Goal: Task Accomplishment & Management: Use online tool/utility

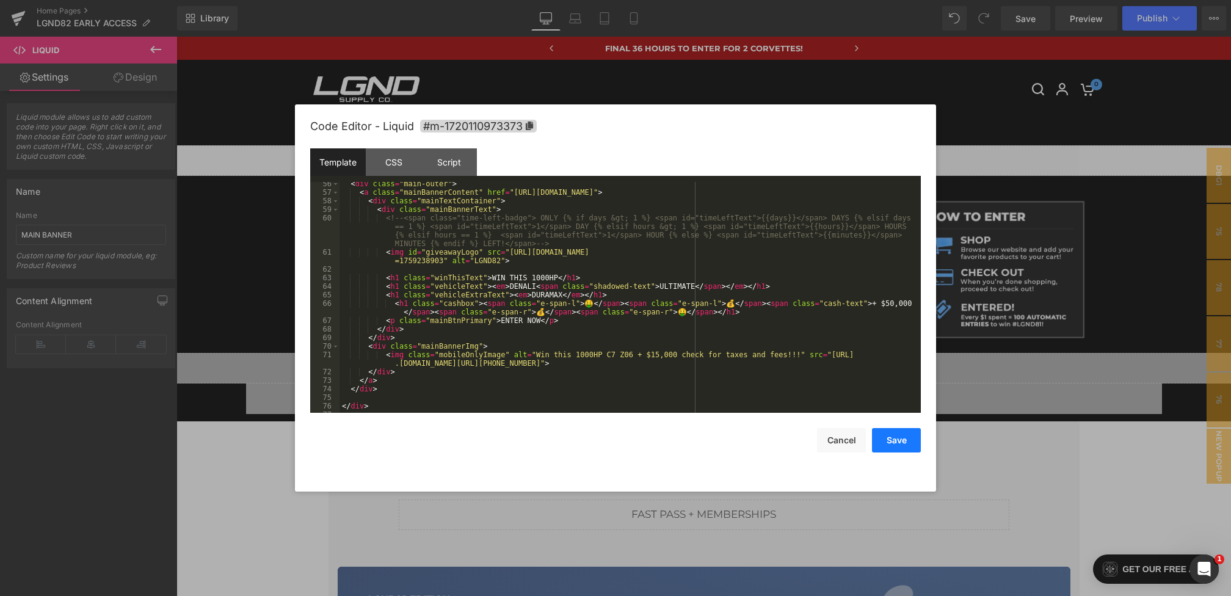
click at [895, 441] on button "Save" at bounding box center [896, 440] width 49 height 24
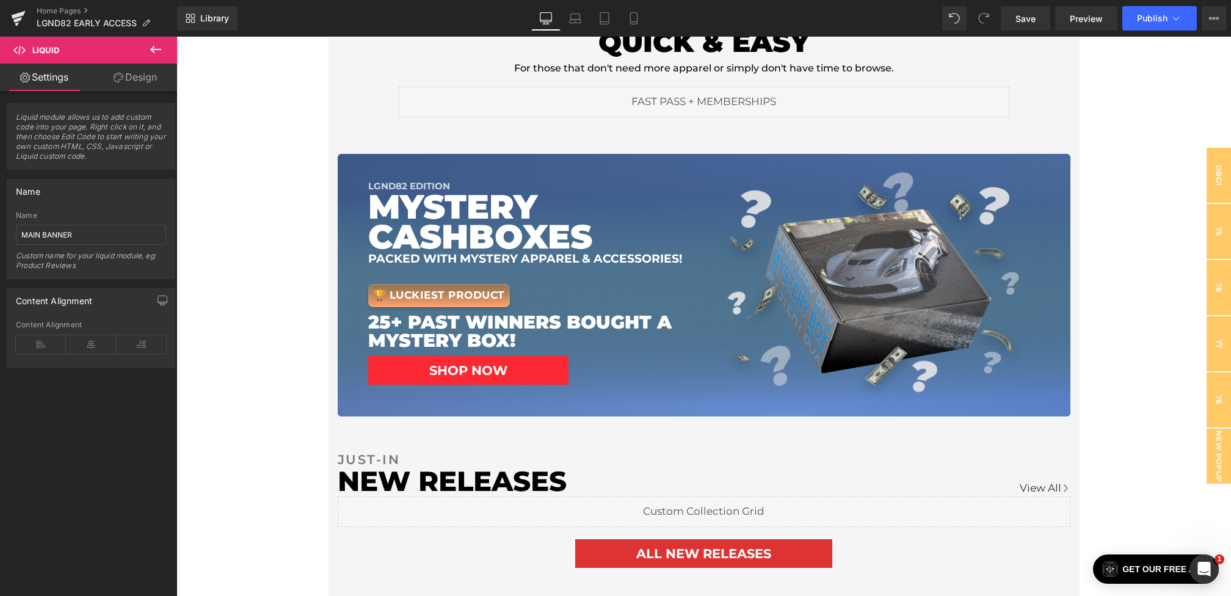
scroll to position [403, 0]
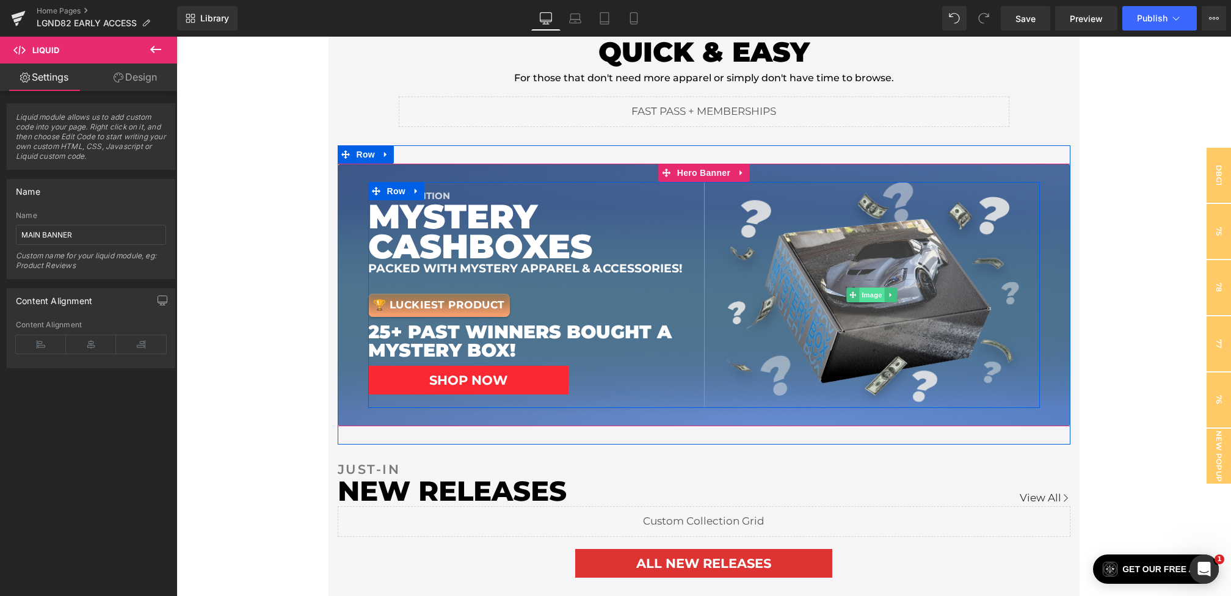
click at [869, 288] on span "Image" at bounding box center [872, 295] width 26 height 15
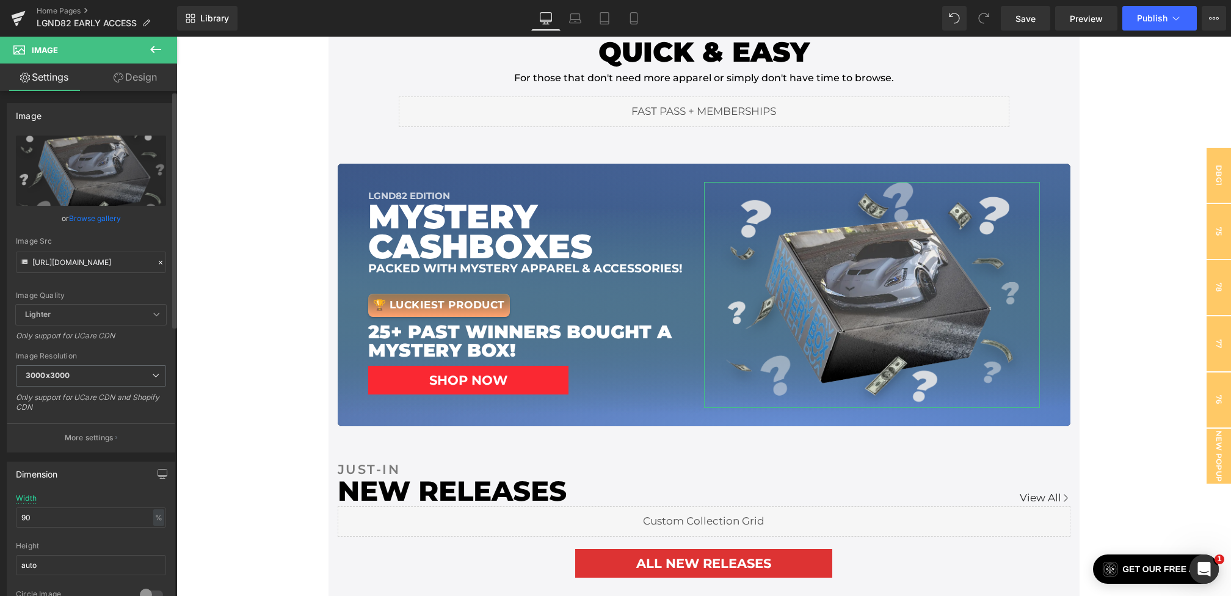
click at [159, 263] on icon at bounding box center [161, 263] width 4 height 4
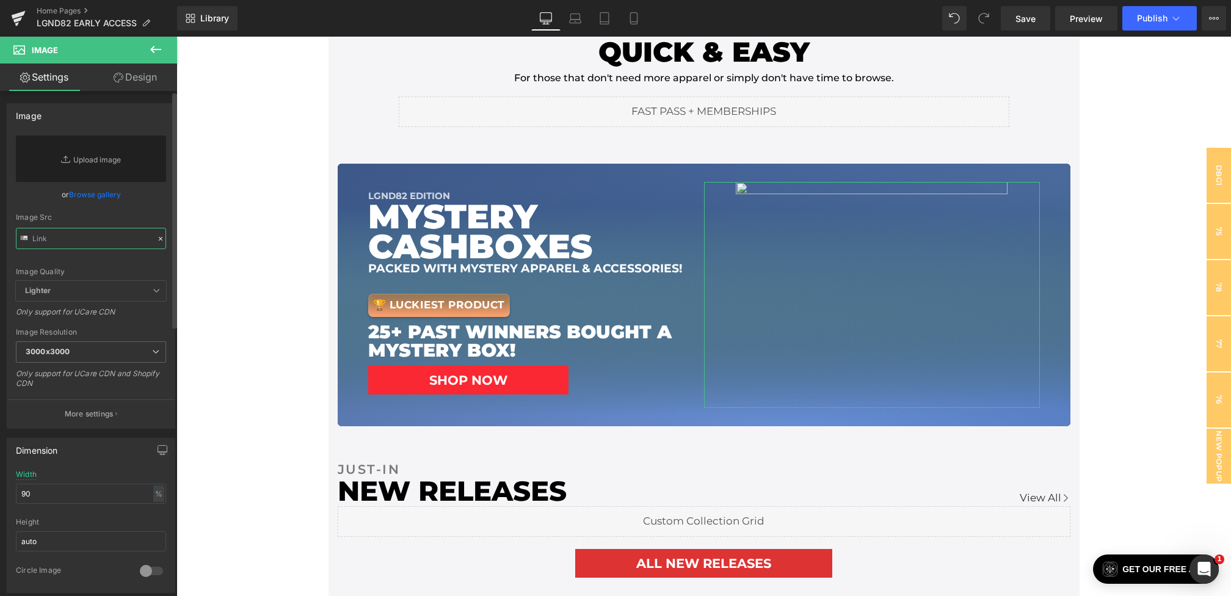
click at [93, 242] on input "text" at bounding box center [91, 238] width 150 height 21
paste input "[URL][DOMAIN_NAME]"
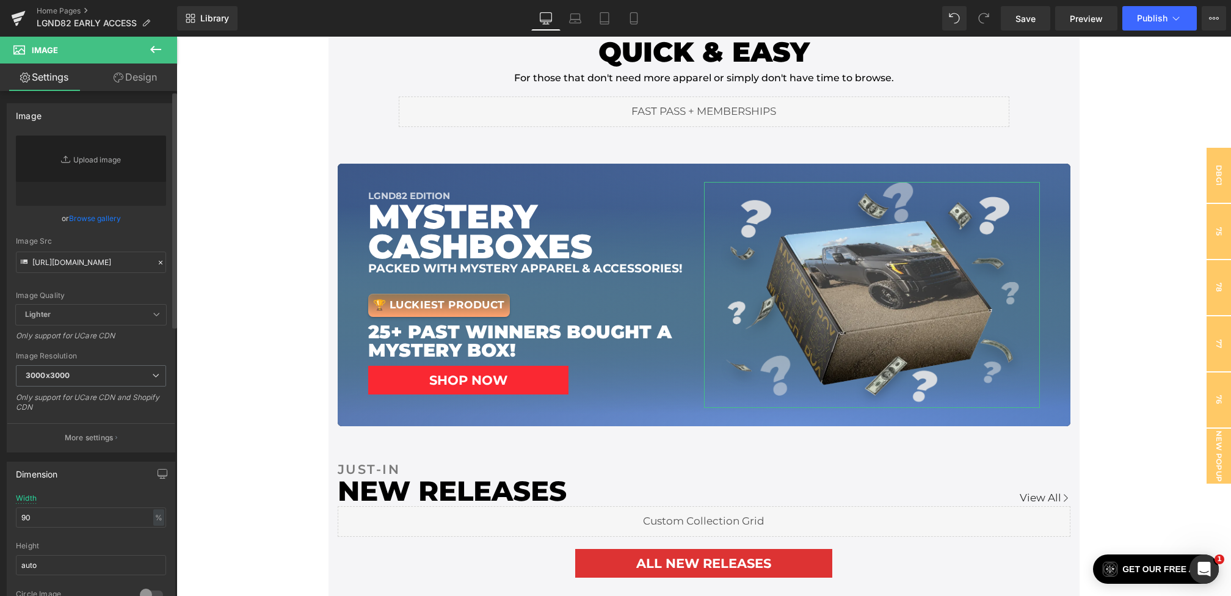
scroll to position [0, 0]
click at [139, 241] on div "Image Src" at bounding box center [91, 241] width 150 height 9
type input "[URL][DOMAIN_NAME]"
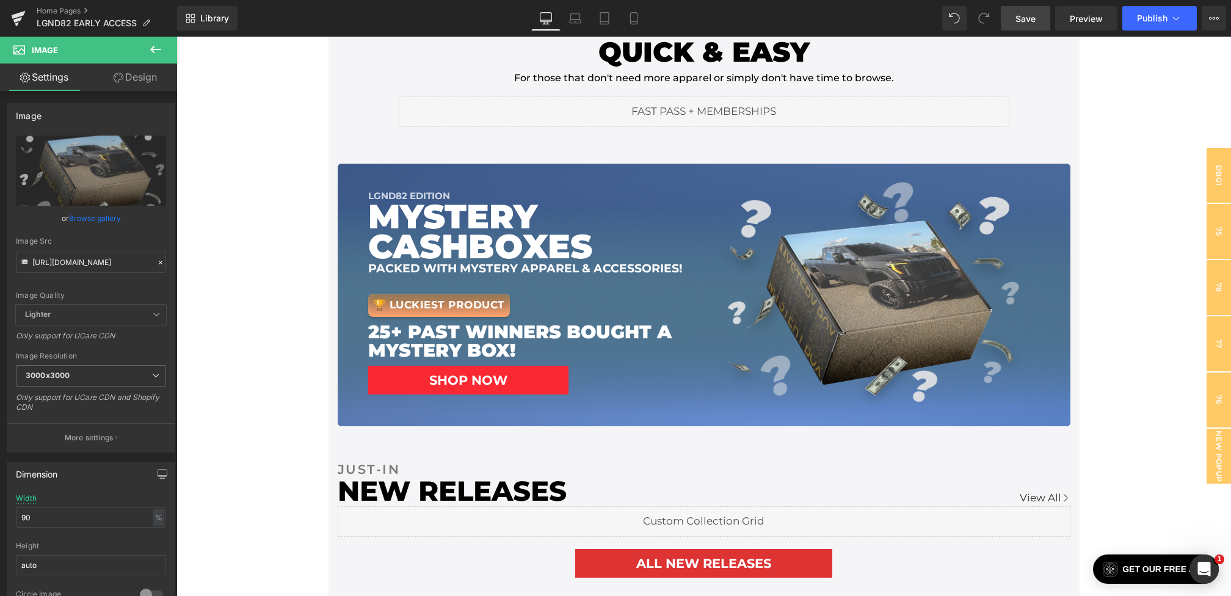
click at [1026, 22] on span "Save" at bounding box center [1025, 18] width 20 height 13
click at [623, 23] on icon at bounding box center [620, 18] width 12 height 12
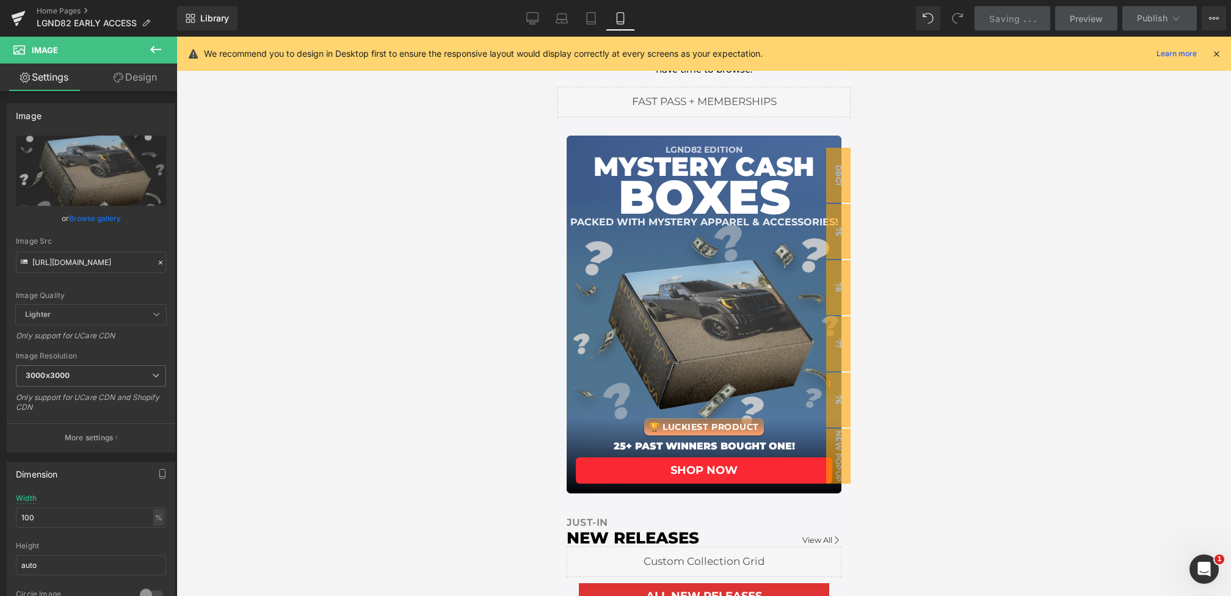
scroll to position [212, 0]
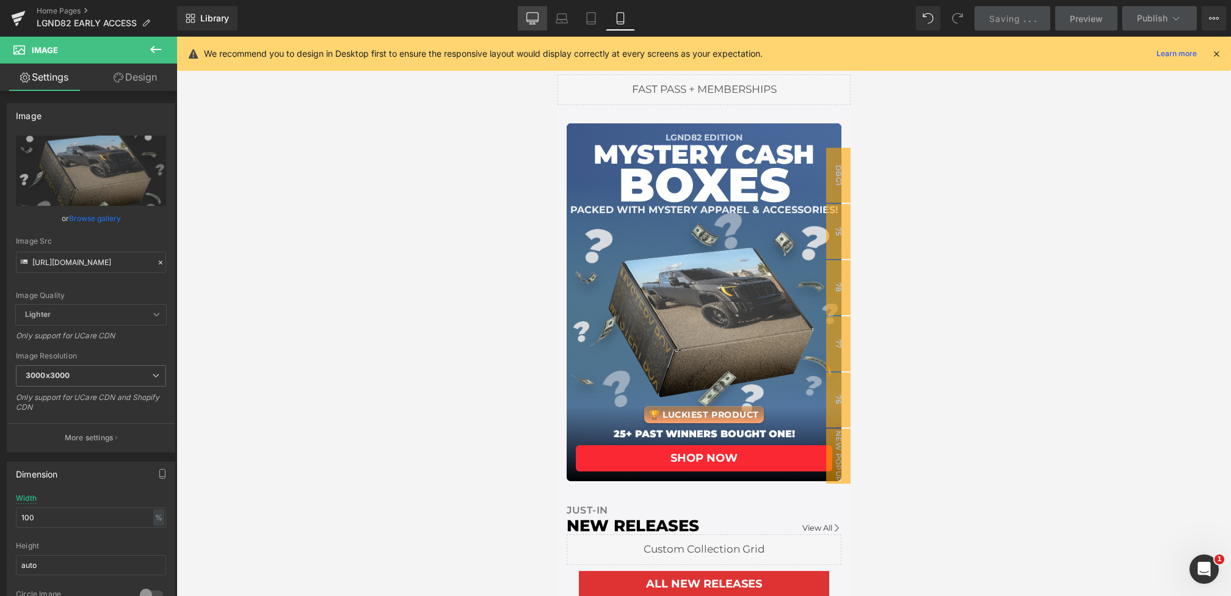
click at [533, 22] on icon at bounding box center [532, 18] width 12 height 12
type input "90"
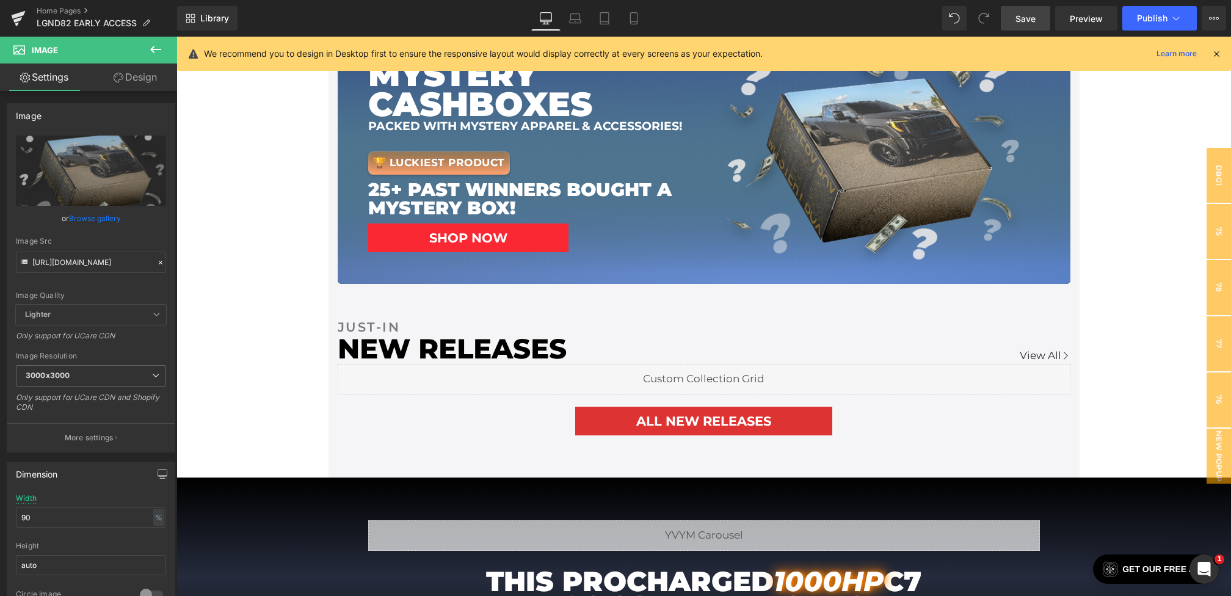
scroll to position [653, 0]
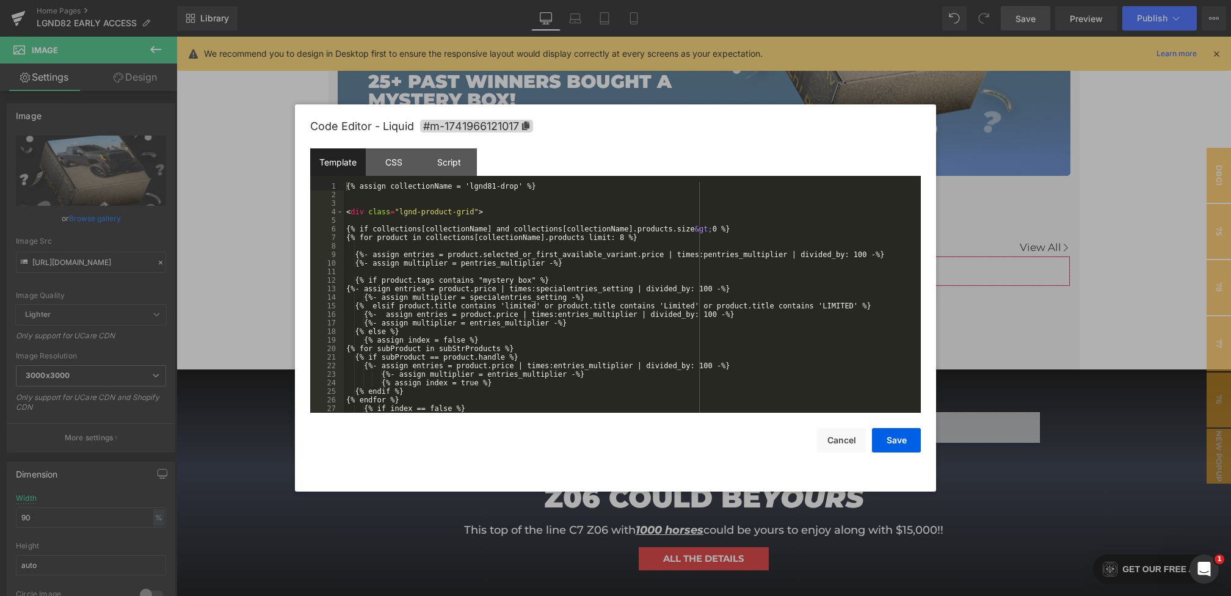
click at [510, 0] on div "Image You are previewing how the will restyle your page. You can not edit Eleme…" at bounding box center [615, 0] width 1231 height 0
click at [496, 189] on div "{% assign collectionName = 'lgnd81-drop' %} < div class = "lgnd-product-grid" >…" at bounding box center [630, 306] width 572 height 248
click at [892, 436] on button "Save" at bounding box center [896, 440] width 49 height 24
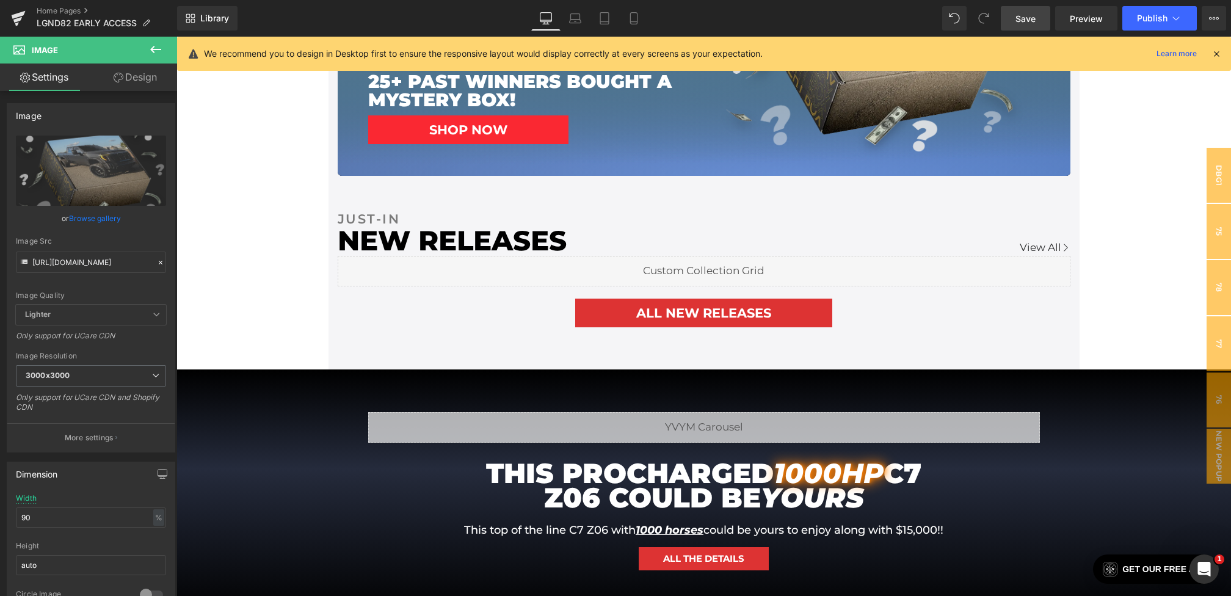
click at [1024, 21] on span "Save" at bounding box center [1025, 18] width 20 height 13
click at [1209, 46] on div "We recommend you to design in Desktop first to ensure the responsive layout wou…" at bounding box center [707, 53] width 1007 height 15
click at [1212, 51] on icon at bounding box center [1216, 53] width 11 height 11
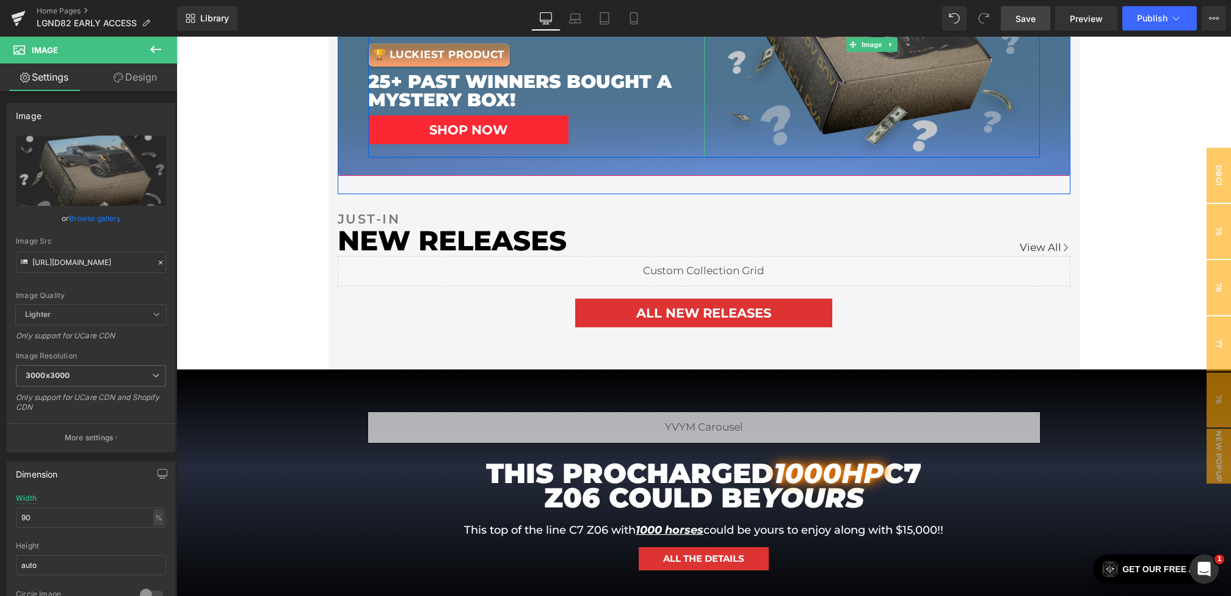
scroll to position [518, 0]
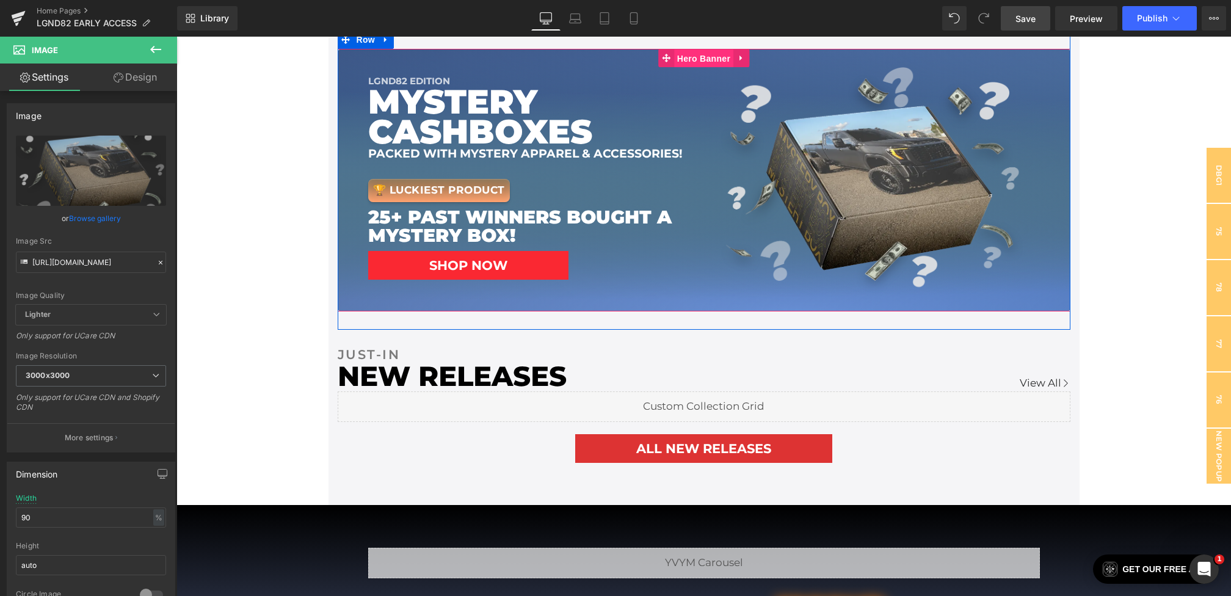
click at [703, 56] on span "Hero Banner" at bounding box center [703, 58] width 59 height 18
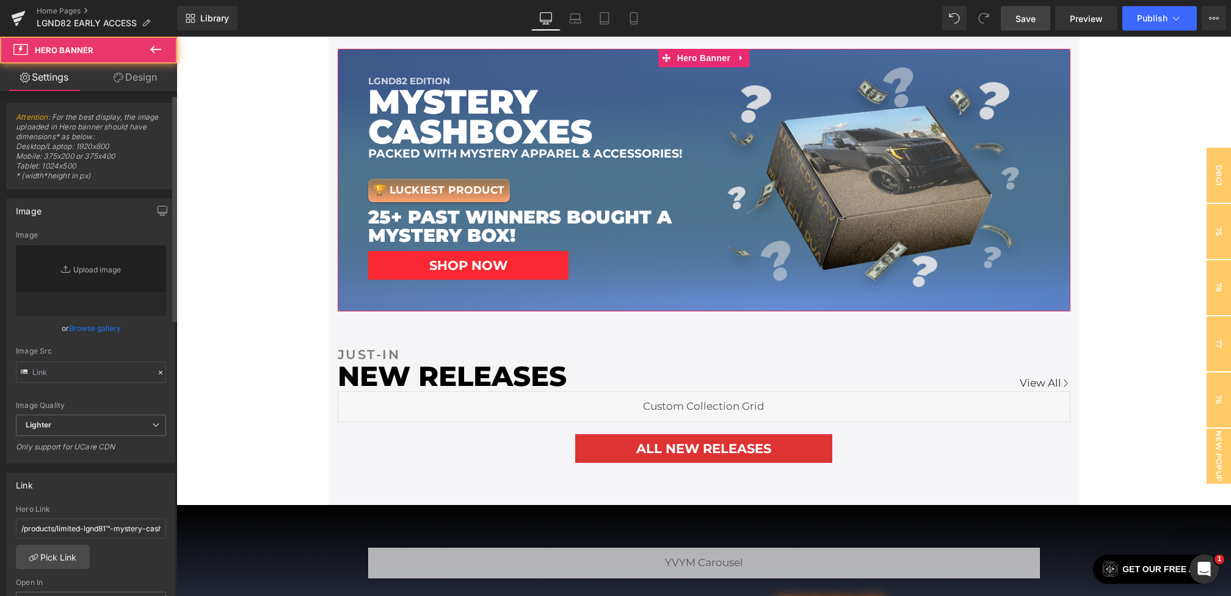
scroll to position [45, 0]
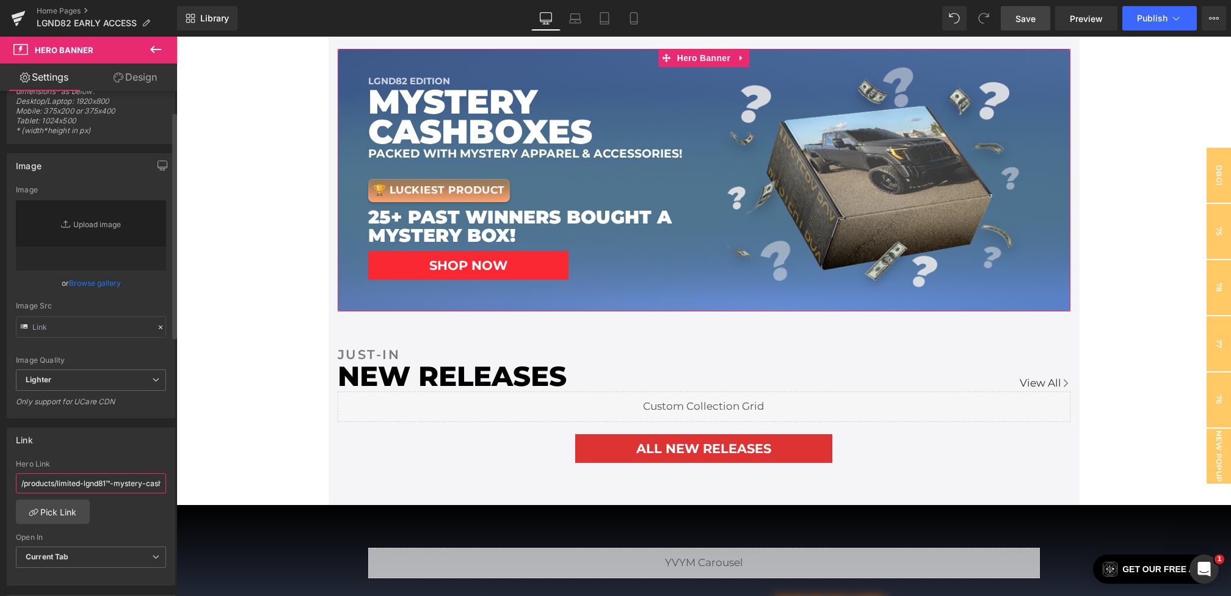
click at [106, 480] on input "/products/limited-lgnd81™-mystery-cash-box" at bounding box center [91, 483] width 150 height 20
type input "/products/limited-lgnd82™-mystery-cash-box"
click at [1023, 21] on span "Save" at bounding box center [1025, 18] width 20 height 13
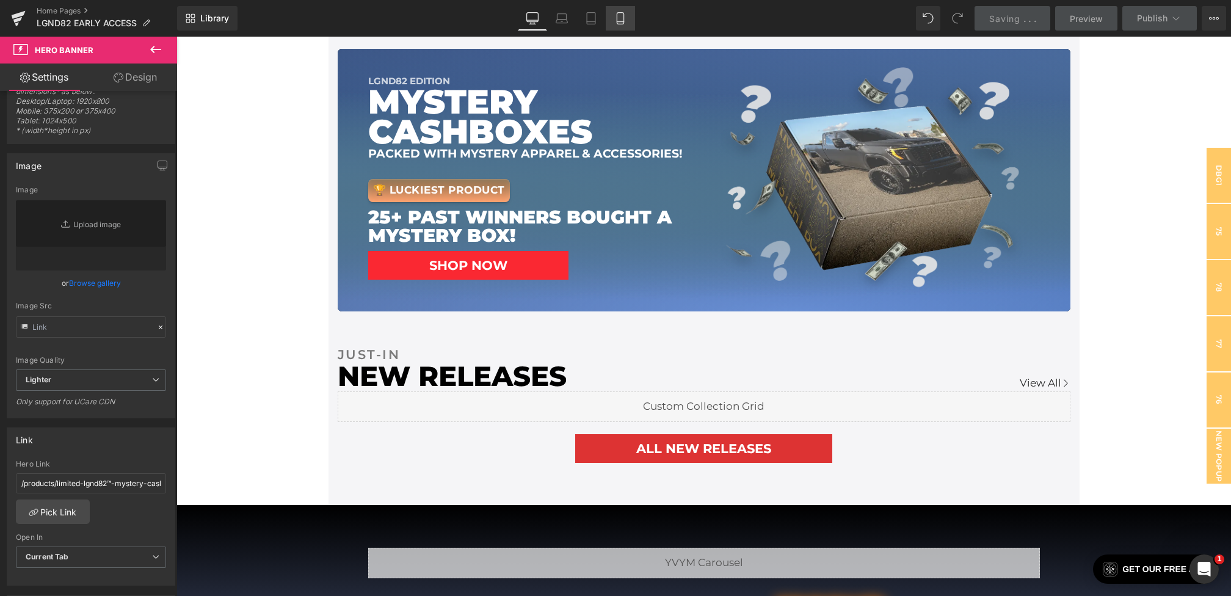
click at [618, 22] on icon at bounding box center [620, 18] width 12 height 12
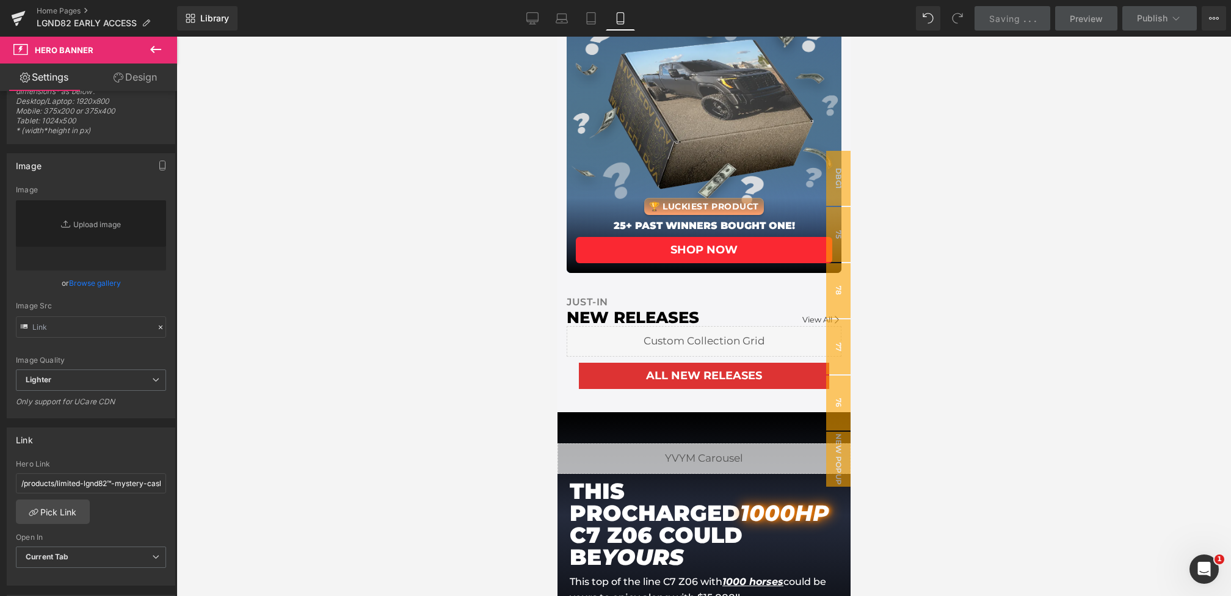
scroll to position [300, 0]
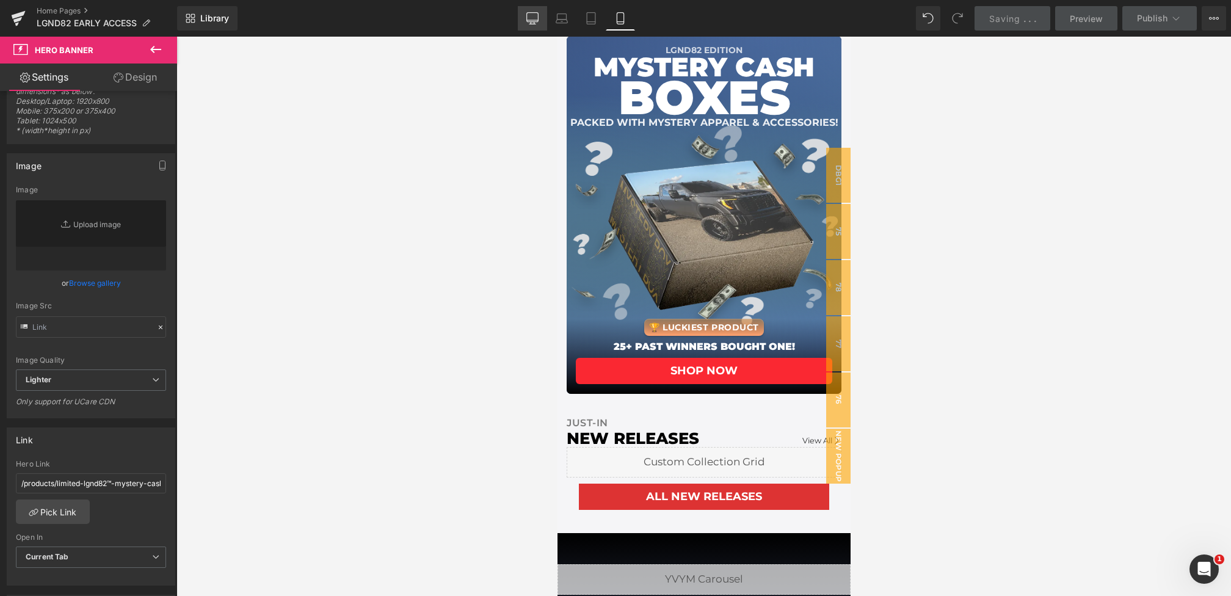
click at [532, 19] on icon at bounding box center [532, 18] width 12 height 12
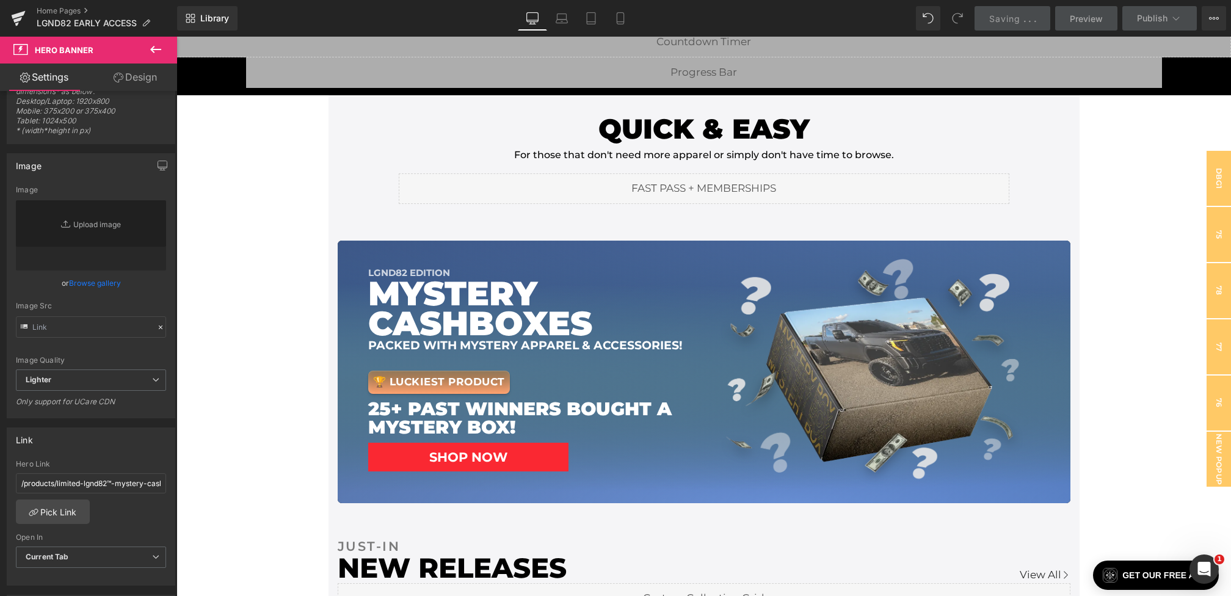
scroll to position [333, 0]
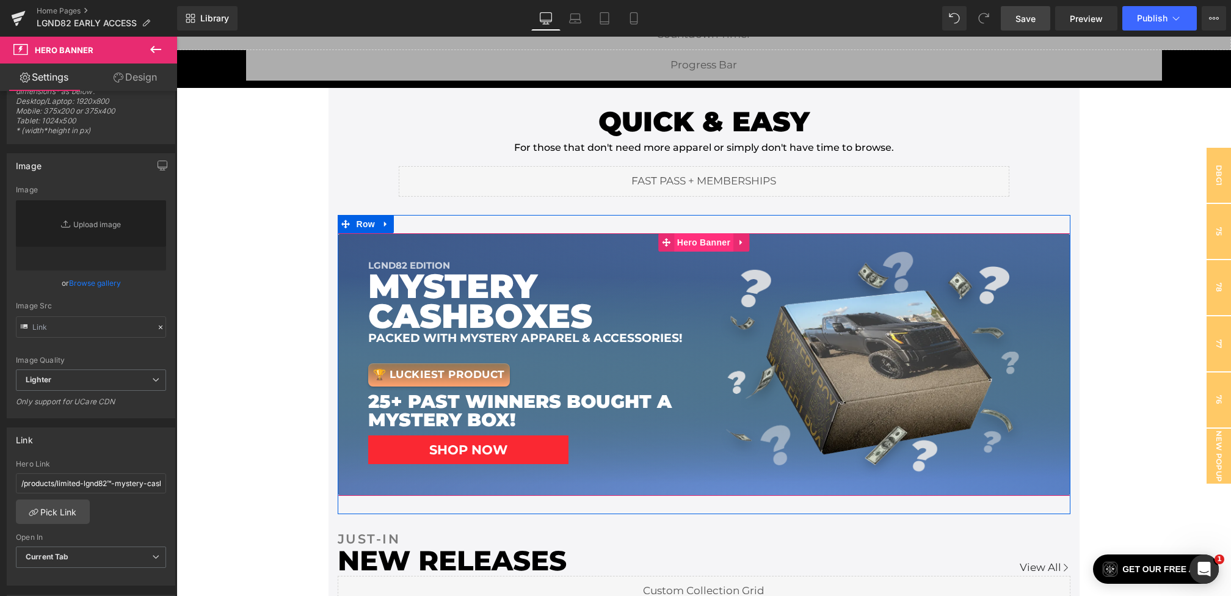
click at [702, 242] on span "Hero Banner" at bounding box center [703, 242] width 59 height 18
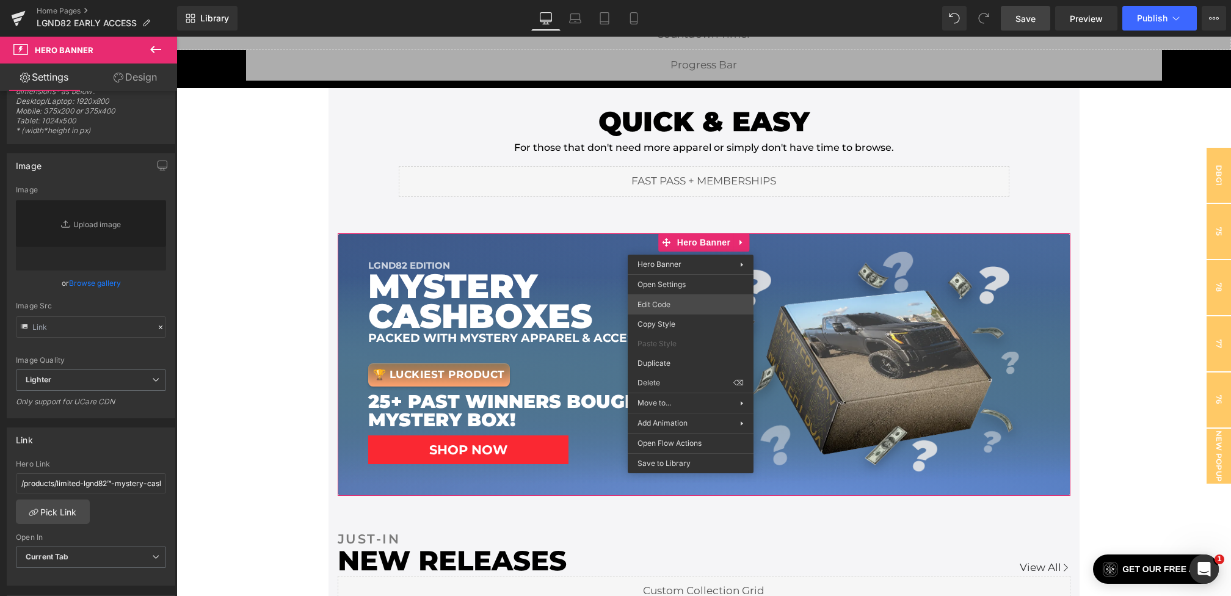
click at [661, 0] on div "Hero Banner You are previewing how the will restyle your page. You can not edit…" at bounding box center [615, 0] width 1231 height 0
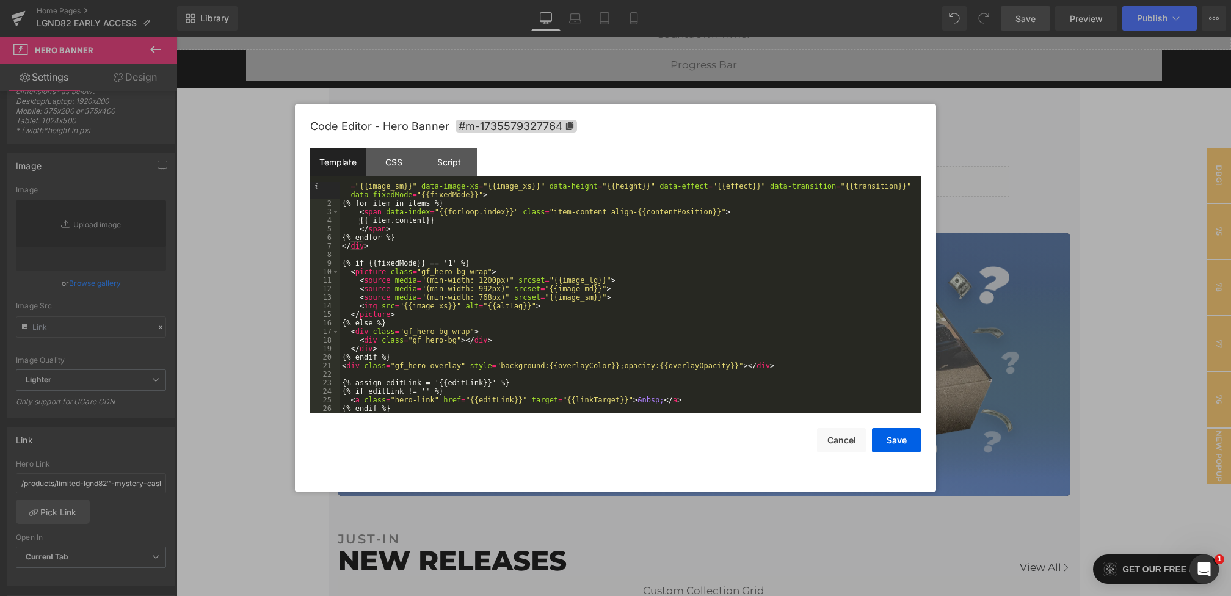
scroll to position [9, 0]
click at [375, 154] on div "CSS" at bounding box center [394, 161] width 56 height 27
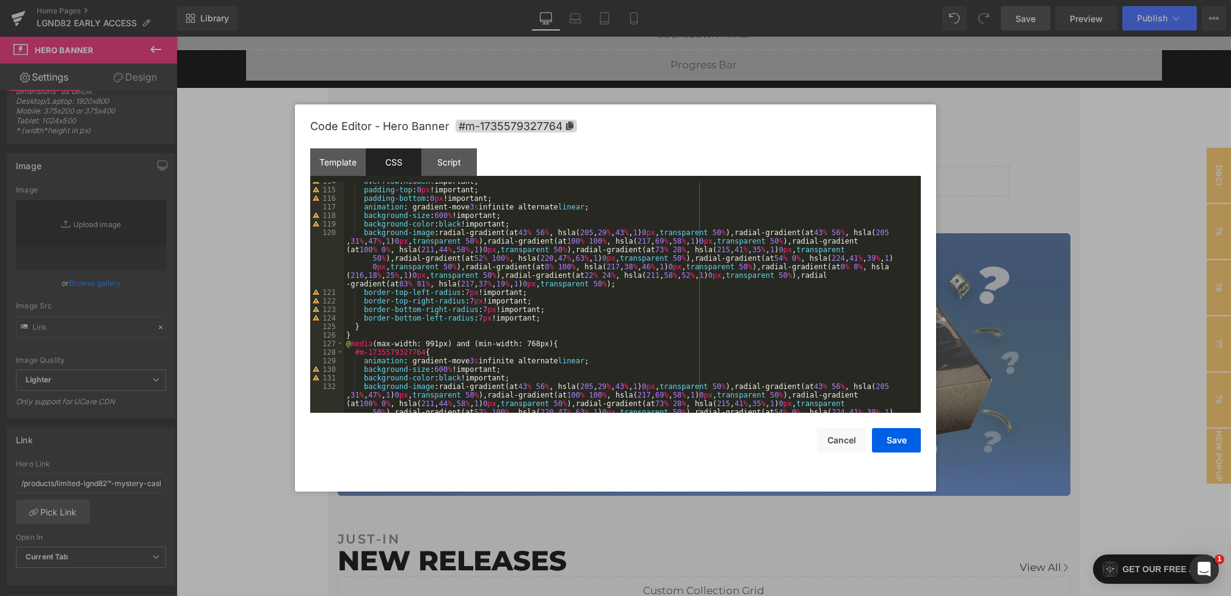
scroll to position [971, 0]
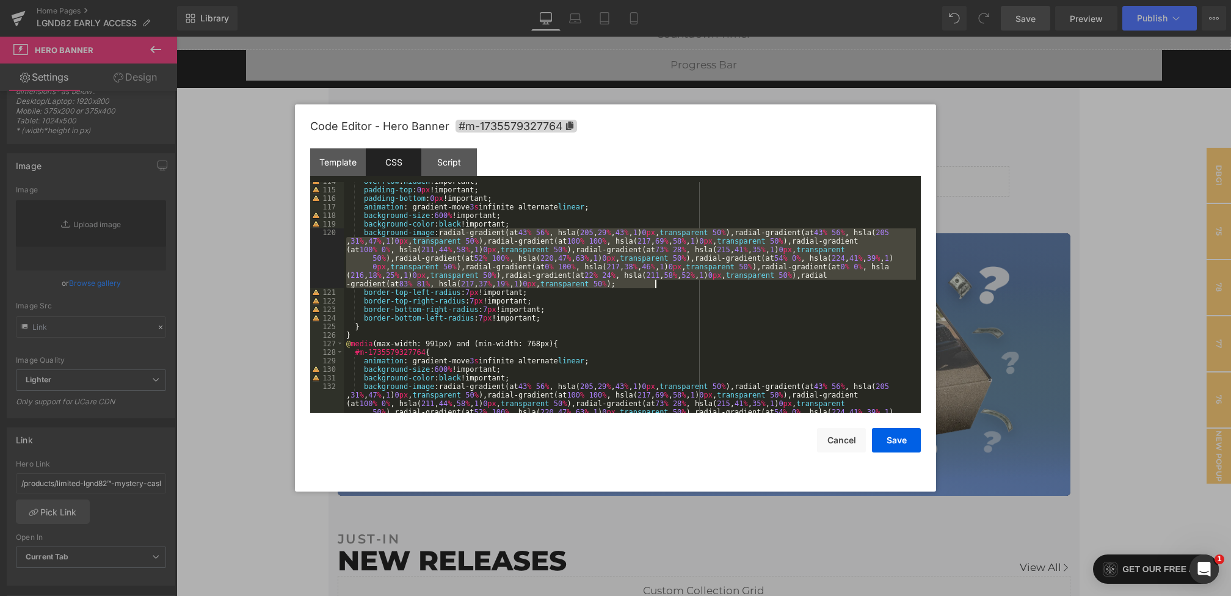
drag, startPoint x: 438, startPoint y: 233, endPoint x: 732, endPoint y: 286, distance: 298.9
click at [732, 286] on div "overflow : hidden !important; padding-top : 0 px !important; padding-bottom : 0…" at bounding box center [630, 326] width 572 height 299
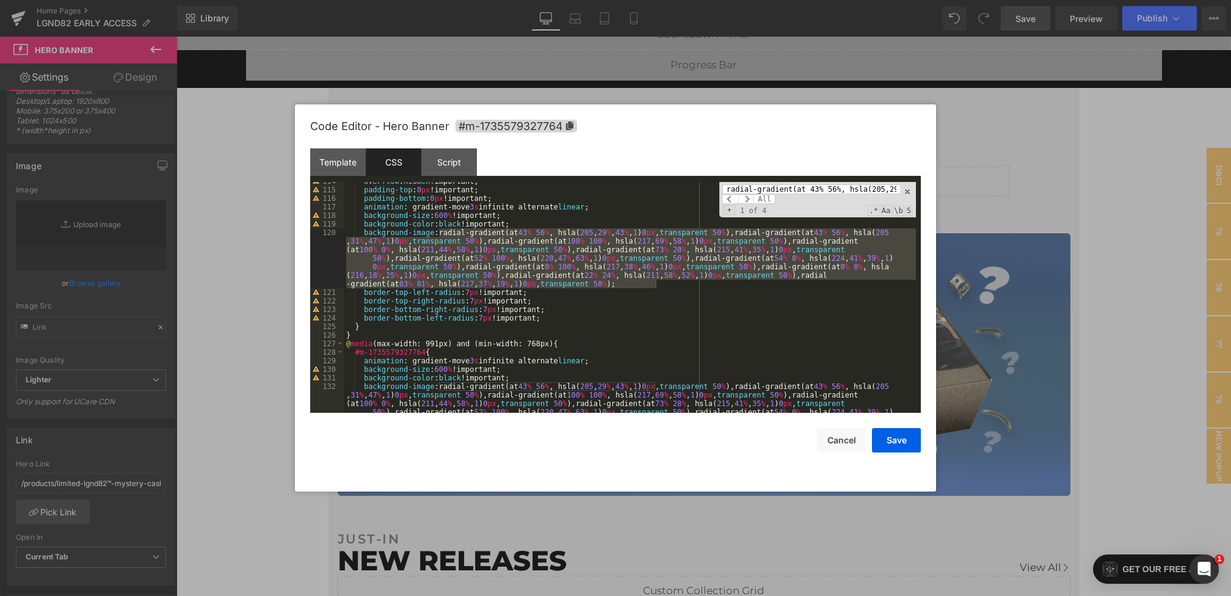
scroll to position [0, 3227]
click at [769, 199] on span "All" at bounding box center [764, 199] width 22 height 10
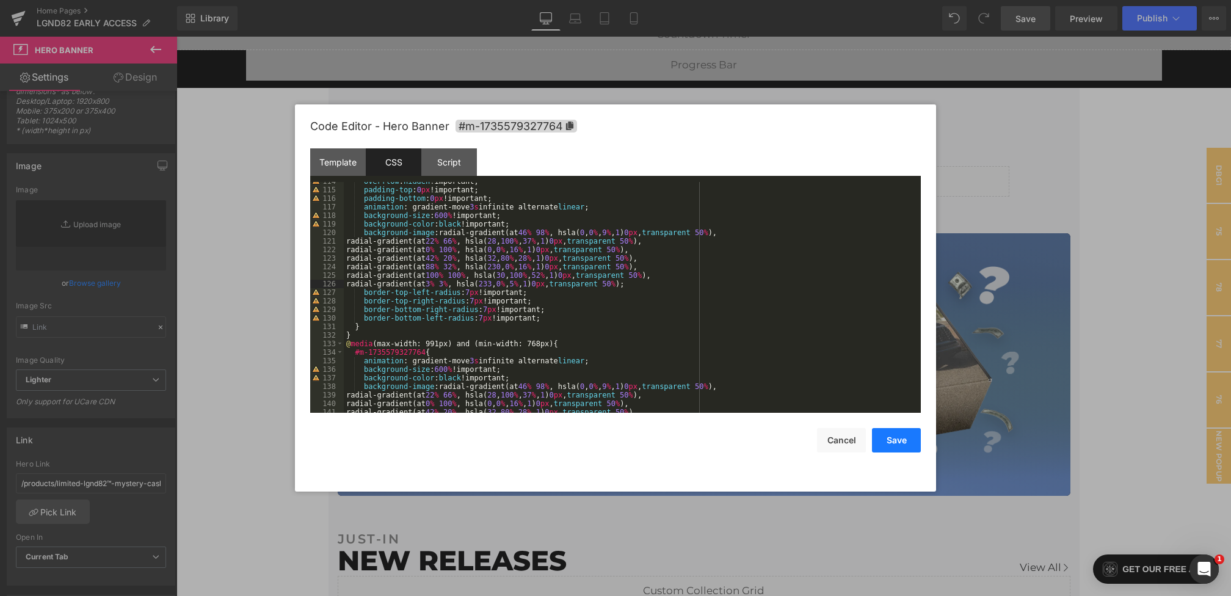
click at [896, 442] on button "Save" at bounding box center [896, 440] width 49 height 24
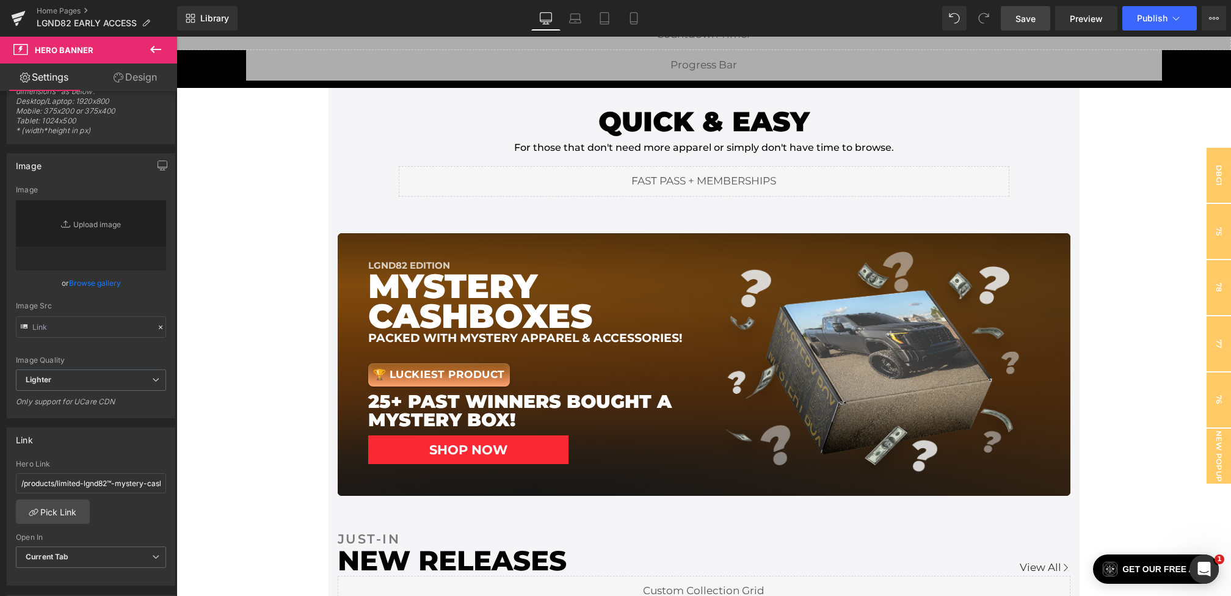
click at [1028, 19] on span "Save" at bounding box center [1025, 18] width 20 height 13
click at [631, 12] on icon at bounding box center [634, 18] width 12 height 12
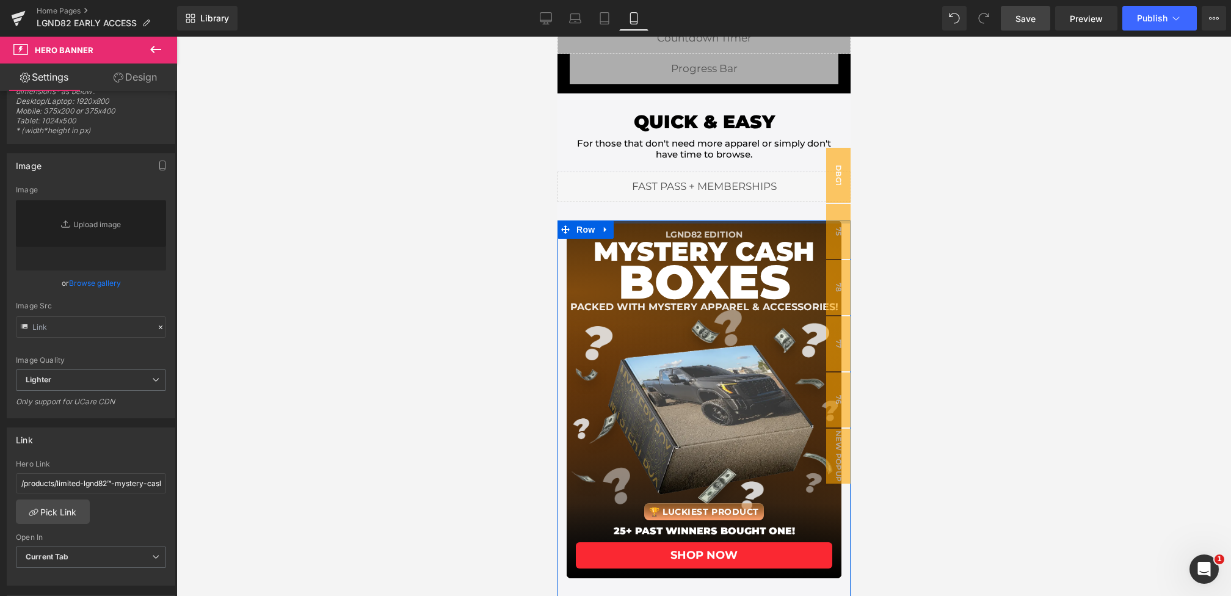
scroll to position [178, 0]
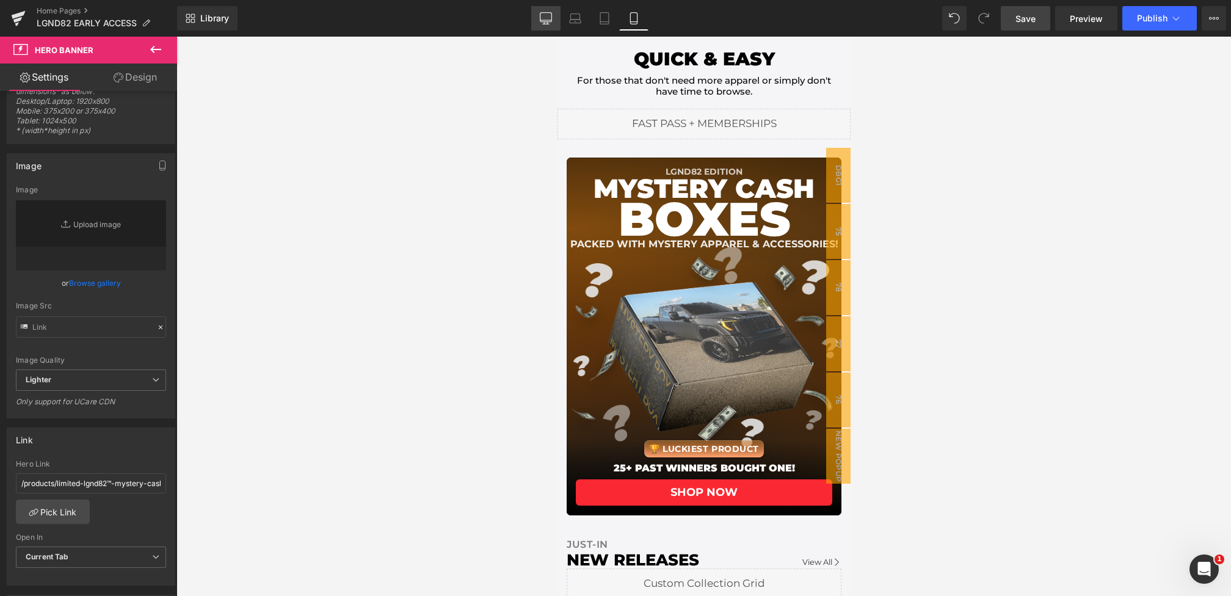
click at [545, 18] on icon at bounding box center [546, 18] width 12 height 12
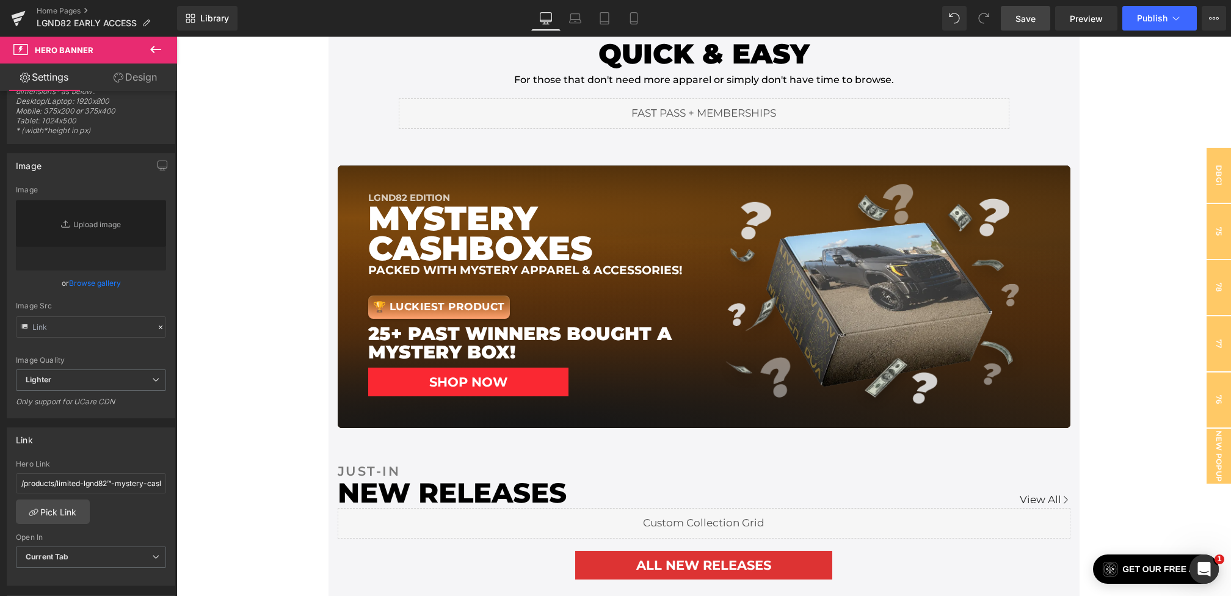
scroll to position [396, 0]
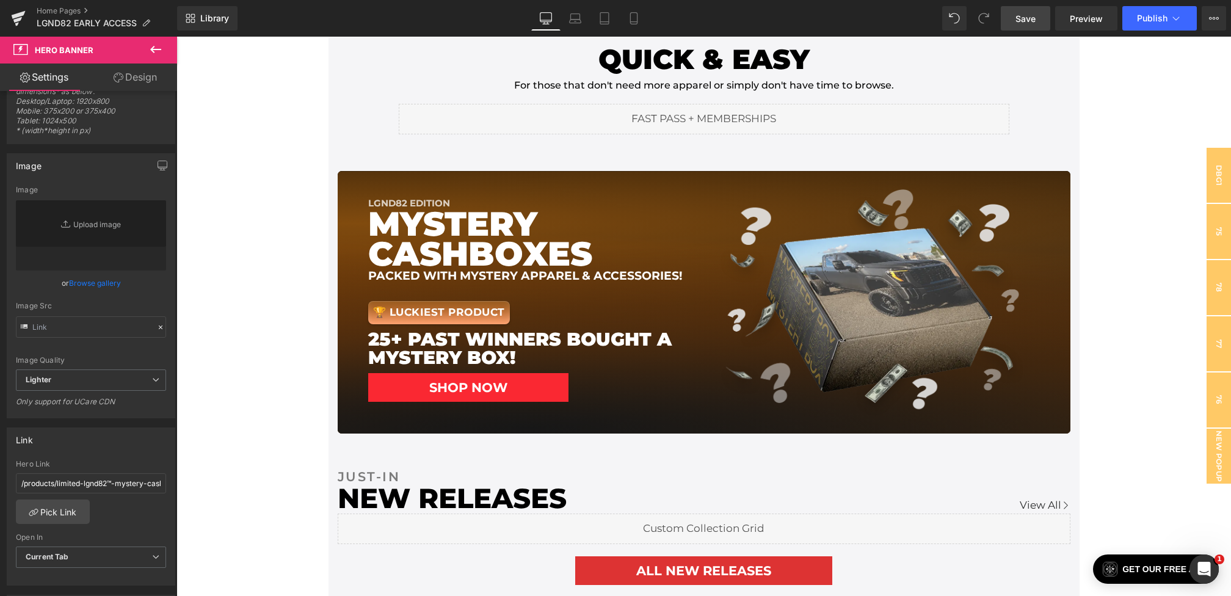
click at [1013, 19] on link "Save" at bounding box center [1025, 18] width 49 height 24
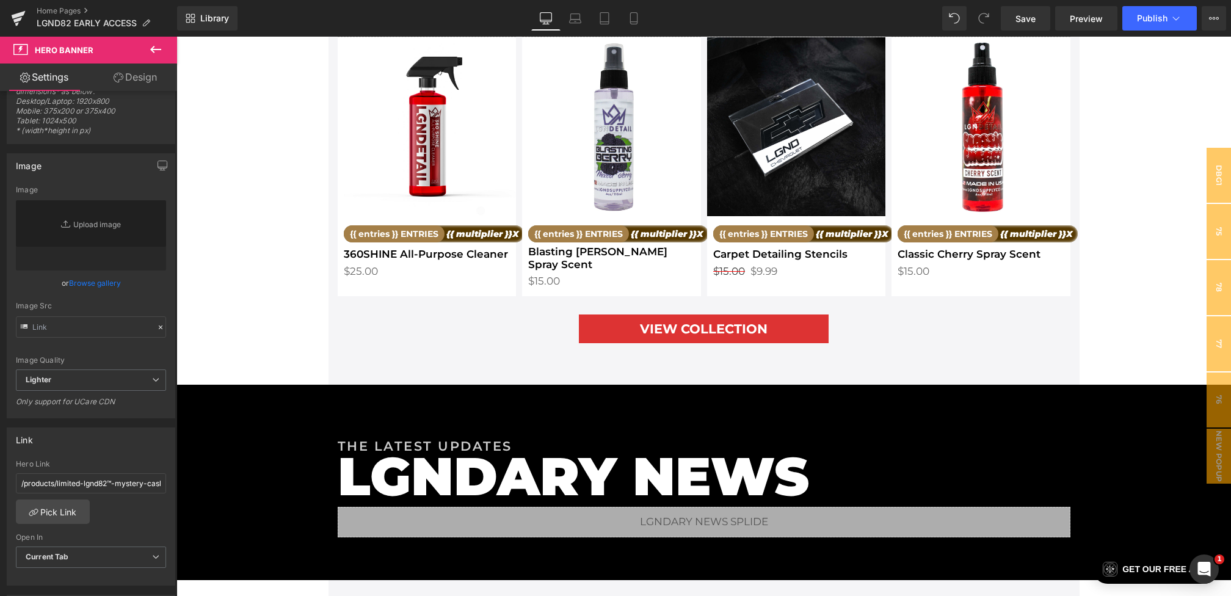
scroll to position [1797, 0]
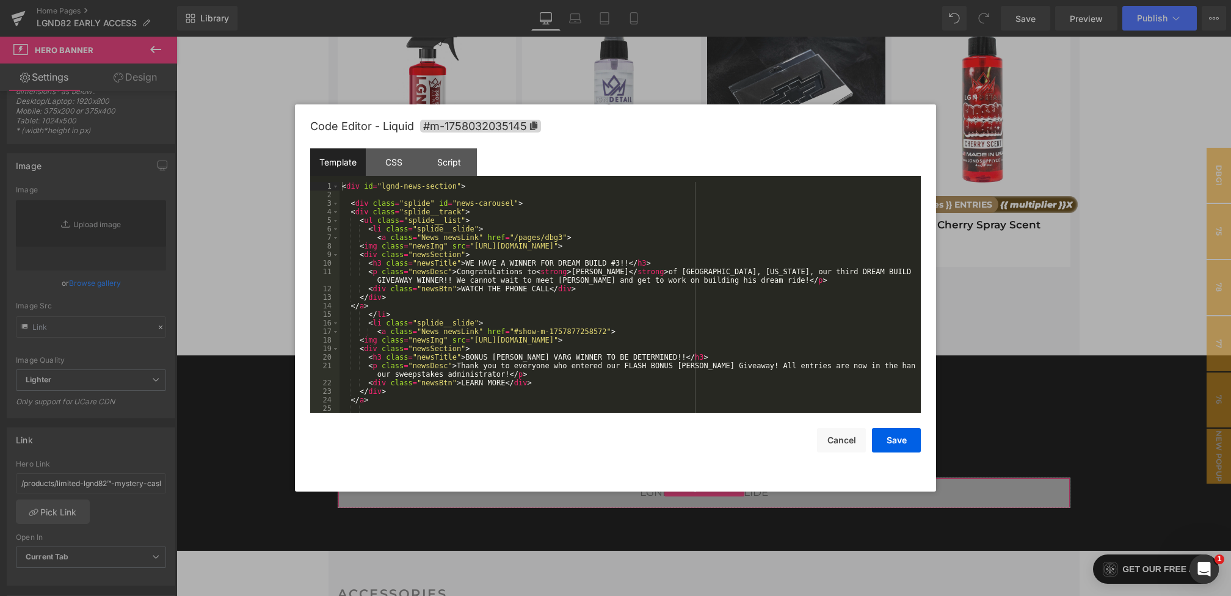
click at [455, 0] on div "Hero Banner You are previewing how the will restyle your page. You can not edit…" at bounding box center [615, 0] width 1231 height 0
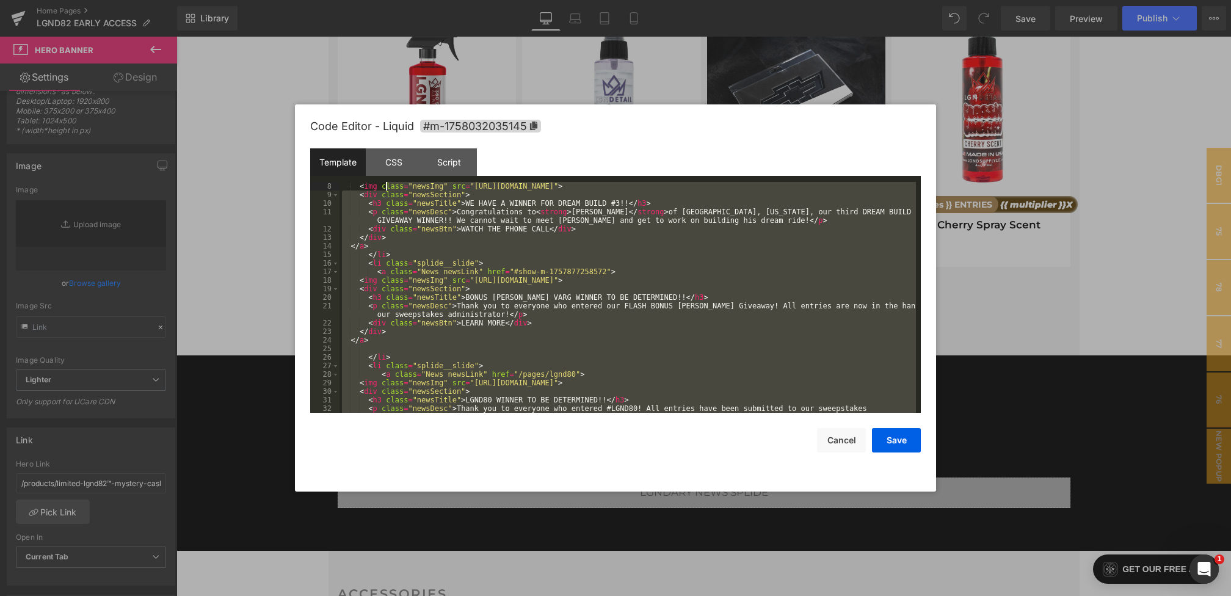
scroll to position [0, 0]
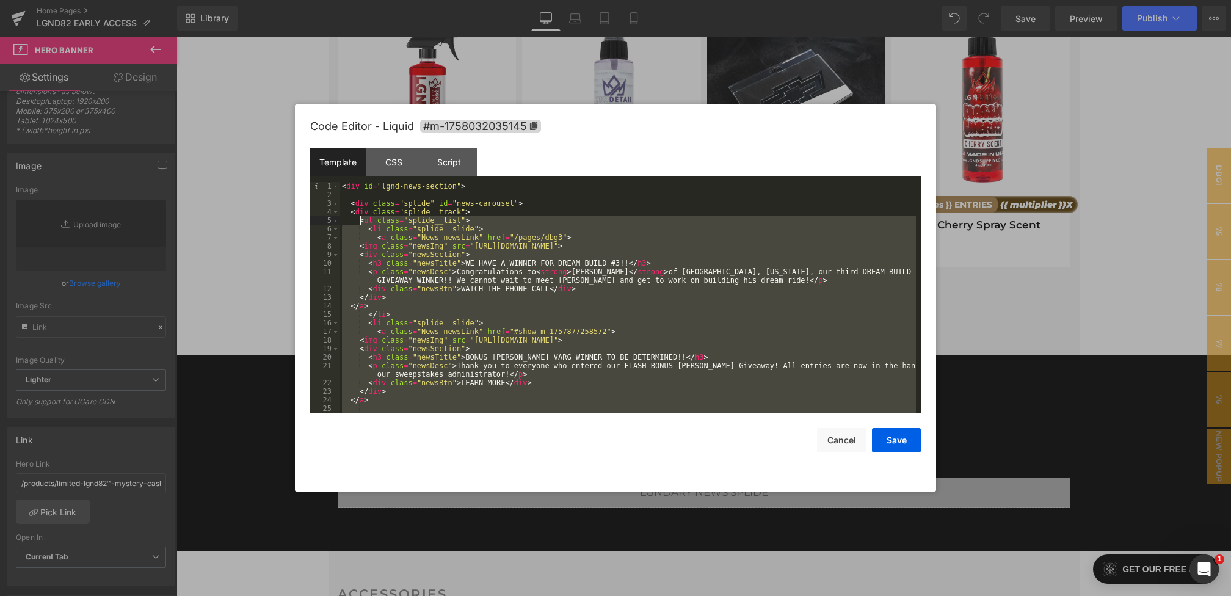
drag, startPoint x: 394, startPoint y: 380, endPoint x: 359, endPoint y: 223, distance: 160.7
click at [359, 223] on div "< div id = "lgnd-news-section" > < div class = "splide" id = "news-carousel" > …" at bounding box center [627, 306] width 576 height 248
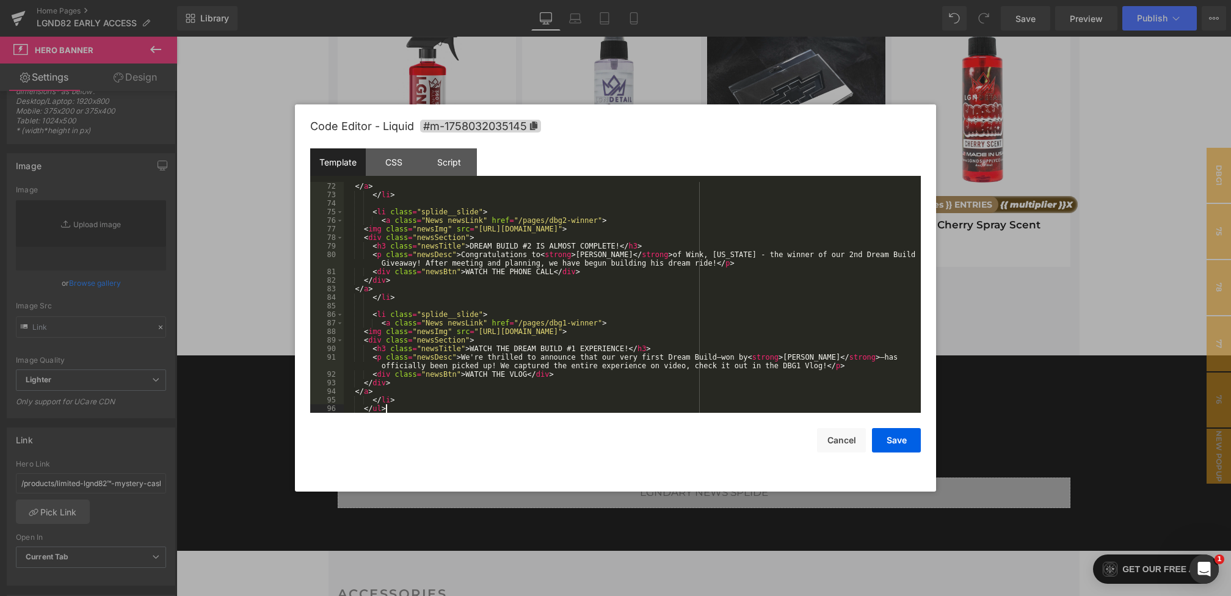
scroll to position [667, 0]
click at [892, 442] on button "Save" at bounding box center [896, 440] width 49 height 24
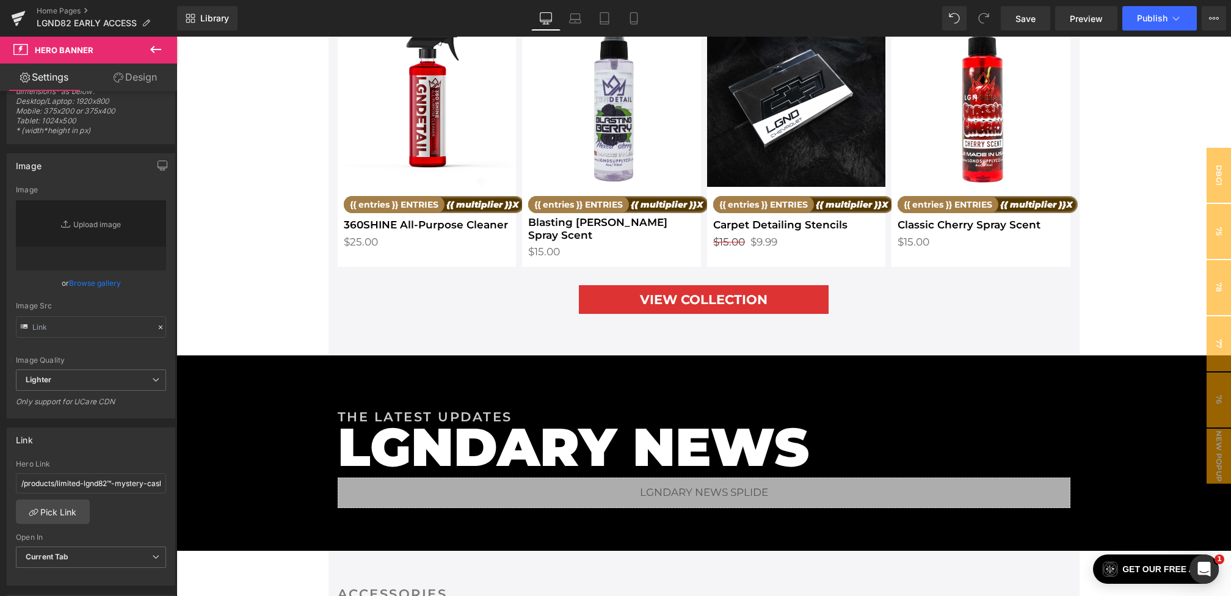
click at [1022, 32] on div "Library Desktop Desktop Laptop Tablet Mobile Save Preview Publish Scheduled Vie…" at bounding box center [704, 18] width 1054 height 37
drag, startPoint x: 1020, startPoint y: 23, endPoint x: 794, endPoint y: 139, distance: 254.2
click at [1020, 23] on span "Save" at bounding box center [1025, 18] width 20 height 13
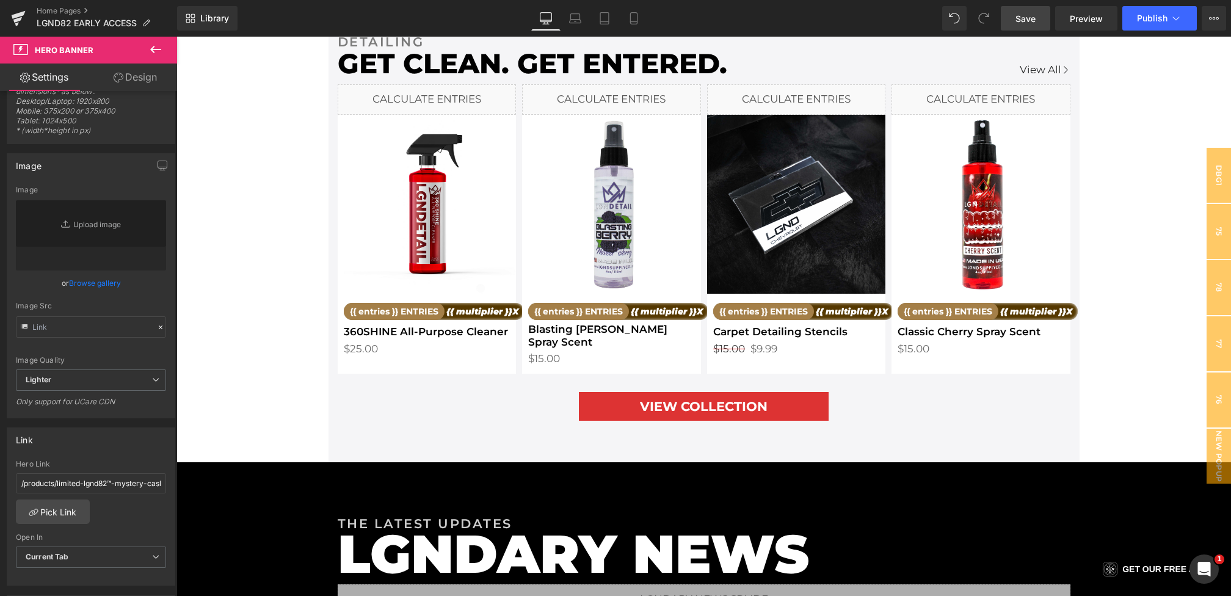
scroll to position [1978, 0]
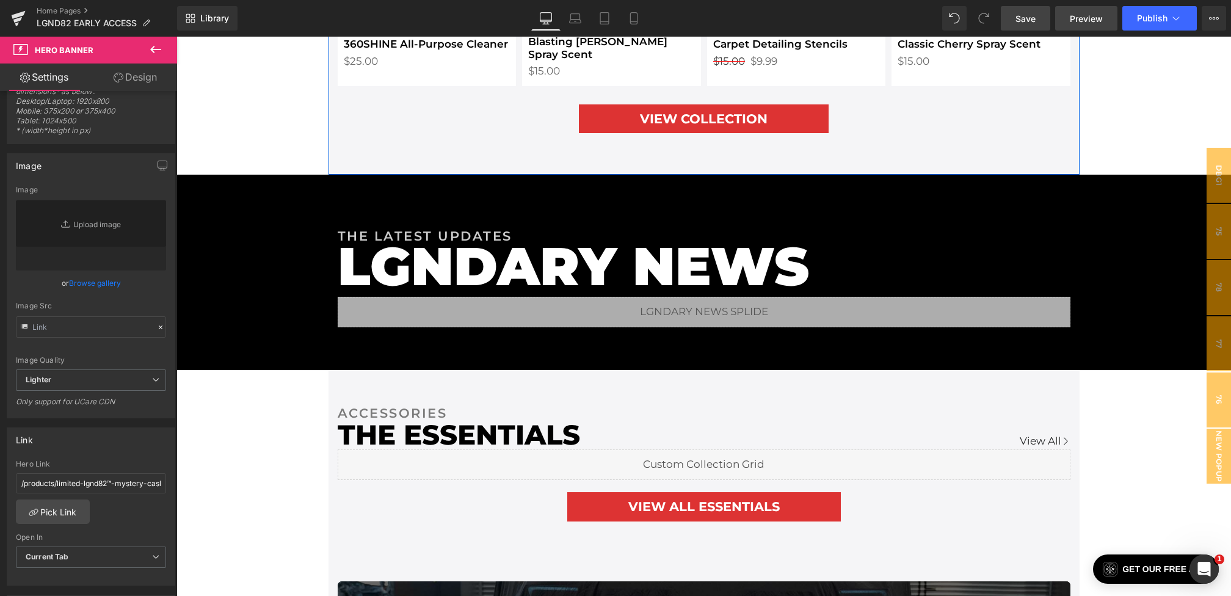
click at [1079, 22] on span "Preview" at bounding box center [1086, 18] width 33 height 13
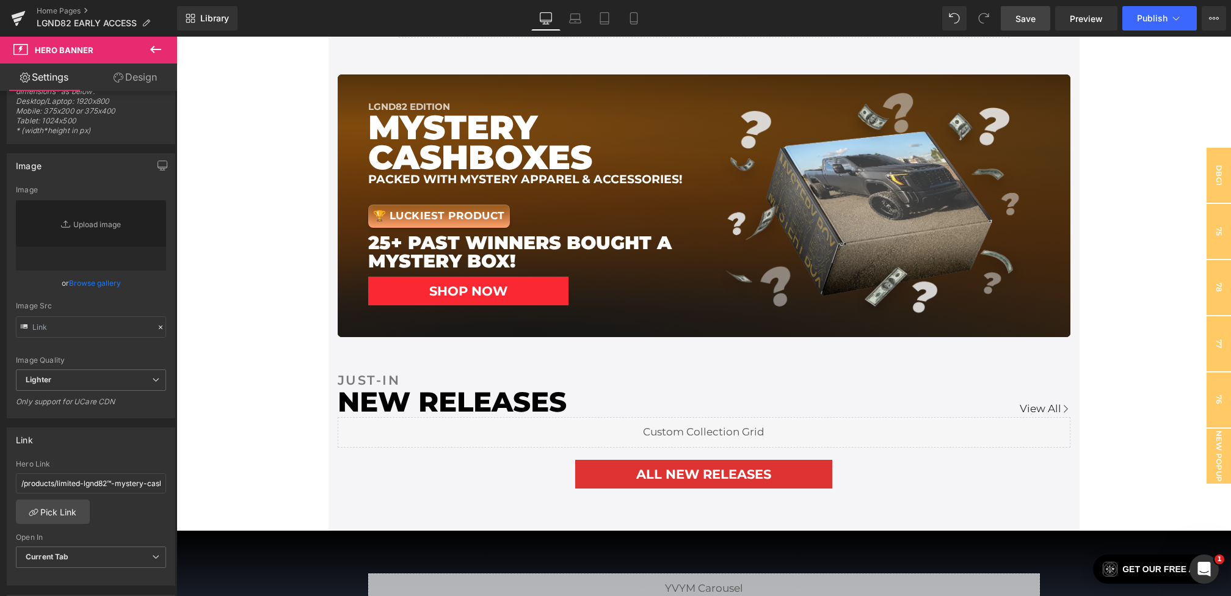
scroll to position [0, 0]
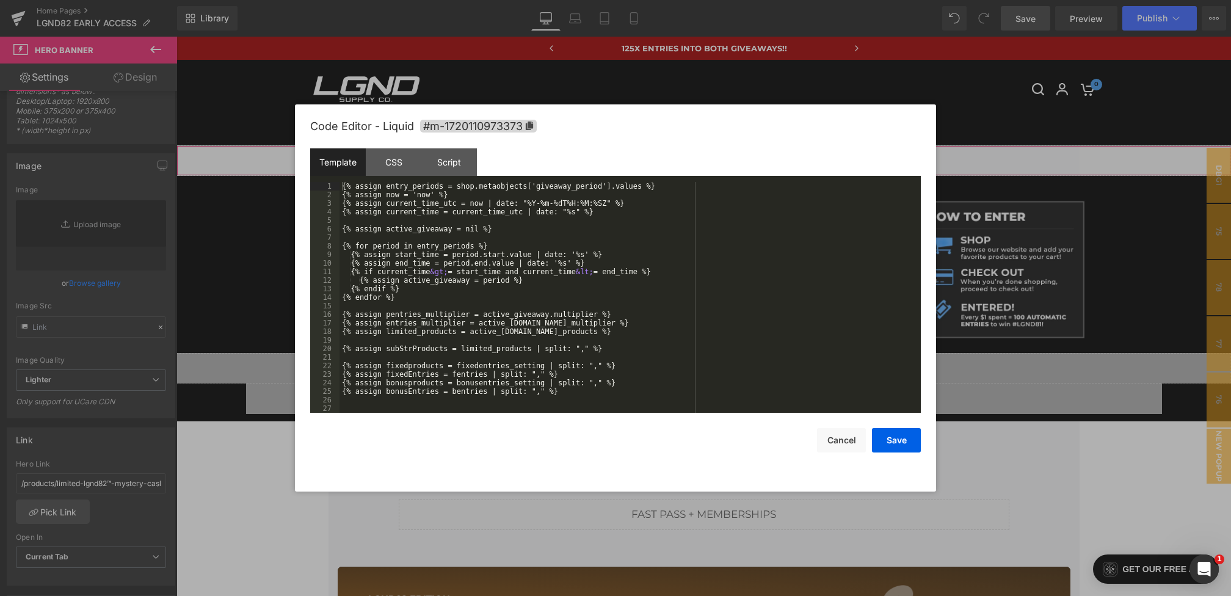
click at [546, 0] on div "Hero Banner You are previewing how the will restyle your page. You can not edit…" at bounding box center [615, 0] width 1231 height 0
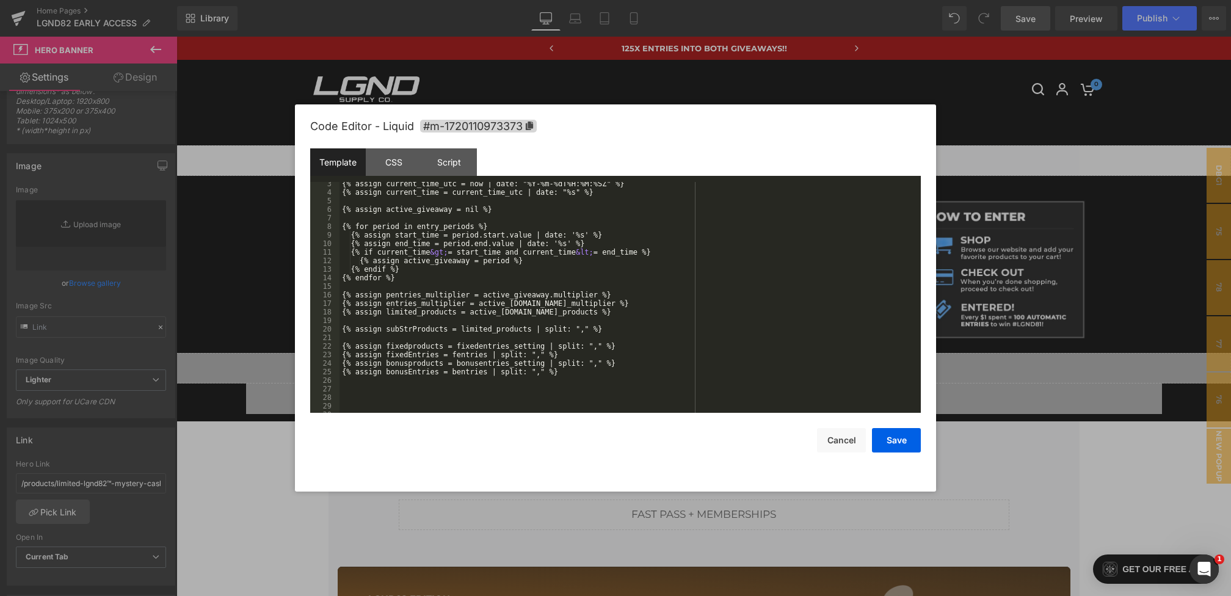
scroll to position [641, 0]
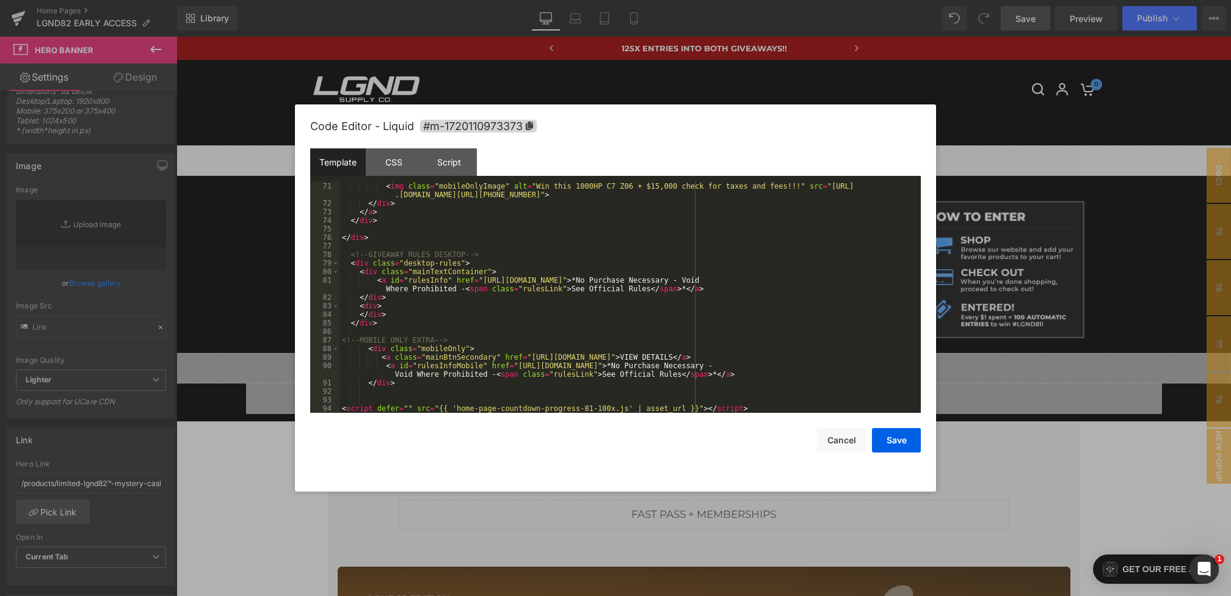
click at [645, 278] on div "< img class = "mobileOnlyImage" alt = "Win this 1000HP C7 Z06 + $15,000 check f…" at bounding box center [627, 310] width 576 height 256
click at [682, 363] on div "< img class = "mobileOnlyImage" alt = "Win this 1000HP C7 Z06 + $15,000 check f…" at bounding box center [627, 310] width 576 height 256
click at [885, 441] on button "Save" at bounding box center [896, 440] width 49 height 24
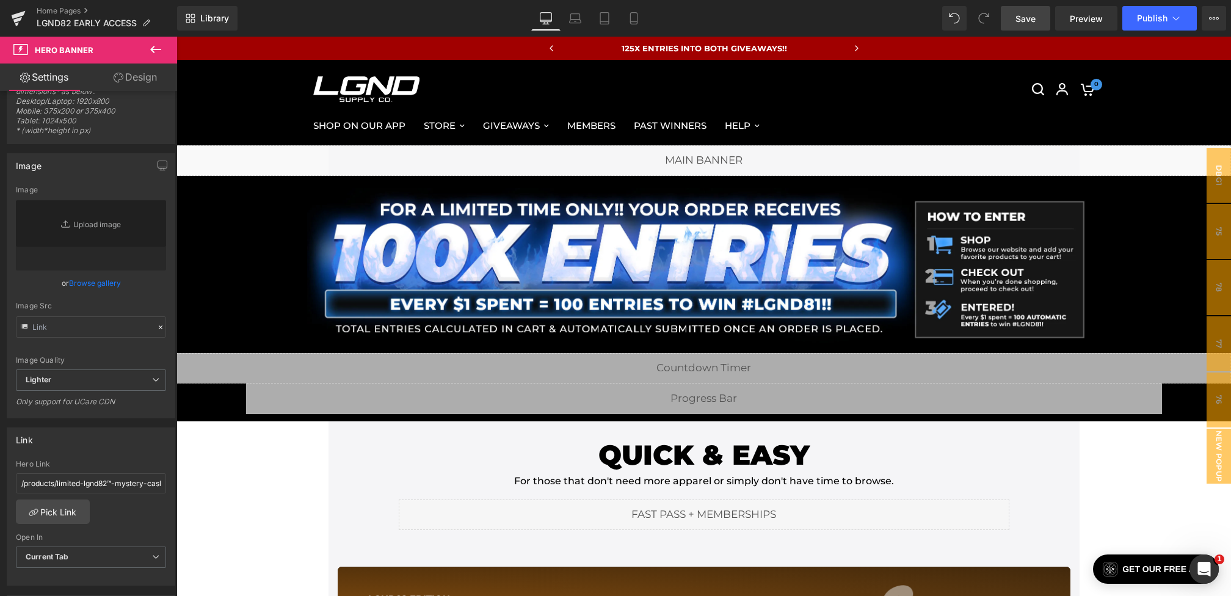
click at [1028, 14] on span "Save" at bounding box center [1025, 18] width 20 height 13
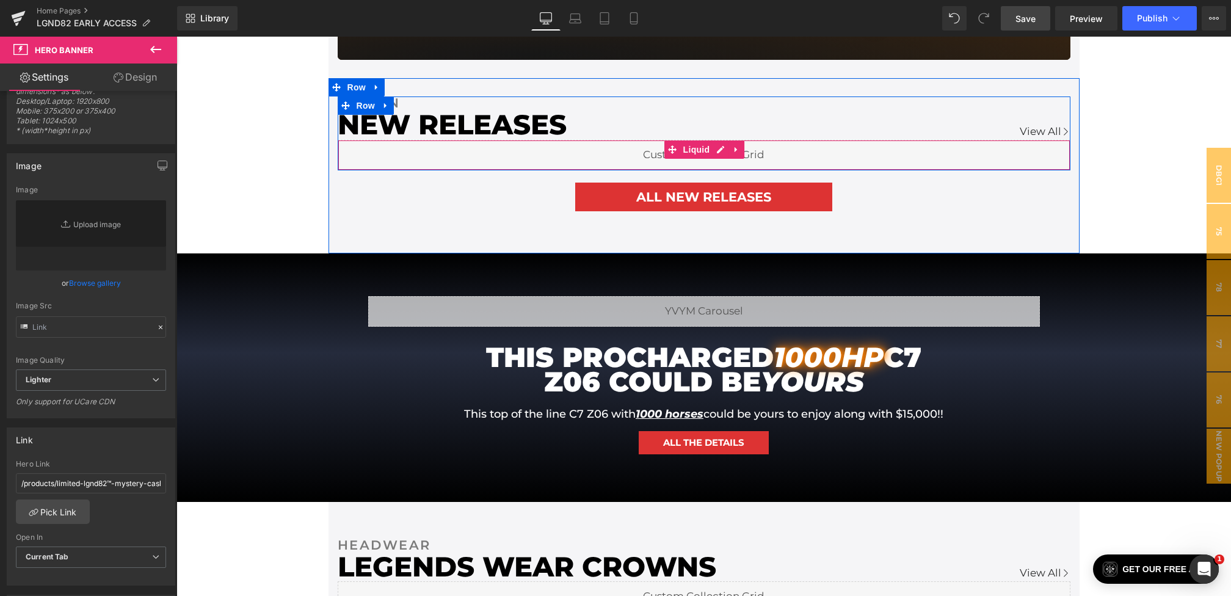
scroll to position [0, 0]
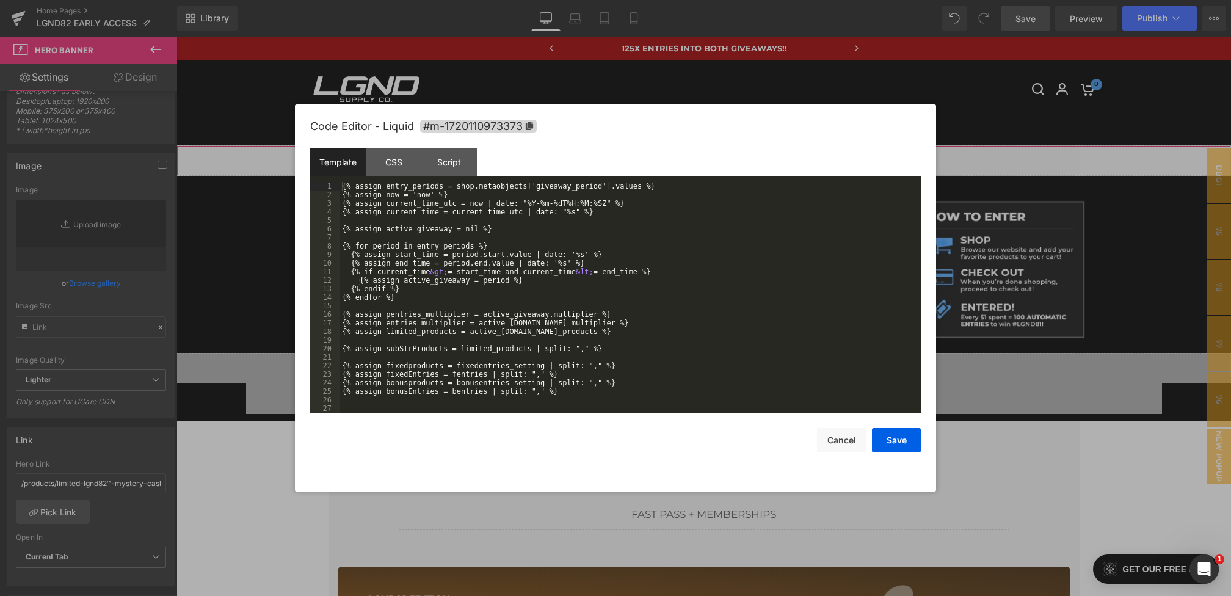
click at [464, 0] on div "Hero Banner You are previewing how the will restyle your page. You can not edit…" at bounding box center [615, 0] width 1231 height 0
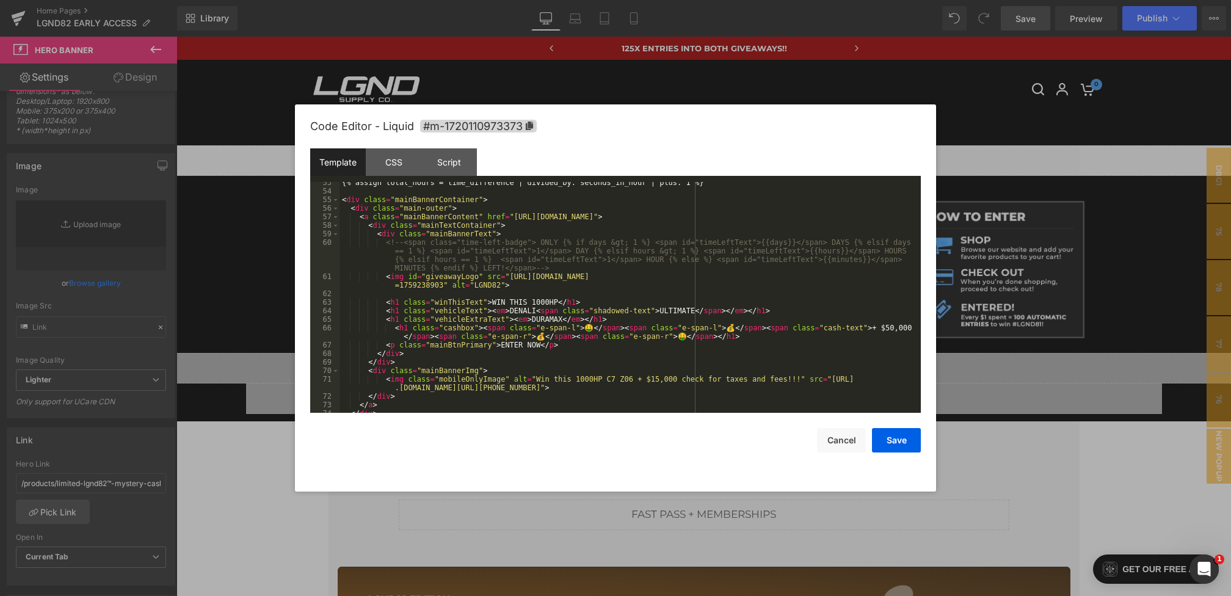
scroll to position [468, 0]
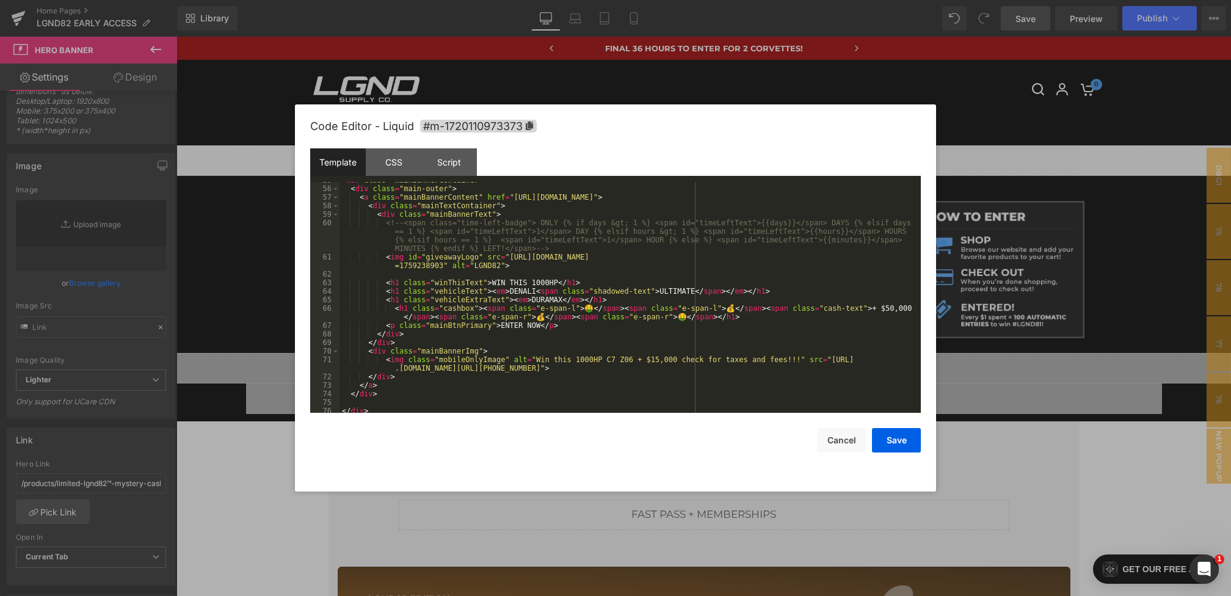
click at [886, 310] on div "< div class = "mainBannerContainer" > < div class = "main-outer" > < a class = …" at bounding box center [627, 300] width 576 height 248
click at [896, 422] on div "Save Cancel" at bounding box center [615, 433] width 611 height 40
click at [896, 440] on button "Save" at bounding box center [896, 440] width 49 height 24
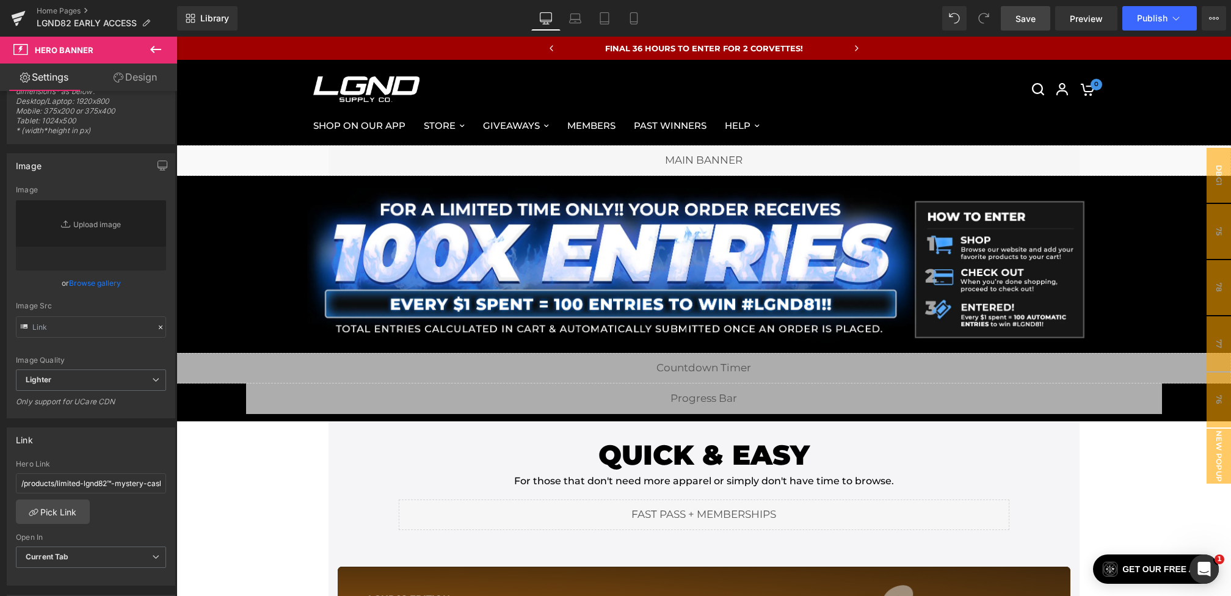
click at [1022, 25] on link "Save" at bounding box center [1025, 18] width 49 height 24
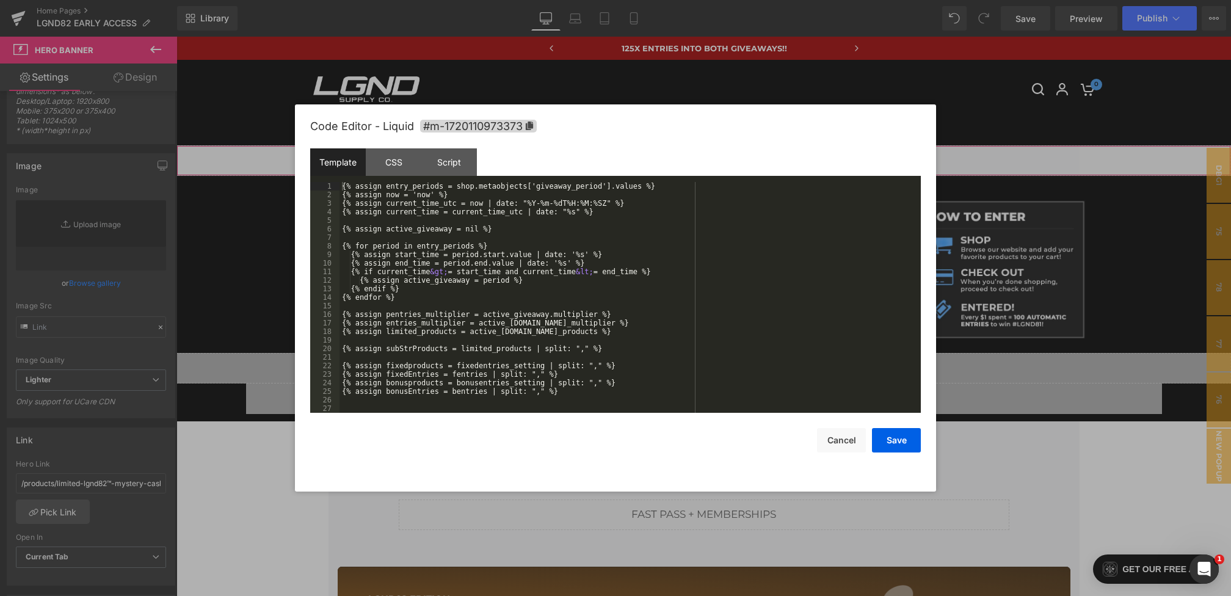
click at [501, 0] on div "Hero Banner You are previewing how the will restyle your page. You can not edit…" at bounding box center [615, 0] width 1231 height 0
click at [843, 435] on button "Cancel" at bounding box center [841, 440] width 49 height 24
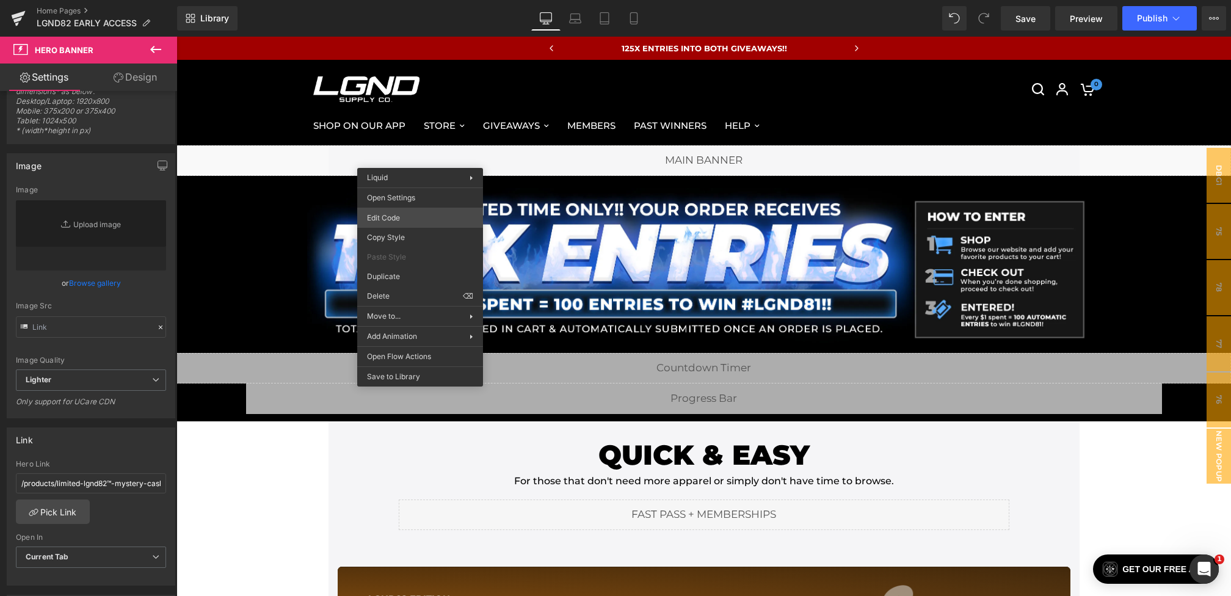
click at [397, 0] on div "Hero Banner You are previewing how the will restyle your page. You can not edit…" at bounding box center [615, 0] width 1231 height 0
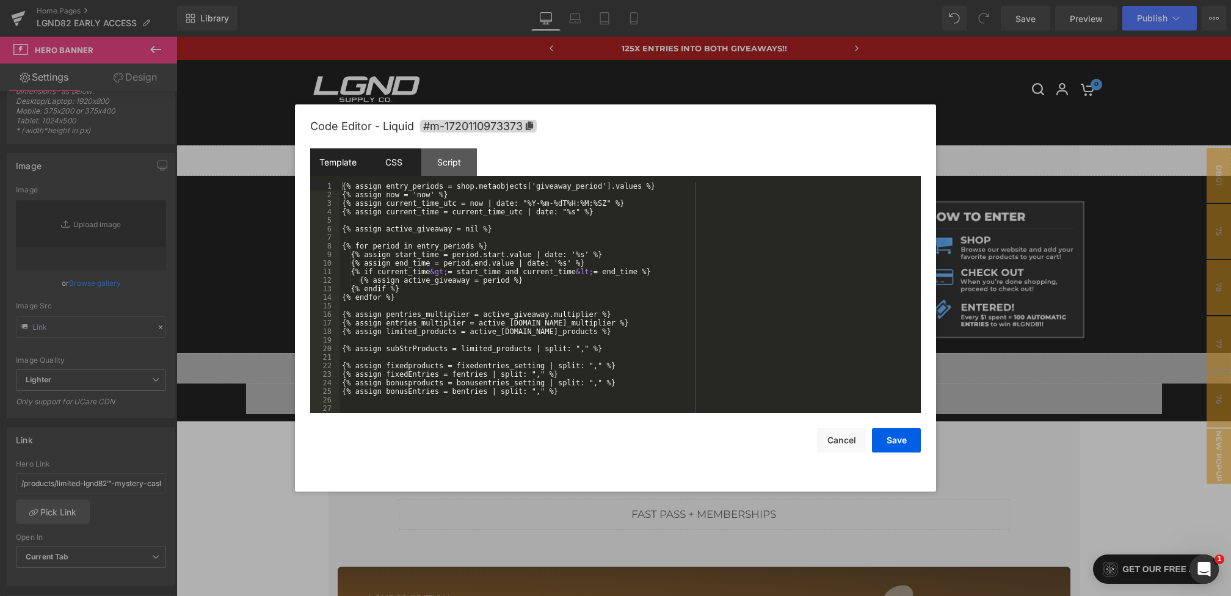
click at [394, 151] on div "CSS" at bounding box center [394, 161] width 56 height 27
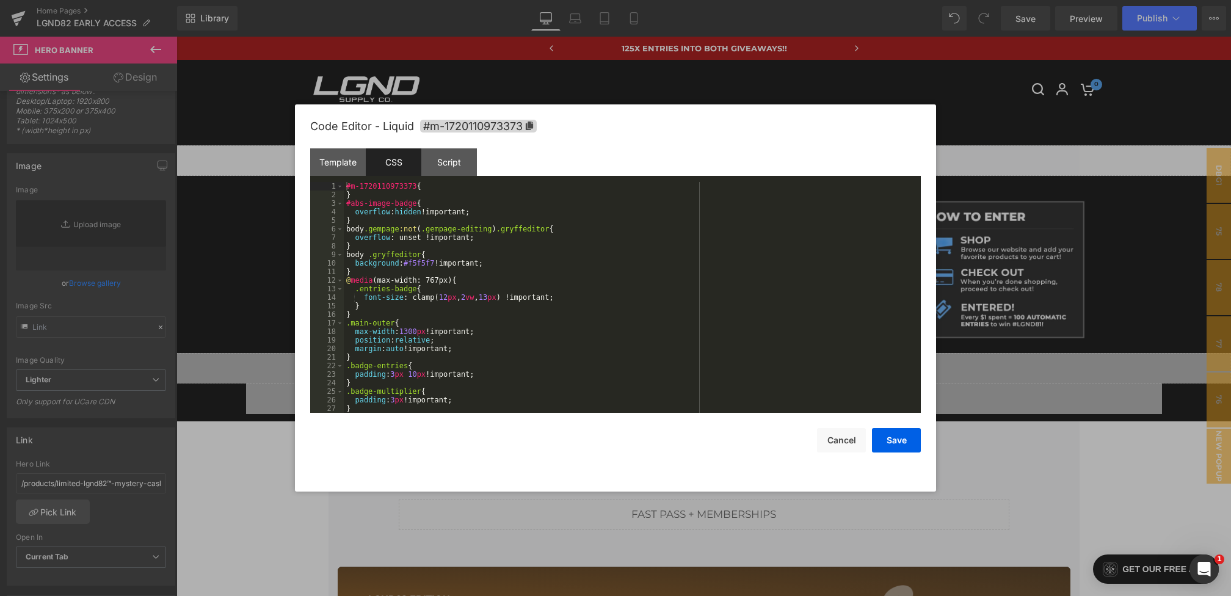
click at [468, 281] on div "#m-1720110973373 { } #abs-image-badge { overflow : hidden !important; } body .g…" at bounding box center [630, 306] width 572 height 248
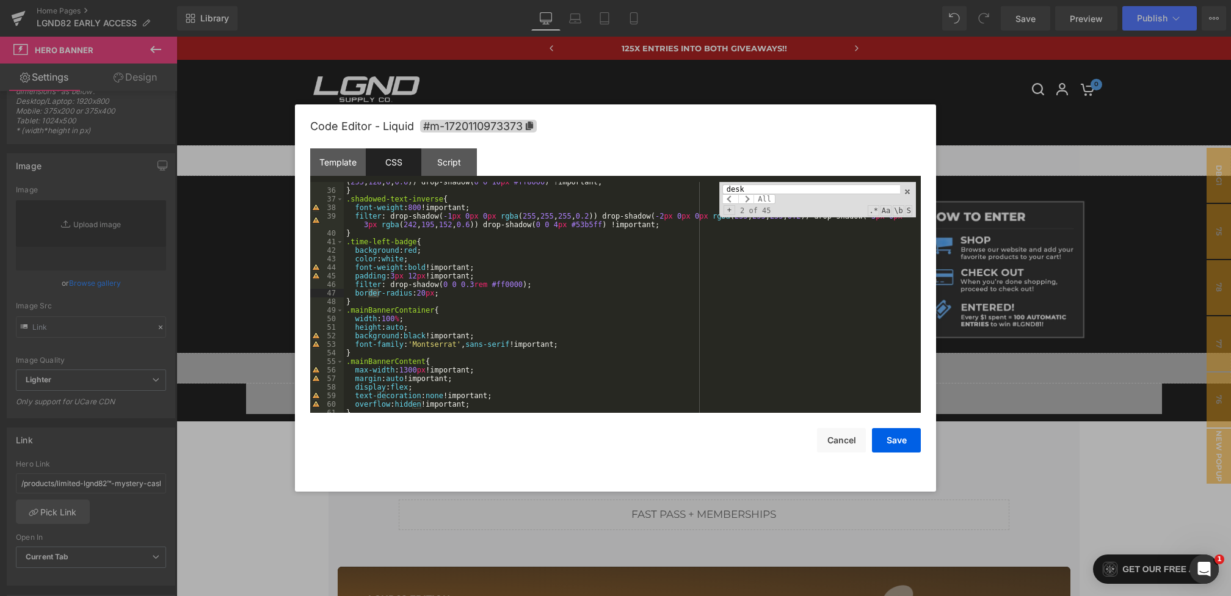
scroll to position [4329, 0]
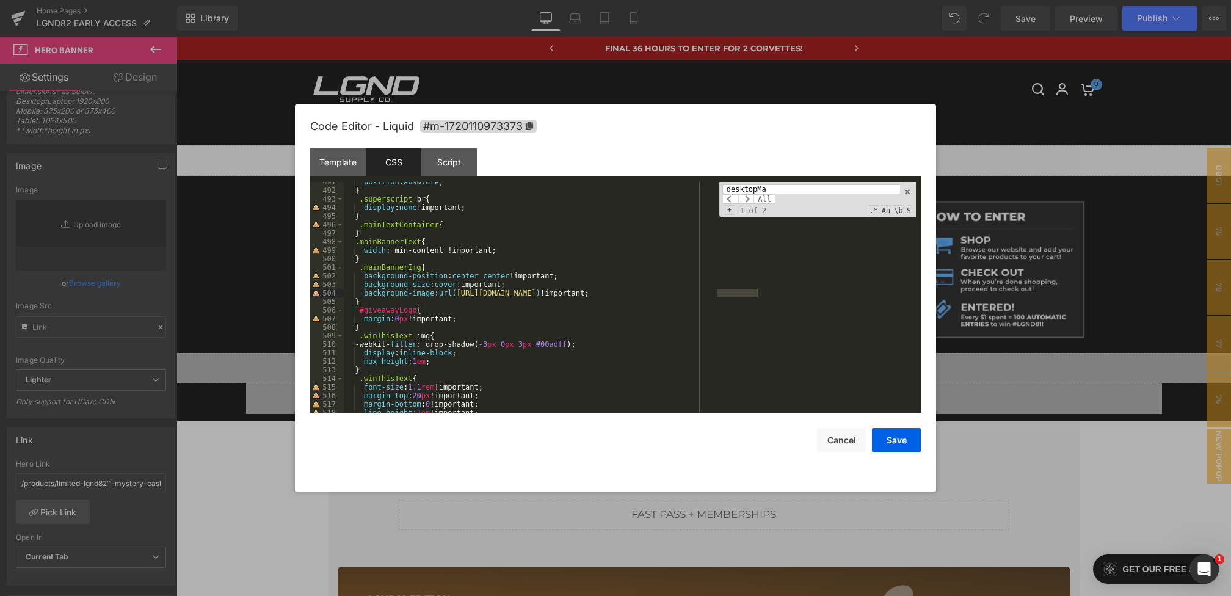
click at [849, 291] on div "position : absolute ; } .superscript br { display : none !important; } .mainTex…" at bounding box center [630, 302] width 572 height 248
drag, startPoint x: 847, startPoint y: 295, endPoint x: 462, endPoint y: 291, distance: 385.3
click at [462, 291] on div "position : absolute ; } .superscript br { display : none !important; } .mainTex…" at bounding box center [630, 302] width 572 height 248
click at [845, 291] on div "position : absolute ; } .superscript br { display : none !important; } .mainTex…" at bounding box center [630, 302] width 572 height 248
drag, startPoint x: 849, startPoint y: 292, endPoint x: 459, endPoint y: 295, distance: 390.1
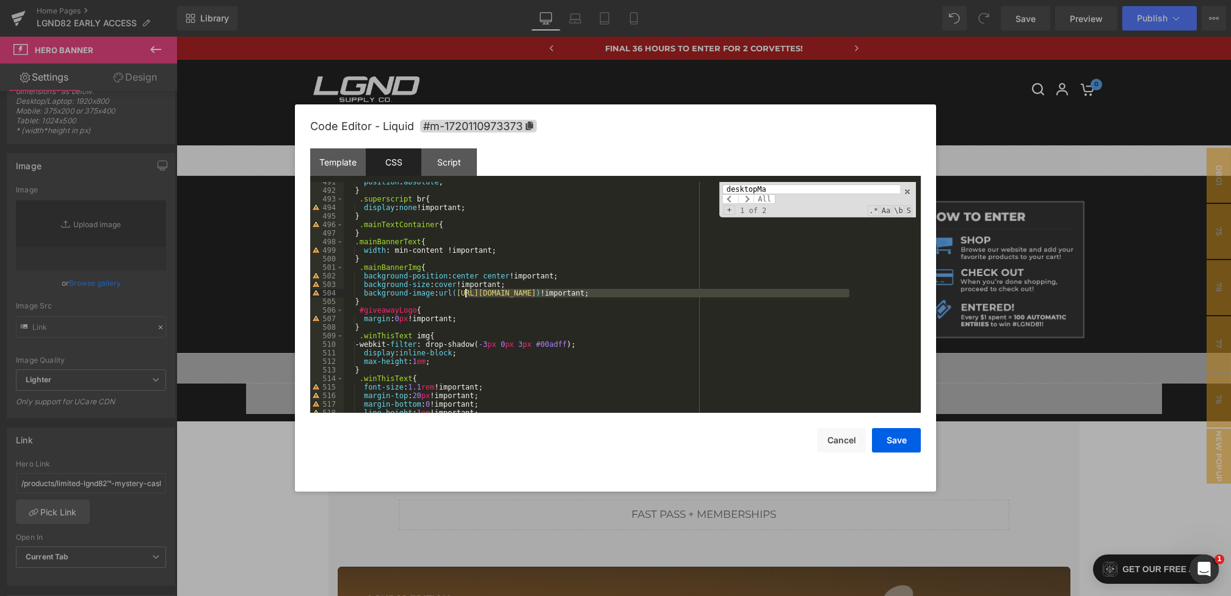
click at [459, 295] on div "position : absolute ; } .superscript br { display : none !important; } .mainTex…" at bounding box center [630, 302] width 572 height 248
type input "[URL][DOMAIN_NAME]"
click at [768, 200] on span "All" at bounding box center [764, 199] width 22 height 10
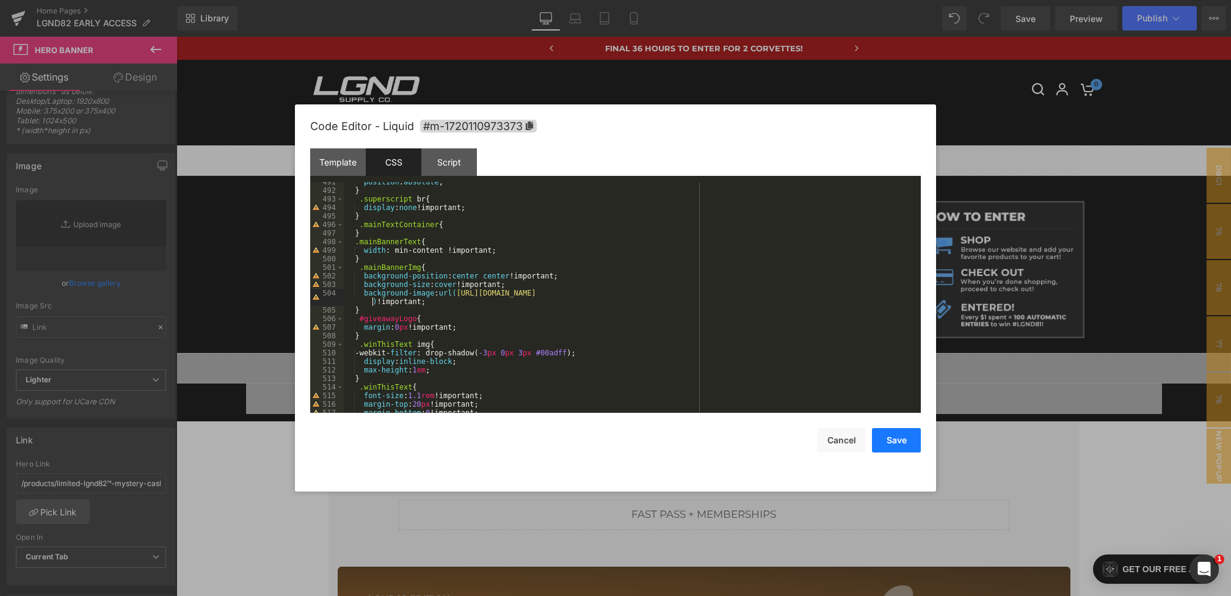
click at [901, 440] on button "Save" at bounding box center [896, 440] width 49 height 24
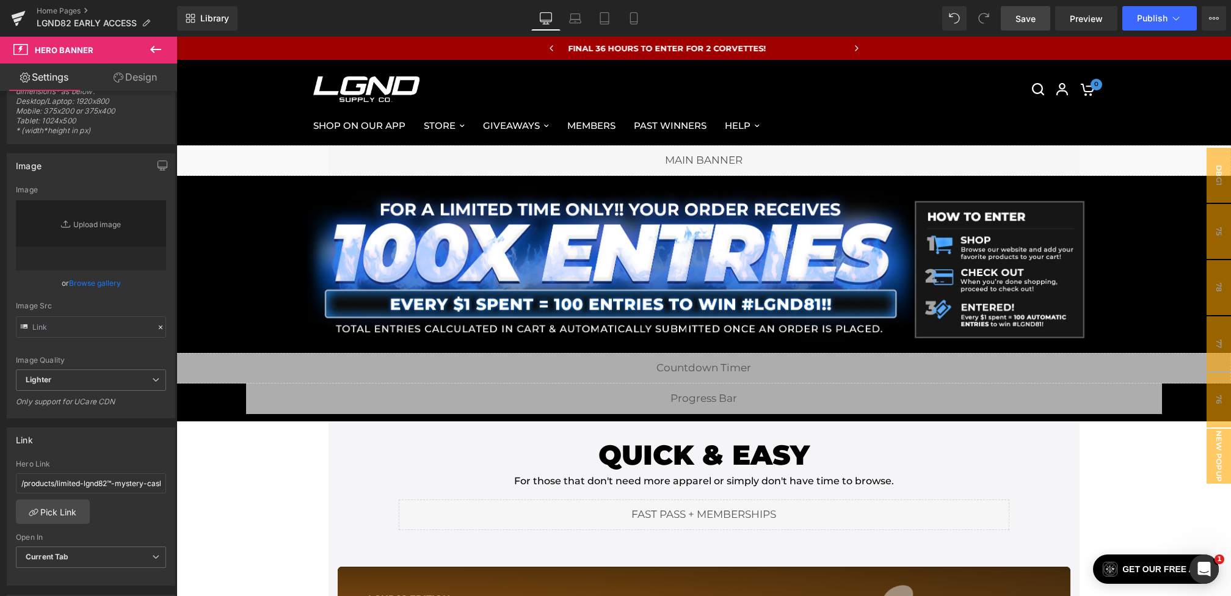
click at [1019, 29] on link "Save" at bounding box center [1025, 18] width 49 height 24
click at [1067, 16] on link "Preview" at bounding box center [1086, 18] width 62 height 24
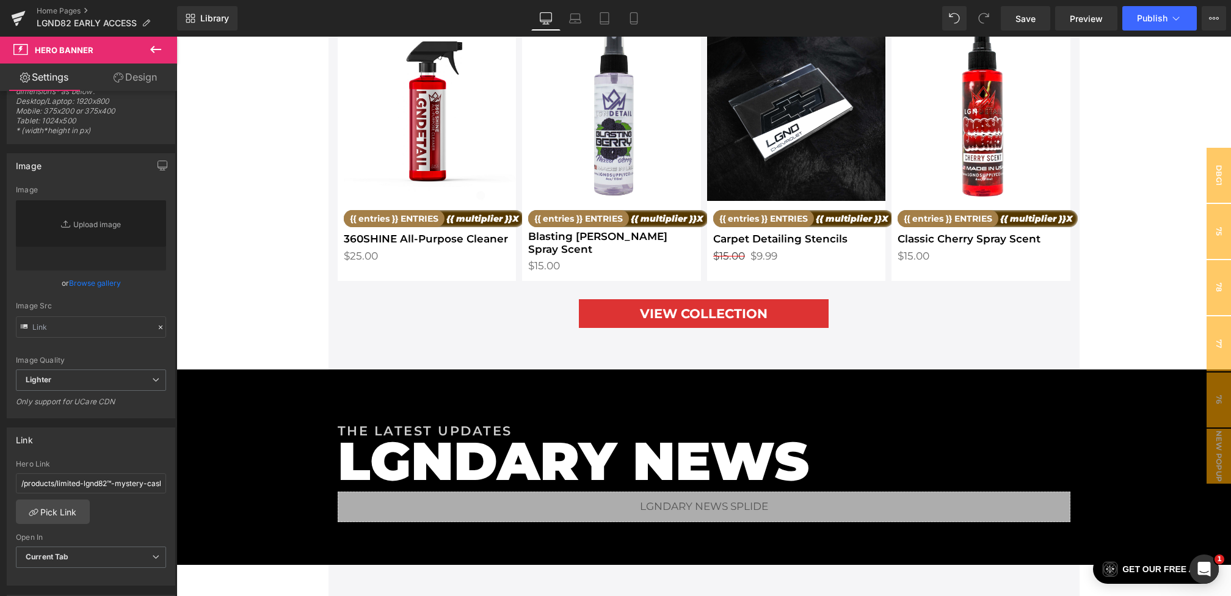
scroll to position [1952, 0]
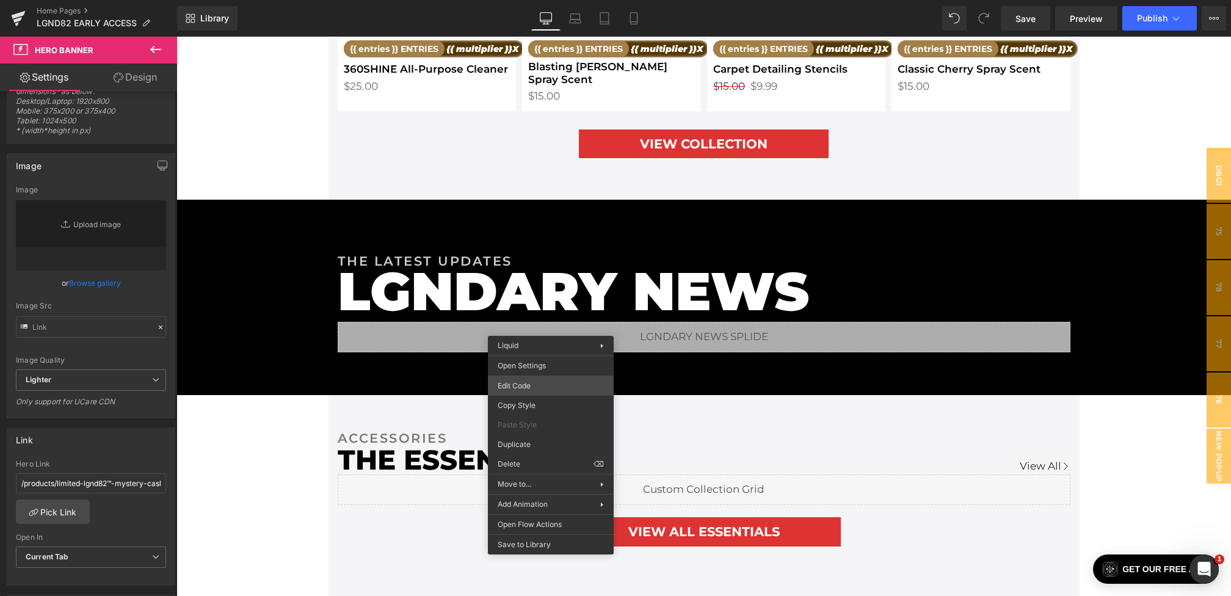
click at [527, 0] on div "Hero Banner You are previewing how the will restyle your page. You can not edit…" at bounding box center [615, 0] width 1231 height 0
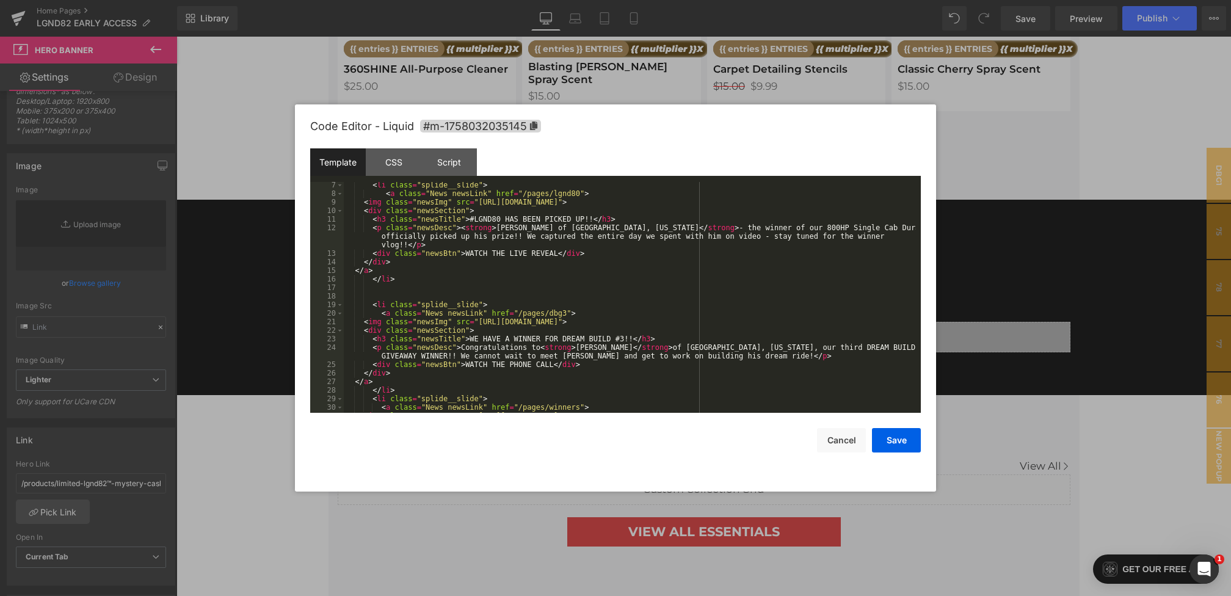
scroll to position [0, 0]
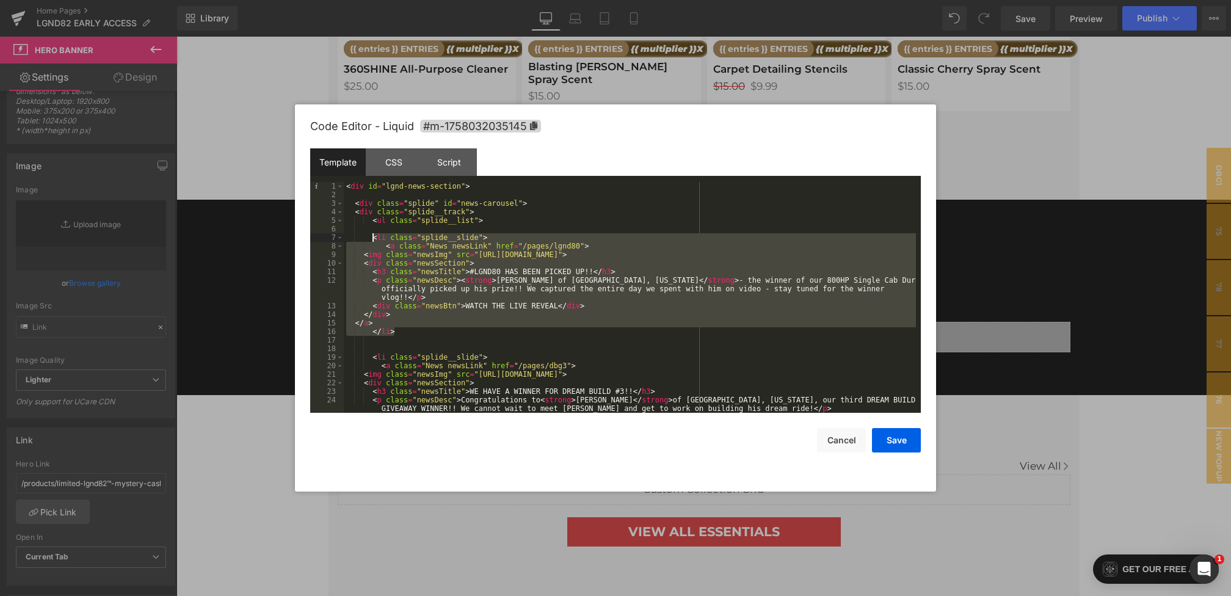
drag, startPoint x: 405, startPoint y: 332, endPoint x: 372, endPoint y: 238, distance: 99.4
click at [372, 238] on div "< div id = "lgnd-news-section" > < div class = "splide" id = "news-carousel" > …" at bounding box center [630, 306] width 572 height 248
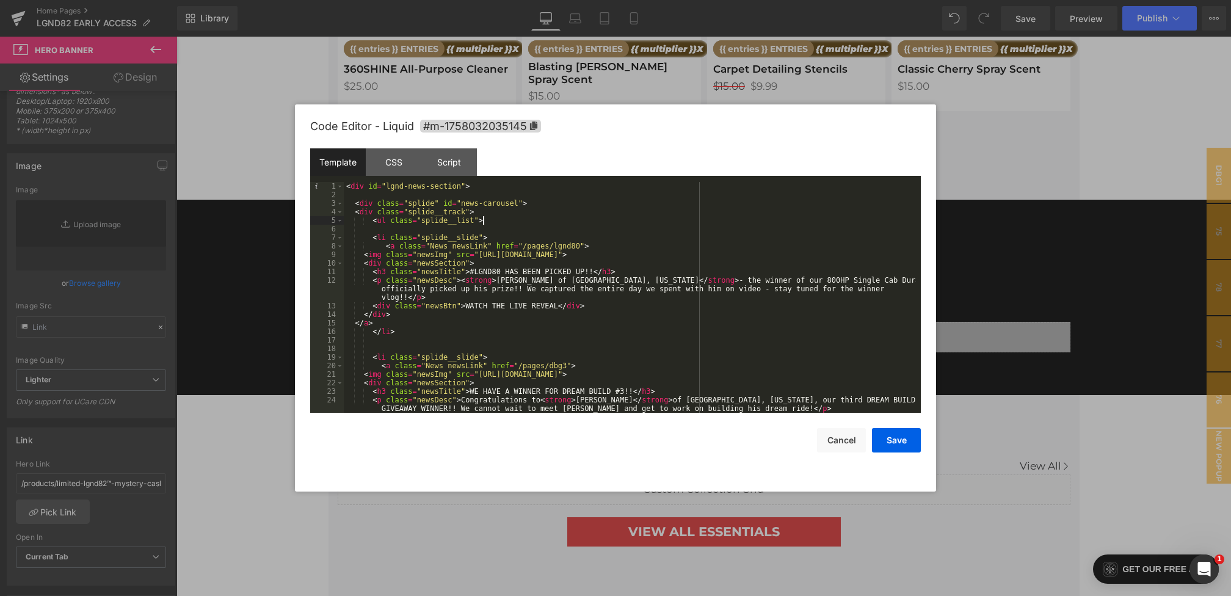
click at [491, 220] on div "< div id = "lgnd-news-section" > < div class = "splide" id = "news-carousel" > …" at bounding box center [630, 306] width 572 height 248
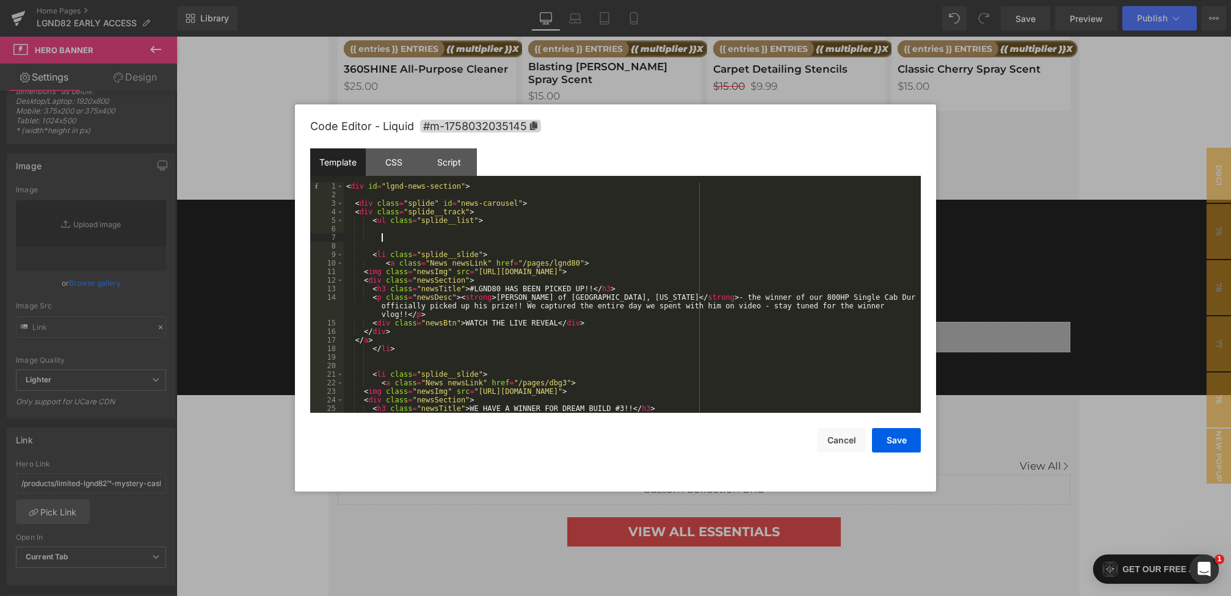
paste textarea
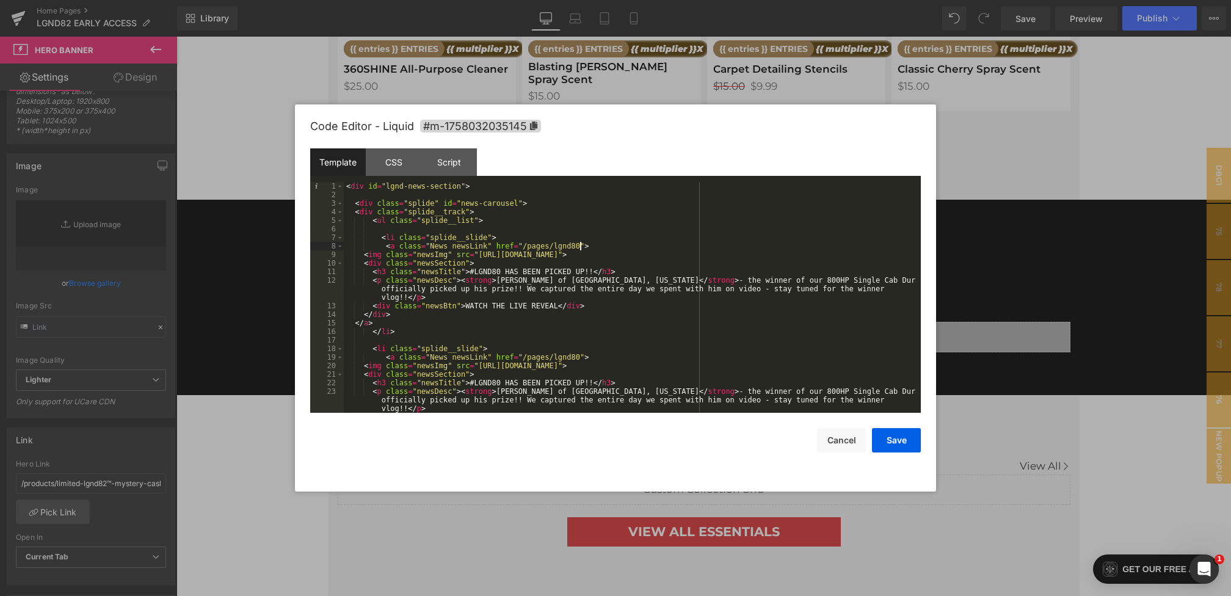
click at [581, 247] on div "< div id = "lgnd-news-section" > < div class = "splide" id = "news-carousel" > …" at bounding box center [630, 306] width 572 height 248
click at [501, 272] on div "< div id = "lgnd-news-section" > < div class = "splide" id = "news-carousel" > …" at bounding box center [630, 306] width 572 height 248
drag, startPoint x: 588, startPoint y: 271, endPoint x: 666, endPoint y: 272, distance: 78.2
click at [666, 272] on div "< div id = "lgnd-news-section" > < div class = "splide" id = "news-carousel" > …" at bounding box center [630, 306] width 572 height 248
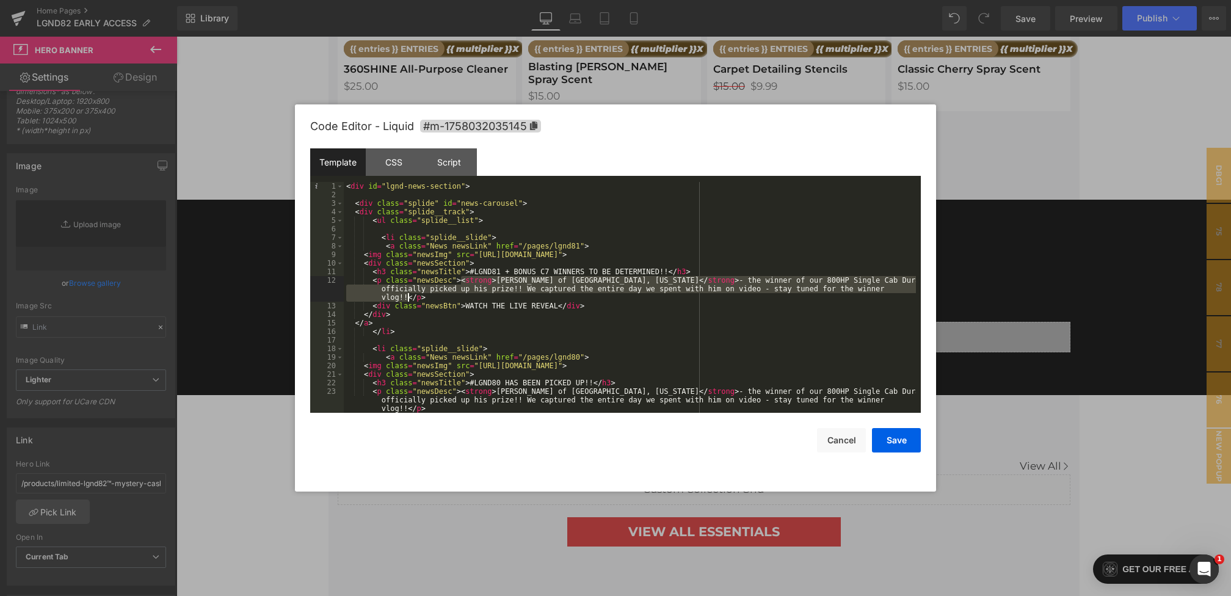
drag, startPoint x: 463, startPoint y: 281, endPoint x: 408, endPoint y: 299, distance: 57.7
click at [408, 299] on div "< div id = "lgnd-news-section" > < div class = "splide" id = "news-carousel" > …" at bounding box center [630, 306] width 572 height 248
drag, startPoint x: 347, startPoint y: 291, endPoint x: 465, endPoint y: 282, distance: 118.2
click at [465, 282] on div "< div id = "lgnd-news-section" > < div class = "splide" id = "news-carousel" > …" at bounding box center [630, 306] width 572 height 248
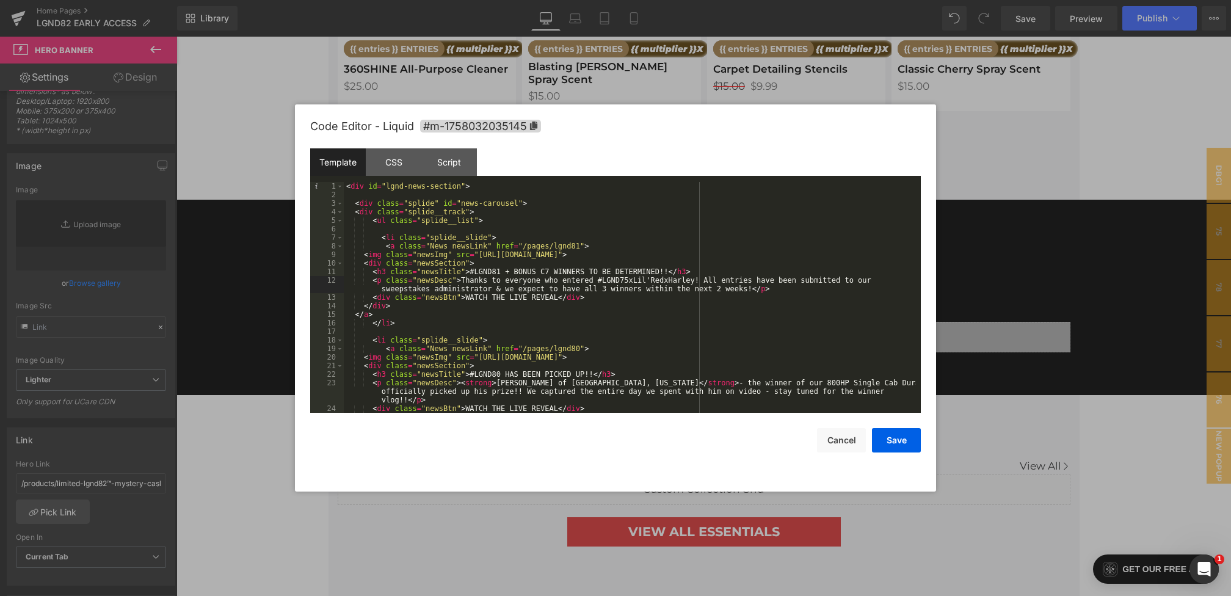
click at [628, 280] on div "< div id = "lgnd-news-section" > < div class = "splide" id = "news-carousel" > …" at bounding box center [630, 306] width 572 height 248
drag, startPoint x: 630, startPoint y: 283, endPoint x: 695, endPoint y: 283, distance: 65.3
click at [695, 283] on div "< div id = "lgnd-news-section" > < div class = "splide" id = "news-carousel" > …" at bounding box center [630, 306] width 572 height 248
drag, startPoint x: 606, startPoint y: 292, endPoint x: 592, endPoint y: 292, distance: 14.7
click at [592, 292] on div "< div id = "lgnd-news-section" > < div class = "splide" id = "news-carousel" > …" at bounding box center [630, 306] width 572 height 248
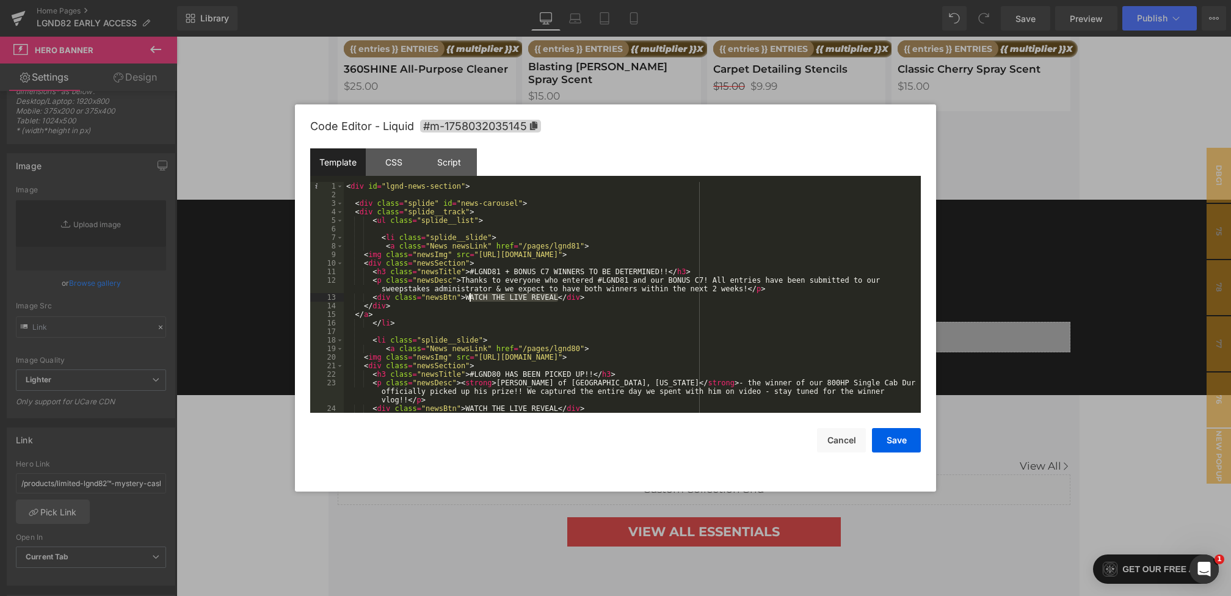
drag, startPoint x: 557, startPoint y: 300, endPoint x: 468, endPoint y: 298, distance: 89.2
click at [468, 298] on div "< div id = "lgnd-news-section" > < div class = "splide" id = "news-carousel" > …" at bounding box center [630, 306] width 572 height 248
drag, startPoint x: 478, startPoint y: 253, endPoint x: 862, endPoint y: 257, distance: 384.0
click at [862, 257] on div "< div id = "lgnd-news-section" > < div class = "splide" id = "news-carousel" > …" at bounding box center [630, 306] width 572 height 248
click at [887, 436] on button "Save" at bounding box center [896, 440] width 49 height 24
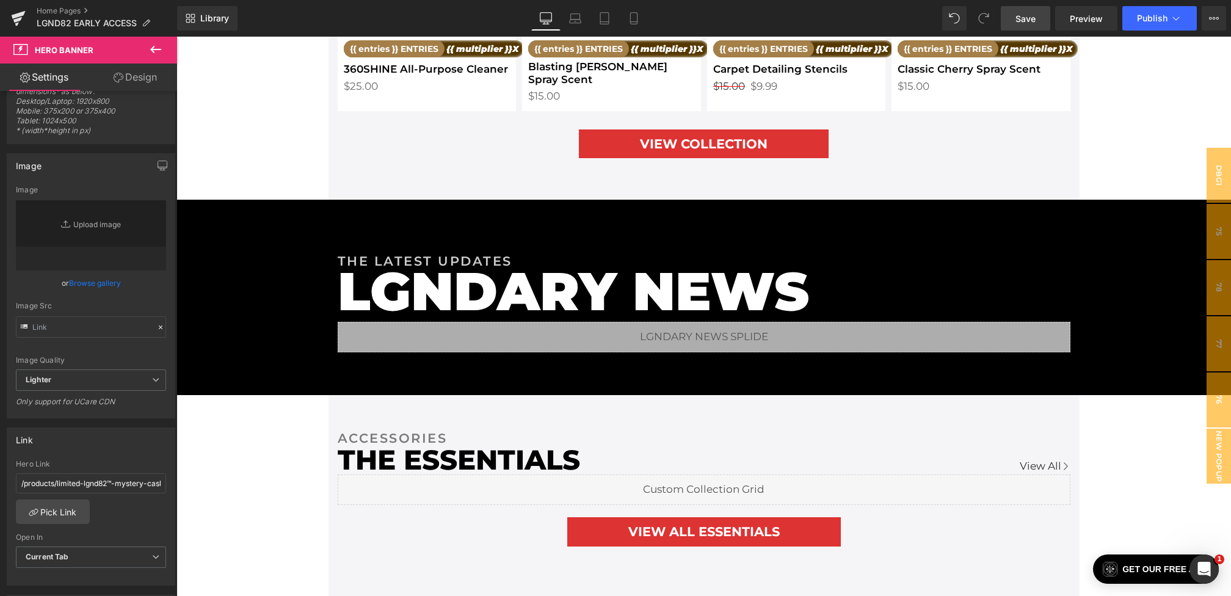
click at [1029, 10] on link "Save" at bounding box center [1025, 18] width 49 height 24
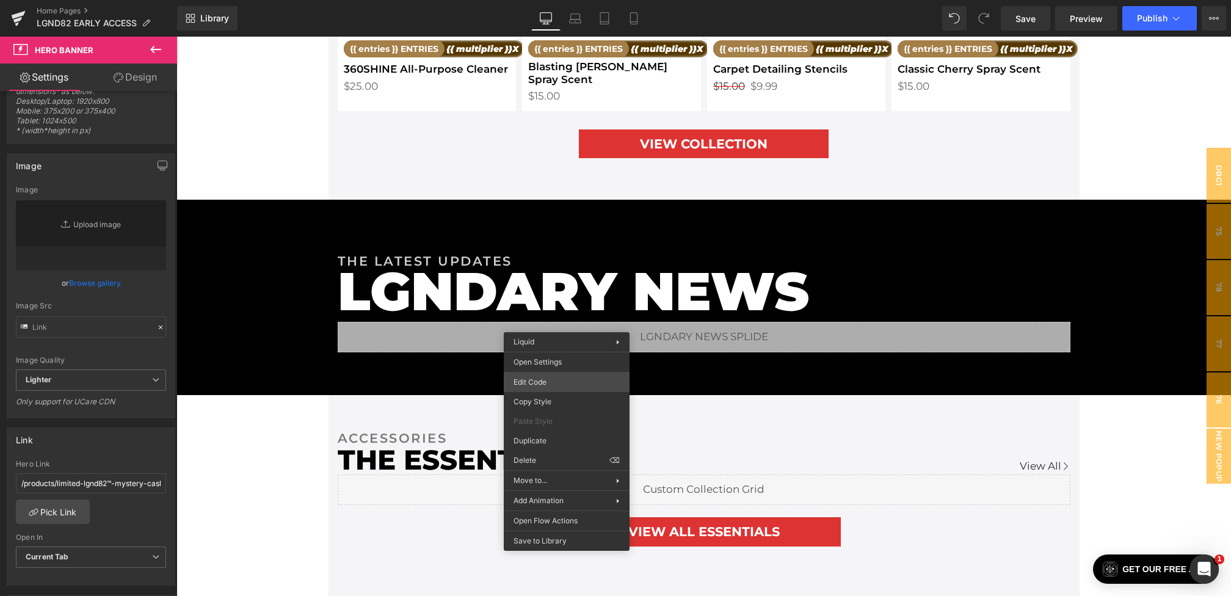
click at [545, 0] on div "Hero Banner You are previewing how the will restyle your page. You can not edit…" at bounding box center [615, 0] width 1231 height 0
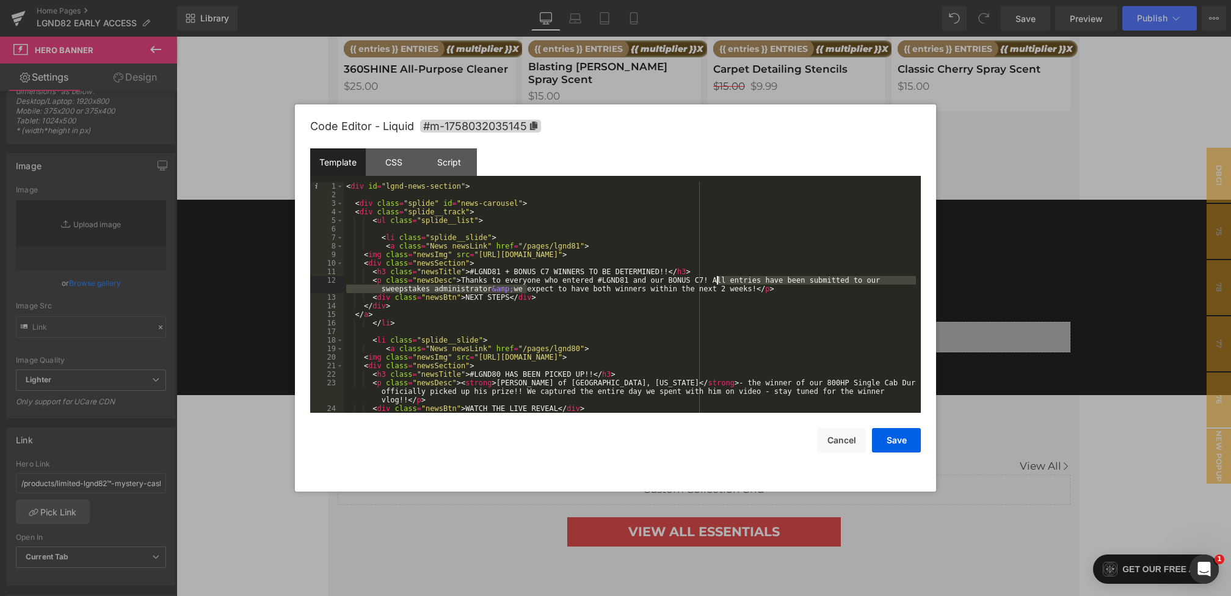
drag, startPoint x: 526, startPoint y: 289, endPoint x: 713, endPoint y: 281, distance: 187.0
click at [713, 281] on div "< div id = "lgnd-news-section" > < div class = "splide" id = "news-carousel" > …" at bounding box center [630, 306] width 572 height 248
drag, startPoint x: 725, startPoint y: 283, endPoint x: 740, endPoint y: 282, distance: 15.3
click at [740, 282] on div "< div id = "lgnd-news-section" > < div class = "splide" id = "news-carousel" > …" at bounding box center [630, 306] width 572 height 248
click at [712, 282] on div "< div id = "lgnd-news-section" > < div class = "splide" id = "news-carousel" > …" at bounding box center [630, 306] width 572 height 248
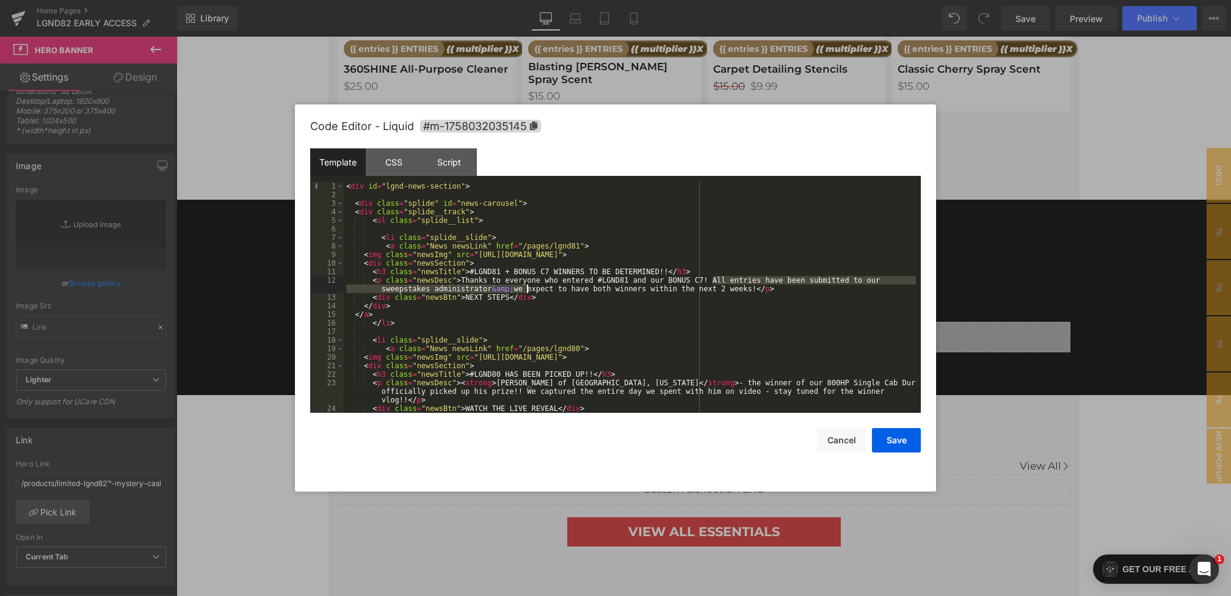
click at [664, 287] on div "< div id = "lgnd-news-section" > < div class = "splide" id = "news-carousel" > …" at bounding box center [630, 306] width 572 height 248
drag, startPoint x: 765, startPoint y: 280, endPoint x: 552, endPoint y: 286, distance: 213.2
click at [552, 286] on div "< div id = "lgnd-news-section" > < div class = "splide" id = "news-carousel" > …" at bounding box center [630, 306] width 572 height 248
drag, startPoint x: 494, startPoint y: 289, endPoint x: 760, endPoint y: 288, distance: 266.2
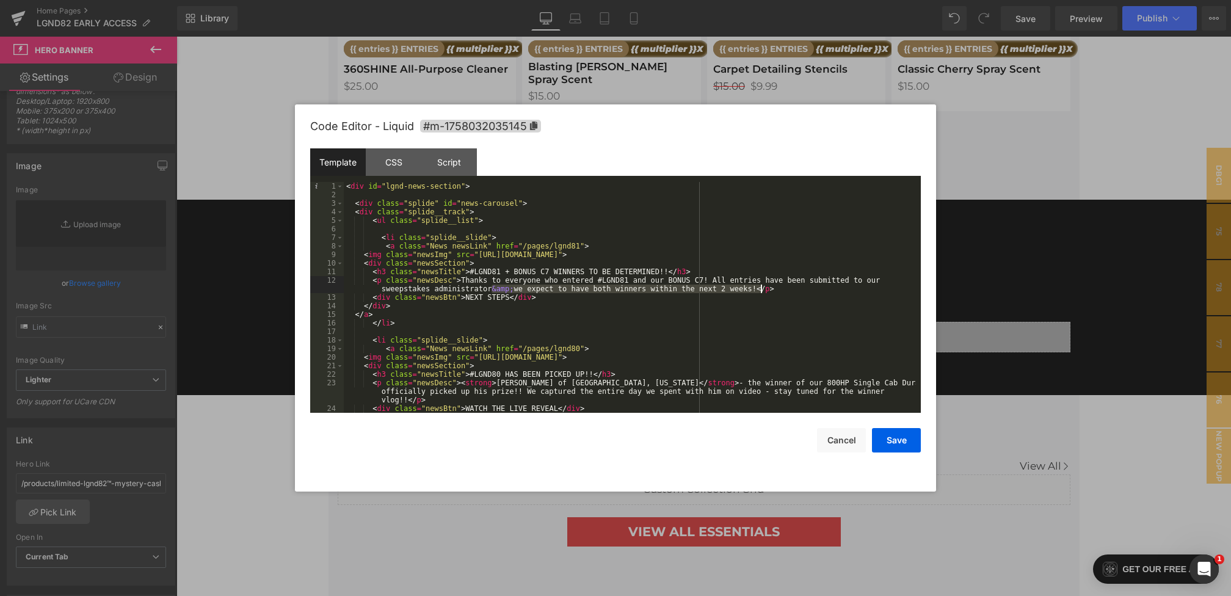
click at [760, 288] on div "< div id = "lgnd-news-section" > < div class = "splide" id = "news-carousel" > …" at bounding box center [630, 306] width 572 height 248
click at [628, 299] on div "< div id = "lgnd-news-section" > < div class = "splide" id = "news-carousel" > …" at bounding box center [630, 306] width 572 height 248
drag, startPoint x: 535, startPoint y: 290, endPoint x: 759, endPoint y: 288, distance: 224.1
click at [759, 288] on div "< div id = "lgnd-news-section" > < div class = "splide" id = "news-carousel" > …" at bounding box center [630, 306] width 572 height 248
click at [594, 288] on div "< div id = "lgnd-news-section" > < div class = "splide" id = "news-carousel" > …" at bounding box center [630, 306] width 572 height 248
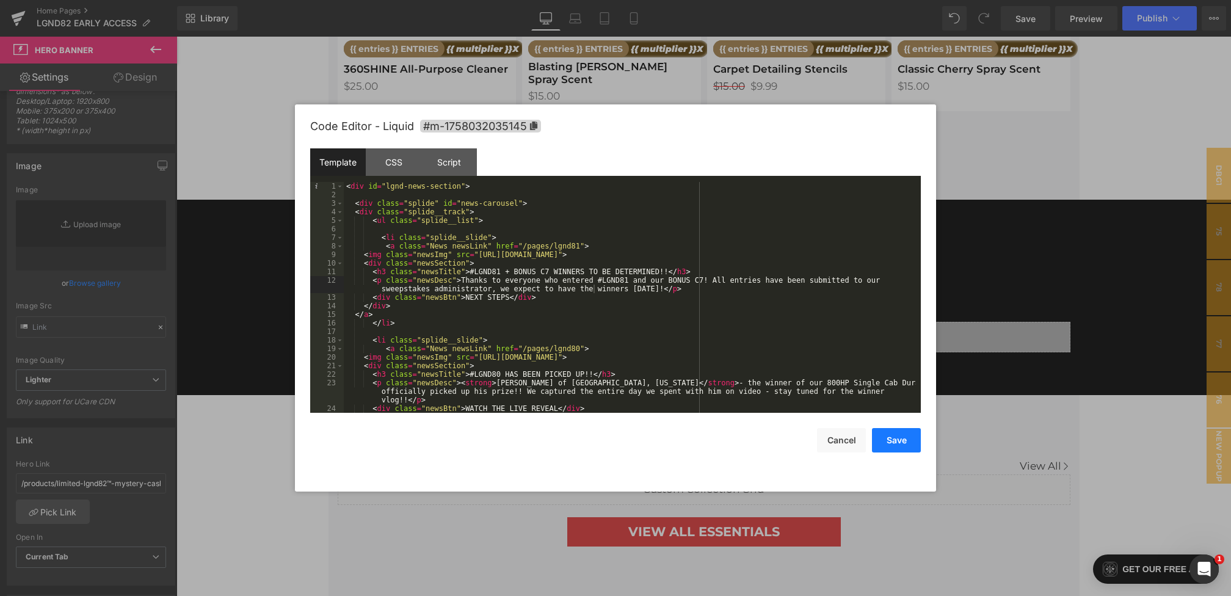
click at [894, 434] on button "Save" at bounding box center [896, 440] width 49 height 24
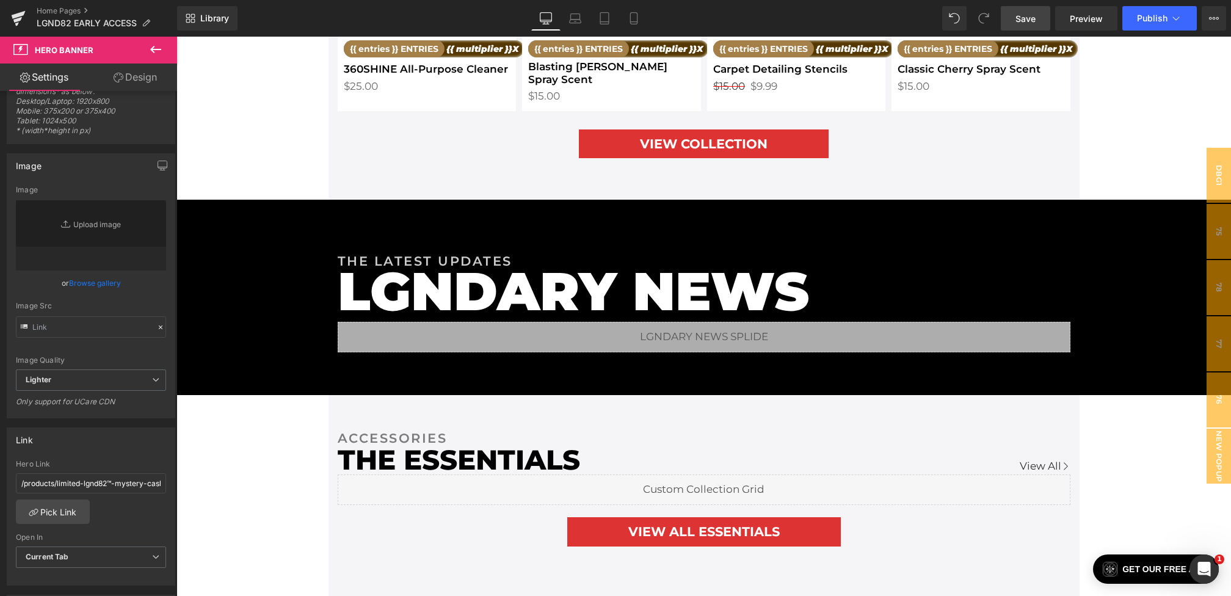
click at [1037, 26] on link "Save" at bounding box center [1025, 18] width 49 height 24
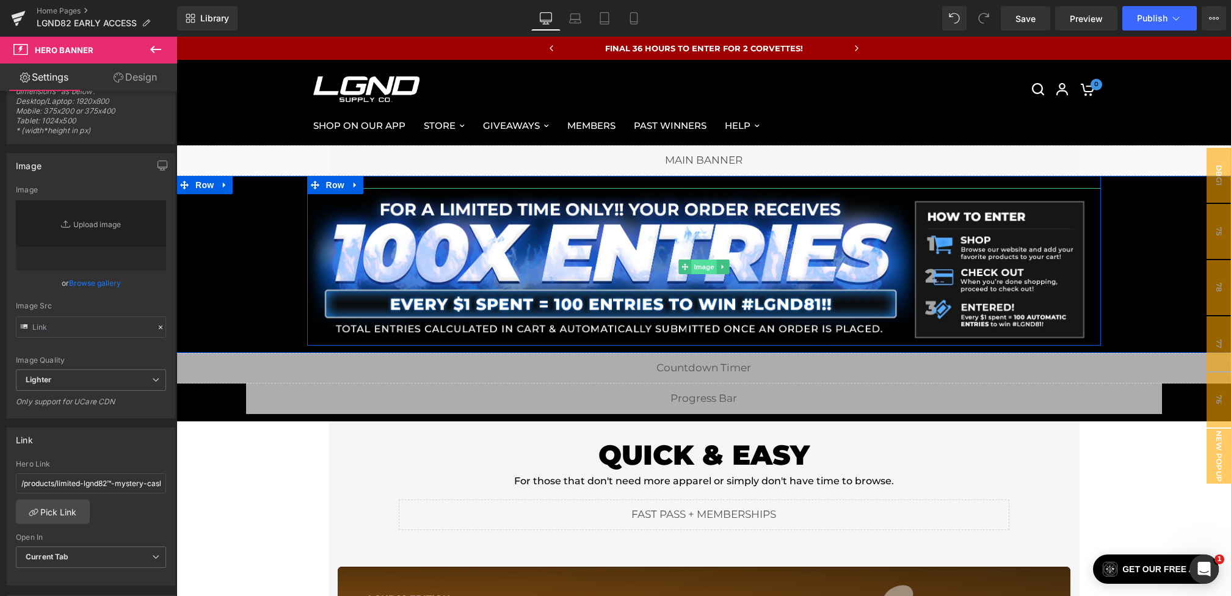
click at [694, 267] on span "Image" at bounding box center [704, 266] width 26 height 15
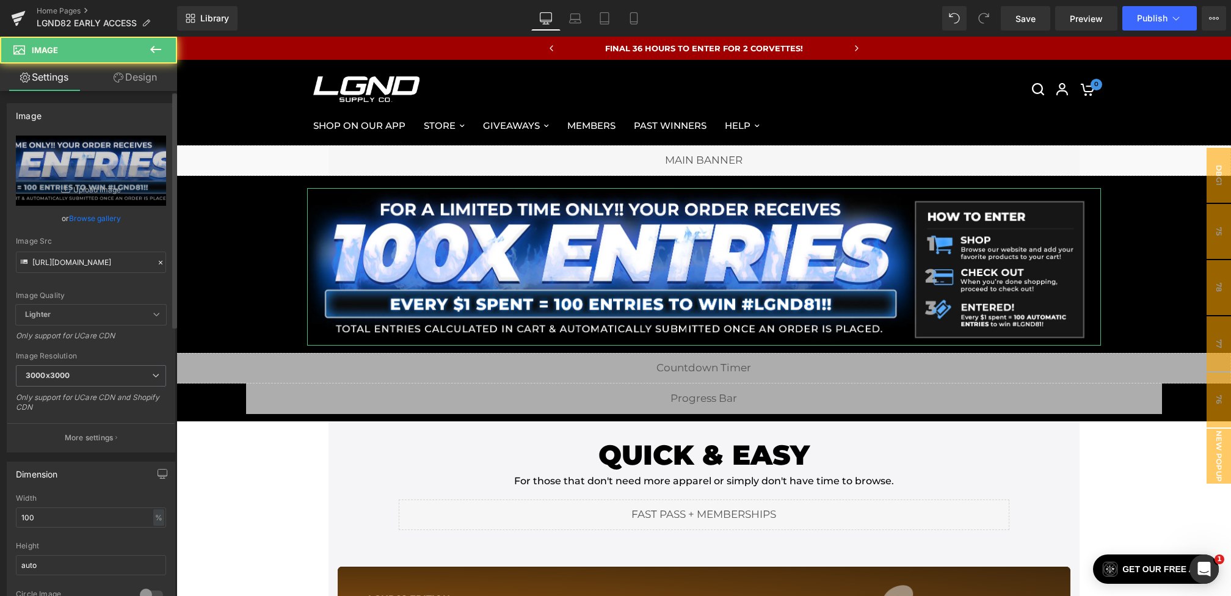
click at [162, 263] on div "[URL][DOMAIN_NAME] Replace Image Upload image or Browse gallery Image Src [URL]…" at bounding box center [90, 294] width 167 height 316
click at [159, 263] on icon at bounding box center [161, 263] width 4 height 4
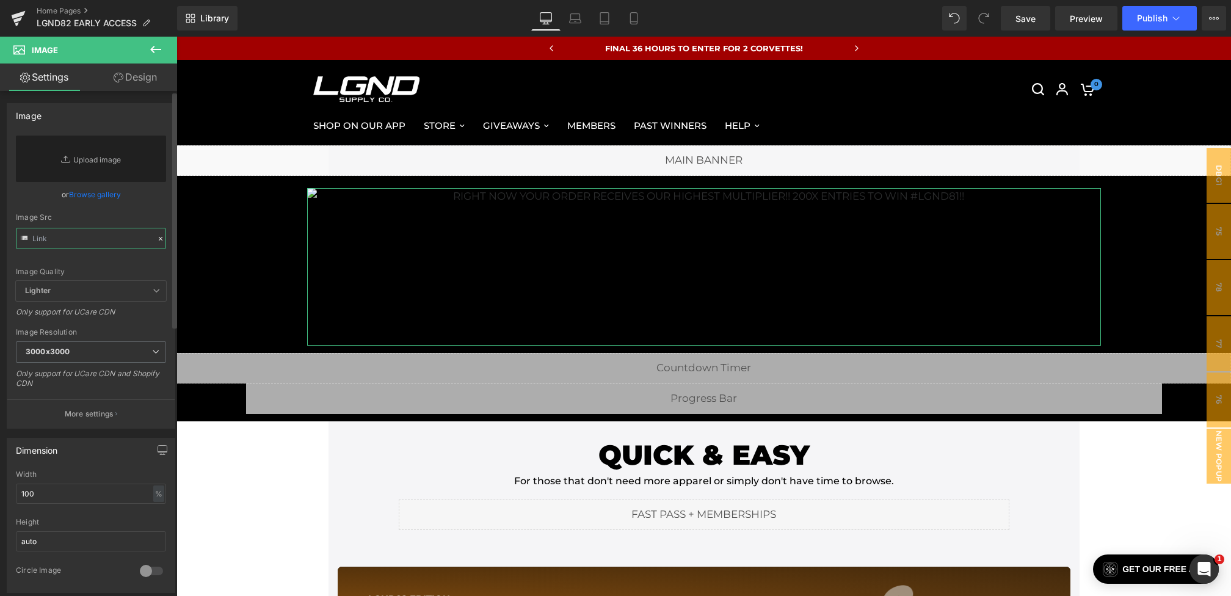
click at [107, 235] on input "text" at bounding box center [91, 238] width 150 height 21
paste input "[URL][DOMAIN_NAME]"
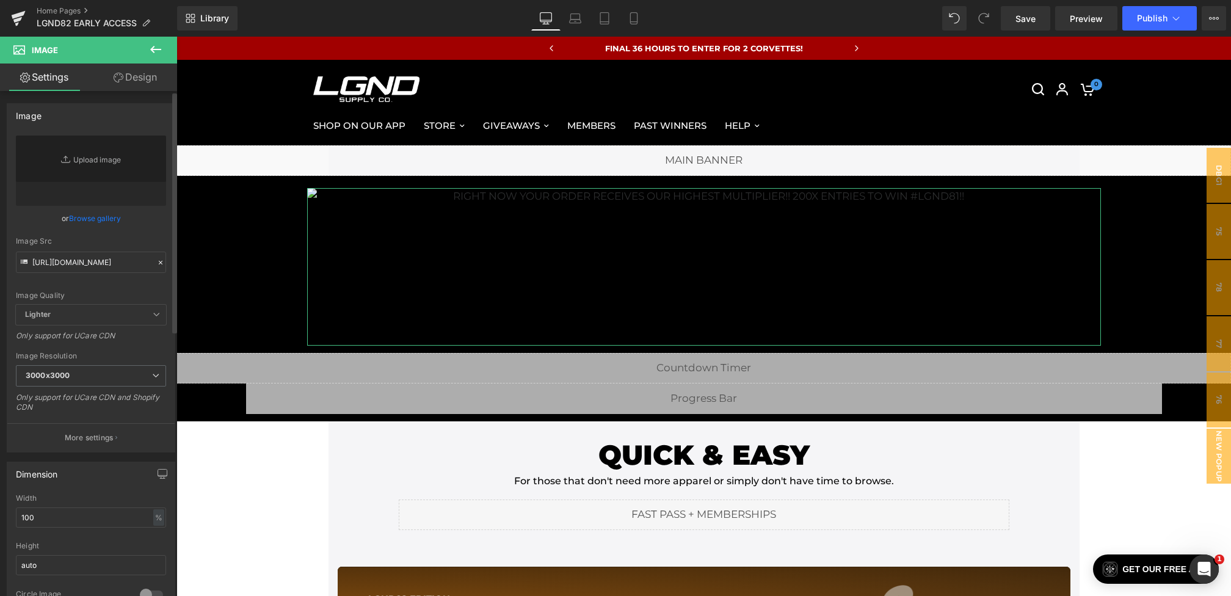
click at [139, 220] on div "or Browse gallery" at bounding box center [91, 218] width 150 height 13
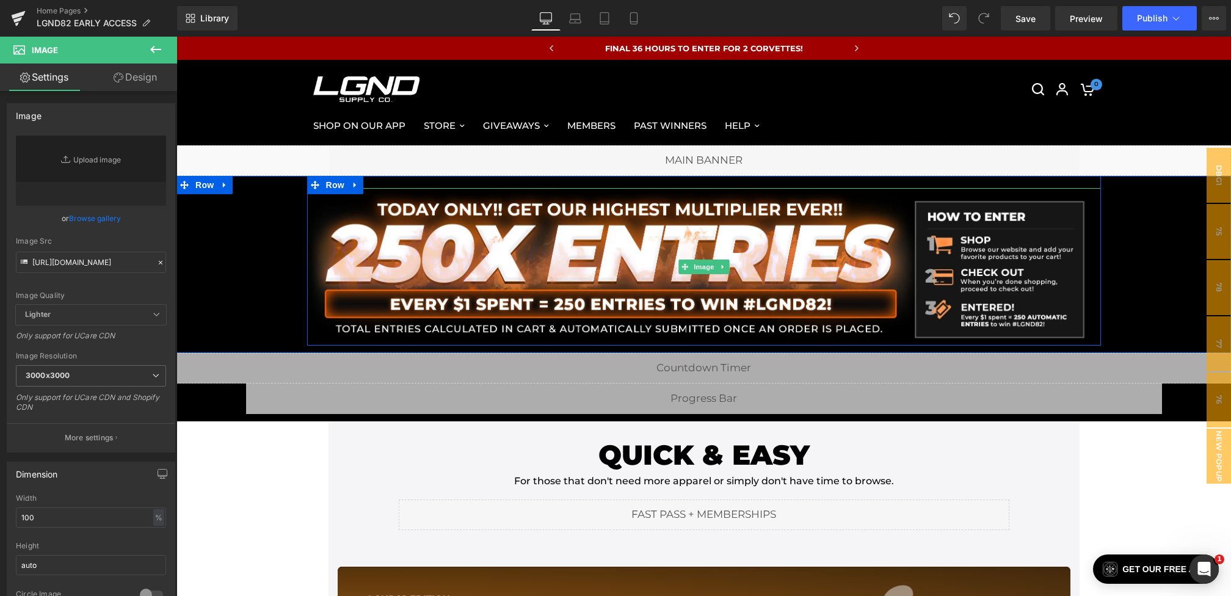
type input "[URL][DOMAIN_NAME]"
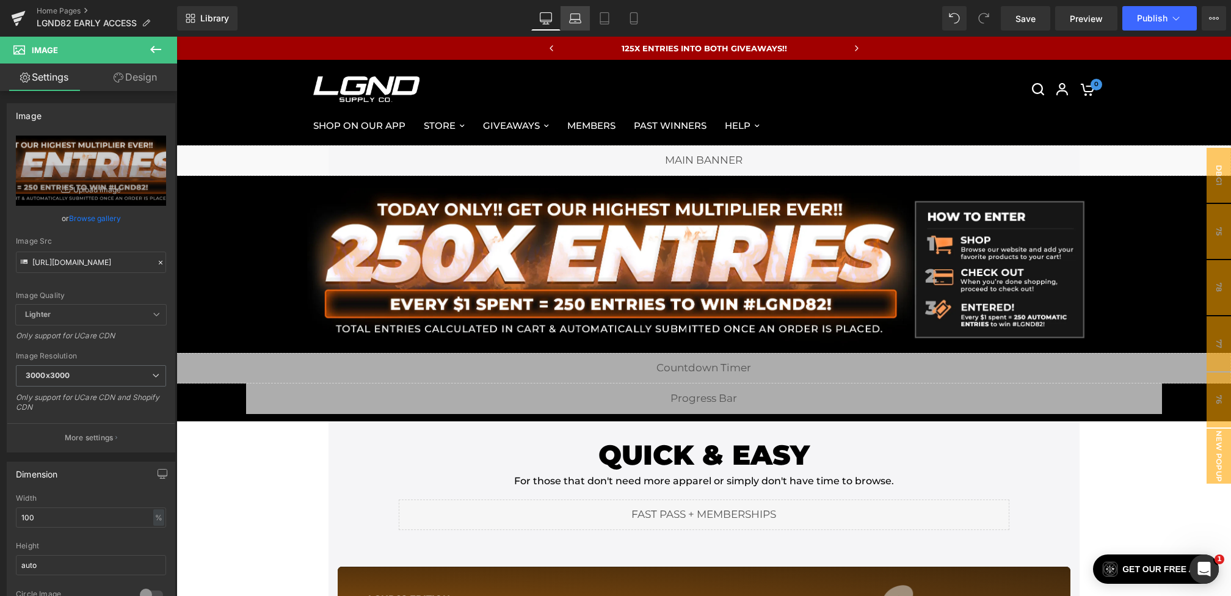
click at [568, 20] on link "Laptop" at bounding box center [574, 18] width 29 height 24
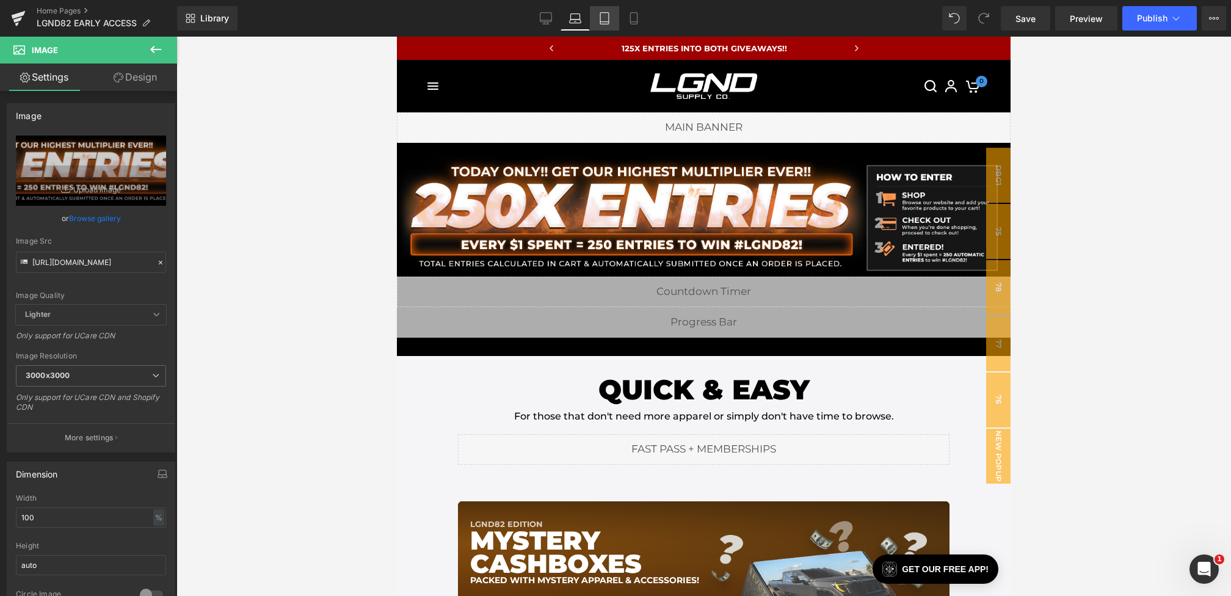
click at [600, 20] on icon at bounding box center [604, 18] width 12 height 12
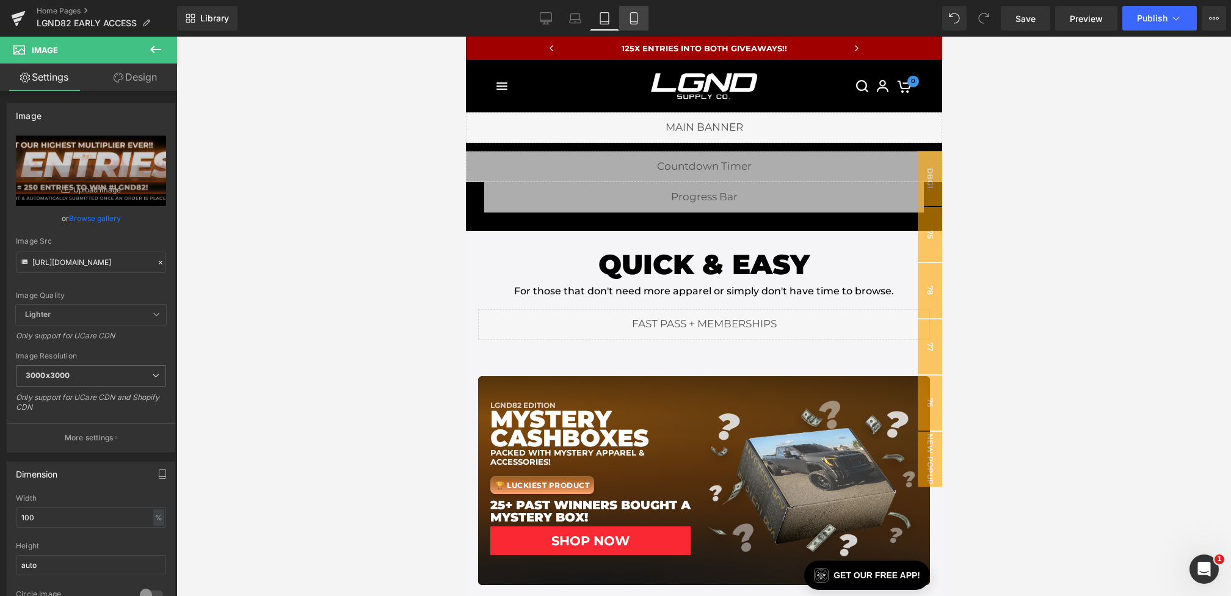
click at [642, 20] on link "Mobile" at bounding box center [633, 18] width 29 height 24
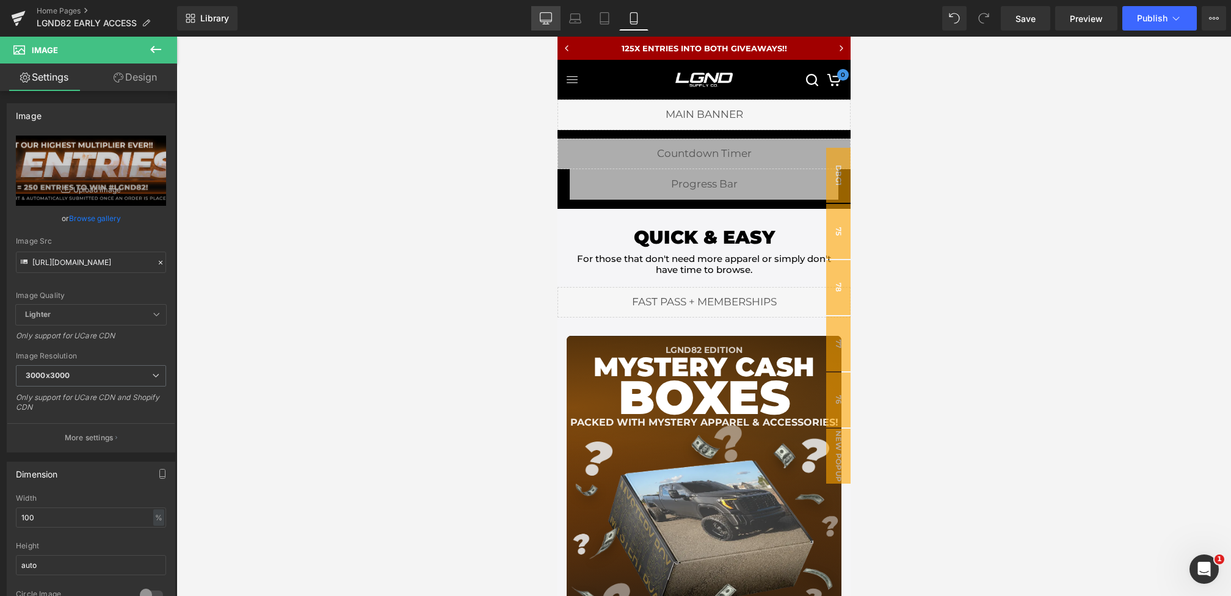
click at [547, 12] on icon at bounding box center [546, 18] width 12 height 12
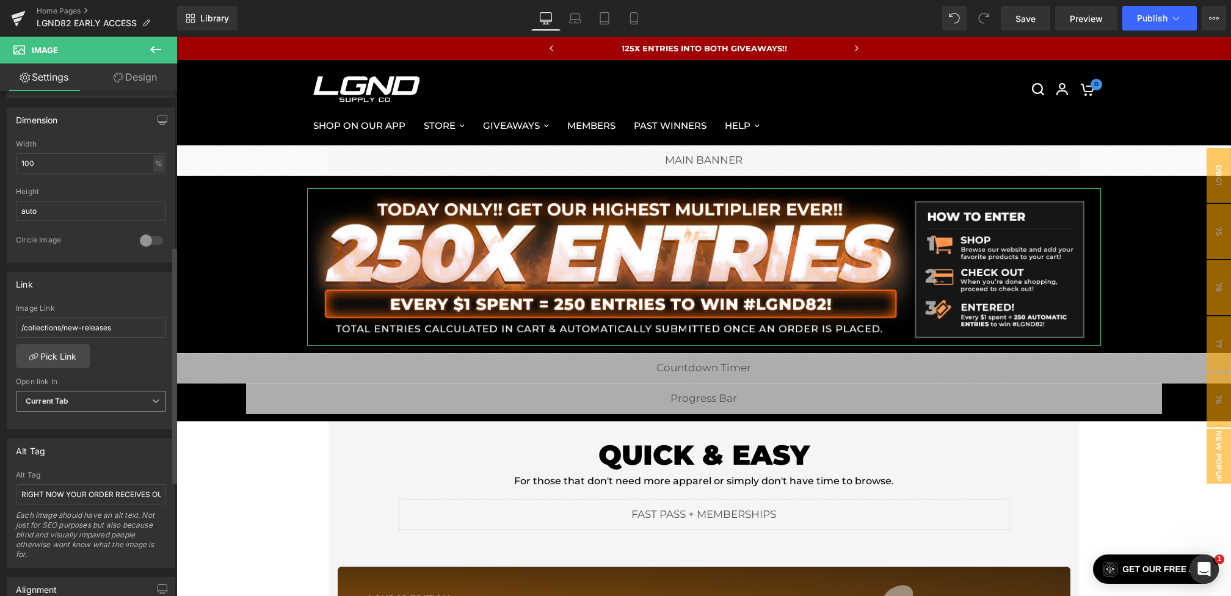
scroll to position [419, 0]
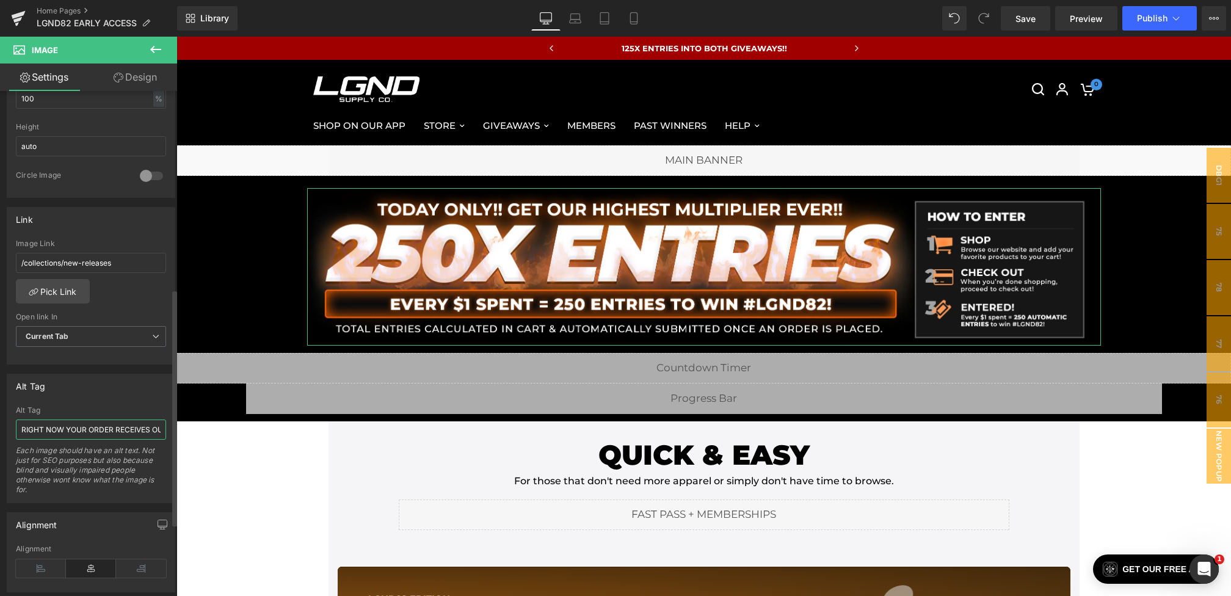
click at [103, 425] on input "RIGHT NOW YOUR ORDER RECEIVES OUR HIGHEST MULTIPLIER!! 200X ENTRIES TO WIN #LGN…" at bounding box center [91, 429] width 150 height 20
drag, startPoint x: 77, startPoint y: 424, endPoint x: 165, endPoint y: 424, distance: 88.5
click at [165, 424] on div "RIGHT NOW YOUR ORDER RECEIVES OUR HIGHEST MULTIPLIER!! 200X ENTRIES TO WIN #LGN…" at bounding box center [90, 454] width 167 height 96
click at [151, 422] on input "RIGHT NOW YOUR ORDER RECEIVES OUR HIGHEST MULTIPLIER!! 200X ENTRIES TO WIN #LGN…" at bounding box center [91, 429] width 150 height 20
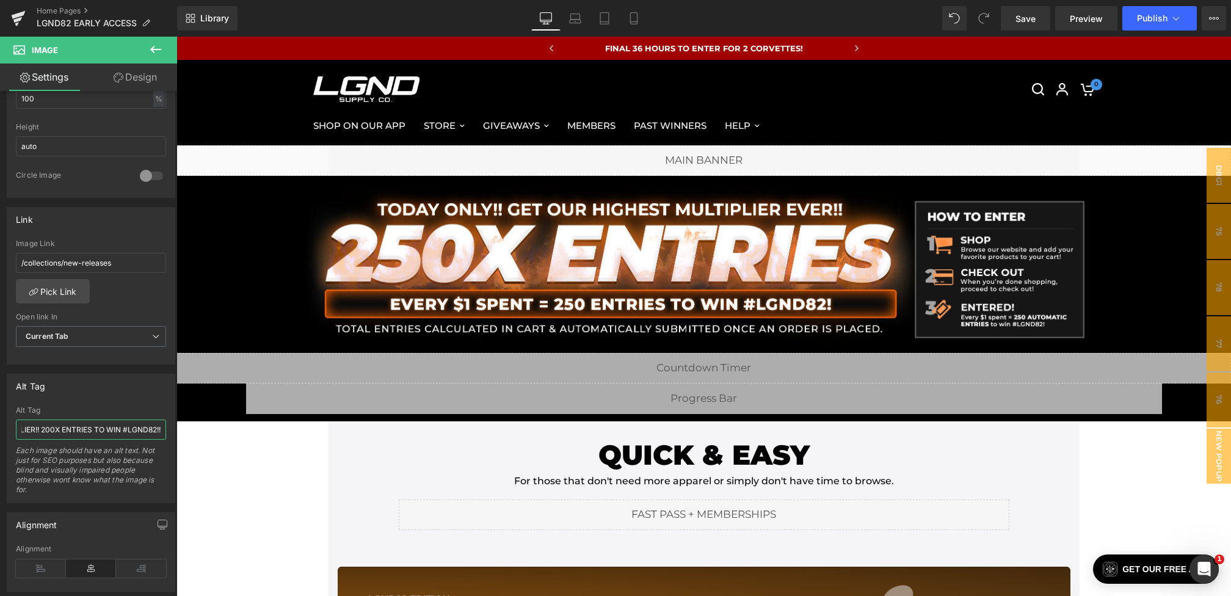
scroll to position [0, 214]
click at [48, 421] on input "RIGHT NOW YOUR ORDER RECEIVES OUR HIGHEST MULTIPLIER!! 200X ENTRIES TO WIN #LGN…" at bounding box center [91, 429] width 150 height 20
drag, startPoint x: 75, startPoint y: 425, endPoint x: 170, endPoint y: 423, distance: 95.3
click at [170, 423] on div "Alt Tag RIGHT NOW YOUR ORDER RECEIVES OUR HIGHEST MULTIPLIER!! 250X ENTRIES TO …" at bounding box center [91, 433] width 183 height 139
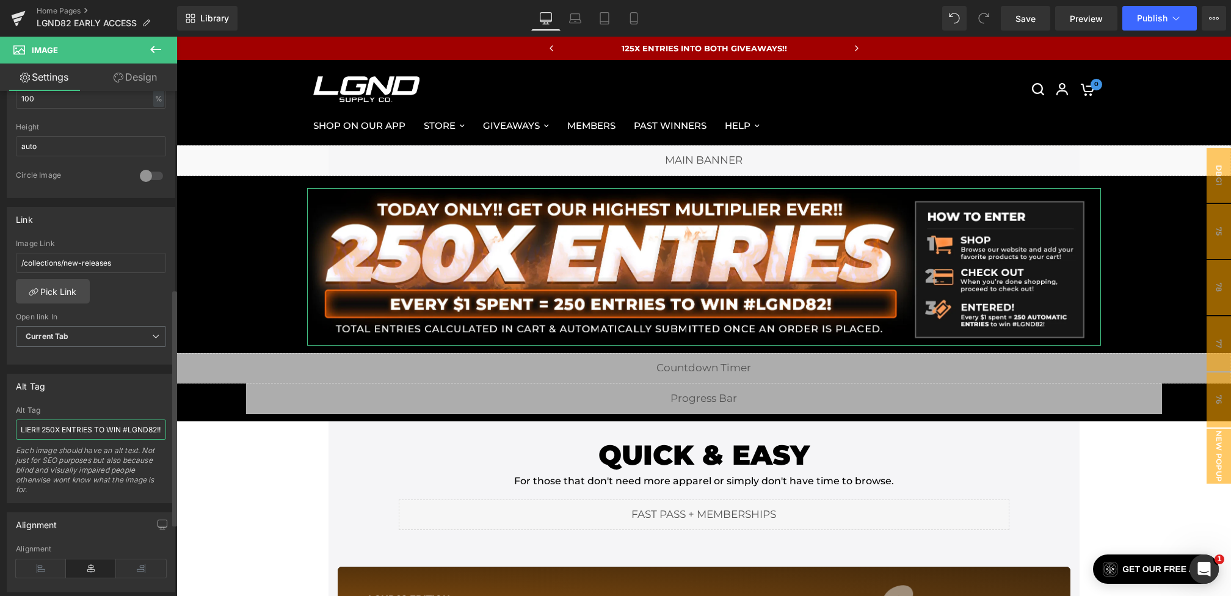
type input "RIGHT NOW YOUR ORDER RECEIVES OUR HIGHEST MULTIPLIER!! 250X ENTRIES TO WIN #LGN…"
click at [132, 406] on div "Alt Tag" at bounding box center [91, 410] width 150 height 9
click at [1019, 16] on span "Save" at bounding box center [1025, 18] width 20 height 13
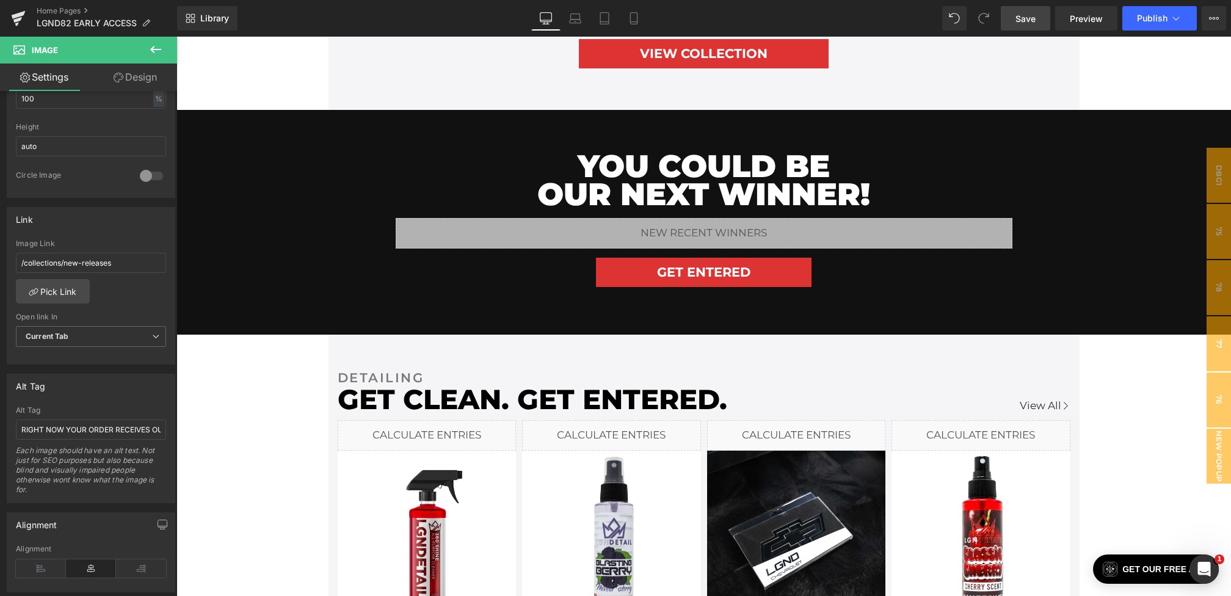
scroll to position [1360, 0]
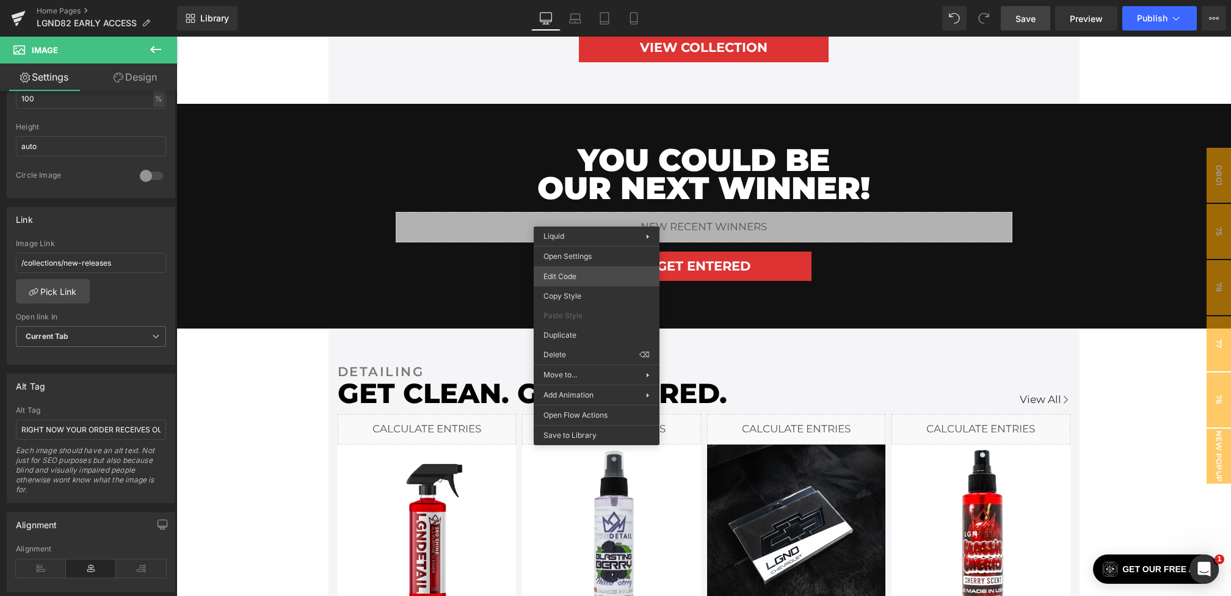
click at [566, 0] on div "Image You are previewing how the will restyle your page. You can not edit Eleme…" at bounding box center [615, 0] width 1231 height 0
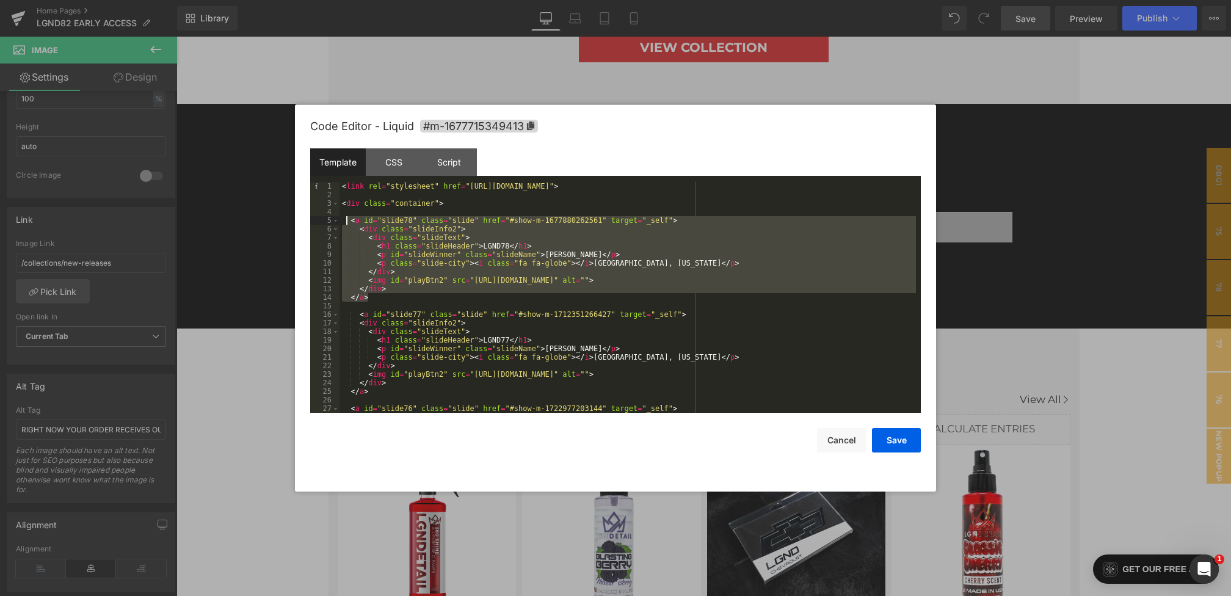
drag, startPoint x: 383, startPoint y: 295, endPoint x: 348, endPoint y: 223, distance: 80.8
click at [348, 223] on div "< link rel = "stylesheet" href = "[URL][DOMAIN_NAME]" > < div class = "containe…" at bounding box center [627, 306] width 576 height 248
click at [462, 203] on div "< link rel = "stylesheet" href = "[URL][DOMAIN_NAME]" > < div class = "containe…" at bounding box center [627, 306] width 576 height 248
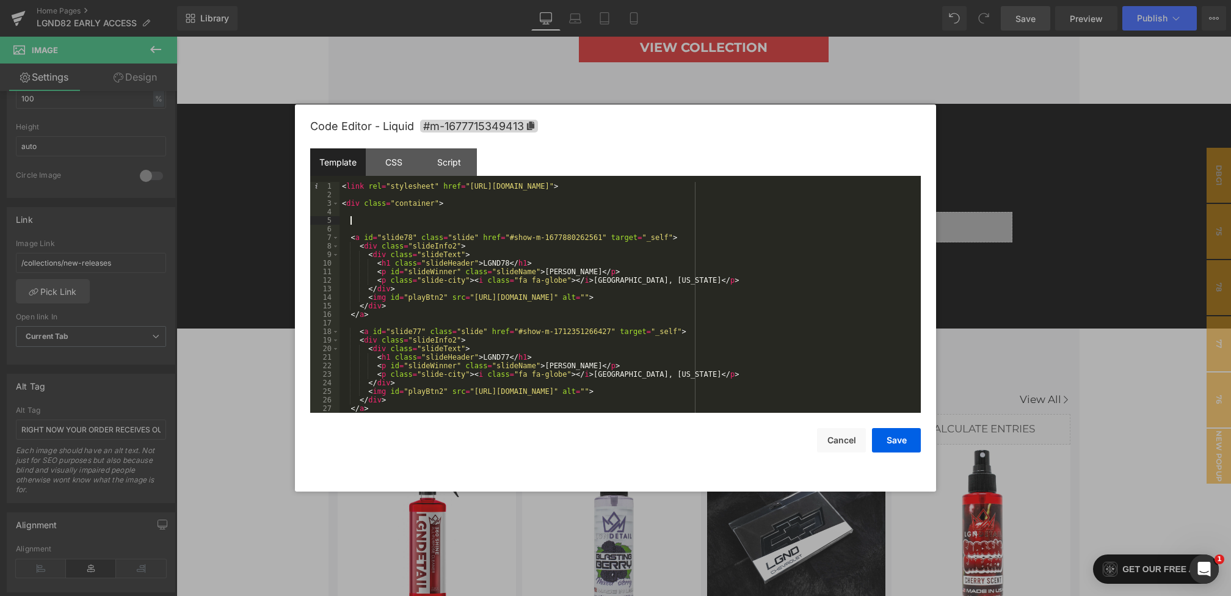
paste textarea
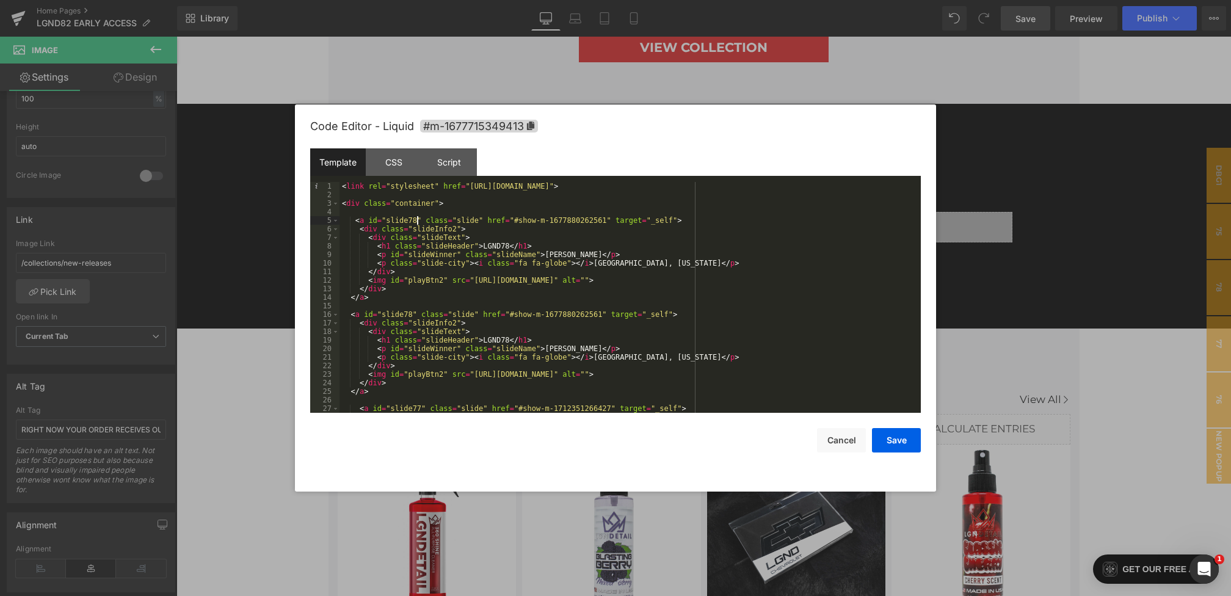
click at [416, 221] on div "< link rel = "stylesheet" href = "[URL][DOMAIN_NAME]" > < div class = "containe…" at bounding box center [627, 306] width 576 height 248
click at [399, 162] on div "CSS" at bounding box center [394, 161] width 56 height 27
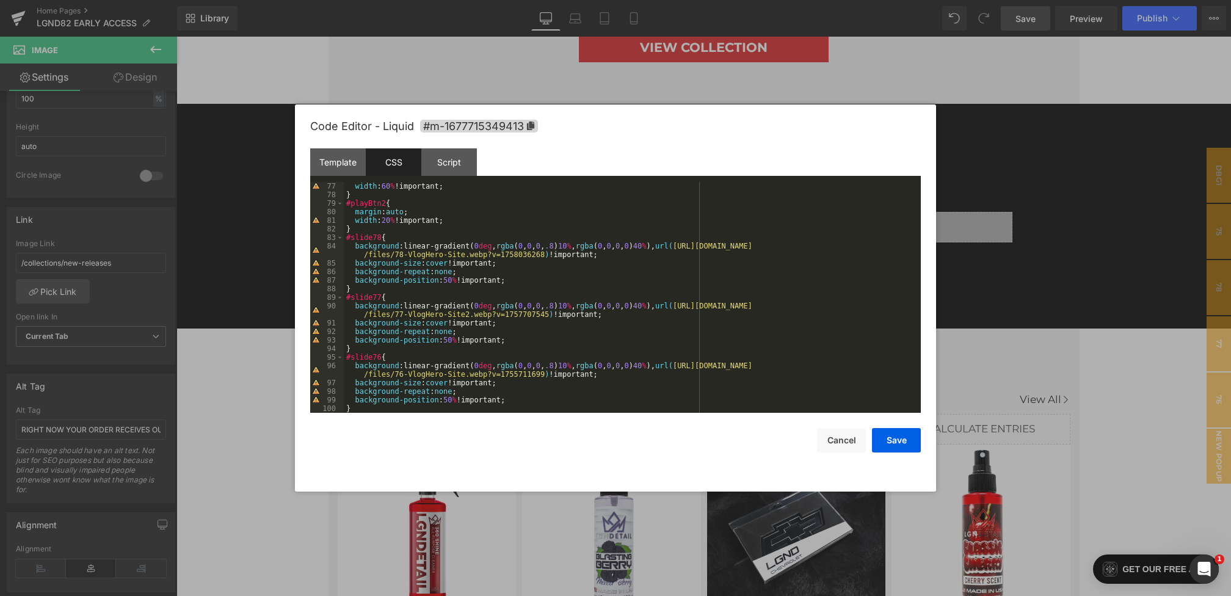
scroll to position [651, 0]
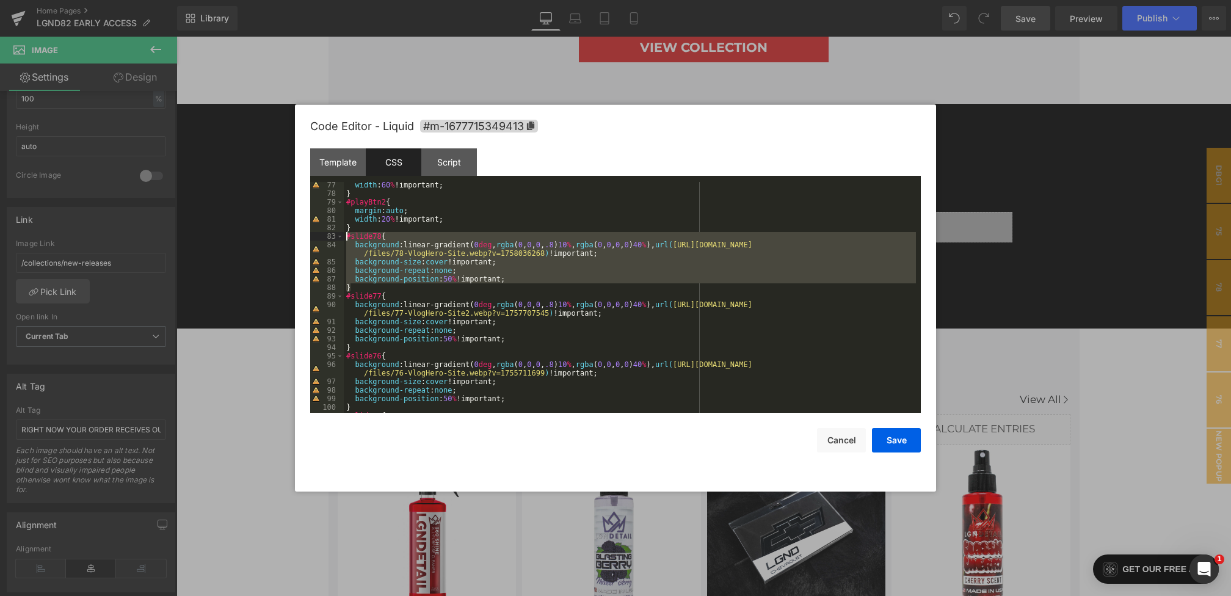
drag, startPoint x: 361, startPoint y: 289, endPoint x: 336, endPoint y: 239, distance: 55.7
click at [336, 239] on pre "77 78 79 80 81 82 83 84 85 86 87 88 89 90 91 92 93 94 95 96 97 98 99 100 101 10…" at bounding box center [615, 297] width 611 height 231
click at [382, 225] on div "width : 60 % !important; } #playBtn2 { margin : auto ; width : 20 % !important;…" at bounding box center [630, 305] width 572 height 248
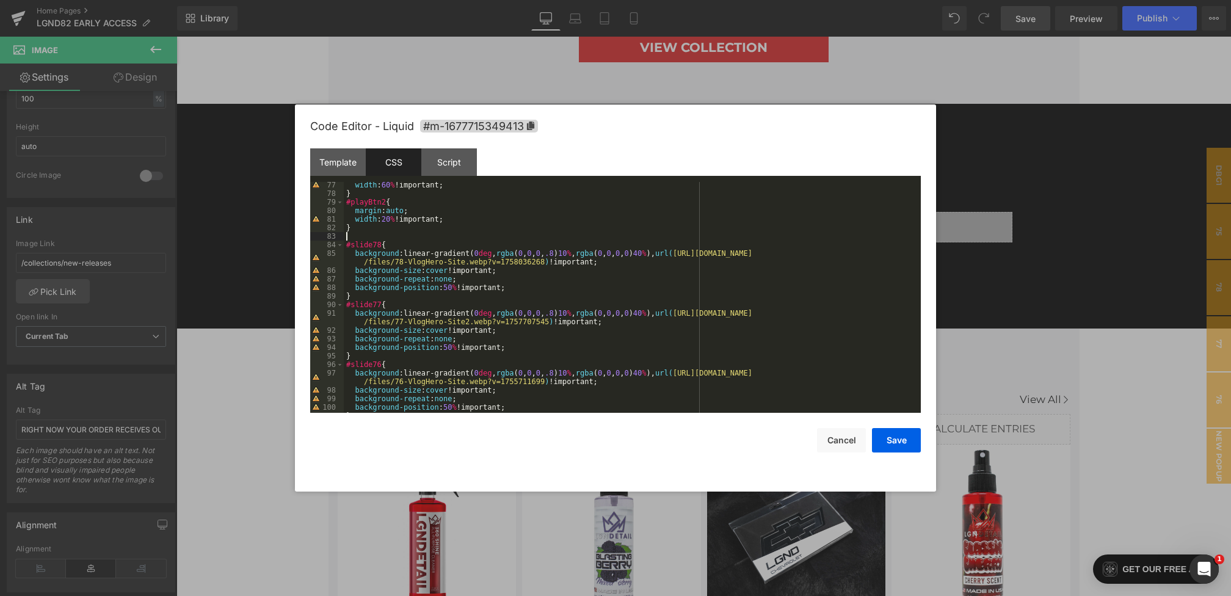
paste textarea
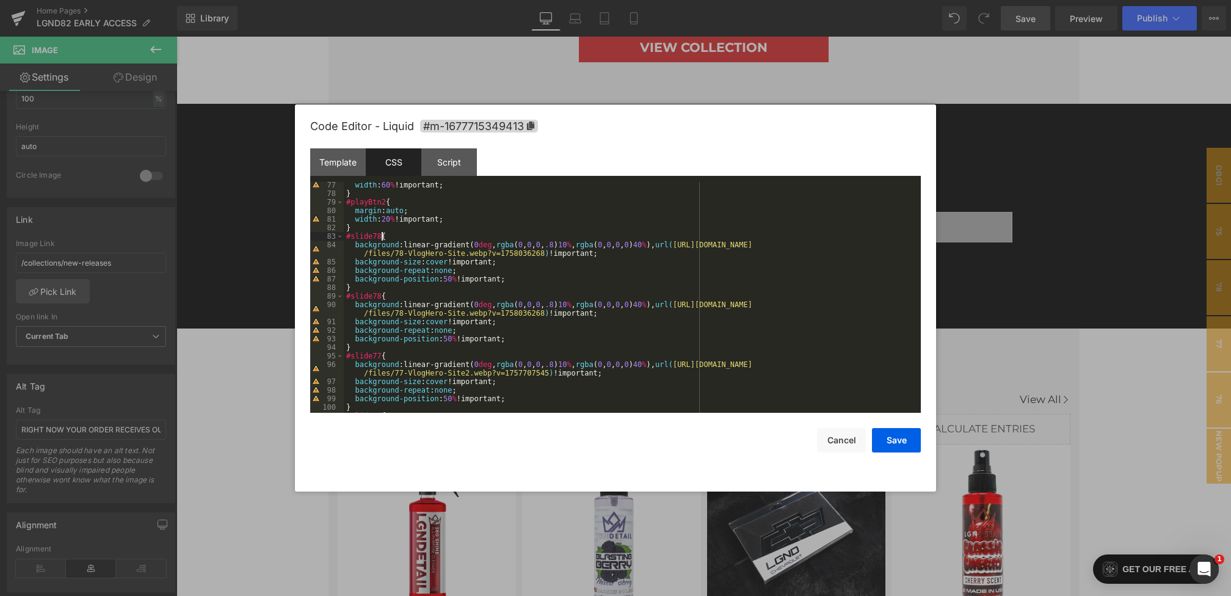
click at [382, 236] on div "width : 60 % !important; } #playBtn2 { margin : auto ; width : 20 % !important;…" at bounding box center [630, 305] width 572 height 248
click at [346, 158] on div "Template" at bounding box center [338, 161] width 56 height 27
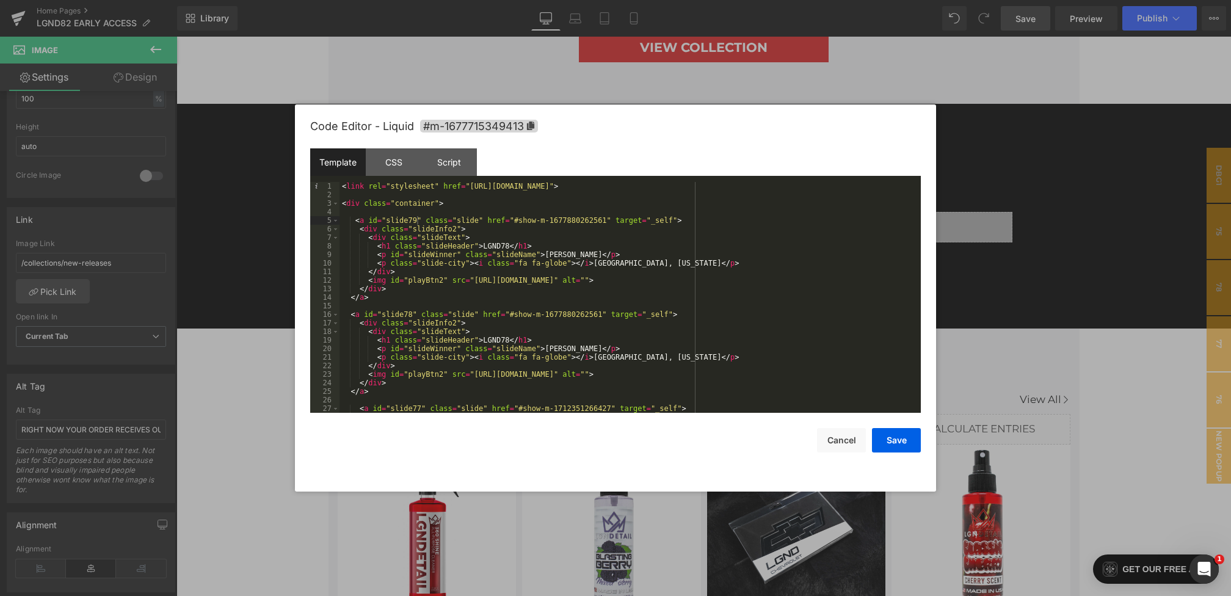
click at [507, 244] on div "< link rel = "stylesheet" href = "[URL][DOMAIN_NAME]" > < div class = "containe…" at bounding box center [627, 306] width 576 height 248
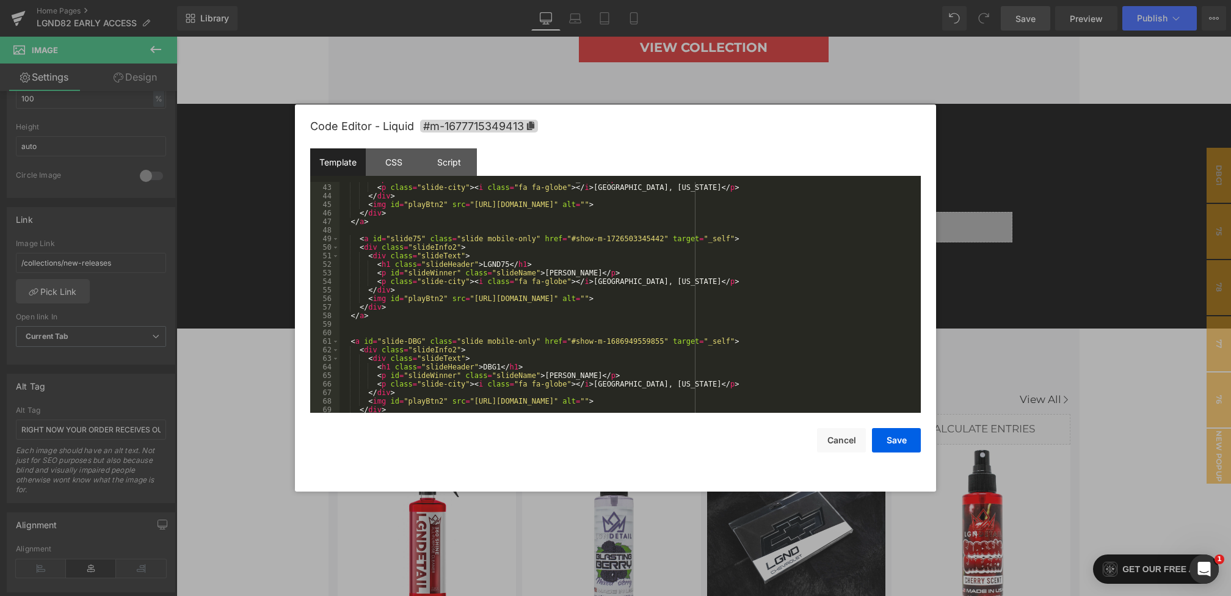
scroll to position [291, 0]
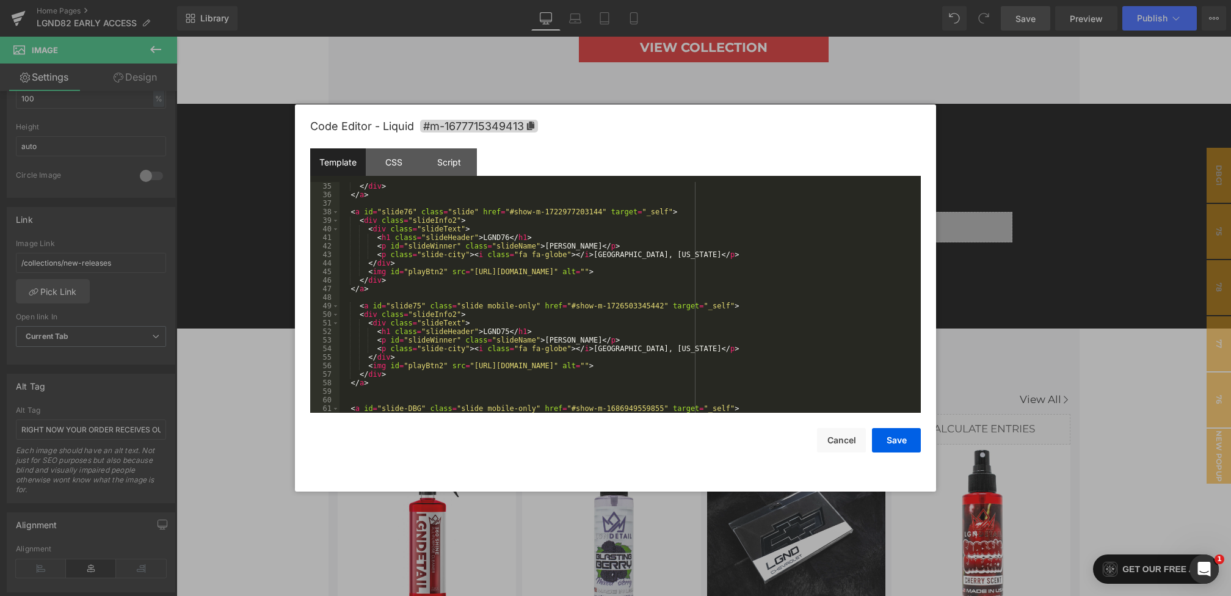
click at [474, 209] on div "</ div > </ a > < a id = "slide76" class = "slide" href = "#show-m-172297720314…" at bounding box center [627, 306] width 576 height 248
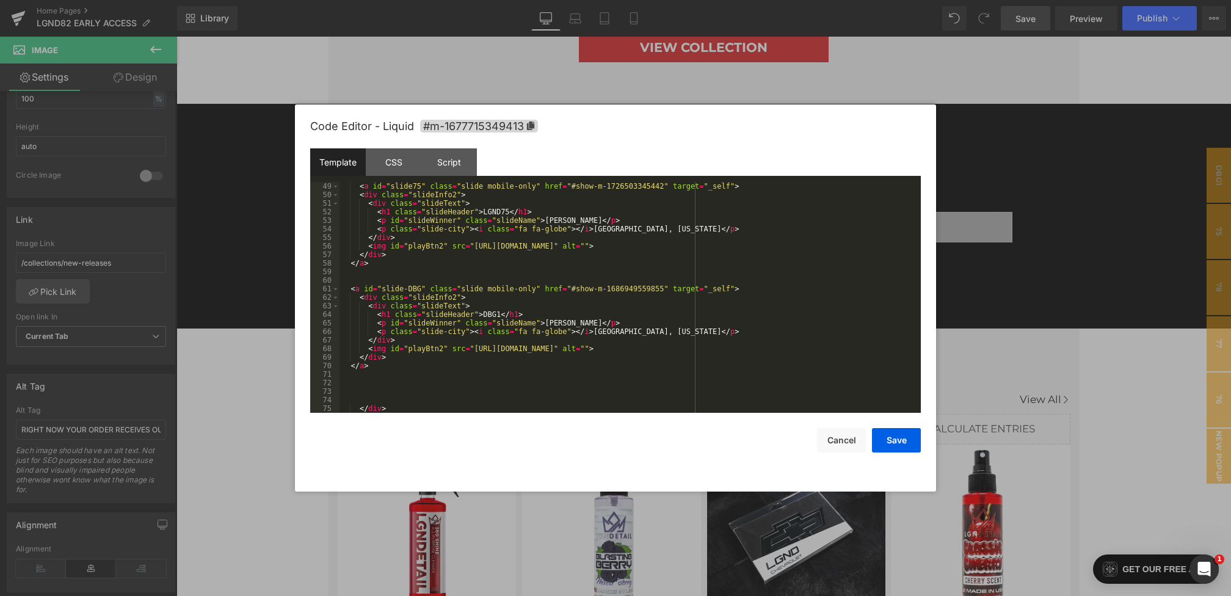
scroll to position [360, 0]
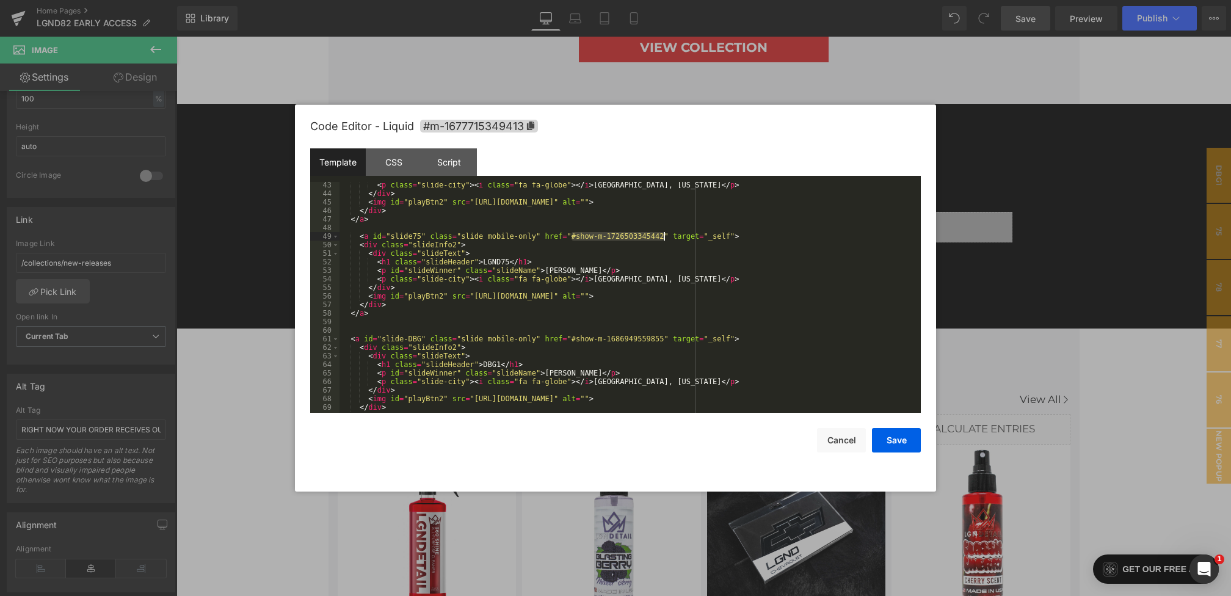
drag, startPoint x: 570, startPoint y: 237, endPoint x: 663, endPoint y: 241, distance: 92.9
click at [663, 241] on div "< p class = "slide-city" > < i class = "fa fa-globe" > </ i > [GEOGRAPHIC_DATA]…" at bounding box center [627, 305] width 576 height 248
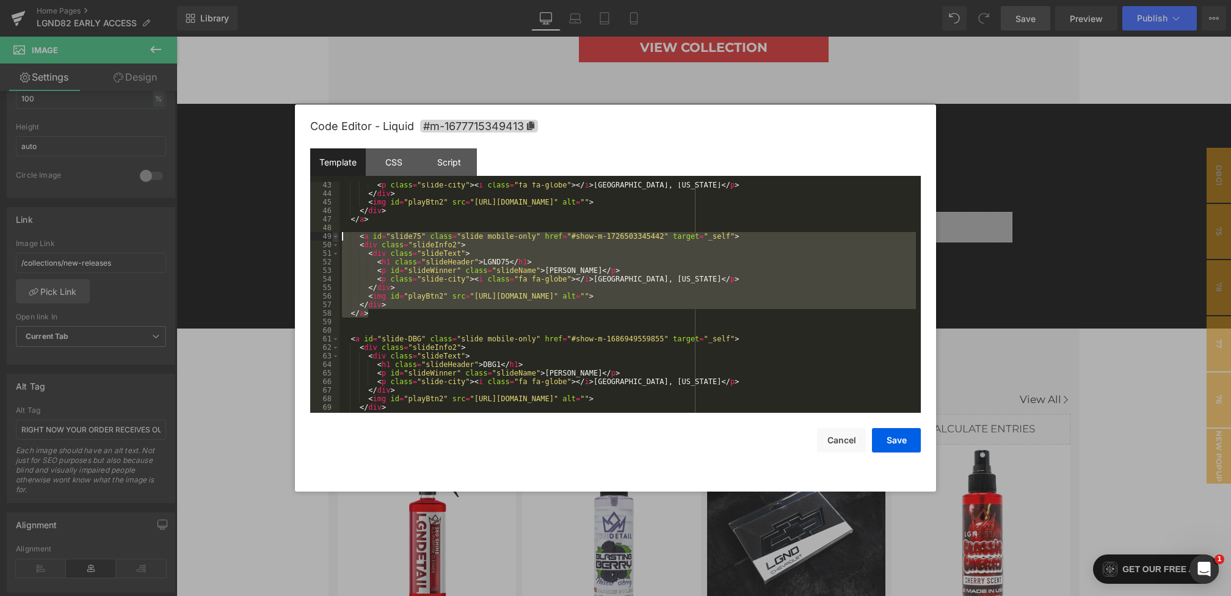
drag, startPoint x: 378, startPoint y: 315, endPoint x: 335, endPoint y: 236, distance: 89.6
click at [335, 236] on pre "43 44 45 46 47 48 49 50 51 52 53 54 55 56 57 58 59 60 61 62 63 64 65 66 67 68 6…" at bounding box center [615, 297] width 611 height 231
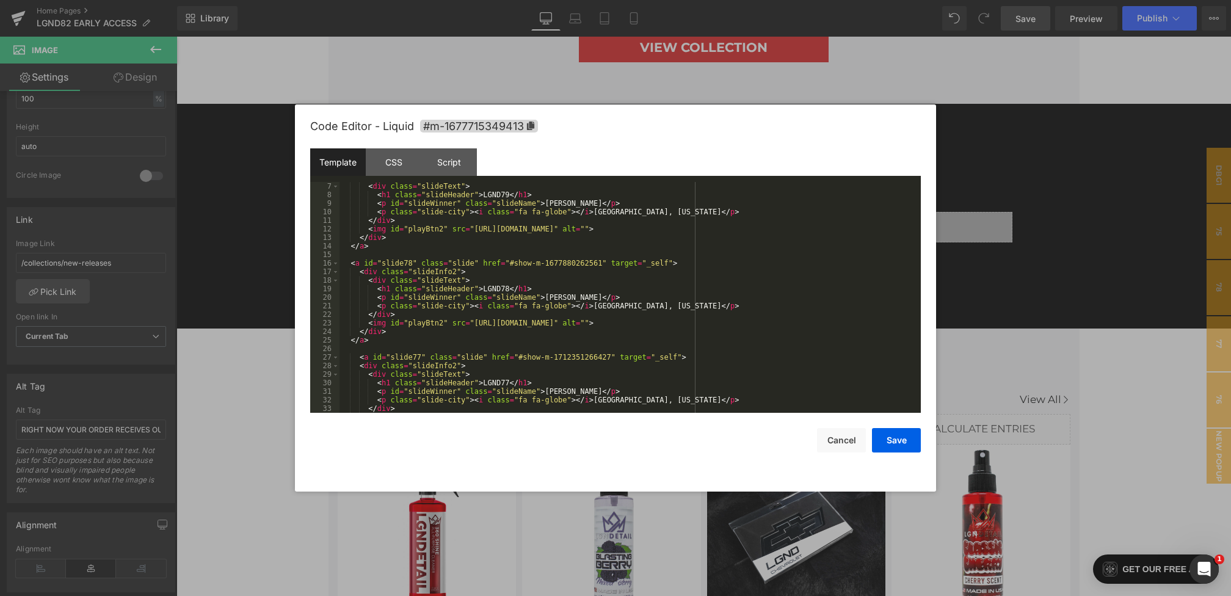
scroll to position [0, 0]
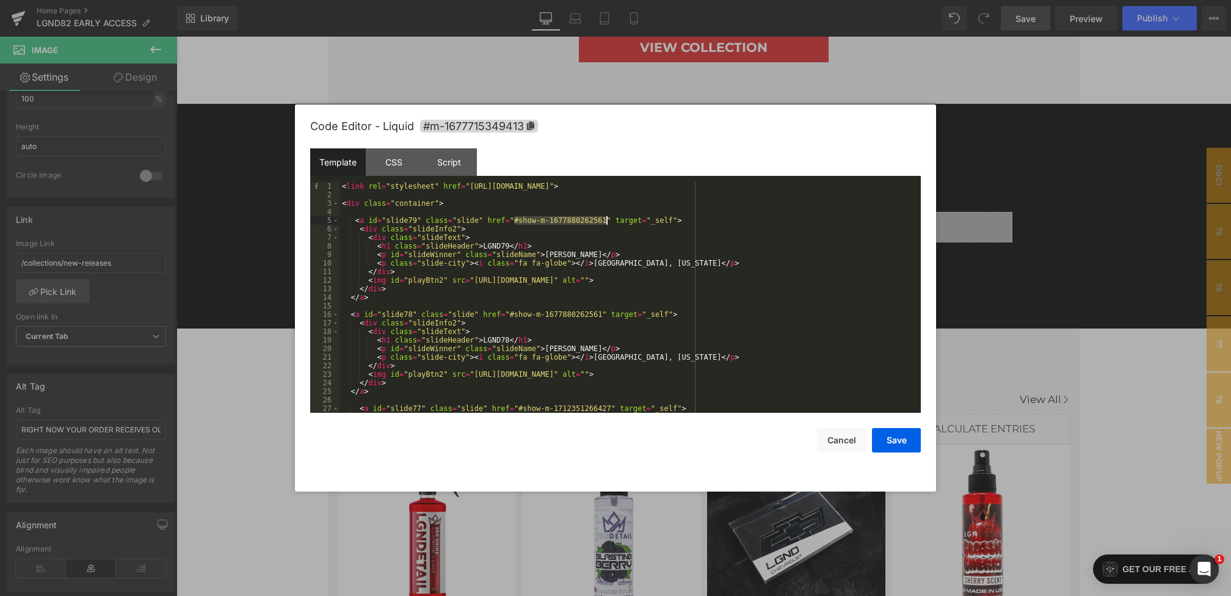
drag, startPoint x: 513, startPoint y: 220, endPoint x: 605, endPoint y: 222, distance: 91.6
click at [605, 222] on div "< link rel = "stylesheet" href = "[URL][DOMAIN_NAME]" > < div class = "containe…" at bounding box center [627, 306] width 576 height 248
drag, startPoint x: 622, startPoint y: 256, endPoint x: 565, endPoint y: 256, distance: 56.2
click at [565, 256] on div "< link rel = "stylesheet" href = "[URL][DOMAIN_NAME]" > < div class = "containe…" at bounding box center [627, 306] width 576 height 248
drag, startPoint x: 681, startPoint y: 263, endPoint x: 598, endPoint y: 261, distance: 82.4
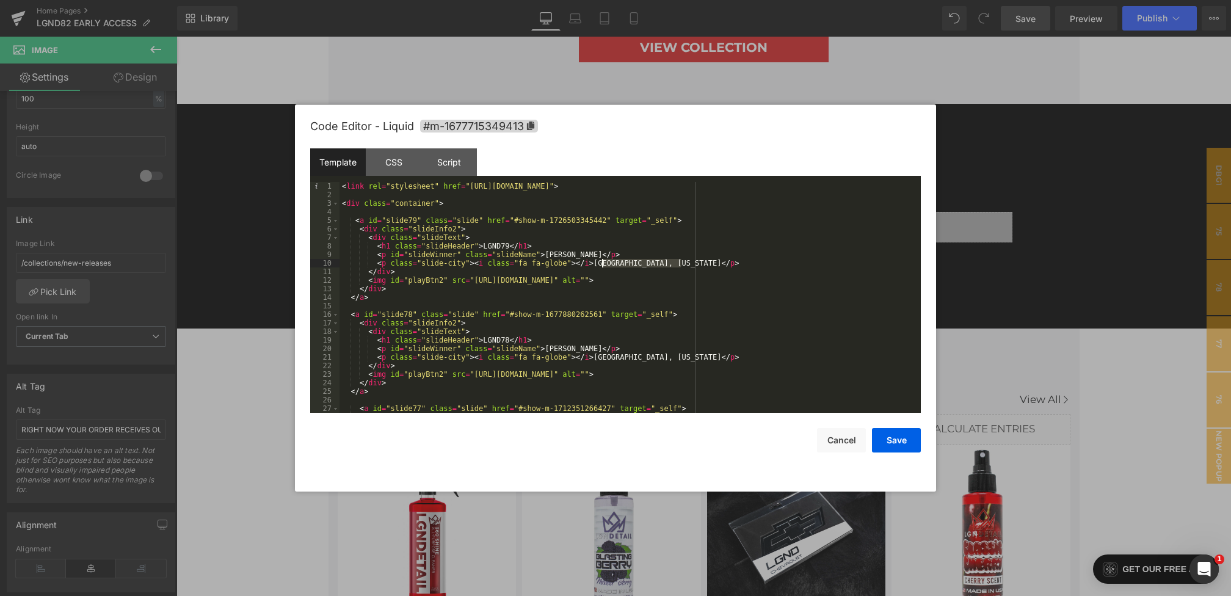
click at [598, 261] on div "< link rel = "stylesheet" href = "[URL][DOMAIN_NAME]" > < div class = "containe…" at bounding box center [627, 306] width 576 height 248
click at [381, 161] on div "CSS" at bounding box center [394, 161] width 56 height 27
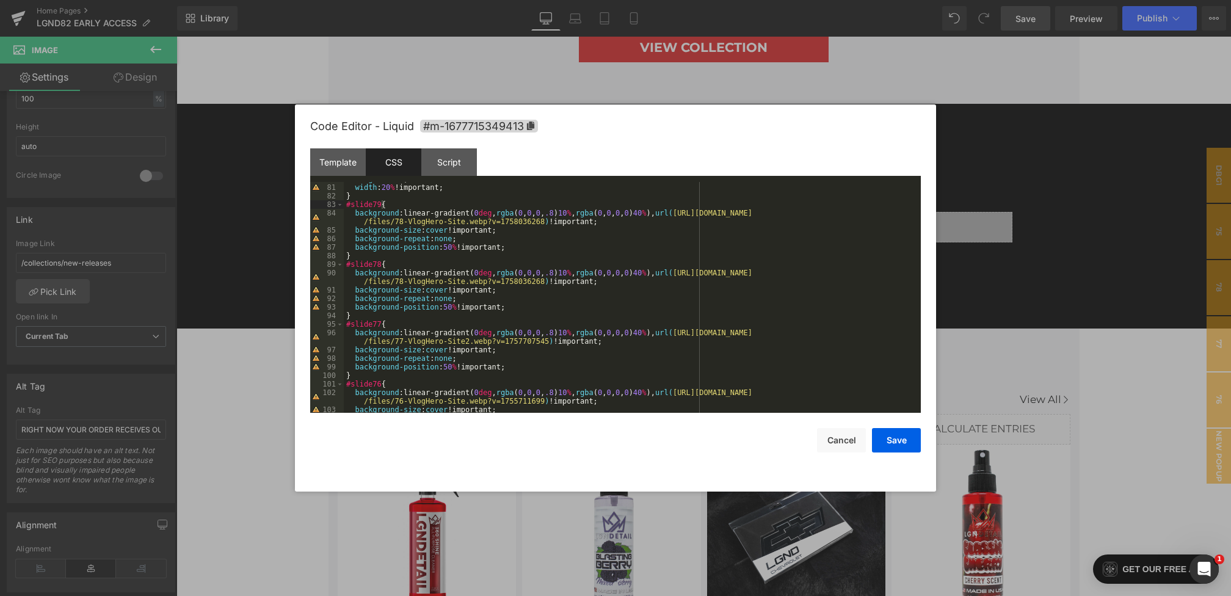
scroll to position [618, 0]
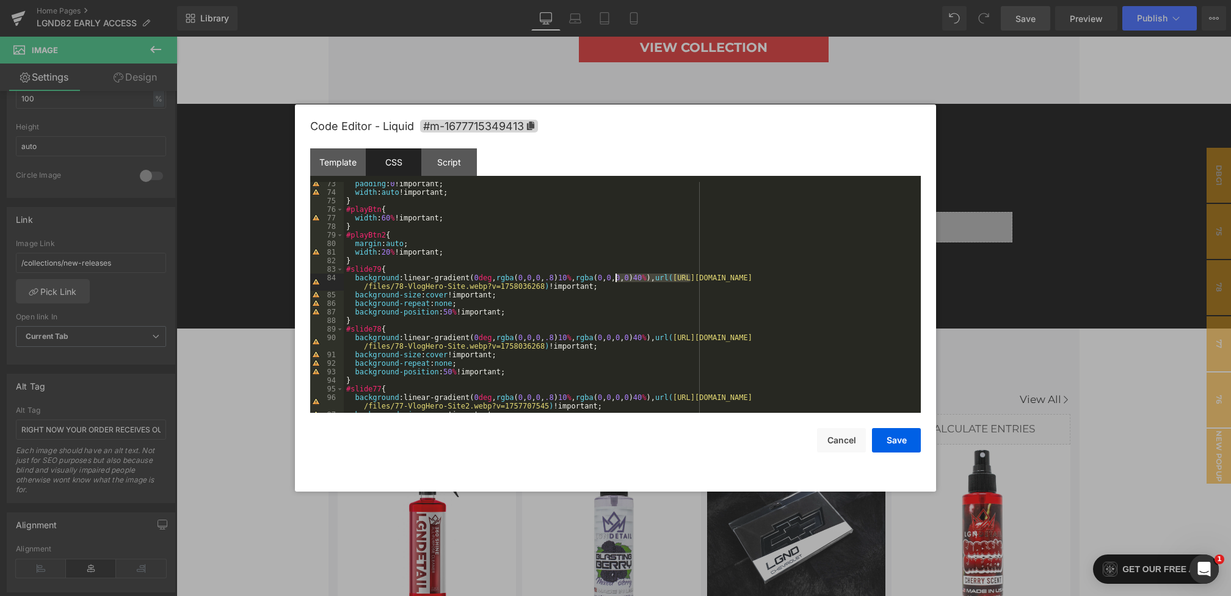
drag, startPoint x: 692, startPoint y: 278, endPoint x: 617, endPoint y: 278, distance: 75.1
click at [617, 278] on div "padding : 0 !important; width : auto !important; } #playBtn { width : 60 % !imp…" at bounding box center [630, 303] width 572 height 248
click at [691, 278] on div "padding : 0 !important; width : auto !important; } #playBtn { width : 60 % !imp…" at bounding box center [630, 303] width 572 height 248
drag, startPoint x: 694, startPoint y: 277, endPoint x: 544, endPoint y: 286, distance: 149.9
click at [544, 286] on div "padding : 0 !important; width : auto !important; } #playBtn { width : 60 % !imp…" at bounding box center [630, 303] width 572 height 248
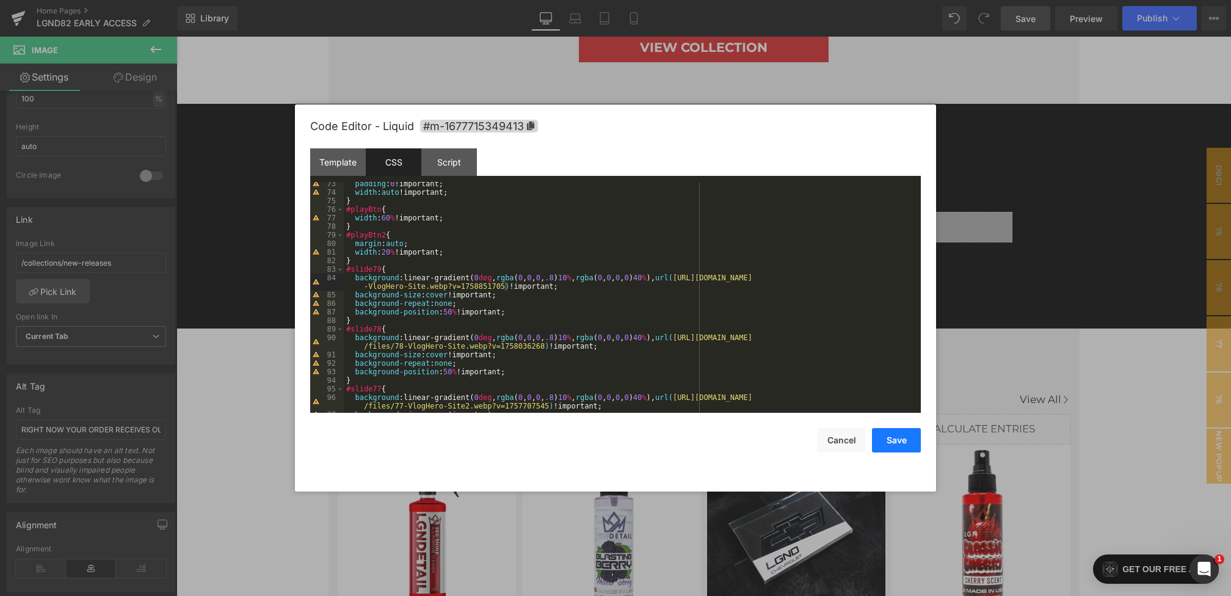
click at [897, 442] on button "Save" at bounding box center [896, 440] width 49 height 24
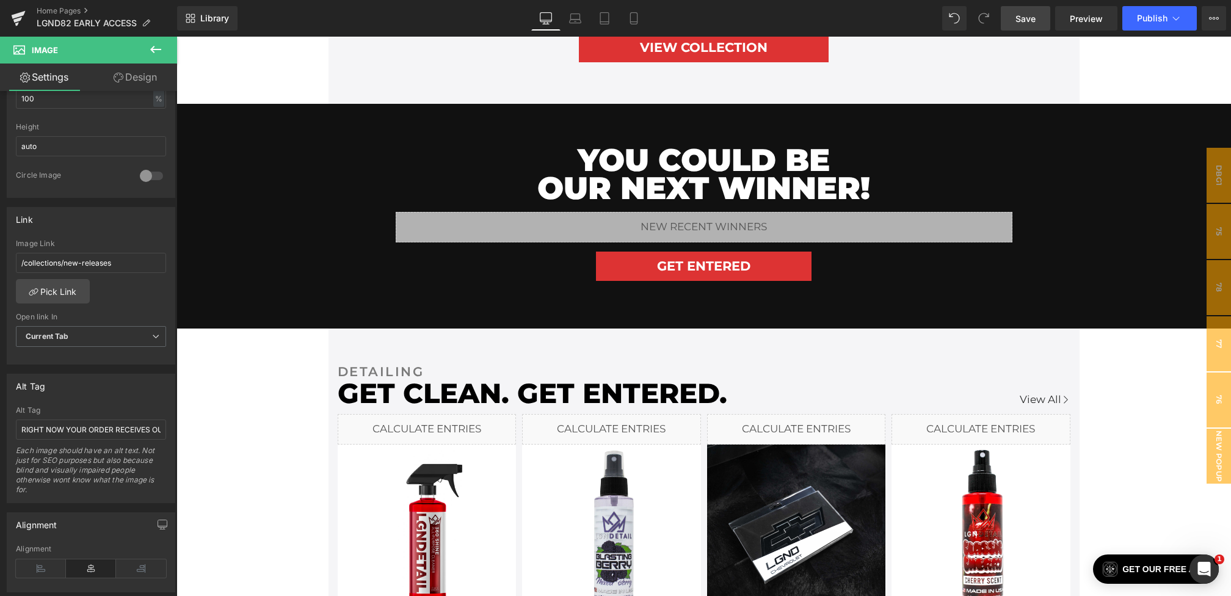
click at [1026, 25] on link "Save" at bounding box center [1025, 18] width 49 height 24
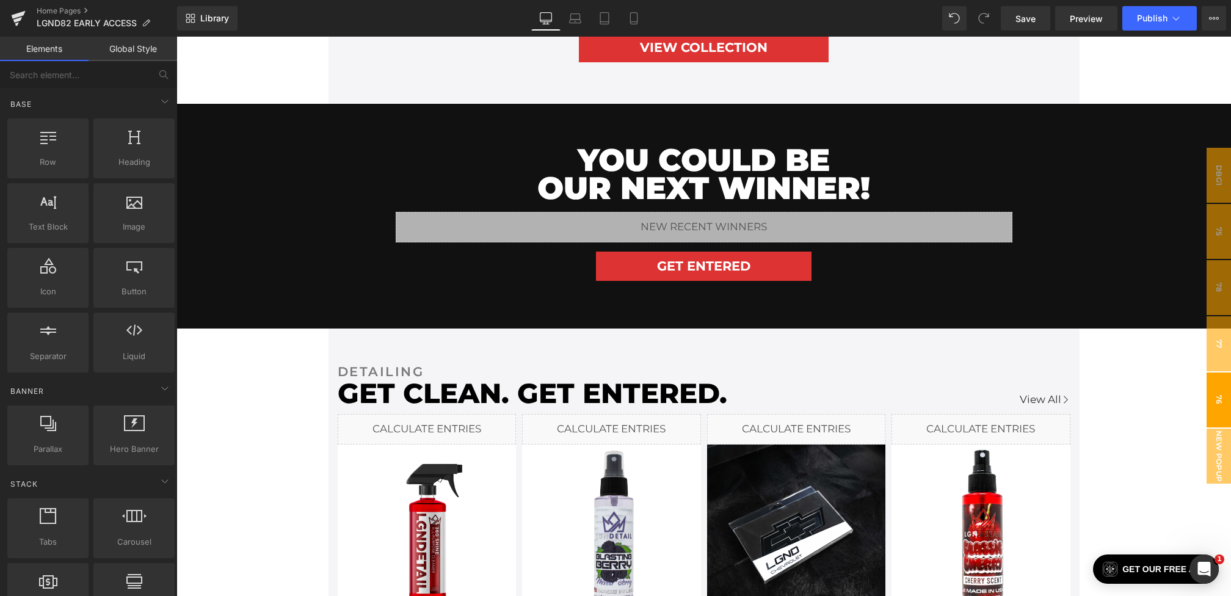
click at [1219, 388] on span "76" at bounding box center [1218, 399] width 24 height 55
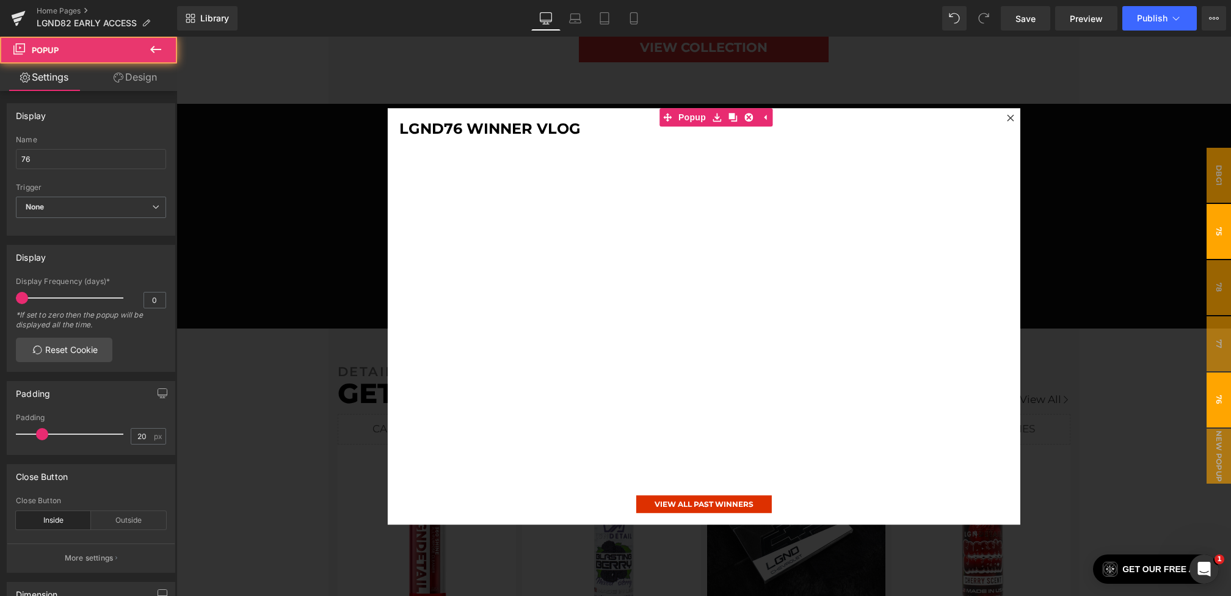
click at [1221, 237] on span "75" at bounding box center [1218, 231] width 24 height 55
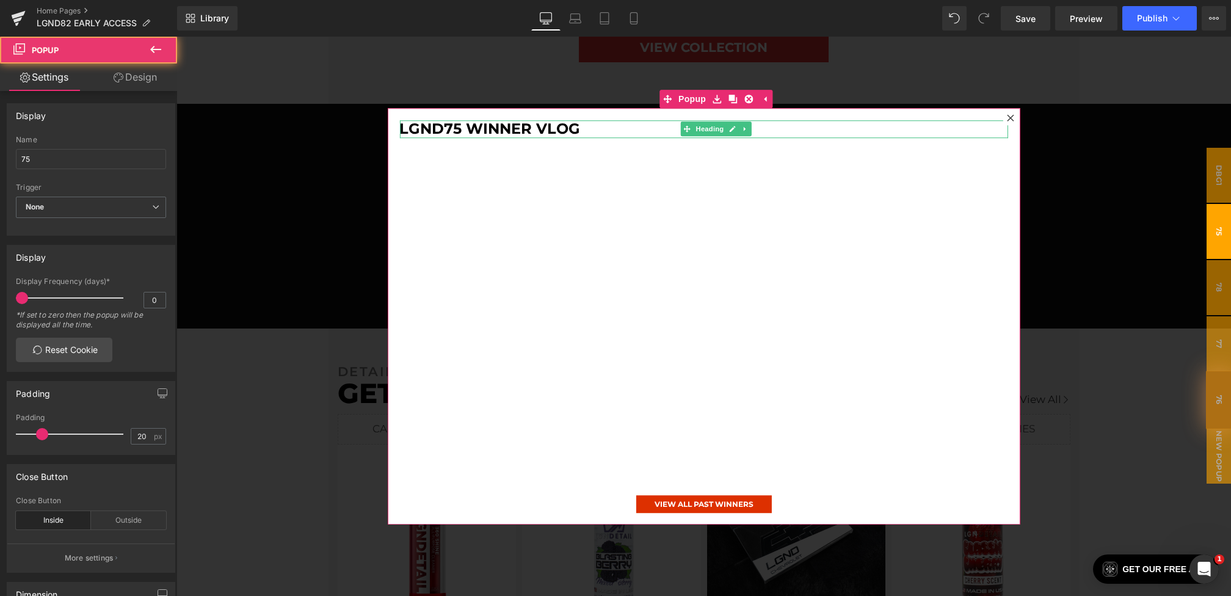
click at [452, 134] on h1 "LGND75 Winner Vlog" at bounding box center [703, 129] width 608 height 18
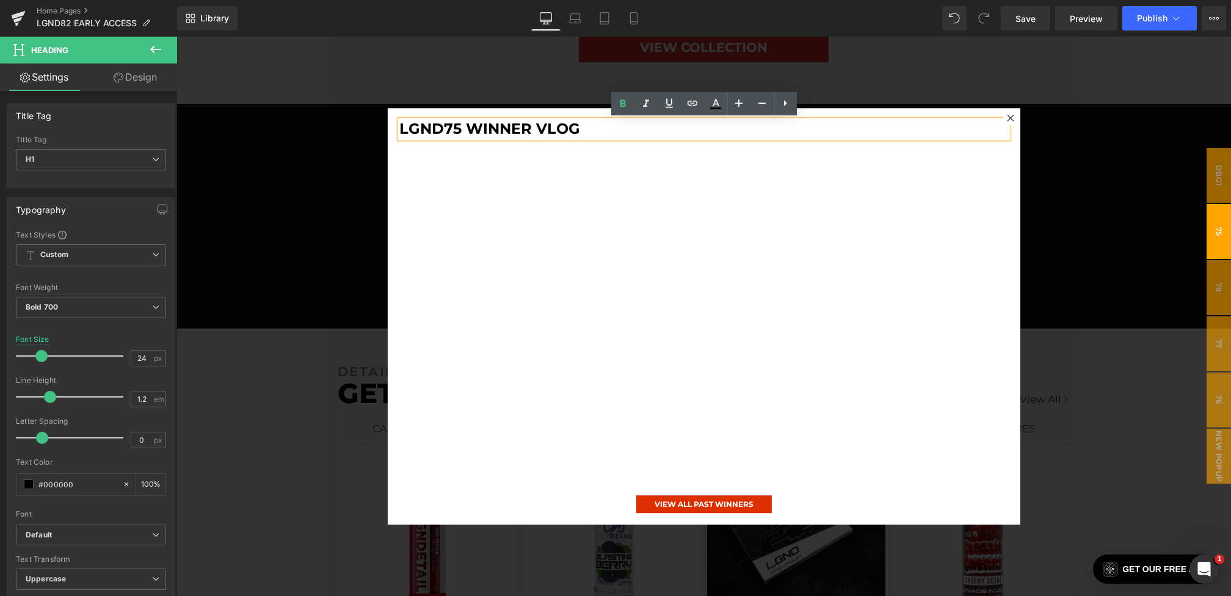
click at [459, 129] on h1 "LGND75 Winner Vlog" at bounding box center [703, 129] width 608 height 18
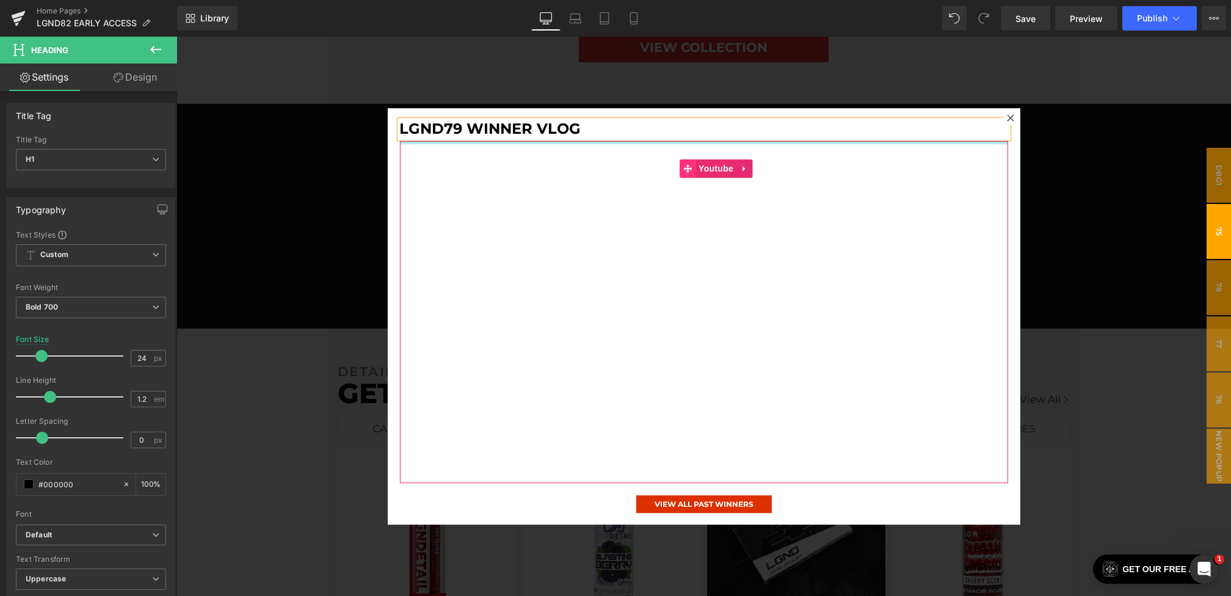
click at [692, 162] on span at bounding box center [688, 168] width 16 height 18
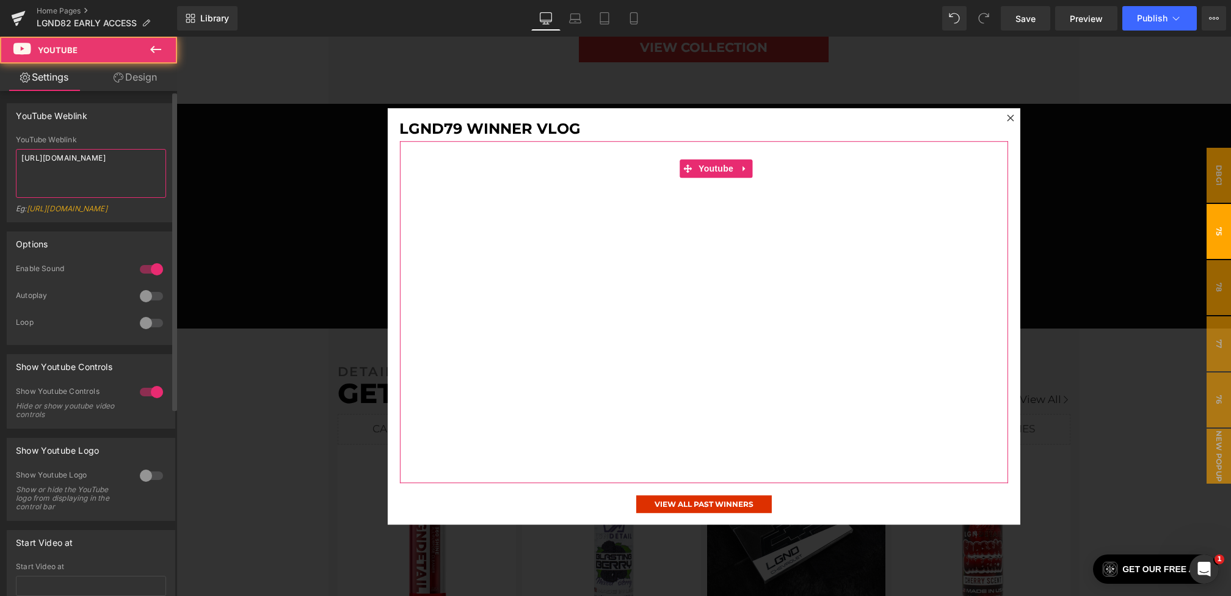
click at [122, 179] on textarea "[URL][DOMAIN_NAME]" at bounding box center [91, 173] width 150 height 49
drag, startPoint x: 89, startPoint y: 172, endPoint x: 0, endPoint y: 126, distance: 99.7
click at [0, 126] on div "YouTube Weblink YouTube Weblink [URL][DOMAIN_NAME] Eg: [URL][DOMAIN_NAME]" at bounding box center [91, 158] width 183 height 128
click at [120, 179] on textarea "[URL][DOMAIN_NAME]" at bounding box center [91, 173] width 150 height 49
drag, startPoint x: 84, startPoint y: 171, endPoint x: 0, endPoint y: 107, distance: 105.9
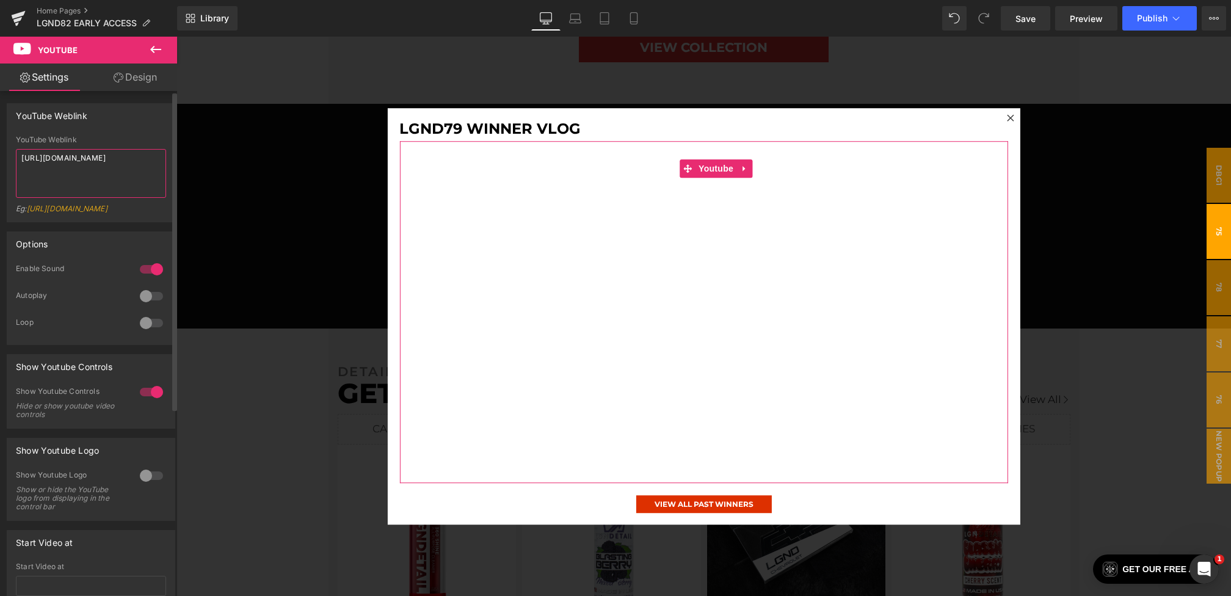
click at [0, 107] on div "YouTube Weblink YouTube Weblink [URL][DOMAIN_NAME] Eg: [URL][DOMAIN_NAME]" at bounding box center [91, 158] width 183 height 128
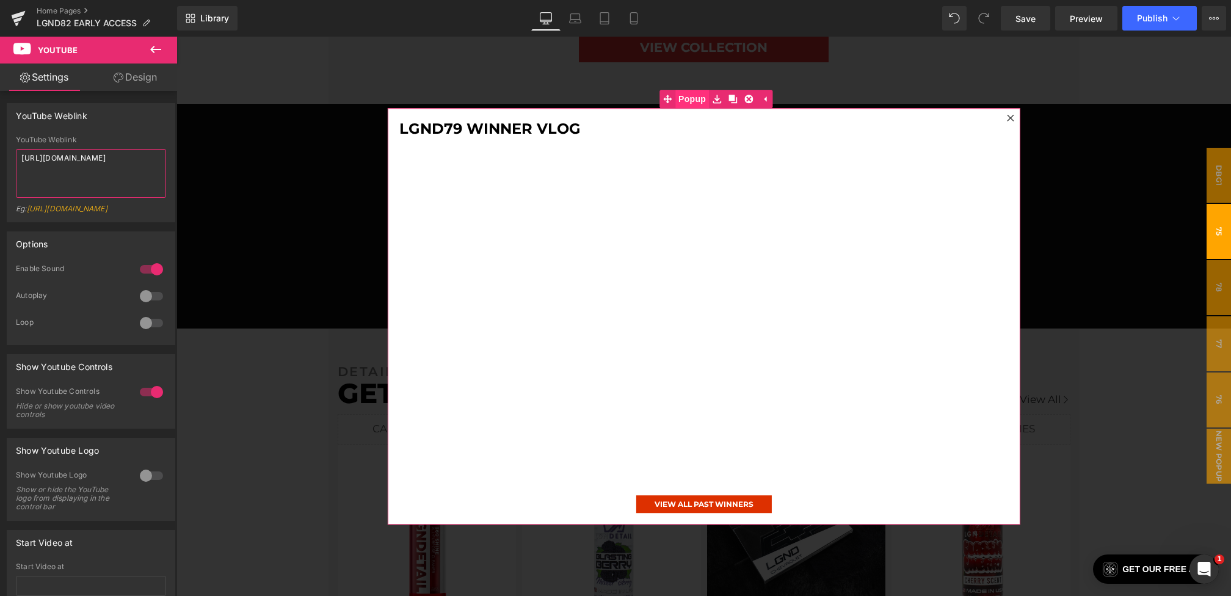
type textarea "[URL][DOMAIN_NAME]"
click at [697, 96] on span "Popup" at bounding box center [692, 99] width 34 height 18
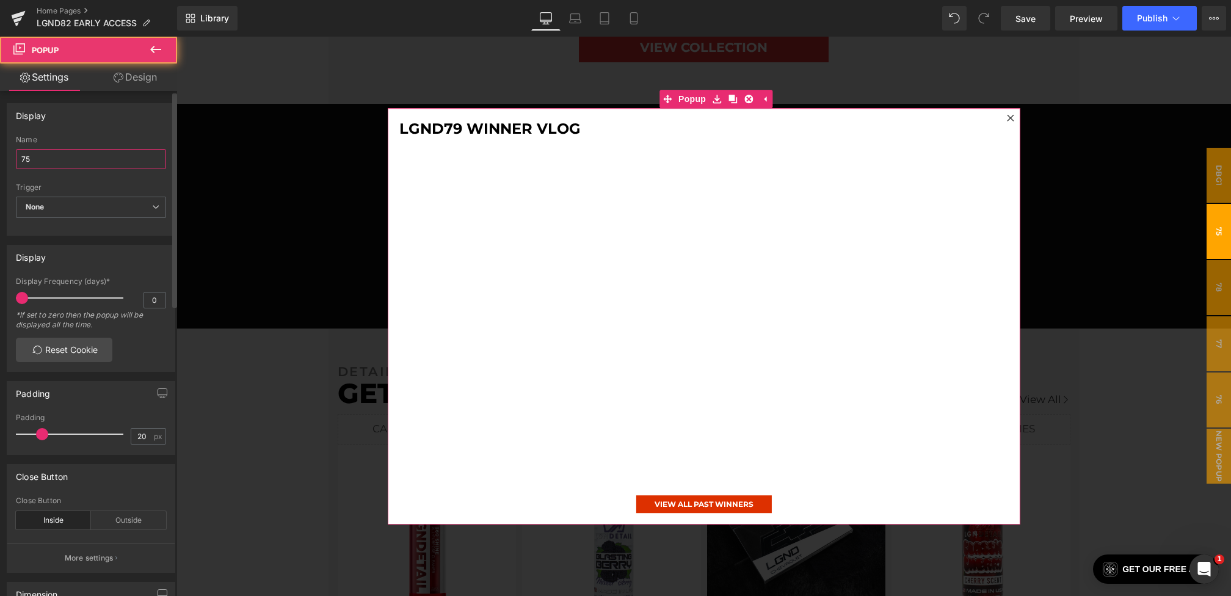
click at [65, 154] on input "75" at bounding box center [91, 159] width 150 height 20
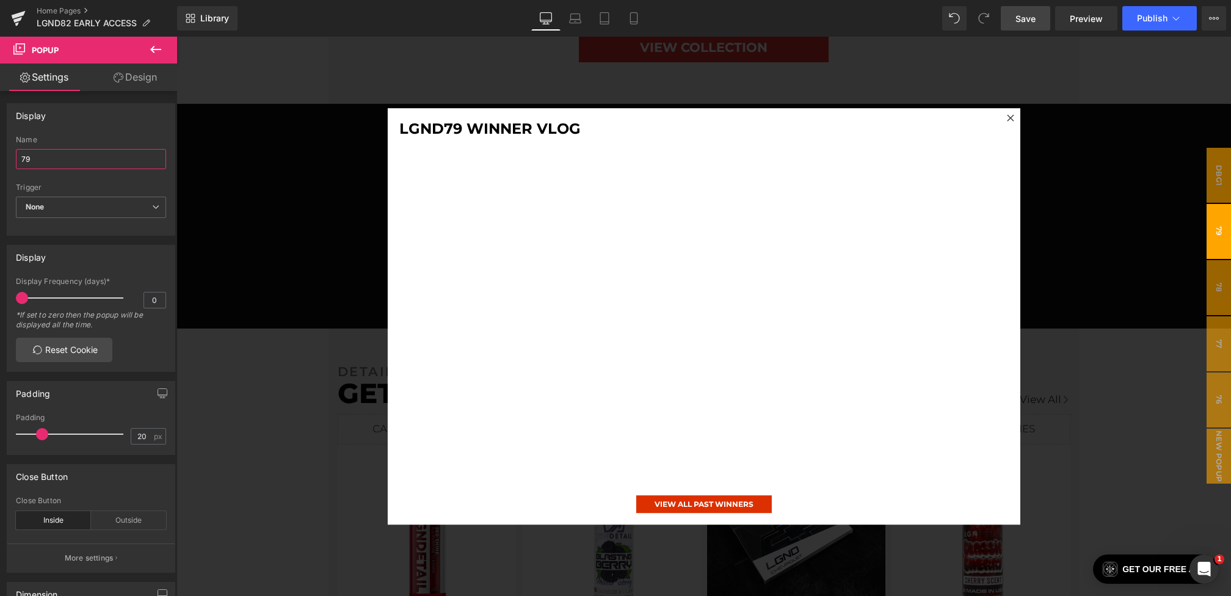
type input "79"
drag, startPoint x: 1026, startPoint y: 18, endPoint x: 817, endPoint y: 103, distance: 226.0
click at [1026, 18] on span "Save" at bounding box center [1025, 18] width 20 height 13
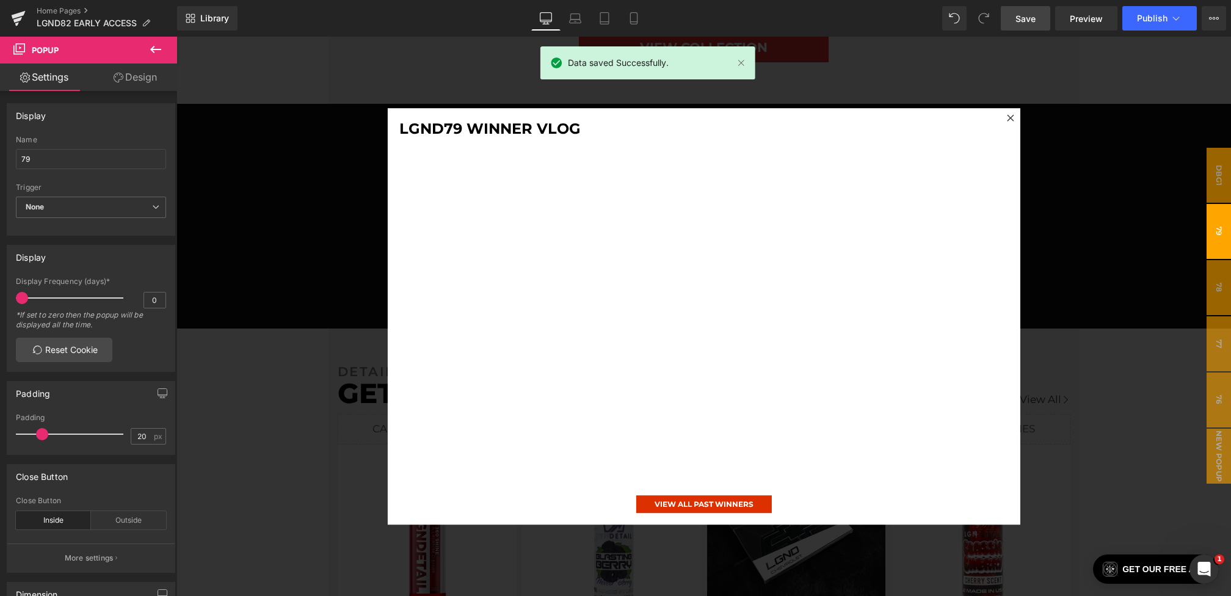
click at [1042, 13] on link "Save" at bounding box center [1025, 18] width 49 height 24
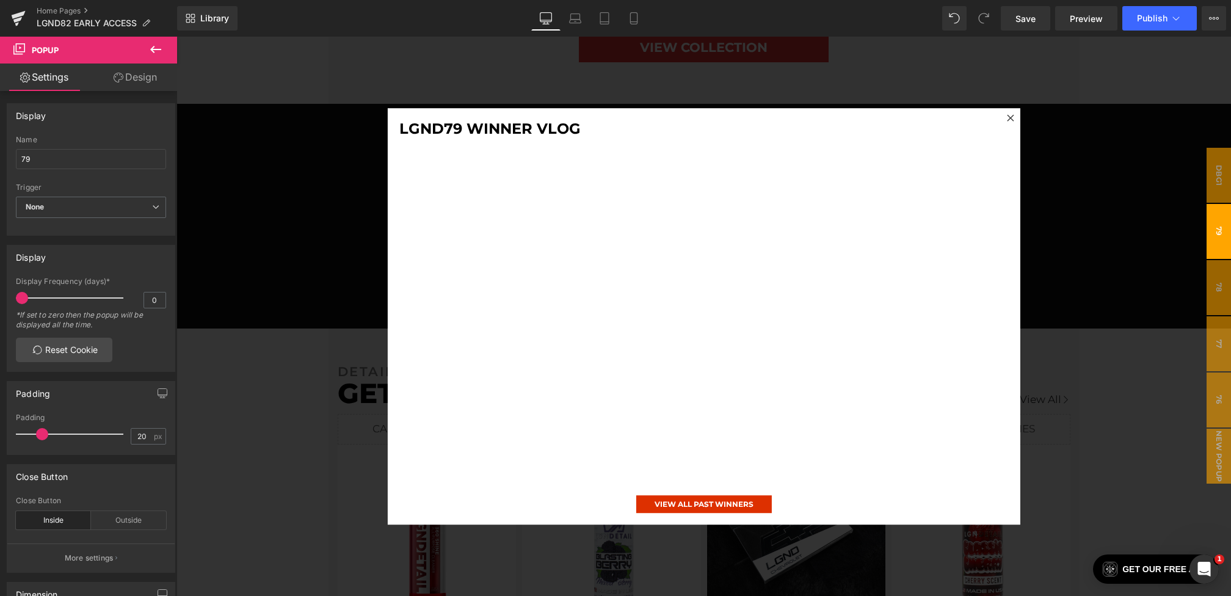
click at [314, 265] on div at bounding box center [703, 316] width 1054 height 559
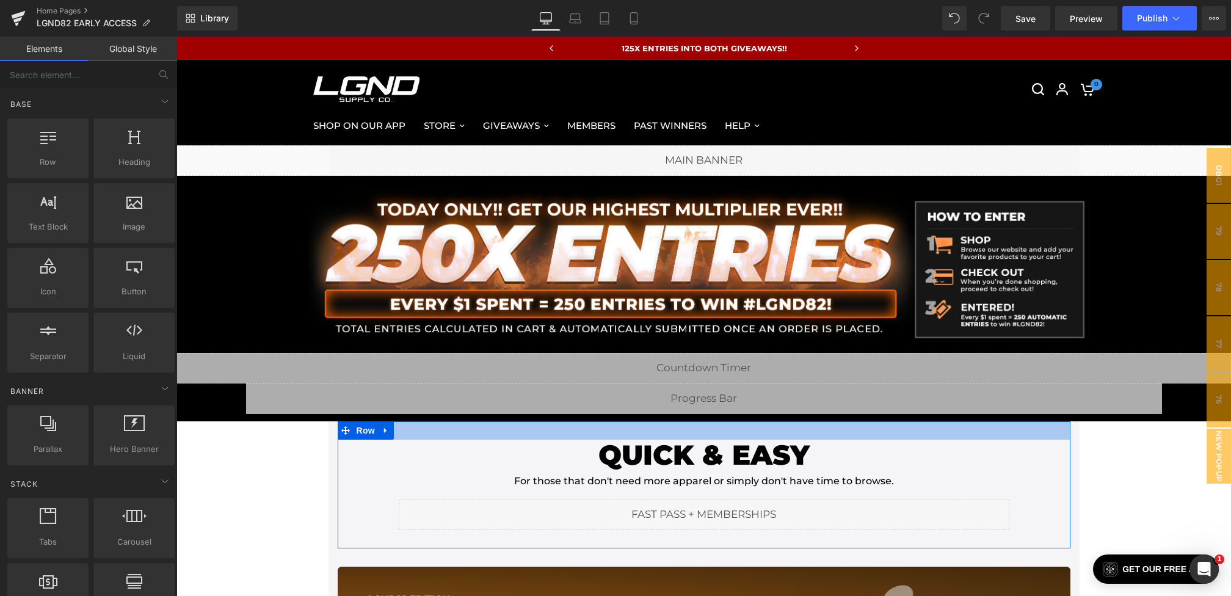
scroll to position [286, 0]
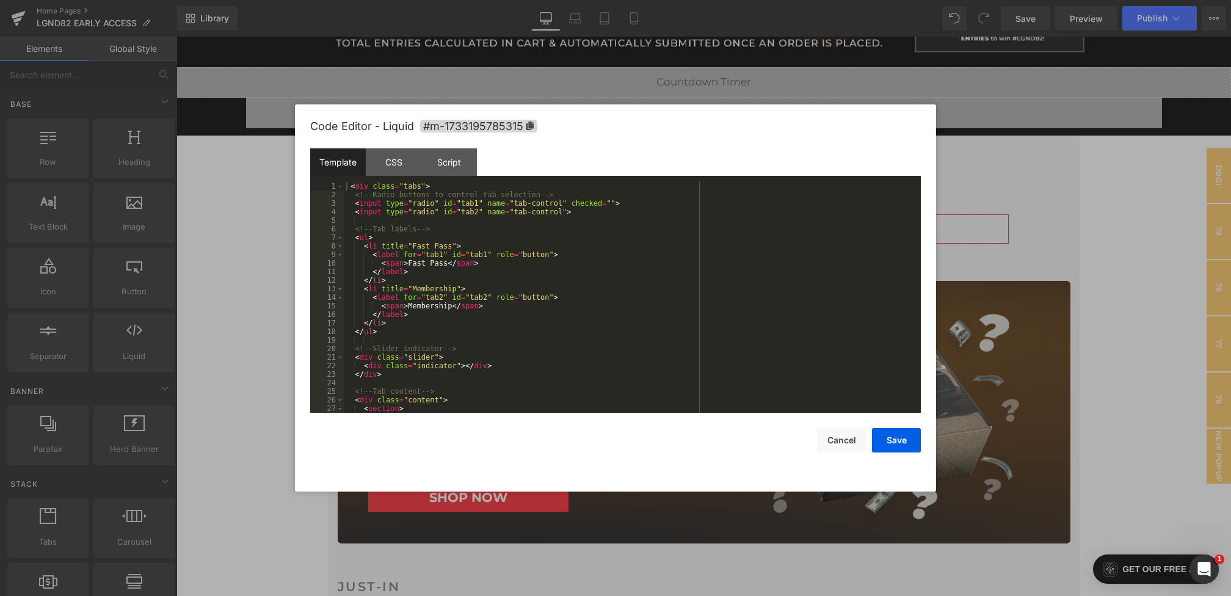
click at [517, 0] on div "Youtube You are previewing how the will restyle your page. You can not edit Ele…" at bounding box center [615, 0] width 1231 height 0
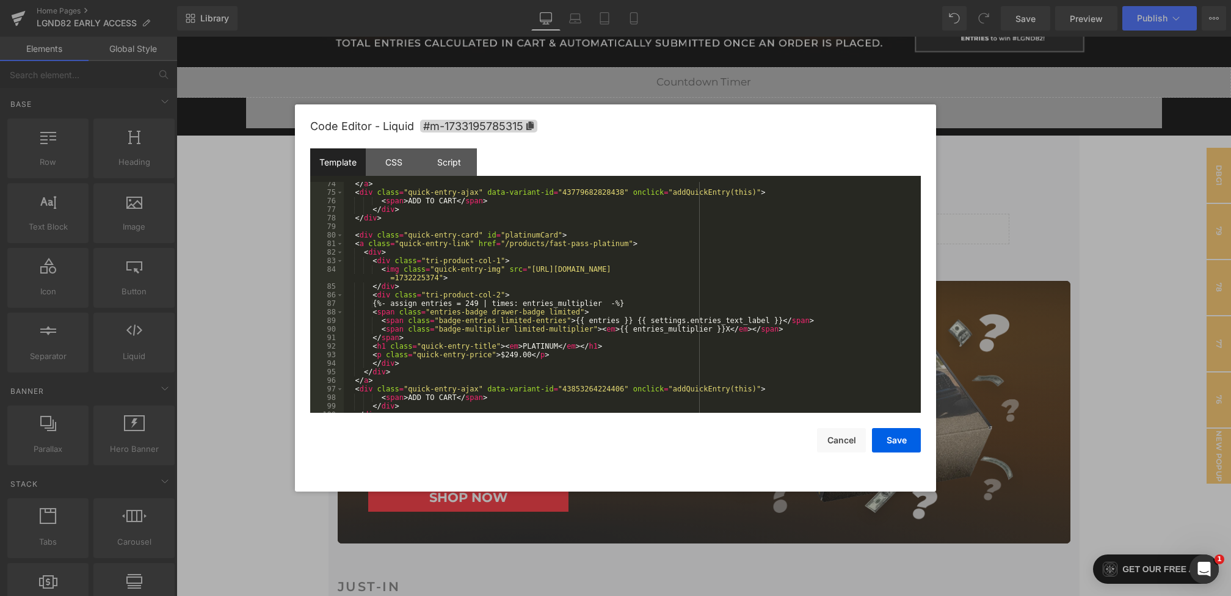
scroll to position [602, 0]
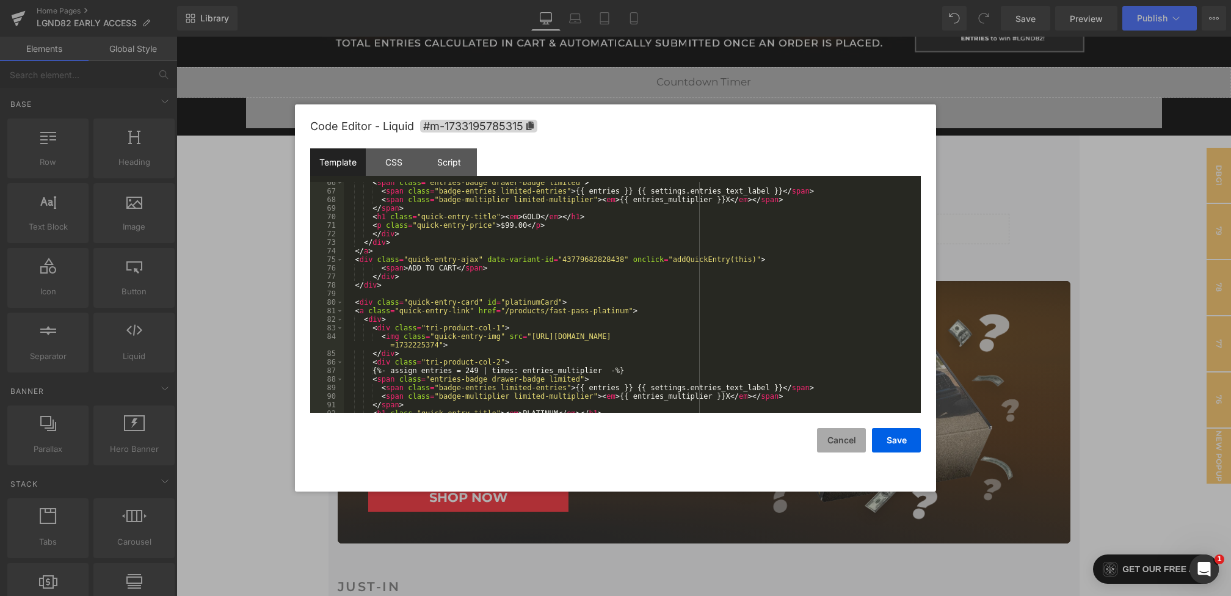
click at [832, 435] on button "Cancel" at bounding box center [841, 440] width 49 height 24
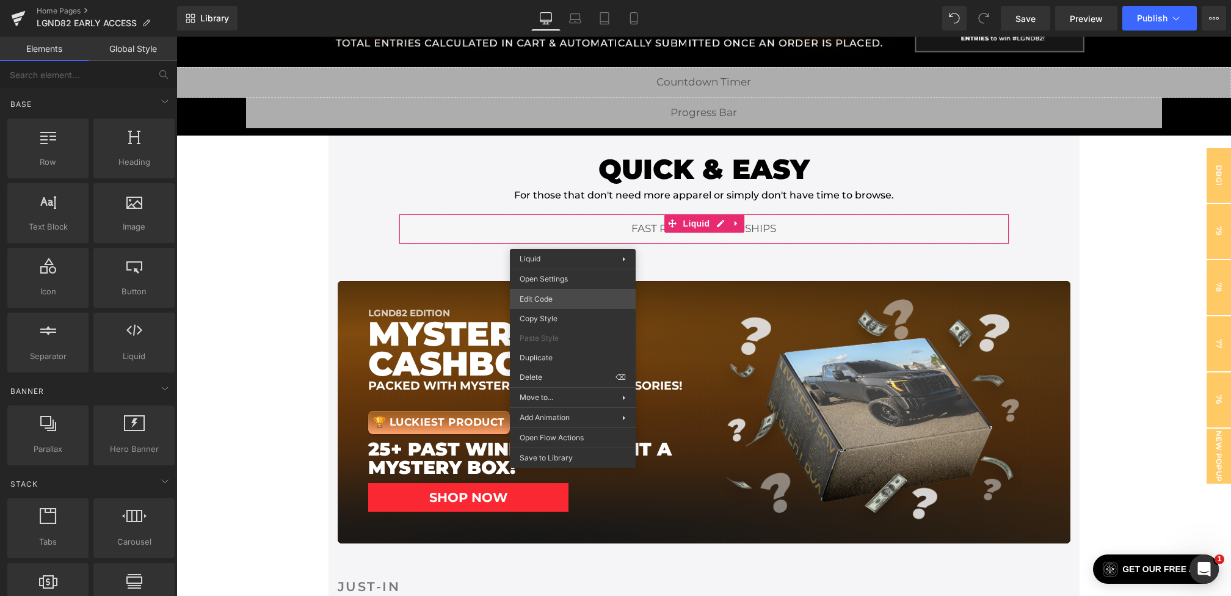
click at [555, 0] on div "Youtube You are previewing how the will restyle your page. You can not edit Ele…" at bounding box center [615, 0] width 1231 height 0
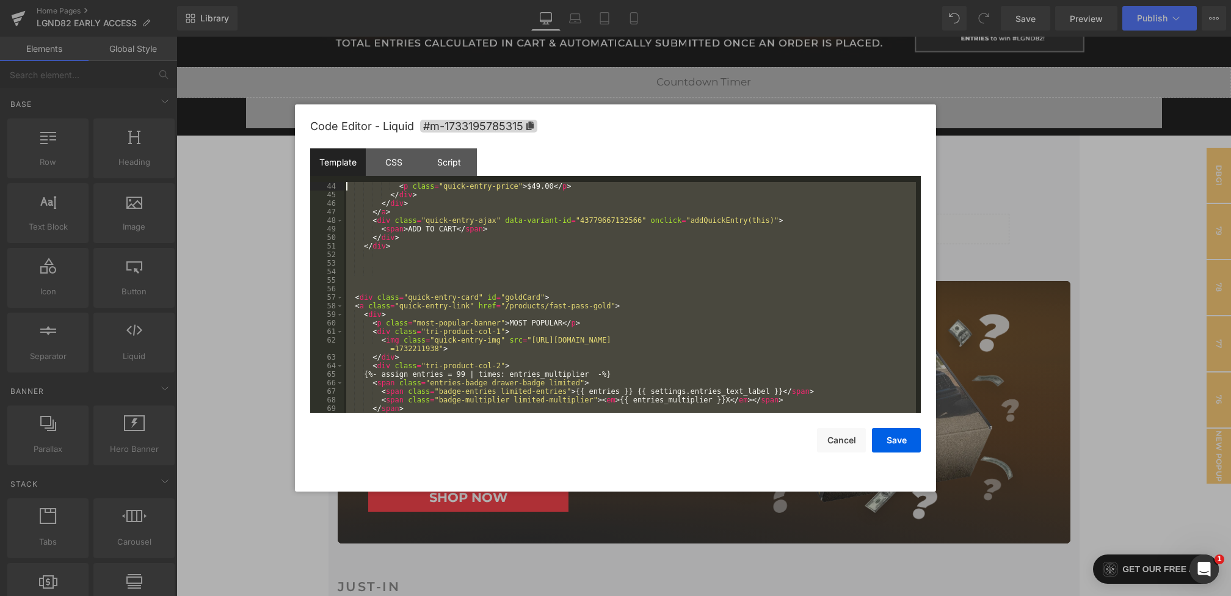
scroll to position [0, 0]
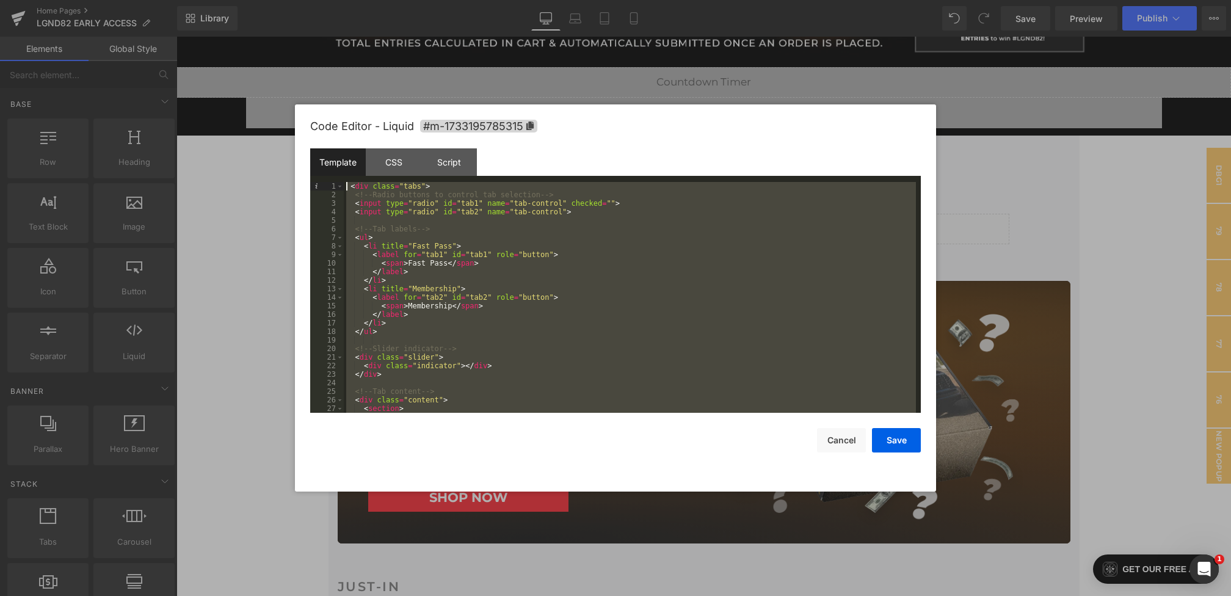
drag, startPoint x: 410, startPoint y: 390, endPoint x: 181, endPoint y: -84, distance: 525.9
click at [181, 0] on html "Youtube You are previewing how the will restyle your page. You can not edit Ele…" at bounding box center [615, 298] width 1231 height 596
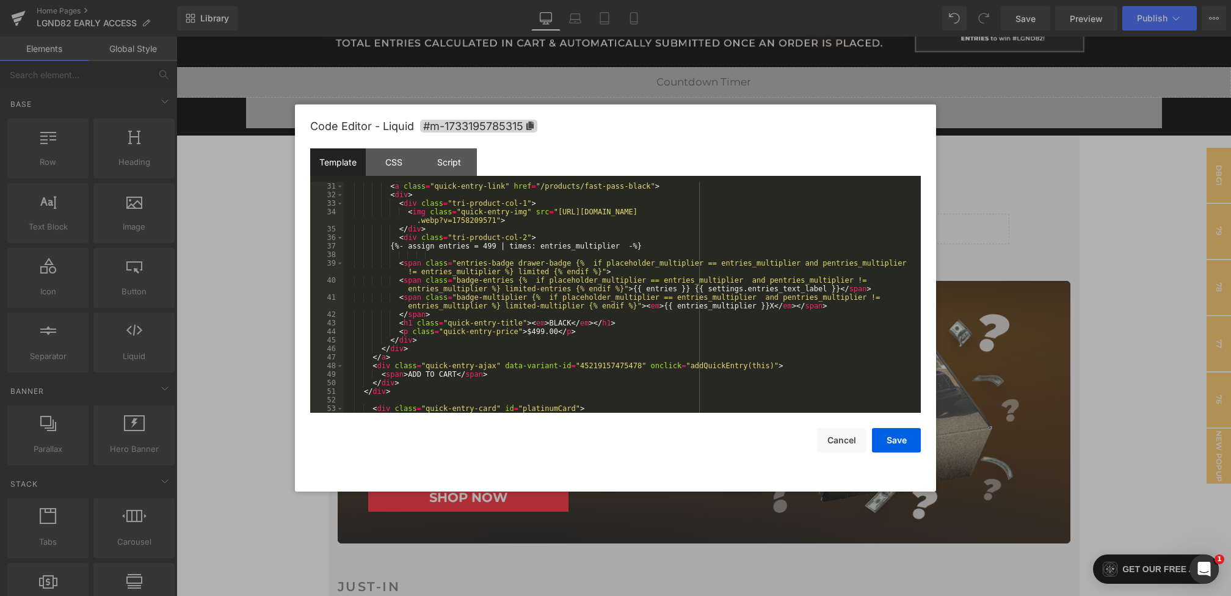
scroll to position [270, 0]
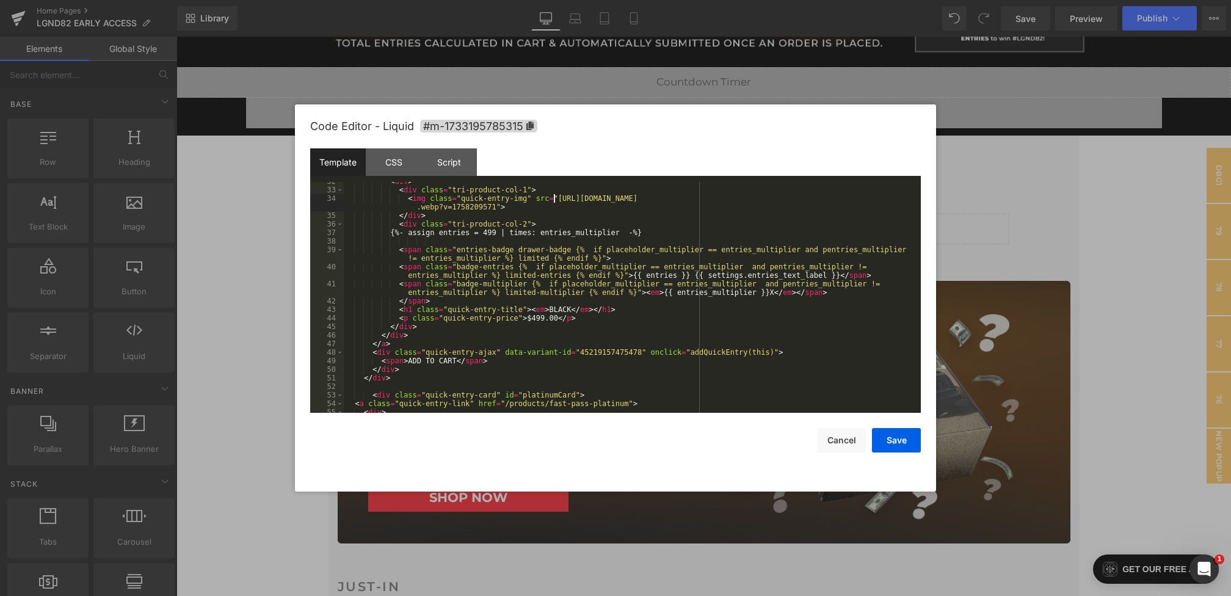
click at [556, 201] on div "< div > < div class = "tri-product-col-1" > < img class = "quick-entry-img" src…" at bounding box center [630, 301] width 572 height 248
drag, startPoint x: 558, startPoint y: 200, endPoint x: 496, endPoint y: 208, distance: 62.9
click at [496, 208] on div "< div > < div class = "tri-product-col-1" > < img class = "quick-entry-img" src…" at bounding box center [630, 301] width 572 height 248
click at [902, 440] on button "Save" at bounding box center [896, 440] width 49 height 24
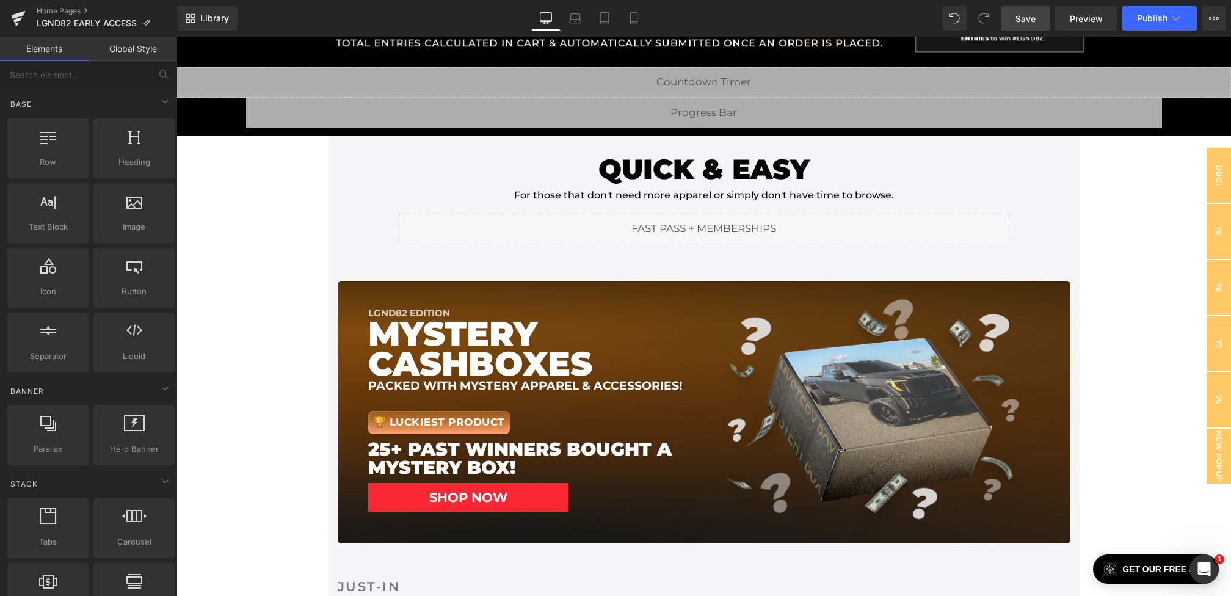
click at [1021, 7] on link "Save" at bounding box center [1025, 18] width 49 height 24
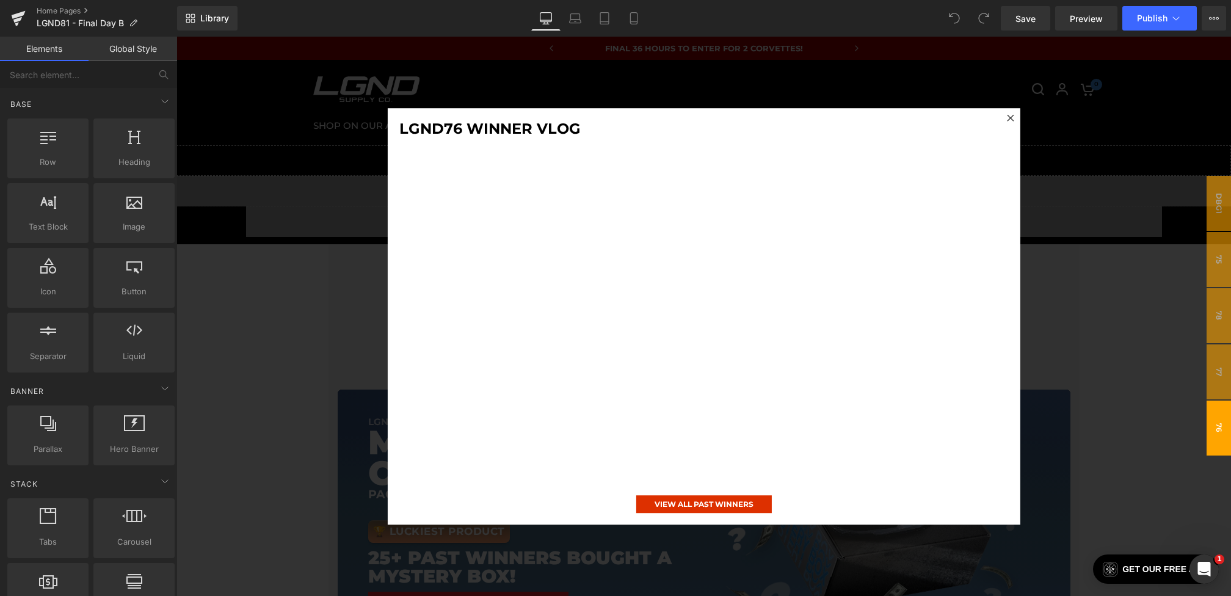
click at [341, 264] on div at bounding box center [703, 316] width 1054 height 559
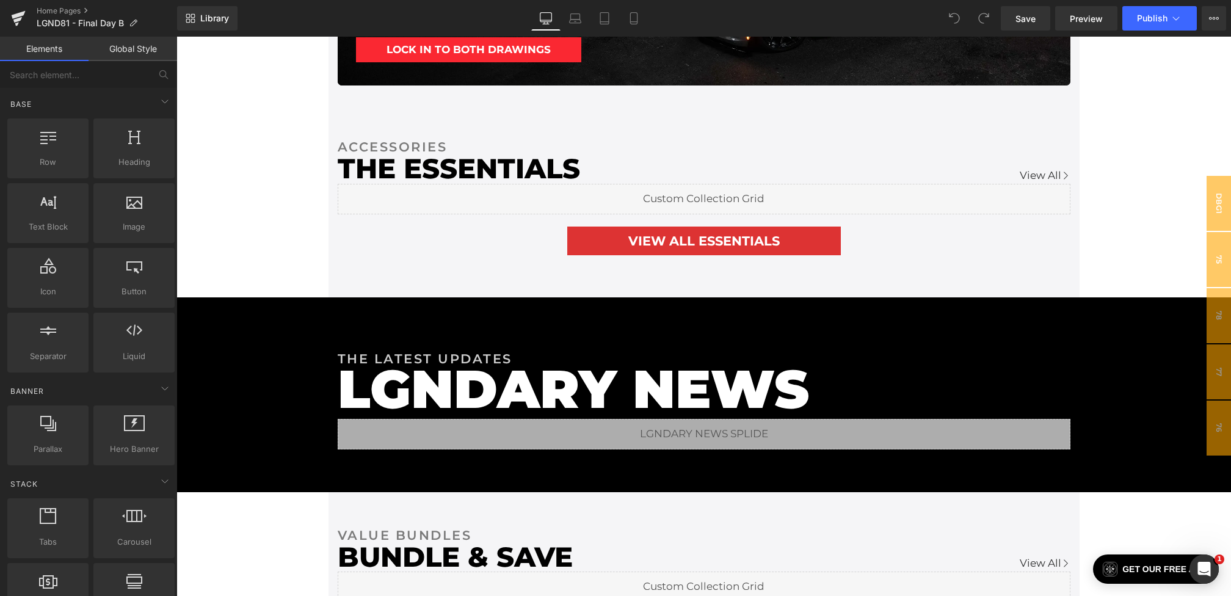
scroll to position [2311, 0]
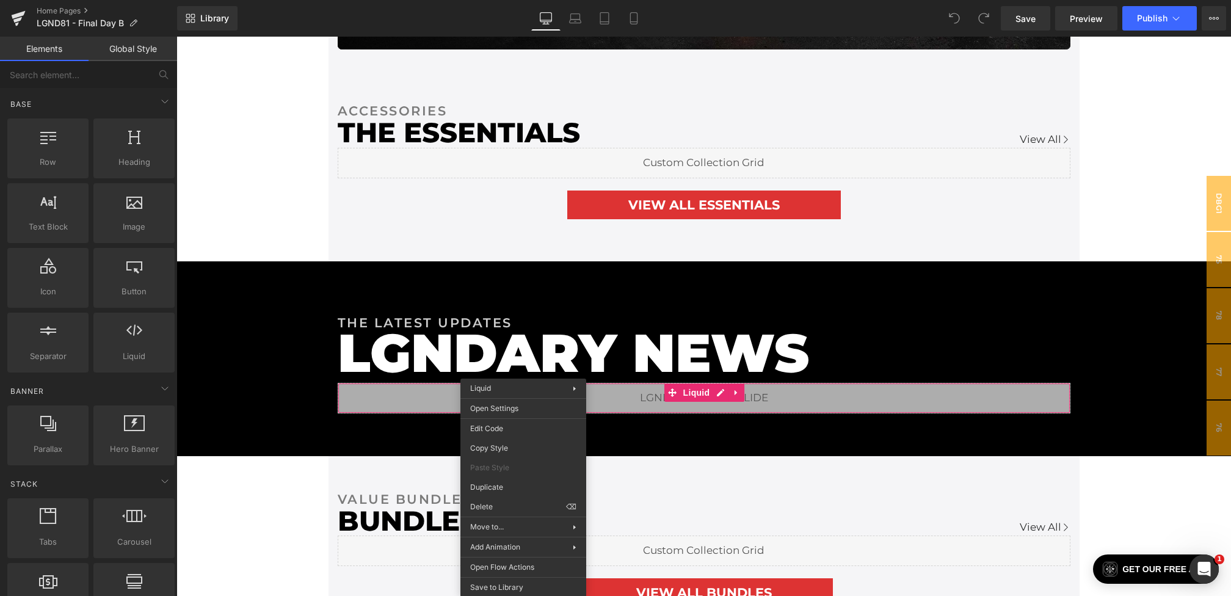
drag, startPoint x: 523, startPoint y: 381, endPoint x: 699, endPoint y: 419, distance: 180.0
click at [489, 0] on div "You are previewing how the will restyle your page. You can not edit Elements in…" at bounding box center [615, 0] width 1231 height 0
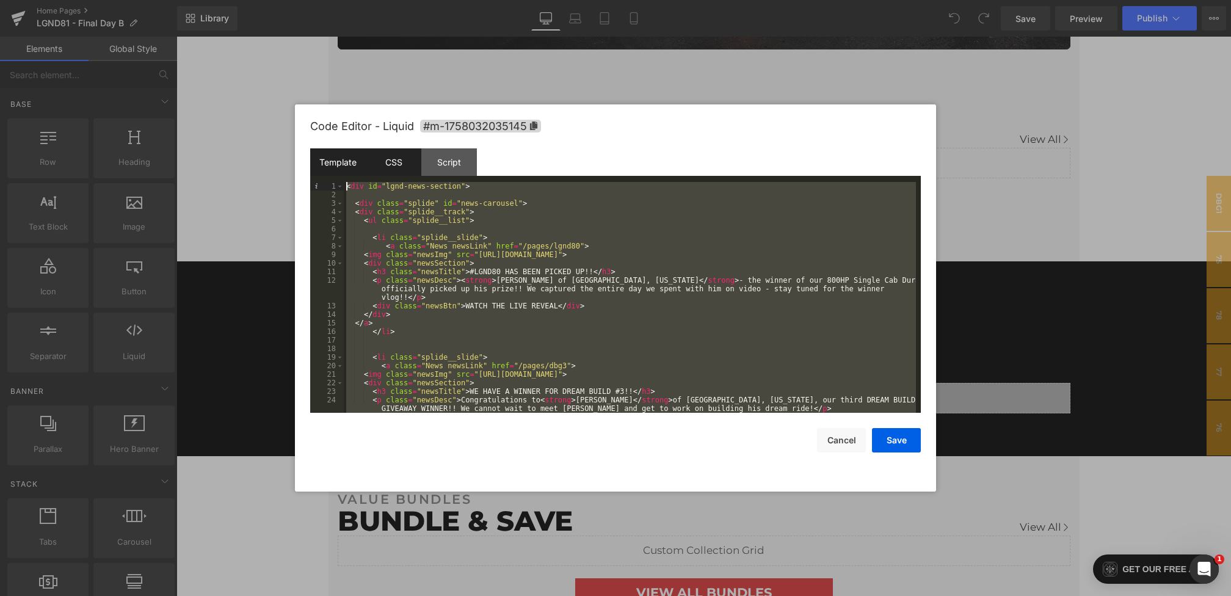
scroll to position [0, 0]
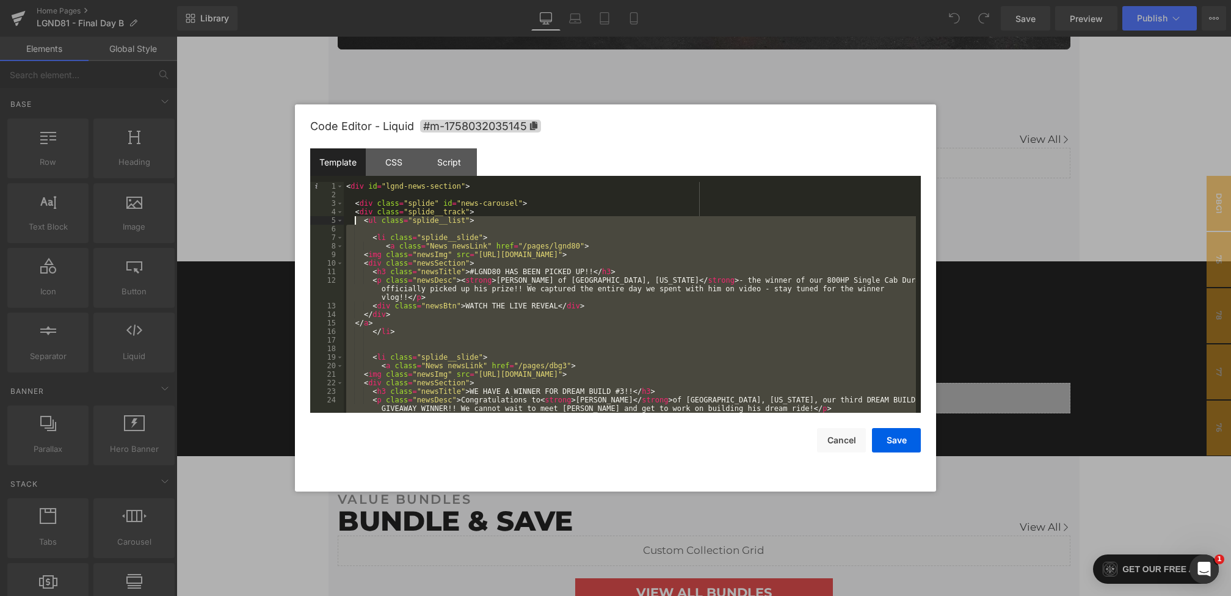
drag, startPoint x: 397, startPoint y: 382, endPoint x: 359, endPoint y: 224, distance: 162.6
click at [359, 224] on div "< div id = "lgnd-news-section" > < div class = "splide" id = "news-carousel" > …" at bounding box center [630, 306] width 572 height 248
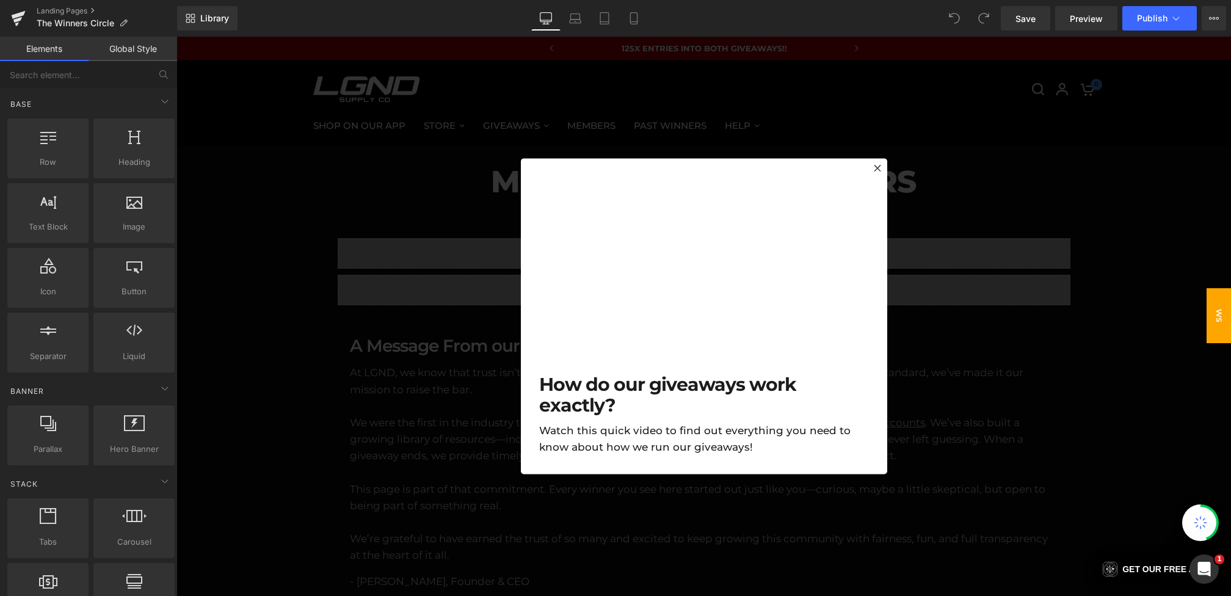
click at [466, 275] on div at bounding box center [703, 316] width 1054 height 559
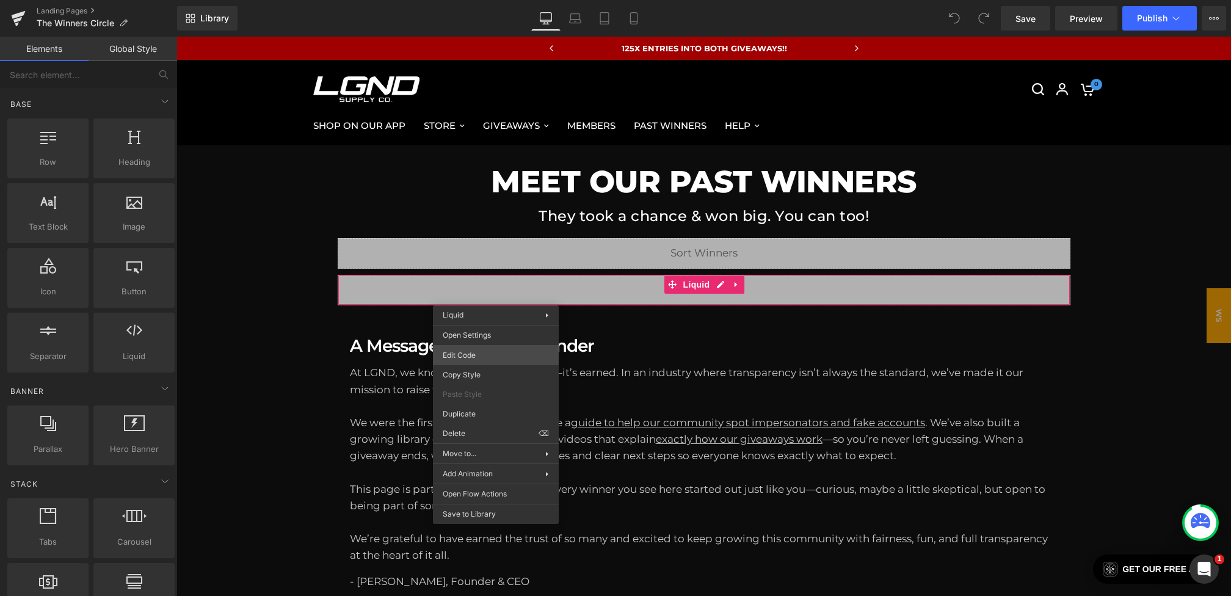
click at [484, 0] on div "You are previewing how the will restyle your page. You can not edit Elements in…" at bounding box center [615, 0] width 1231 height 0
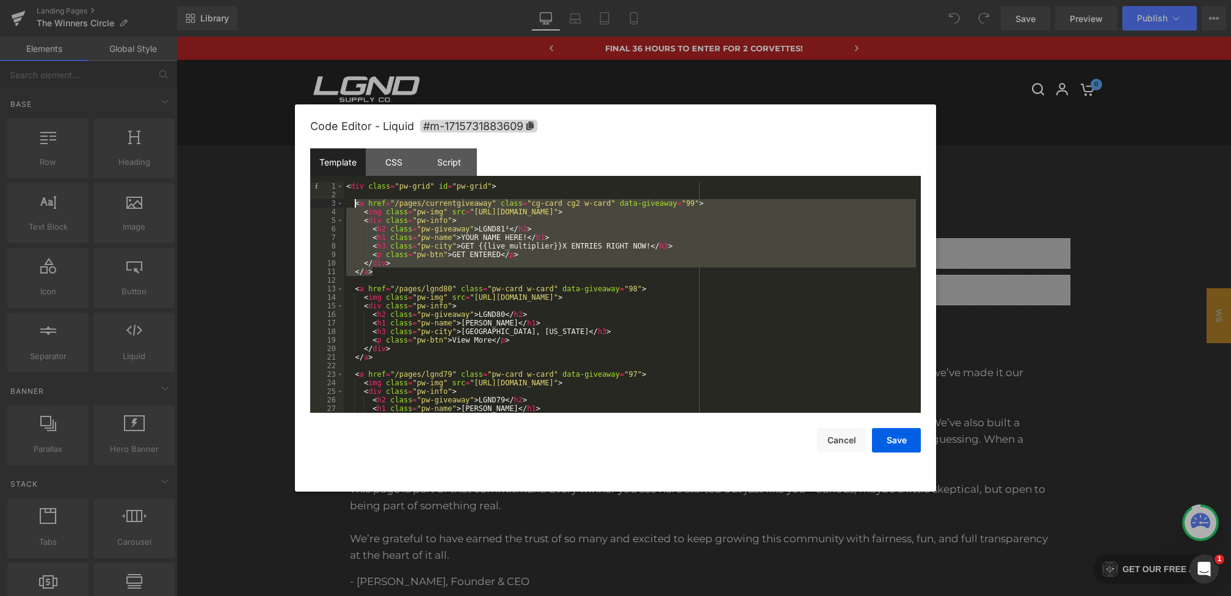
drag, startPoint x: 384, startPoint y: 274, endPoint x: 355, endPoint y: 207, distance: 72.5
click at [355, 207] on div "< div class = "pw-grid" id = "pw-grid" > < a href = "/pages/currentgiveaway" cl…" at bounding box center [630, 306] width 572 height 248
click at [416, 276] on div "< div class = "pw-grid" id = "pw-grid" > < a href = "/pages/currentgiveaway" cl…" at bounding box center [630, 306] width 572 height 248
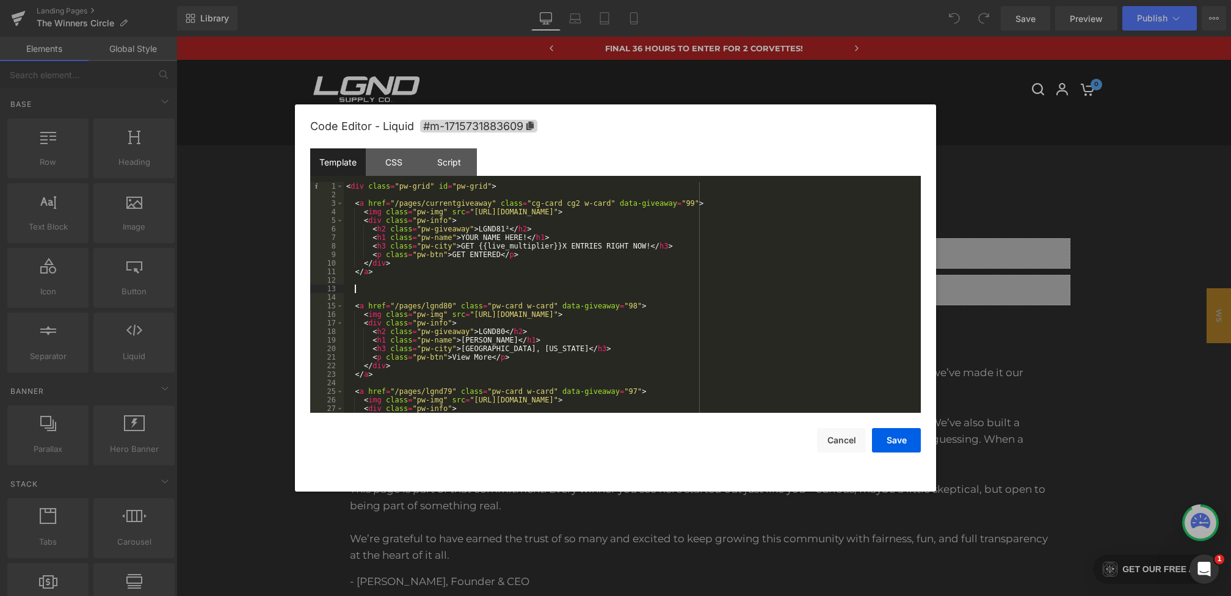
paste textarea
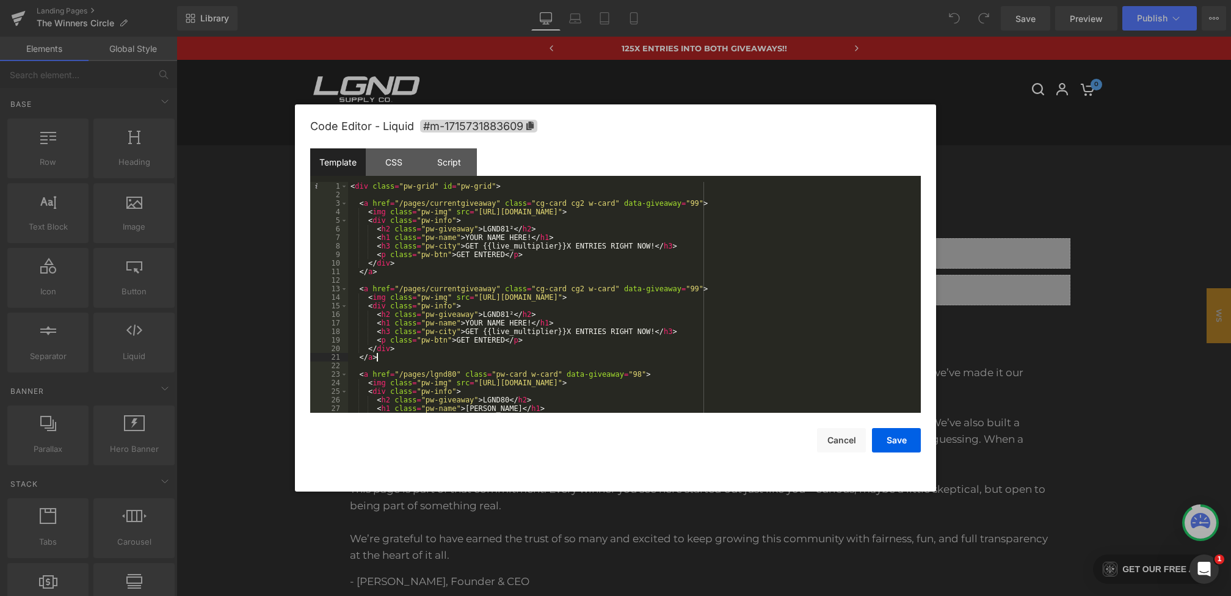
click at [699, 204] on div "< div class = "pw-grid" id = "pw-grid" > < a href = "/pages/currentgiveaway" cl…" at bounding box center [632, 306] width 568 height 248
click at [512, 315] on div "< div class = "pw-grid" id = "pw-grid" > < a href = "/pages/currentgiveaway" cl…" at bounding box center [632, 306] width 568 height 248
drag, startPoint x: 466, startPoint y: 322, endPoint x: 528, endPoint y: 324, distance: 61.7
click at [528, 324] on div "< div class = "pw-grid" id = "pw-grid" > < a href = "/pages/currentgiveaway" cl…" at bounding box center [632, 306] width 568 height 248
drag, startPoint x: 651, startPoint y: 333, endPoint x: 466, endPoint y: 330, distance: 185.6
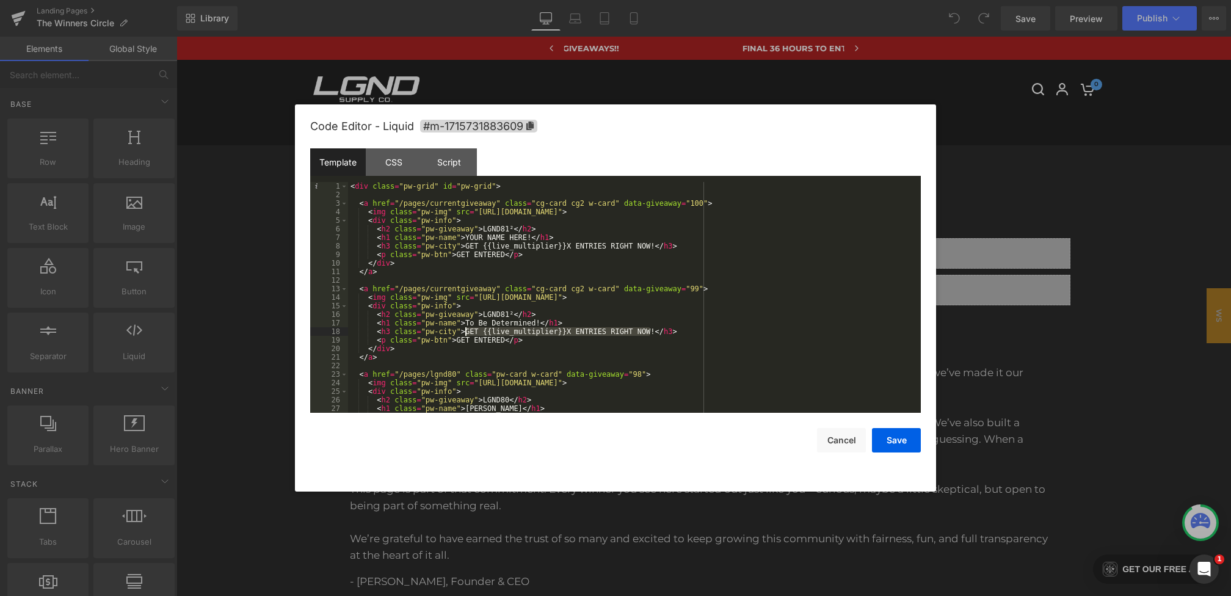
click at [466, 330] on div "< div class = "pw-grid" id = "pw-grid" > < a href = "/pages/currentgiveaway" cl…" at bounding box center [632, 306] width 568 height 248
drag, startPoint x: 505, startPoint y: 344, endPoint x: 460, endPoint y: 343, distance: 44.6
click at [460, 343] on div "< div class = "pw-grid" id = "pw-grid" > < a href = "/pages/currentgiveaway" cl…" at bounding box center [632, 306] width 568 height 248
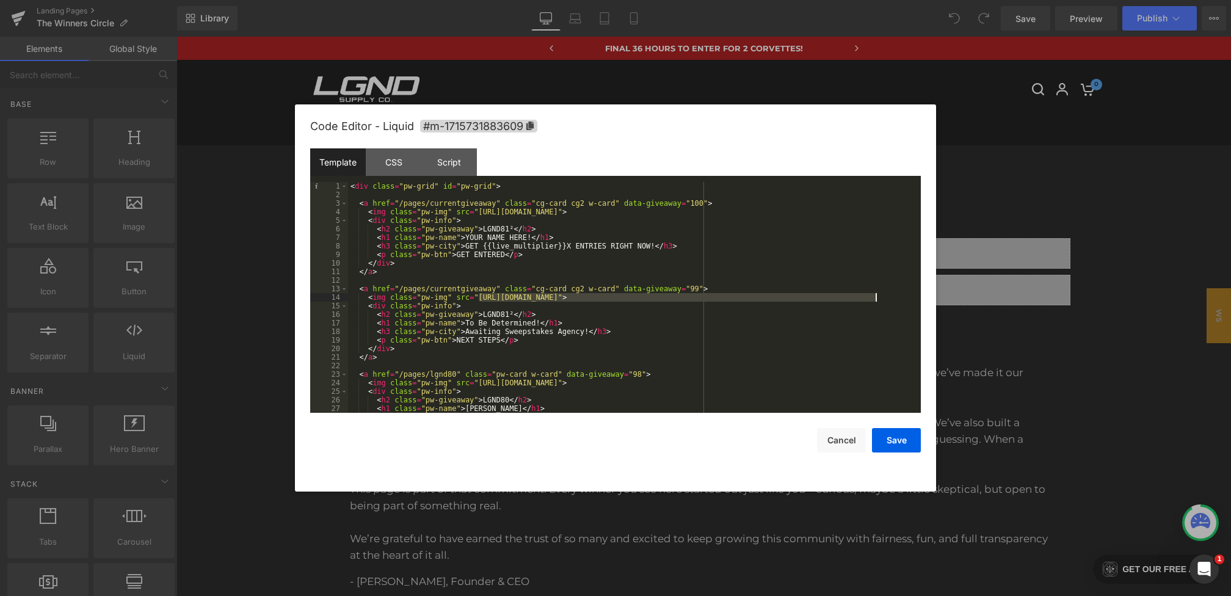
drag, startPoint x: 477, startPoint y: 298, endPoint x: 876, endPoint y: 296, distance: 398.1
click at [876, 296] on div "< div class = "pw-grid" id = "pw-grid" > < a href = "/pages/currentgiveaway" cl…" at bounding box center [632, 306] width 568 height 248
drag, startPoint x: 567, startPoint y: 290, endPoint x: 535, endPoint y: 291, distance: 31.1
click at [535, 291] on div "< div class = "pw-grid" id = "pw-grid" > < a href = "/pages/currentgiveaway" cl…" at bounding box center [632, 306] width 568 height 248
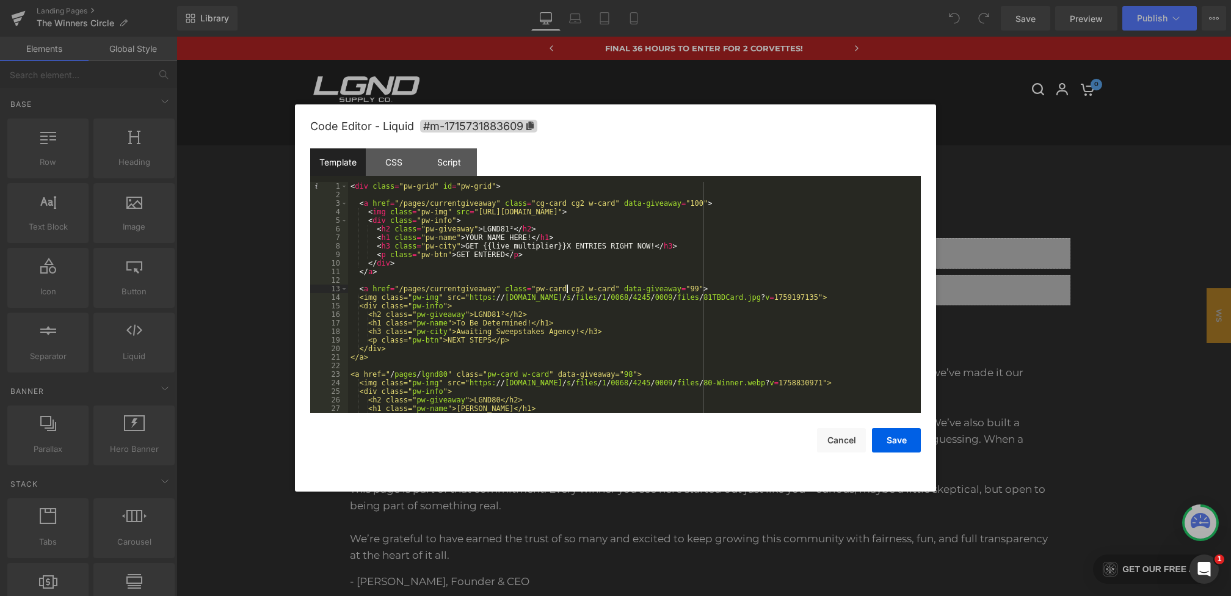
click at [585, 288] on div "< div class = "pw-grid" id = "pw-grid" > < a href = "/pages/currentgiveaway" cl…" at bounding box center [632, 306] width 568 height 248
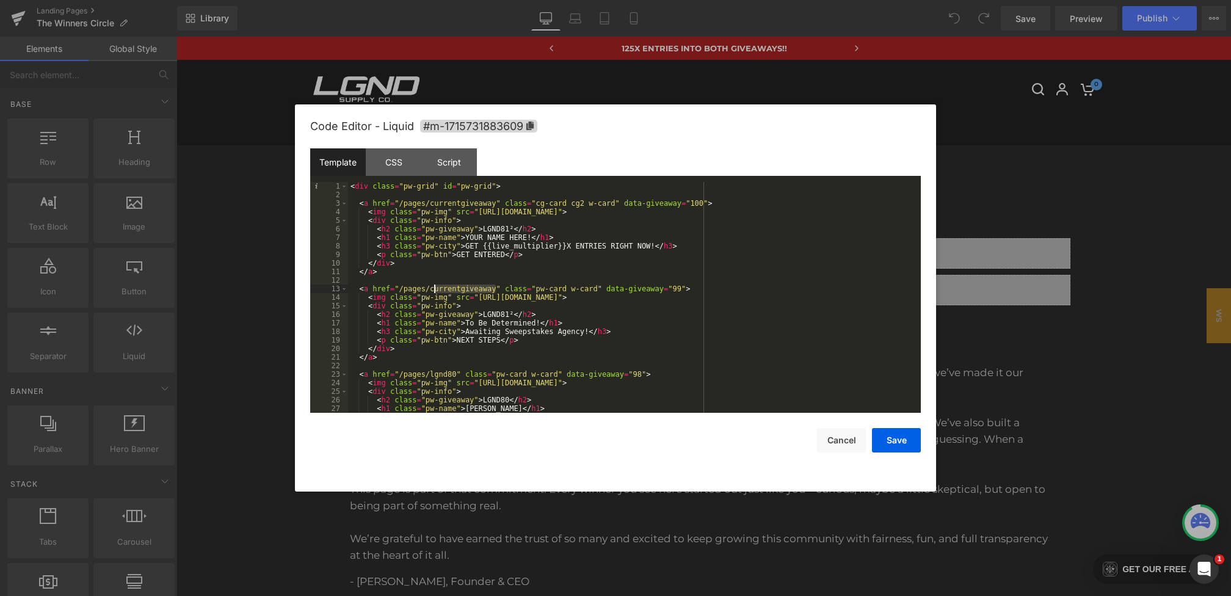
drag, startPoint x: 489, startPoint y: 290, endPoint x: 433, endPoint y: 290, distance: 56.2
click at [433, 290] on div "< div class = "pw-grid" id = "pw-grid" > < a href = "/pages/currentgiveaway" cl…" at bounding box center [632, 306] width 568 height 248
click at [507, 333] on div "< div class = "pw-grid" id = "pw-grid" > < a href = "/pages/currentgiveaway" cl…" at bounding box center [632, 306] width 568 height 248
click at [511, 229] on div "< div class = "pw-grid" id = "pw-grid" > < a href = "/pages/currentgiveaway" cl…" at bounding box center [632, 306] width 568 height 248
click at [896, 441] on button "Save" at bounding box center [896, 440] width 49 height 24
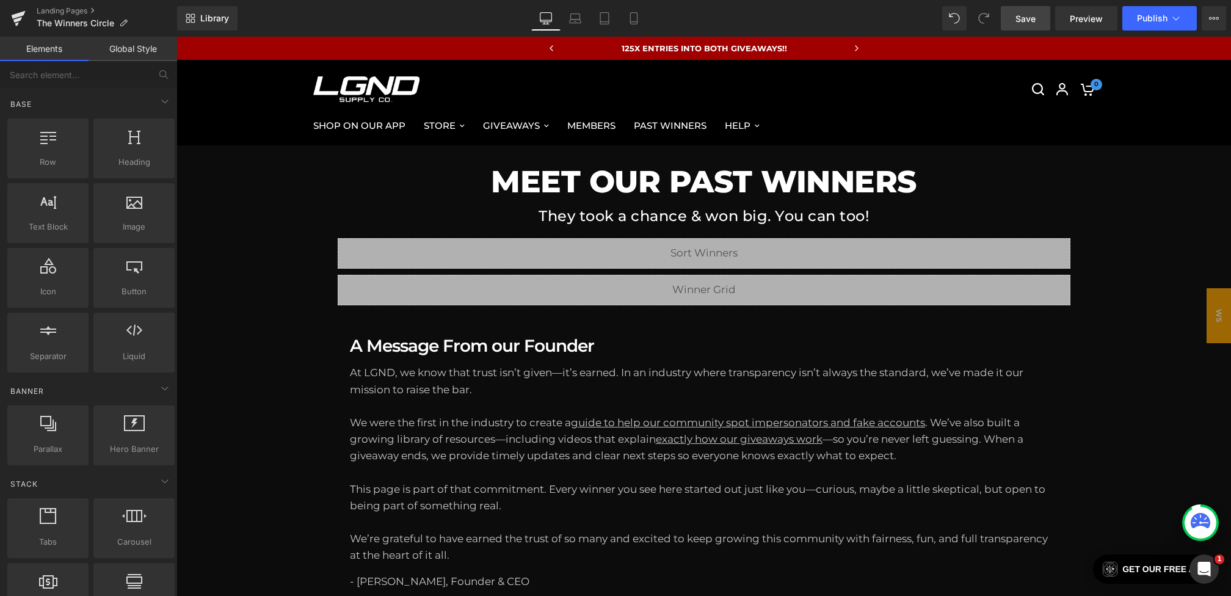
click at [1031, 11] on link "Save" at bounding box center [1025, 18] width 49 height 24
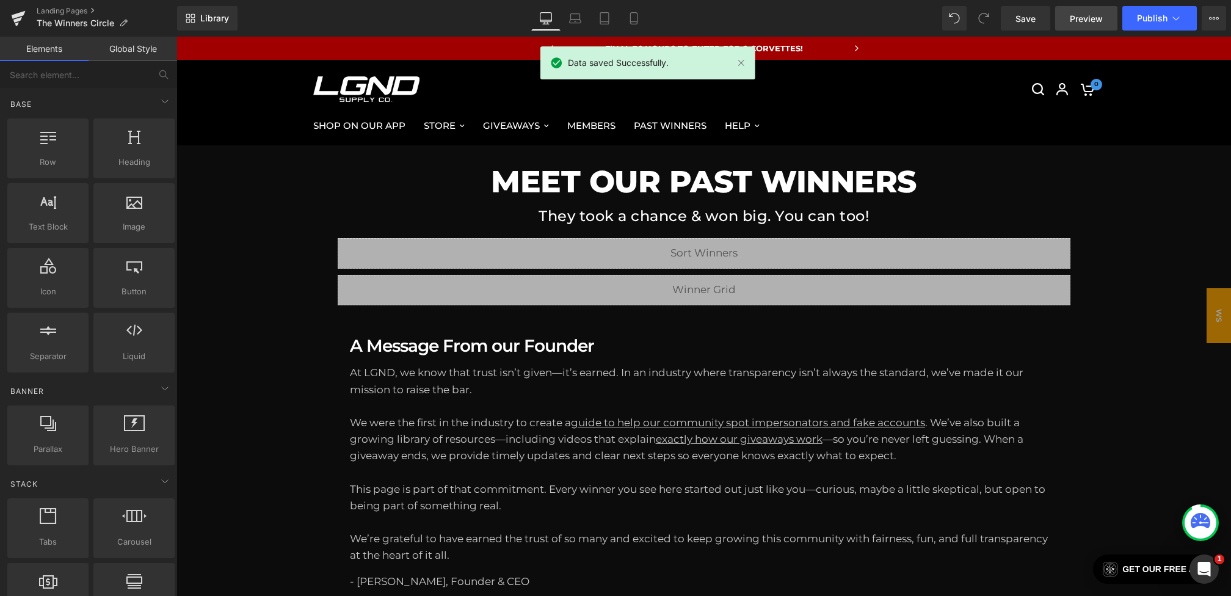
click at [1072, 20] on span "Preview" at bounding box center [1086, 18] width 33 height 13
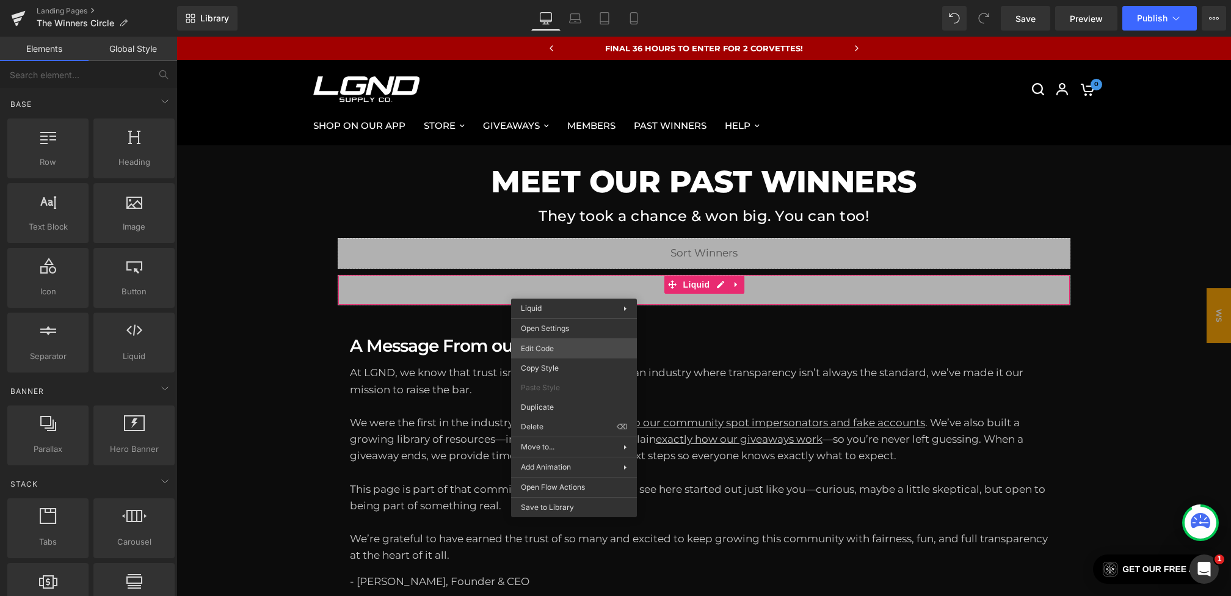
click at [546, 0] on div "You are previewing how the will restyle your page. You can not edit Elements in…" at bounding box center [615, 0] width 1231 height 0
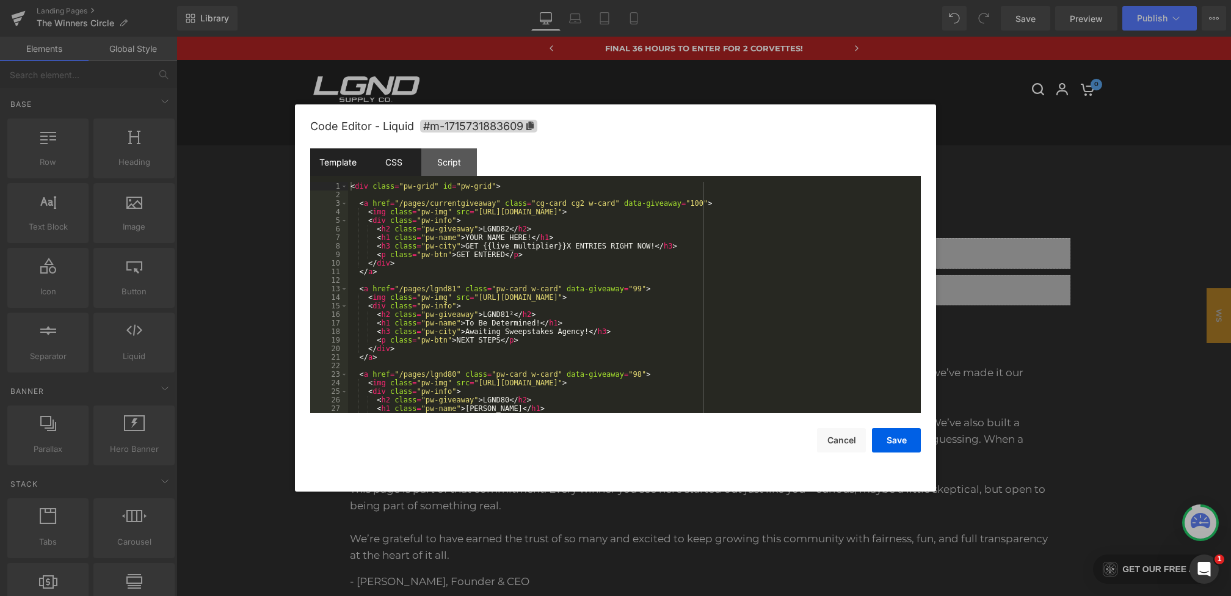
click at [405, 159] on div "CSS" at bounding box center [394, 161] width 56 height 27
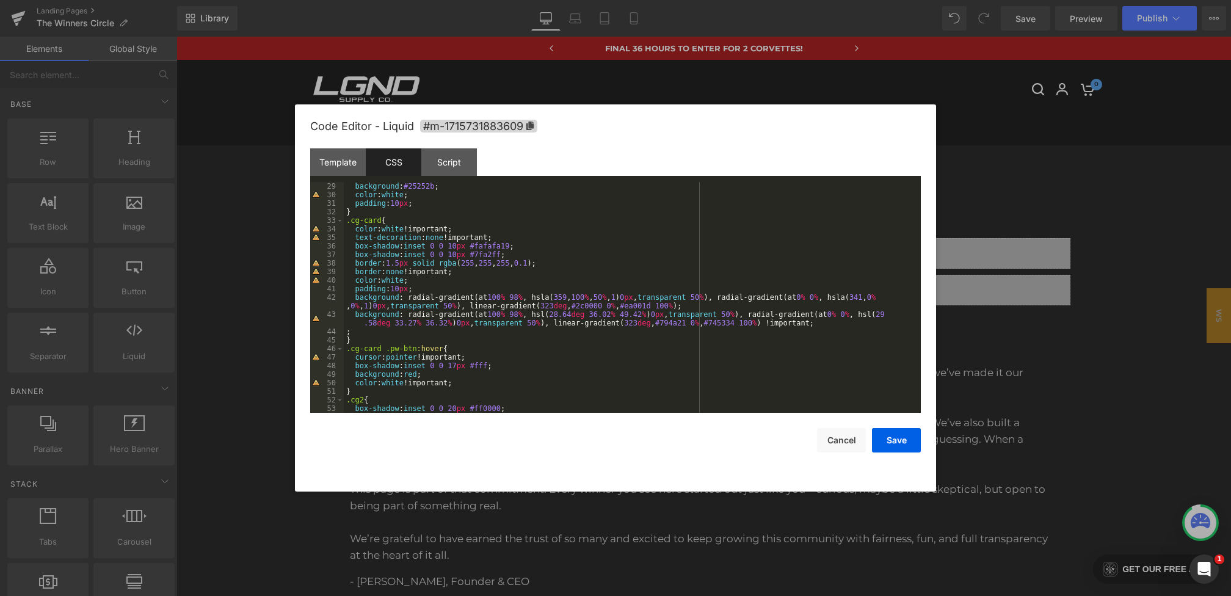
scroll to position [248, 0]
click at [846, 325] on div "background : #25252b ; color : white ; padding : 10 px ; } .cg-card { color : w…" at bounding box center [630, 306] width 572 height 248
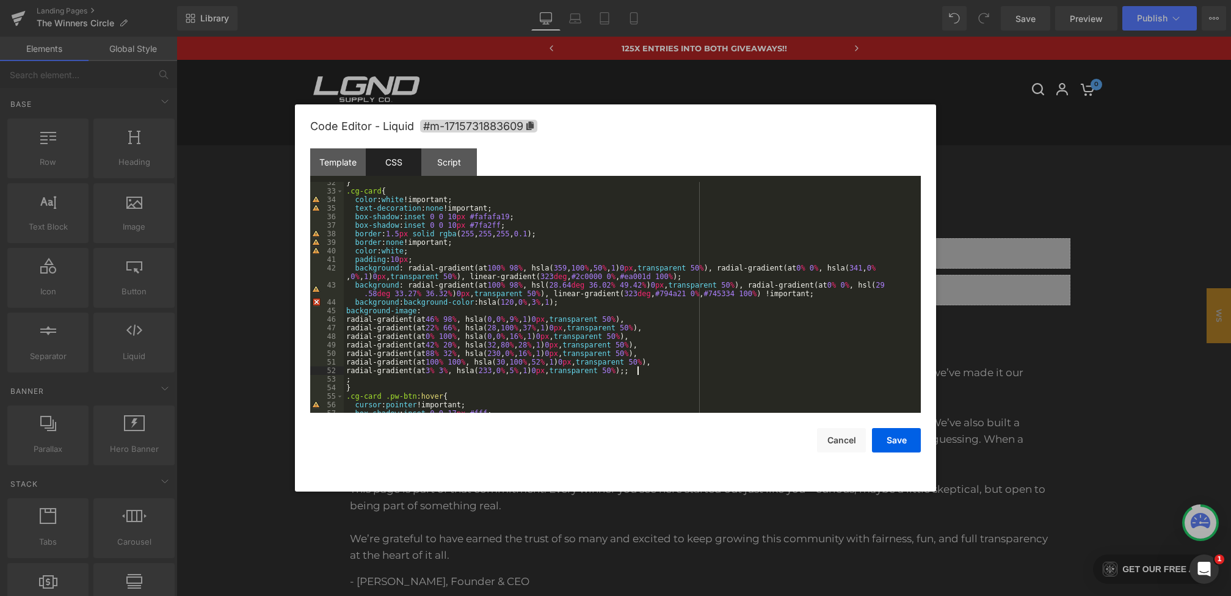
scroll to position [285, 0]
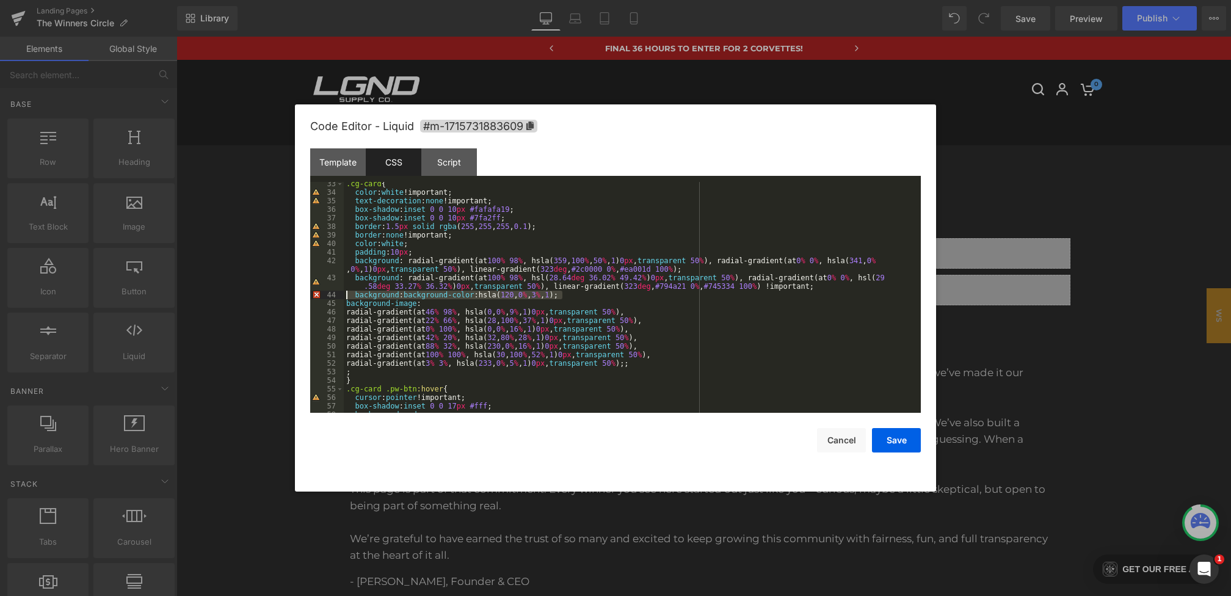
drag, startPoint x: 582, startPoint y: 293, endPoint x: 308, endPoint y: 293, distance: 273.5
click at [308, 293] on div "Code Editor - Liquid #m-1715731883609 Template CSS Script Data 1 2 3 4 5 6 7 8 …" at bounding box center [615, 297] width 641 height 387
drag, startPoint x: 448, startPoint y: 302, endPoint x: 389, endPoint y: 306, distance: 58.8
click at [389, 306] on div ".cg-card { color : white !important; text-decoration : none !important; box-sha…" at bounding box center [630, 303] width 572 height 248
click at [402, 374] on div ".cg-card { color : white !important; text-decoration : none !important; box-sha…" at bounding box center [630, 303] width 572 height 248
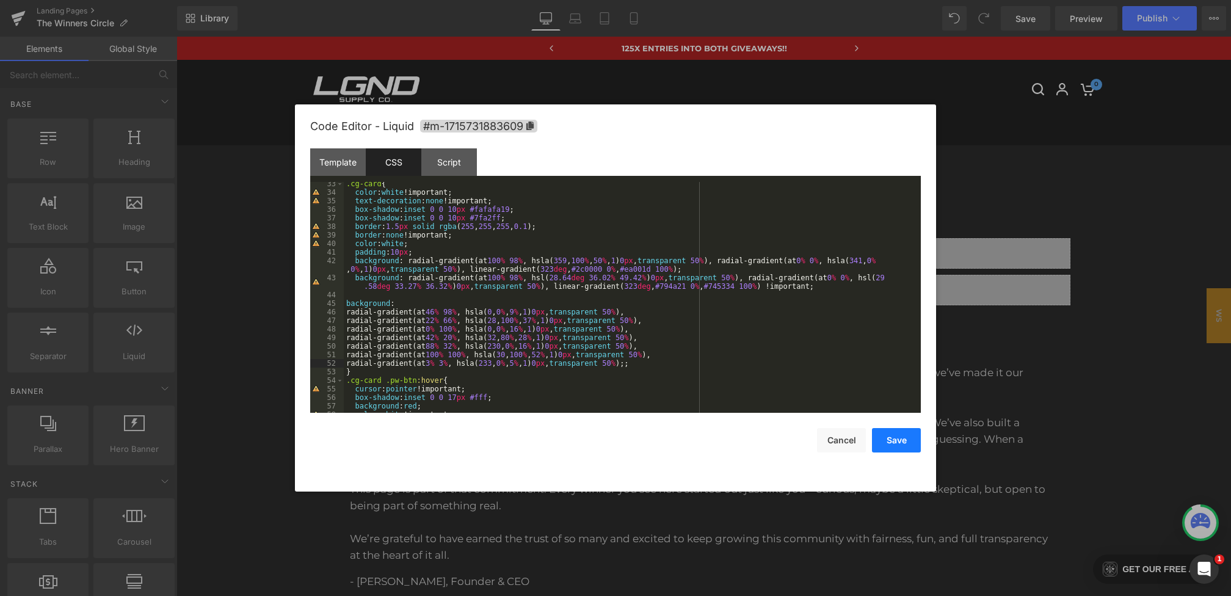
click at [898, 440] on button "Save" at bounding box center [896, 440] width 49 height 24
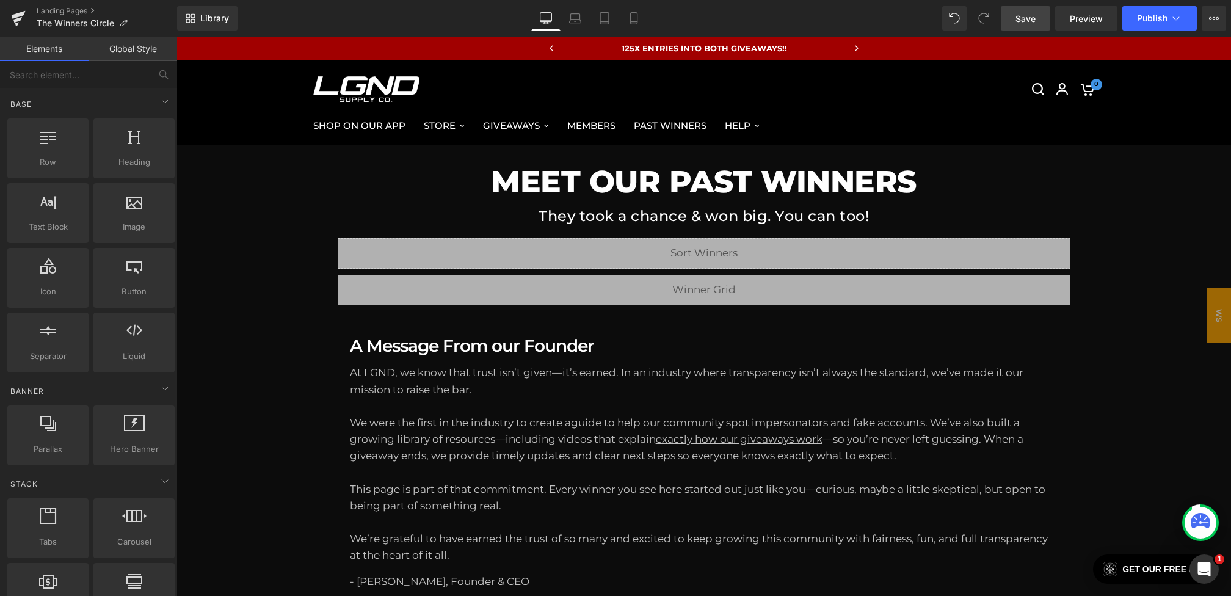
click at [1028, 10] on link "Save" at bounding box center [1025, 18] width 49 height 24
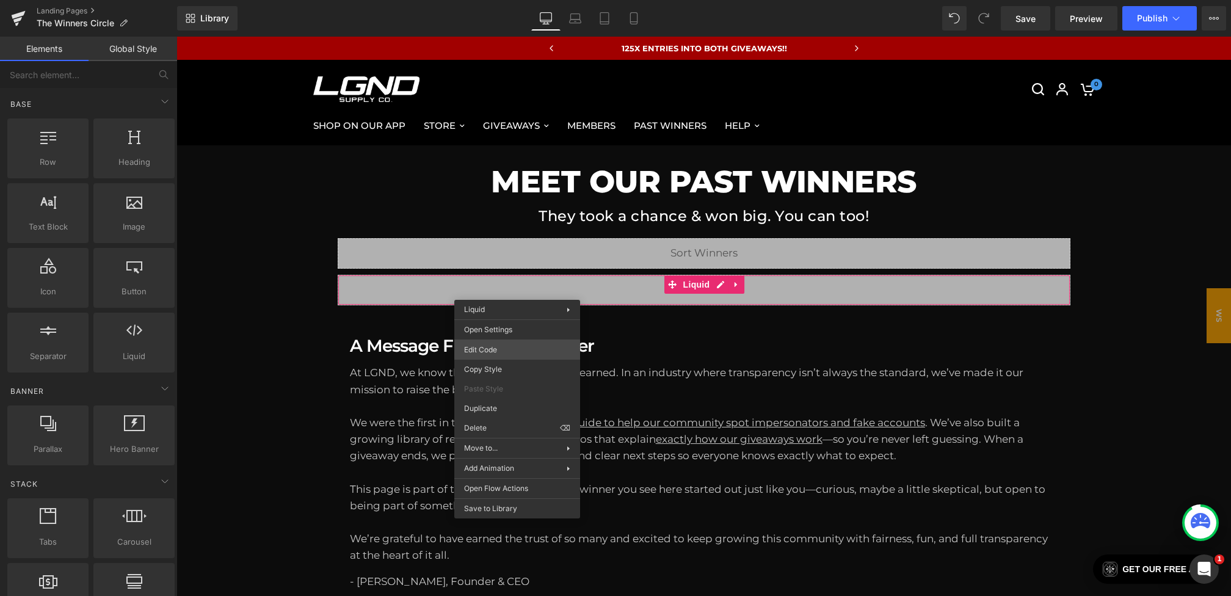
click at [482, 0] on div "You are previewing how the will restyle your page. You can not edit Elements in…" at bounding box center [615, 0] width 1231 height 0
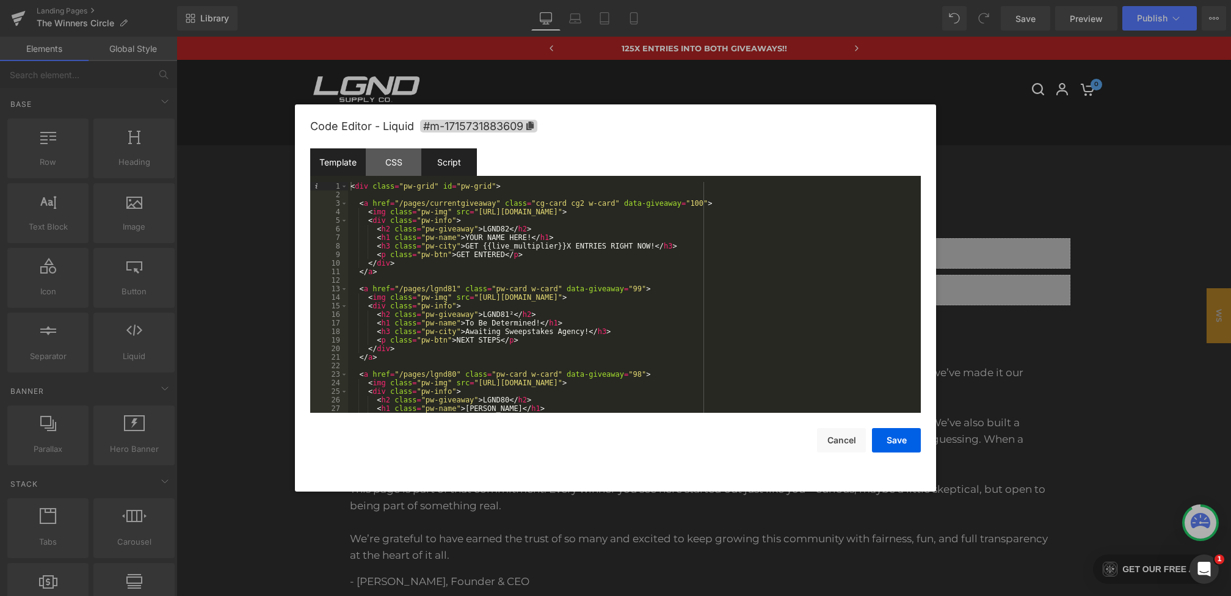
click at [421, 163] on div "Script" at bounding box center [449, 161] width 56 height 27
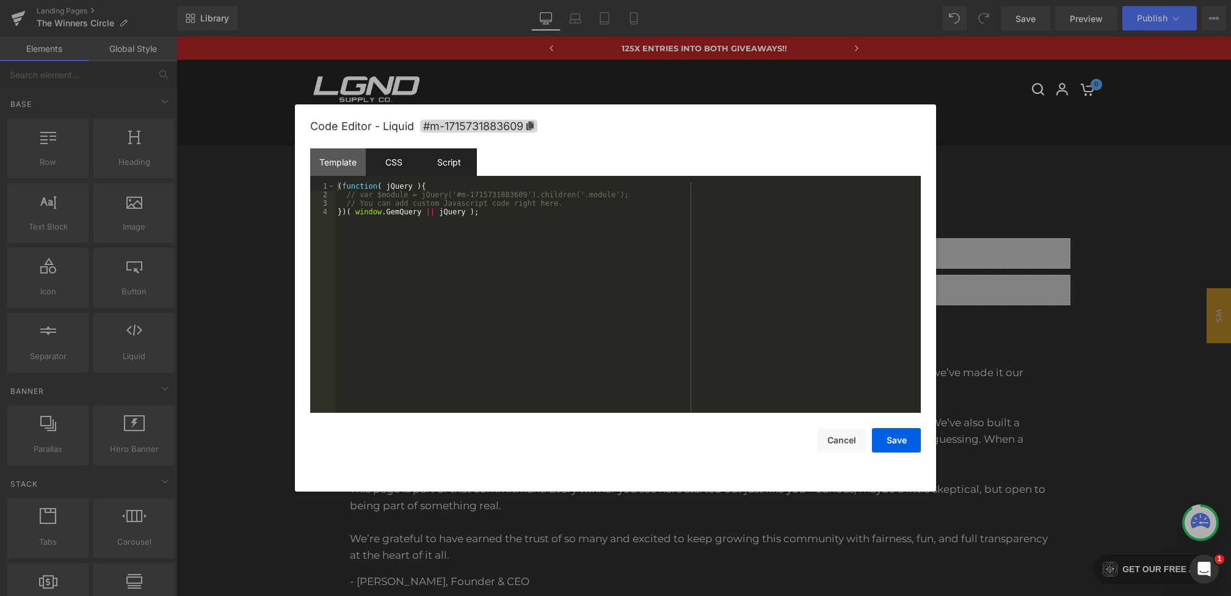
click at [396, 161] on div "CSS" at bounding box center [394, 161] width 56 height 27
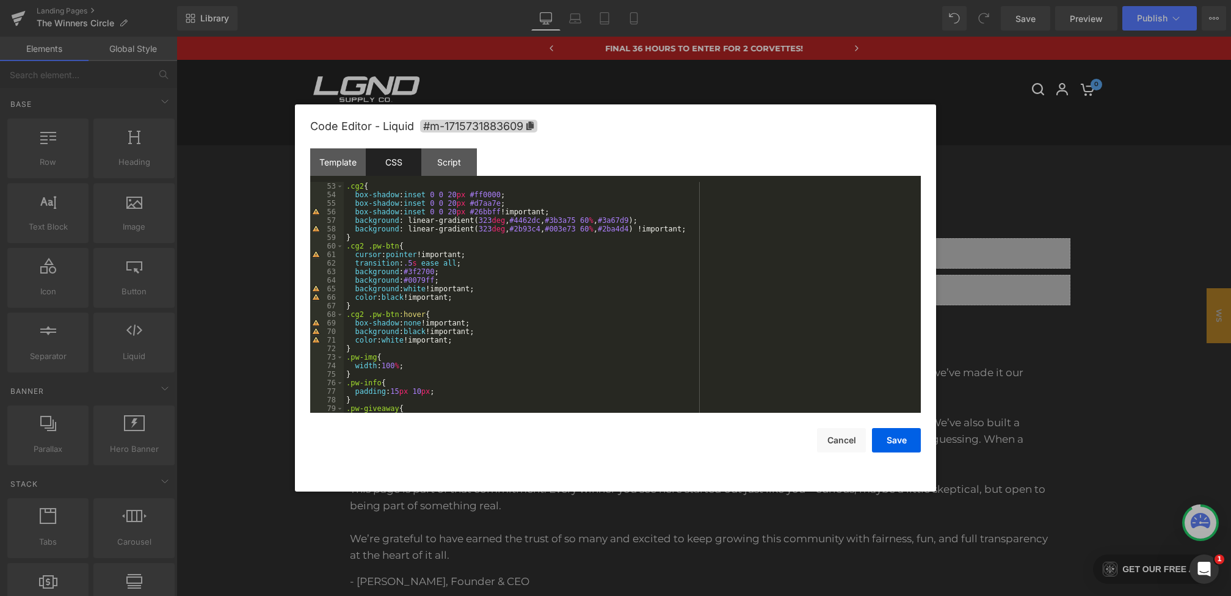
scroll to position [480, 0]
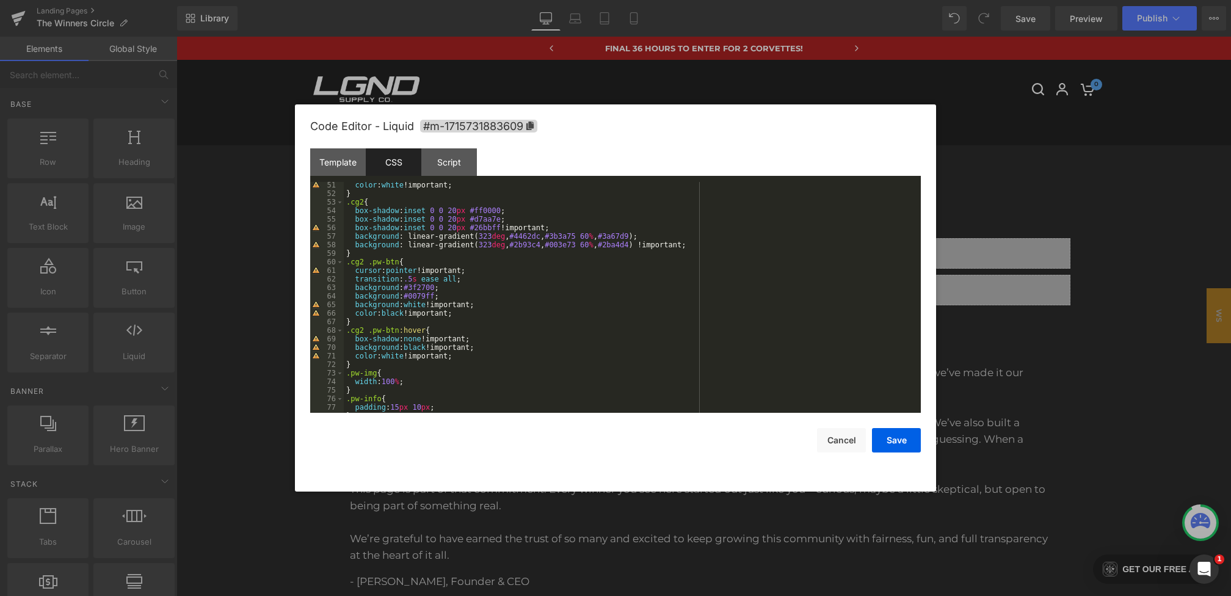
click at [734, 244] on div "color : white !important; } .cg2 { box-shadow : inset 0 0 20 px #ff0000 ; box-s…" at bounding box center [630, 305] width 572 height 248
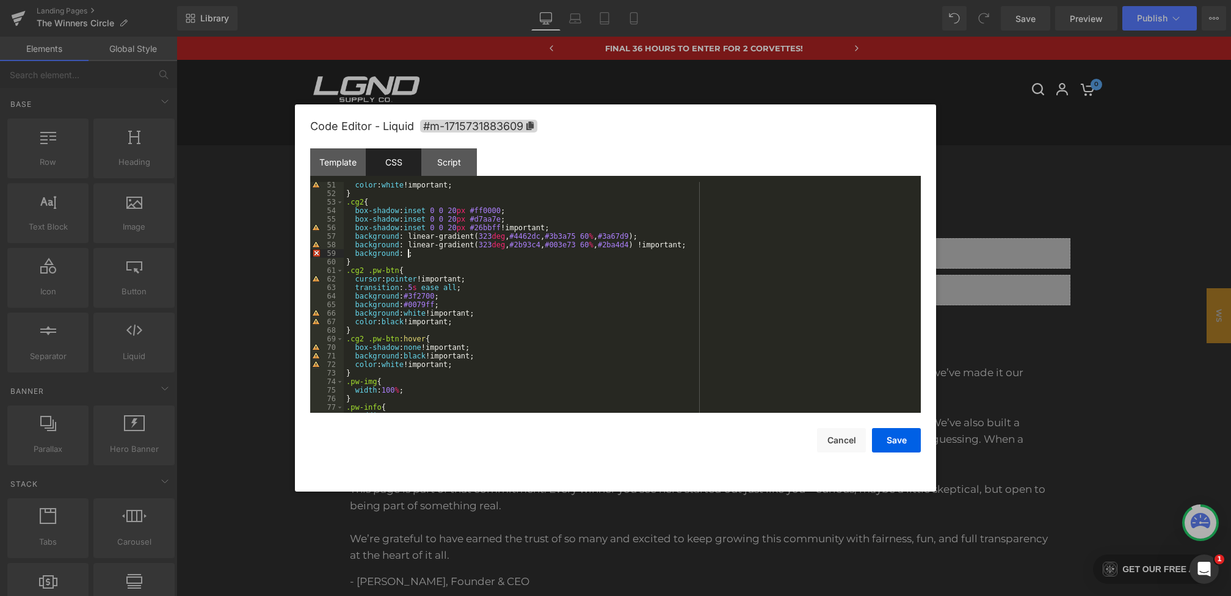
paste textarea
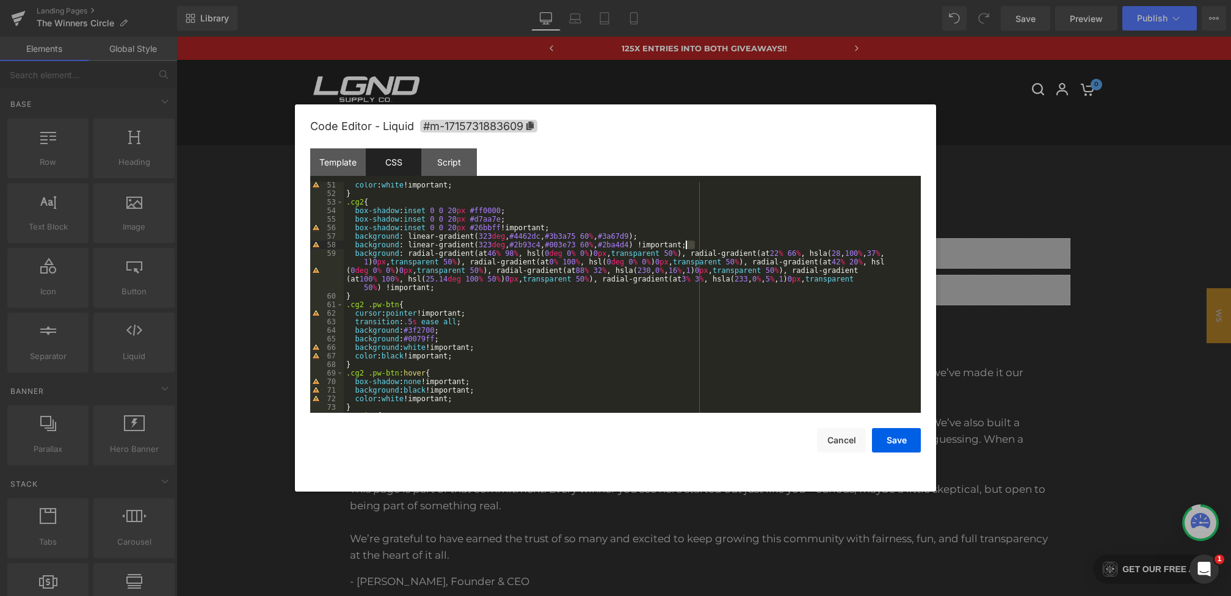
drag, startPoint x: 695, startPoint y: 246, endPoint x: 664, endPoint y: 246, distance: 30.5
click at [666, 246] on div "color : white !important; } .cg2 { box-shadow : inset 0 0 20 px #ff0000 ; box-s…" at bounding box center [630, 305] width 572 height 248
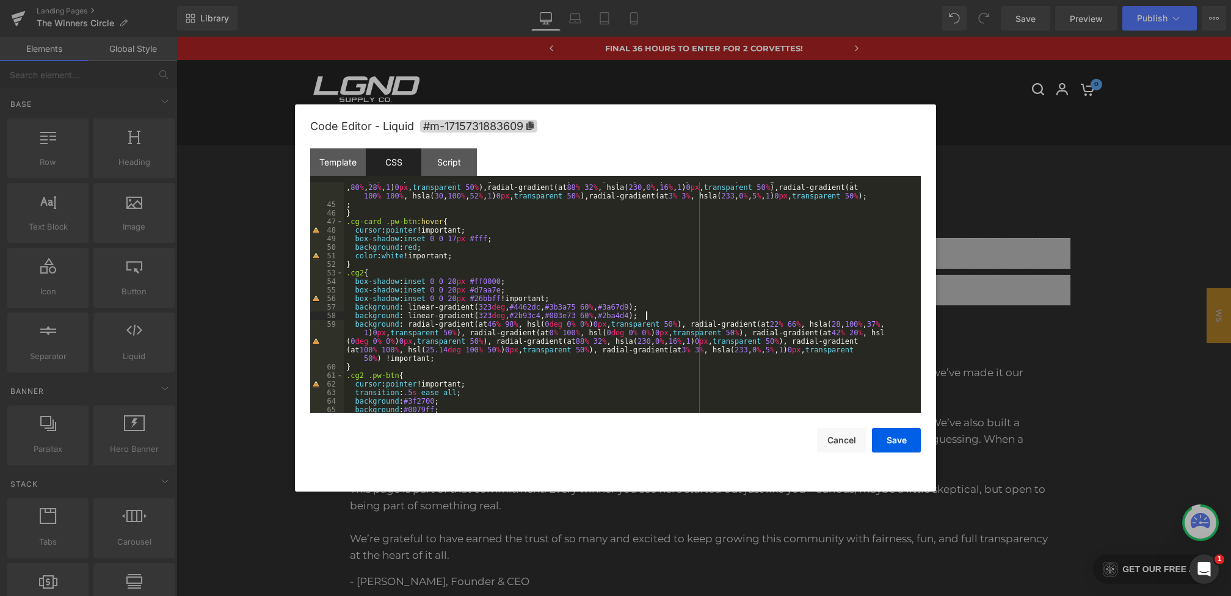
scroll to position [380, 0]
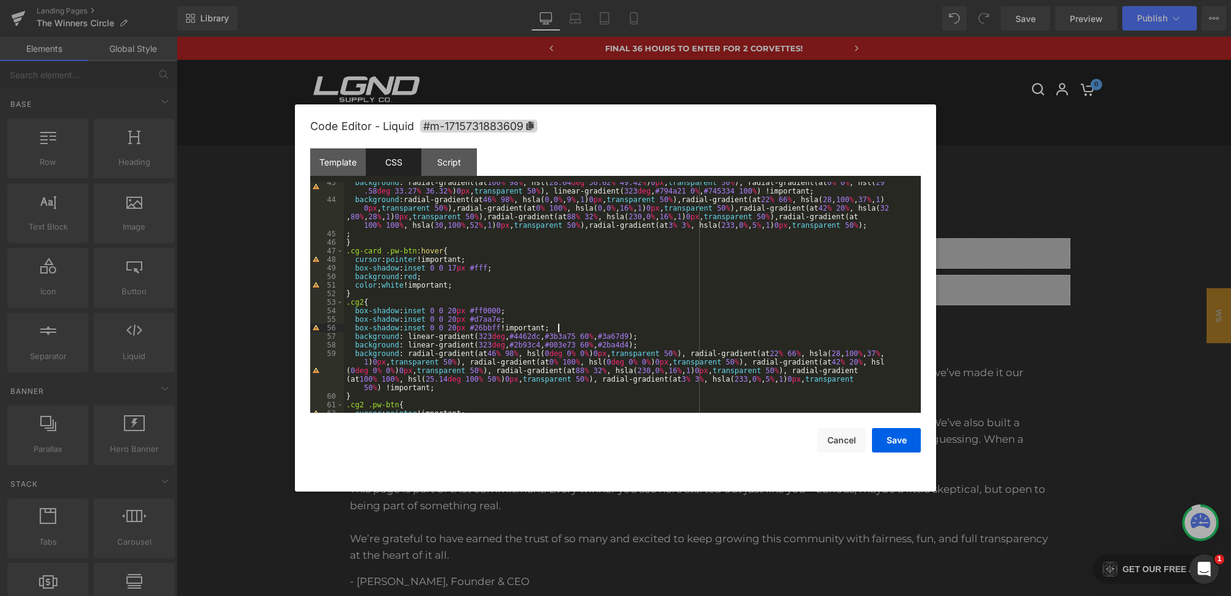
click at [571, 325] on div "background : radial-gradient(at 100 % 98 % , hsl( 28.64 deg 36.02 % 49.42 % ) 0…" at bounding box center [630, 306] width 572 height 256
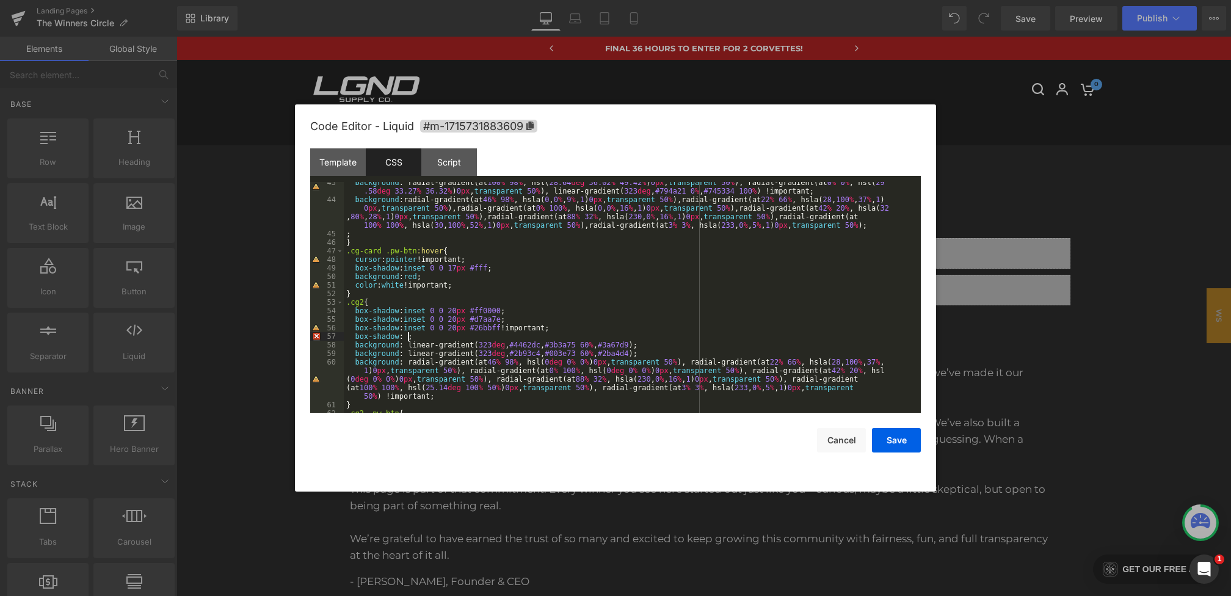
paste textarea
click at [554, 327] on div "background : radial-gradient(at 100 % 98 % , hsl( 28.64 deg 36.02 % 49.42 % ) 0…" at bounding box center [630, 306] width 572 height 256
click at [906, 438] on button "Save" at bounding box center [896, 440] width 49 height 24
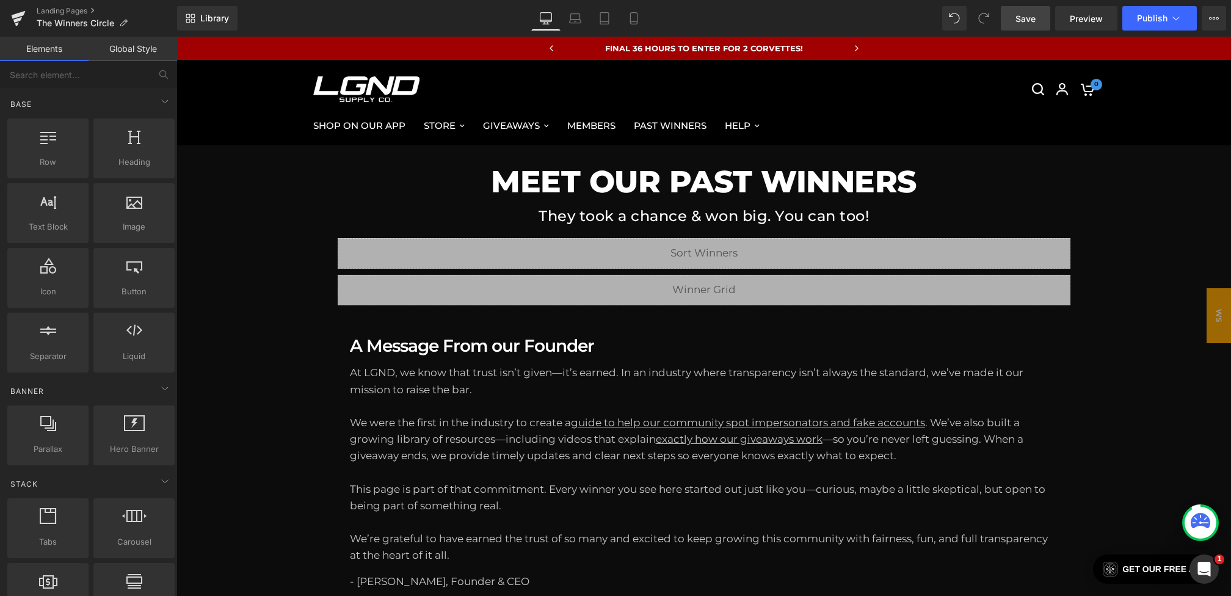
click at [1008, 15] on link "Save" at bounding box center [1025, 18] width 49 height 24
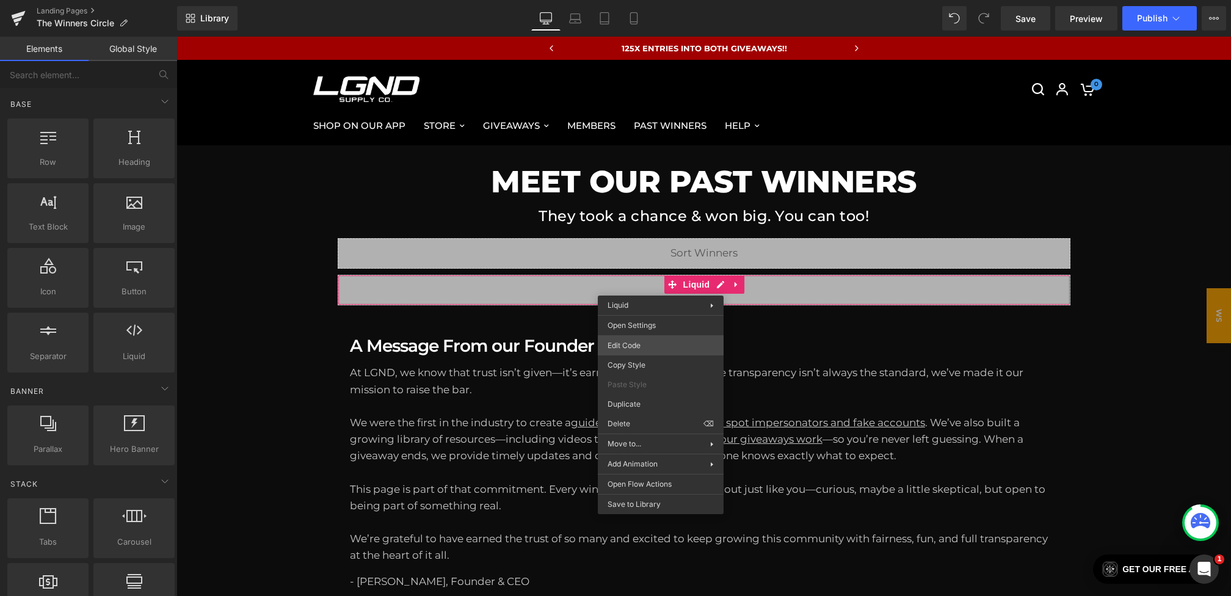
click at [629, 0] on div "You are previewing how the will restyle your page. You can not edit Elements in…" at bounding box center [615, 0] width 1231 height 0
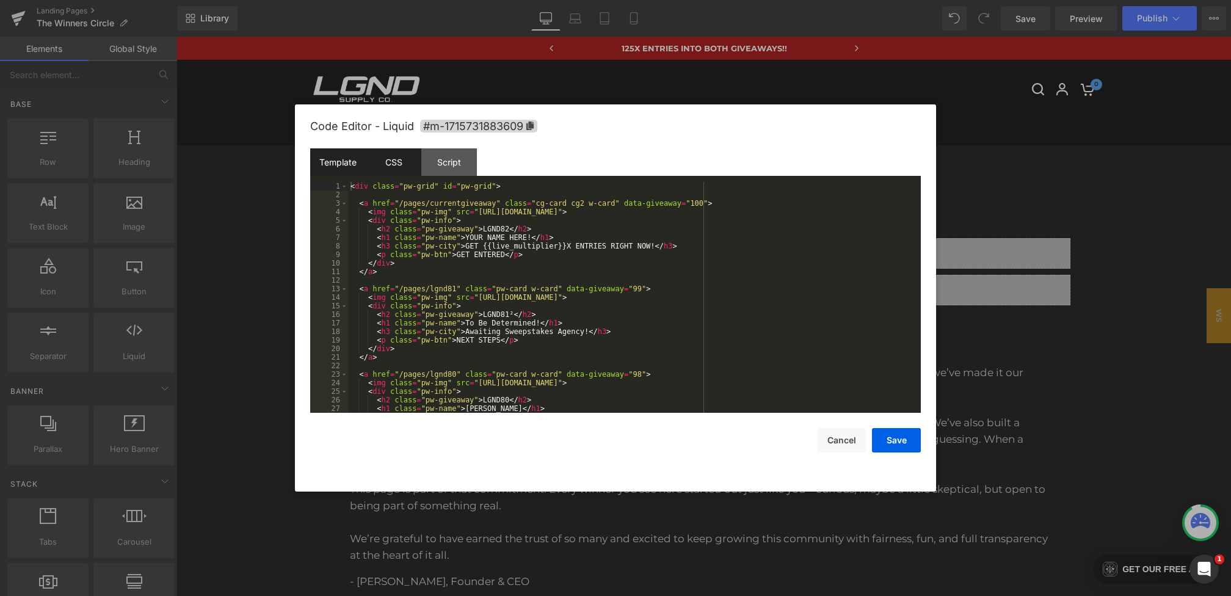
click at [415, 158] on div "CSS" at bounding box center [394, 161] width 56 height 27
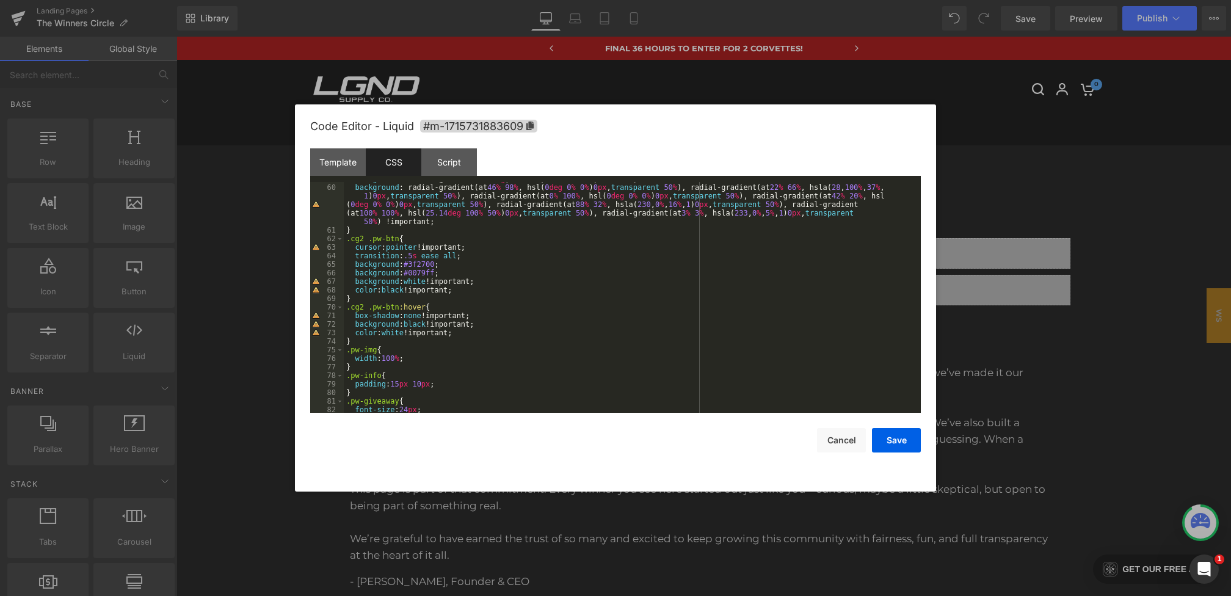
scroll to position [587, 0]
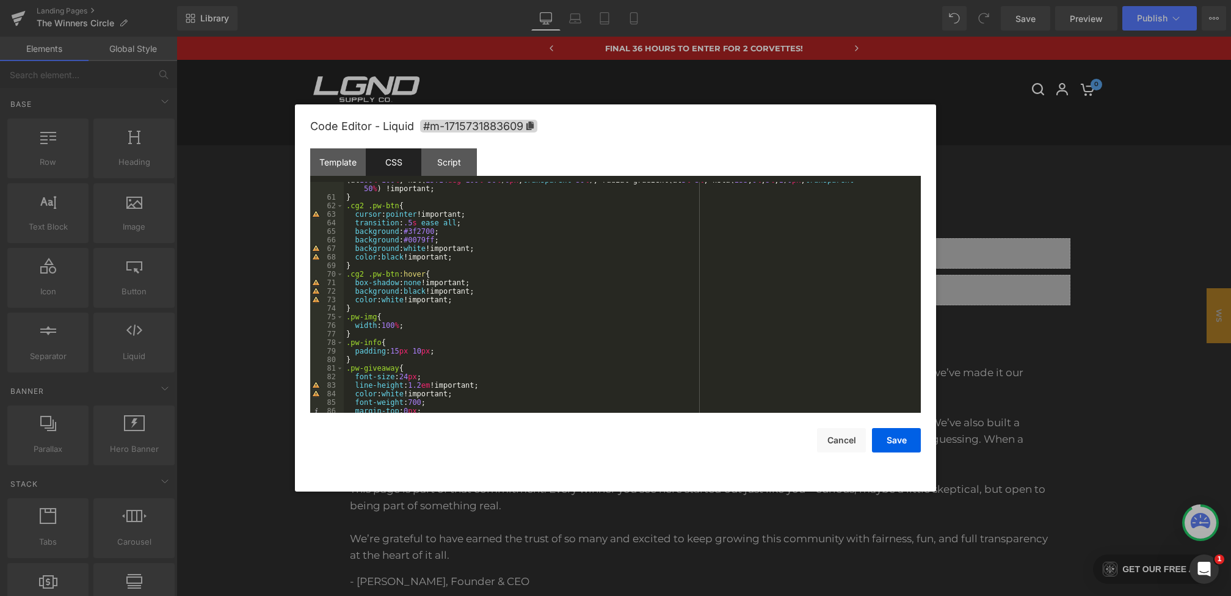
click at [507, 293] on div "background : radial-gradient(at 46 % 98 % , hsl( 0 deg 0 % 0 % ) 0 px , transpa…" at bounding box center [630, 291] width 572 height 282
drag, startPoint x: 476, startPoint y: 299, endPoint x: 437, endPoint y: 299, distance: 39.7
click at [437, 299] on div "background : radial-gradient(at 46 % 98 % , hsl( 0 deg 0 % 0 % ) 0 px , transpa…" at bounding box center [630, 291] width 572 height 282
click at [438, 298] on div "background : radial-gradient(at 46 % 98 % , hsl( 0 deg 0 % 0 % ) 0 px , transpa…" at bounding box center [630, 291] width 572 height 282
drag, startPoint x: 479, startPoint y: 291, endPoint x: 438, endPoint y: 291, distance: 40.9
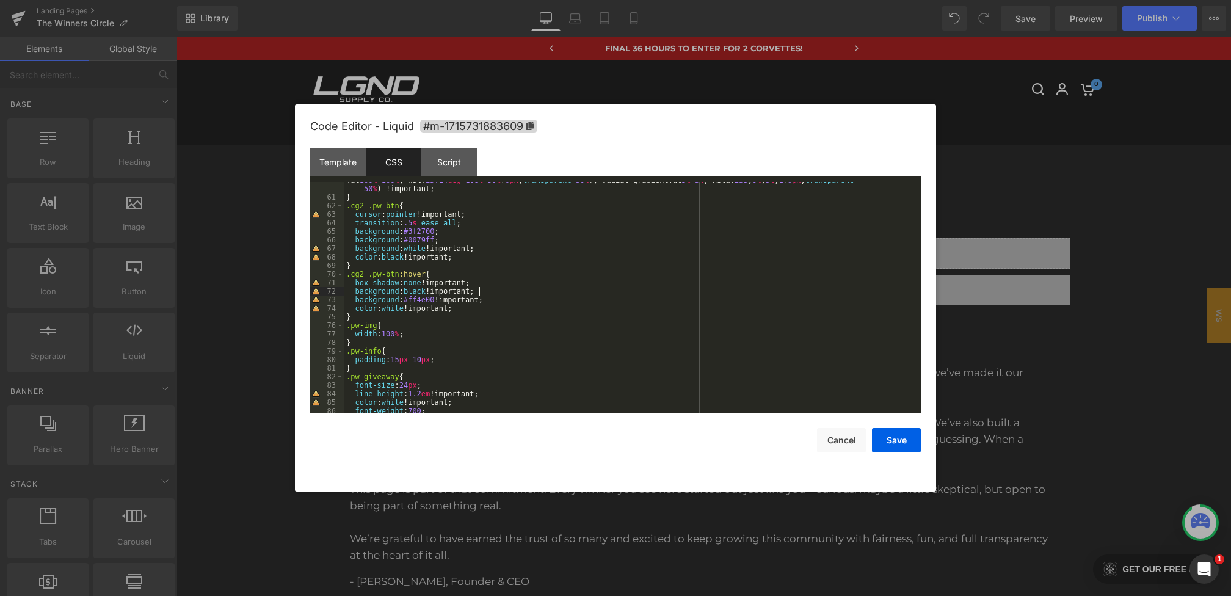
click at [439, 291] on div "background : radial-gradient(at 46 % 98 % , hsl( 0 deg 0 % 0 % ) 0 px , transpa…" at bounding box center [630, 291] width 572 height 282
click at [905, 443] on button "Save" at bounding box center [896, 440] width 49 height 24
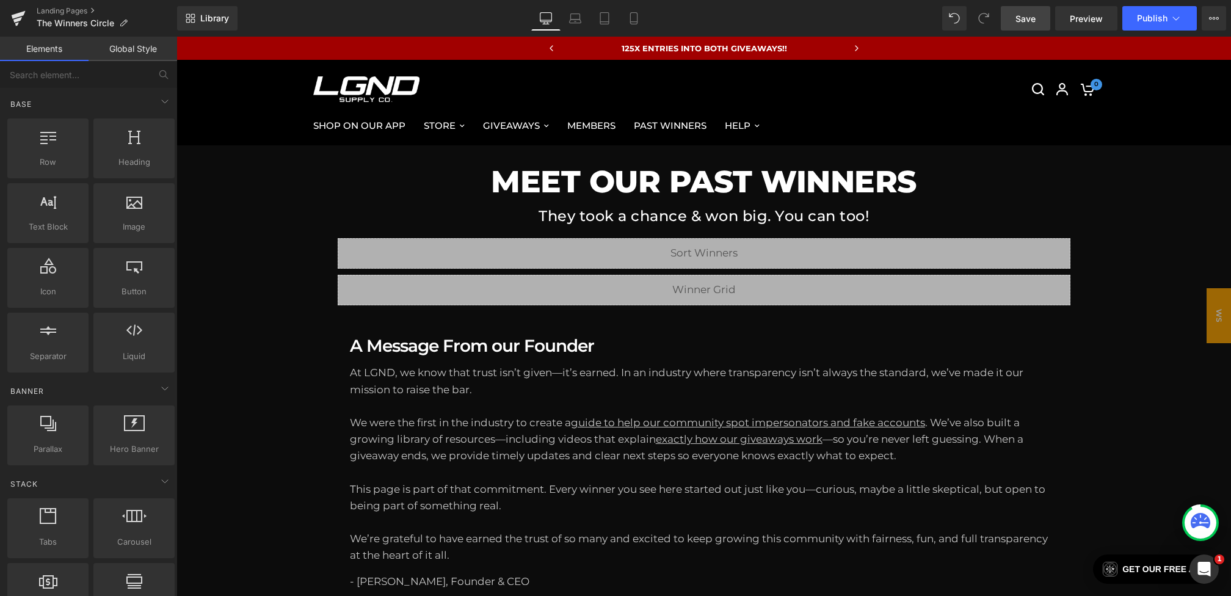
click at [1032, 13] on span "Save" at bounding box center [1025, 18] width 20 height 13
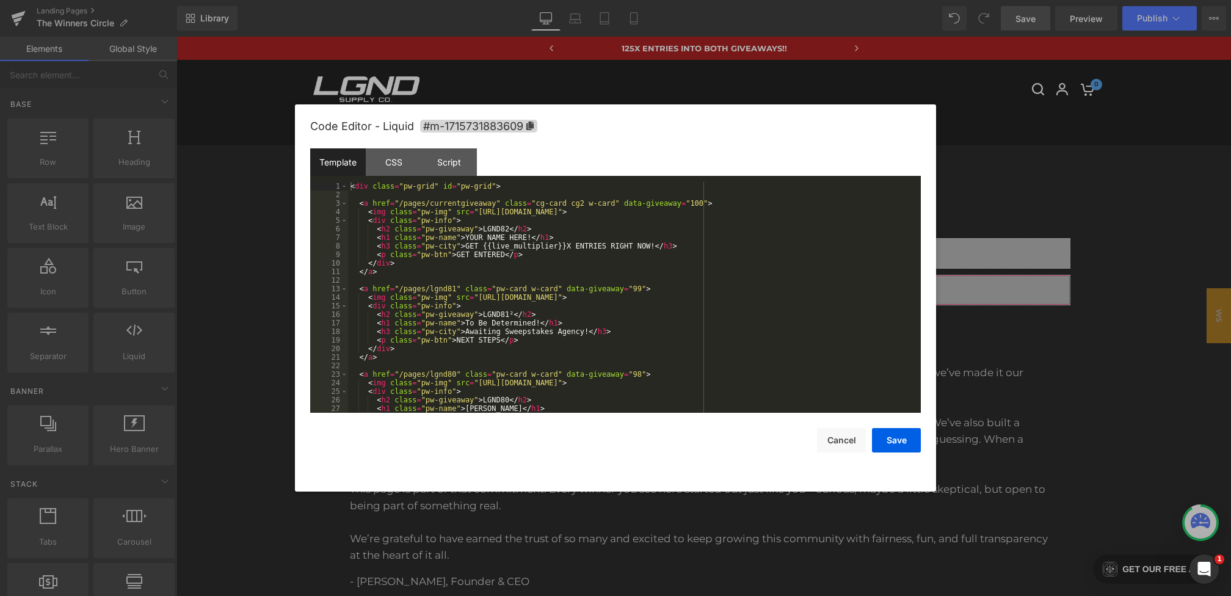
click at [611, 0] on div "You are previewing how the will restyle your page. You can not edit Elements in…" at bounding box center [615, 0] width 1231 height 0
click at [513, 316] on div "< div class = "pw-grid" id = "pw-grid" > < a href = "/pages/currentgiveaway" cl…" at bounding box center [632, 306] width 568 height 248
click at [880, 438] on button "Save" at bounding box center [896, 440] width 49 height 24
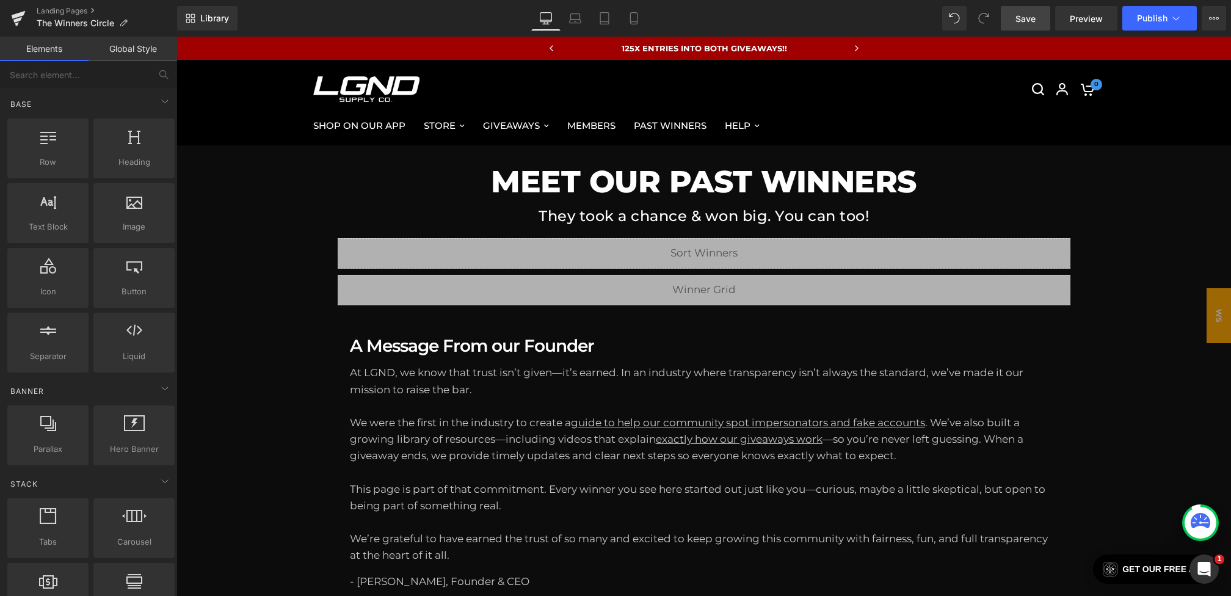
click at [1032, 11] on link "Save" at bounding box center [1025, 18] width 49 height 24
click at [1034, 21] on span "Save" at bounding box center [1025, 18] width 20 height 13
click at [1084, 16] on span "Preview" at bounding box center [1086, 18] width 33 height 13
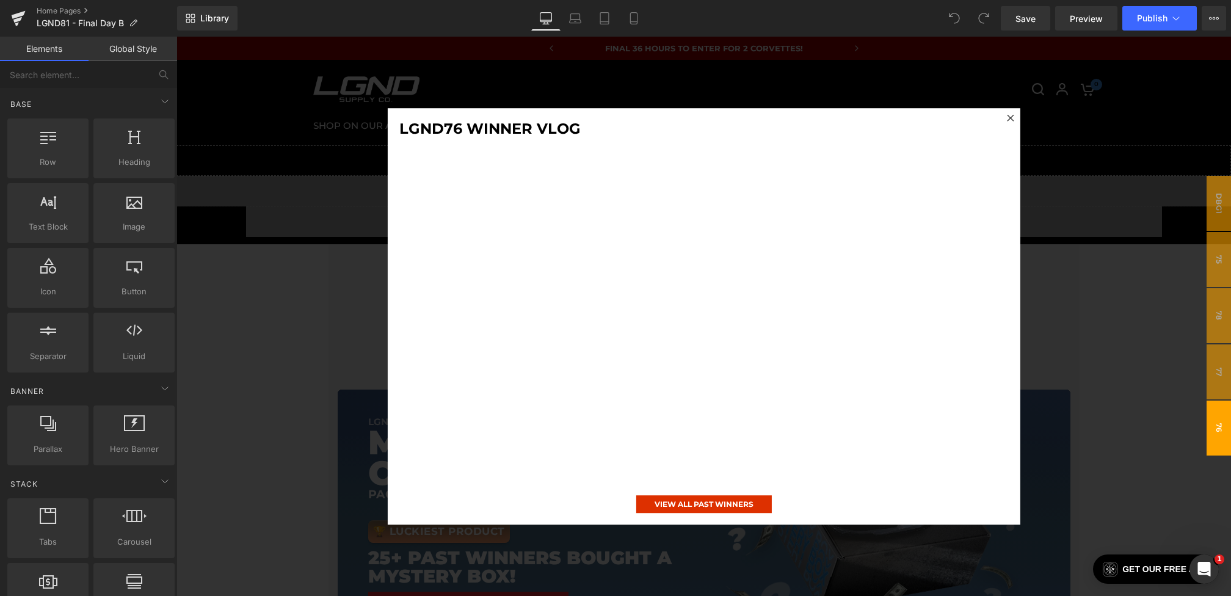
click at [333, 225] on div at bounding box center [703, 316] width 1054 height 559
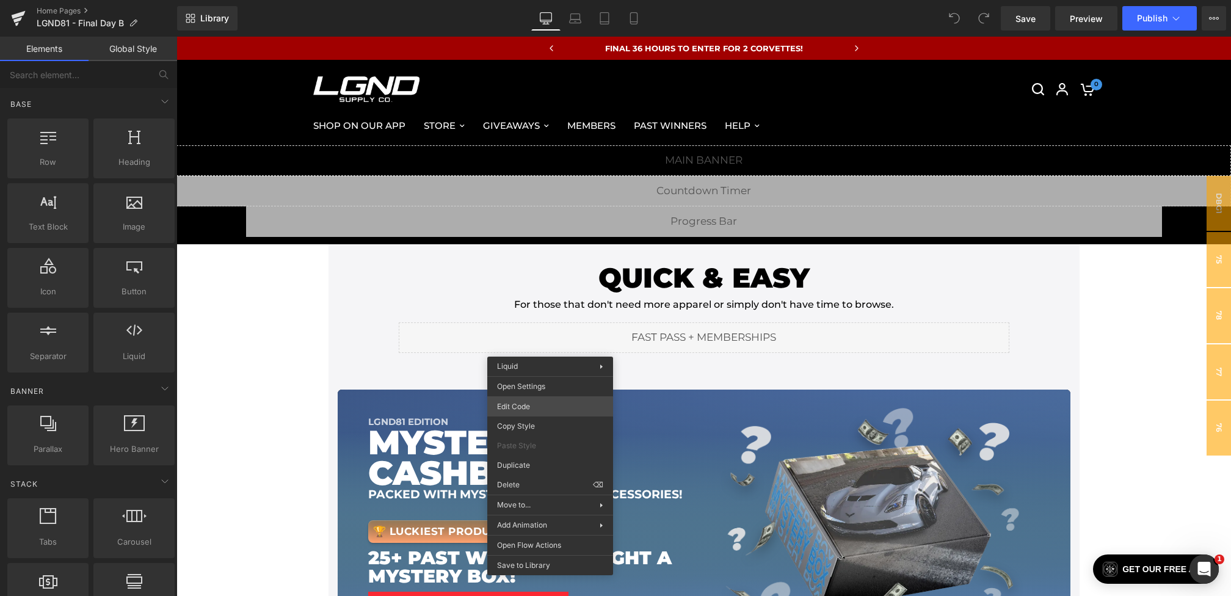
click at [535, 0] on div "You are previewing how the will restyle your page. You can not edit Elements in…" at bounding box center [615, 0] width 1231 height 0
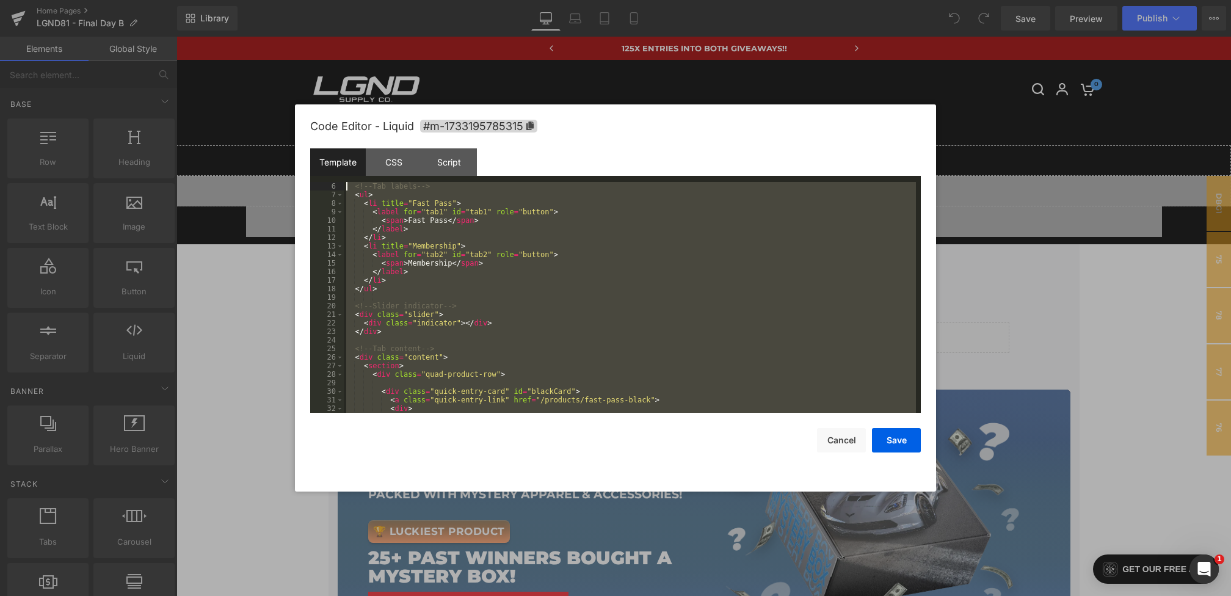
drag, startPoint x: 767, startPoint y: 401, endPoint x: 303, endPoint y: -29, distance: 632.5
click at [303, 0] on html "You are previewing how the will restyle your page. You can not edit Elements in…" at bounding box center [615, 298] width 1231 height 596
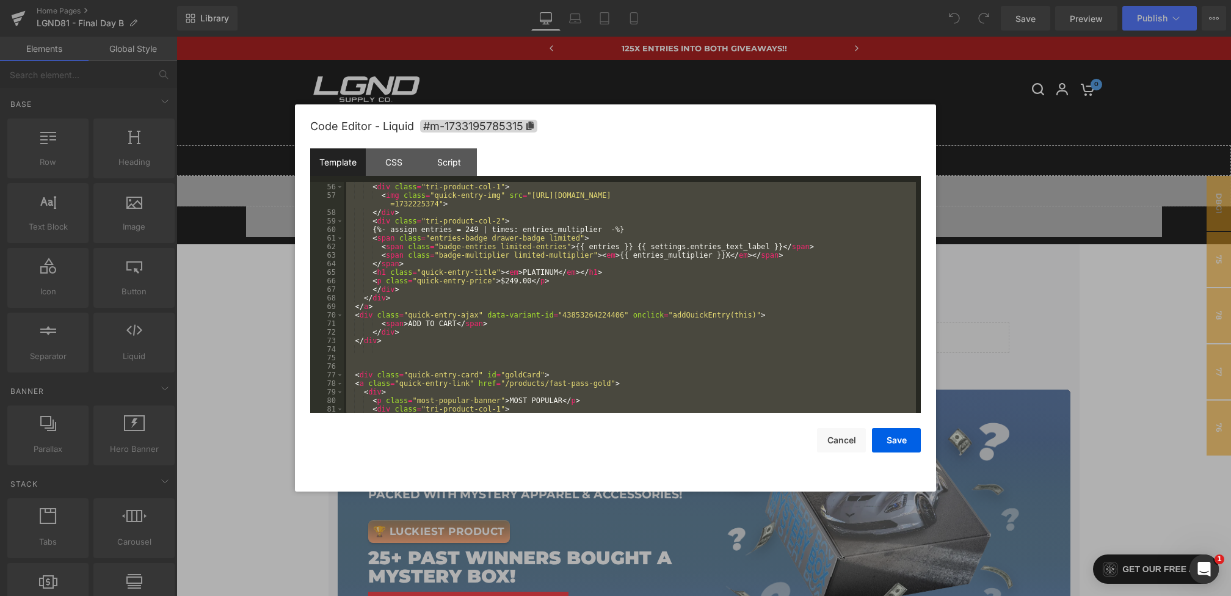
scroll to position [1846, 0]
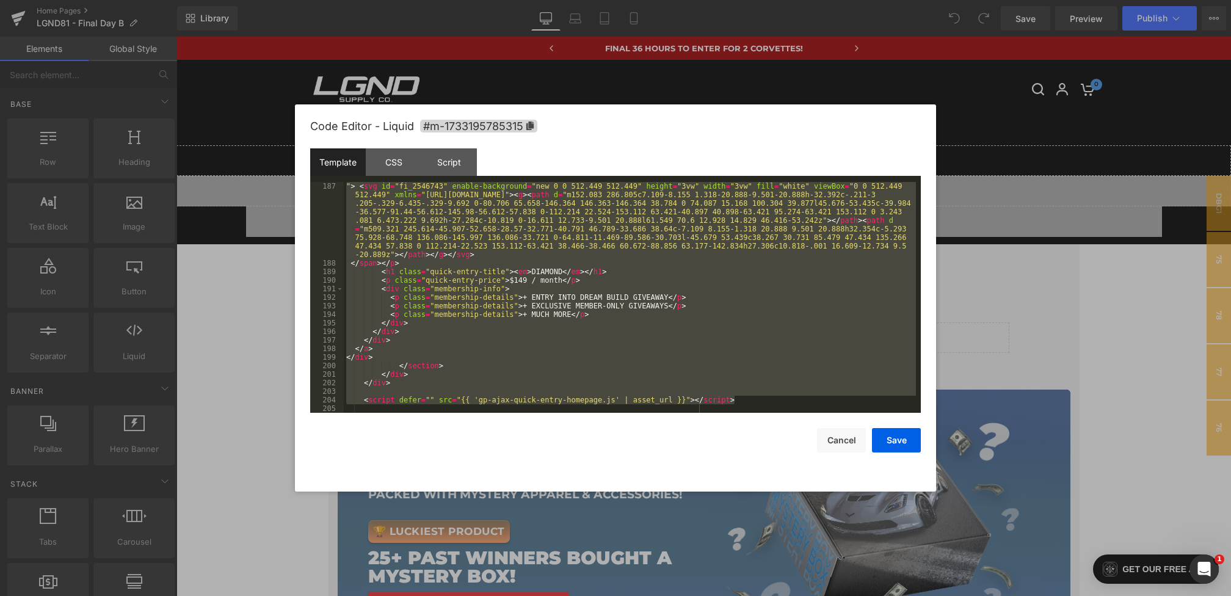
click at [422, 394] on div "" > < svg id = "fi_2546743" enable-background = "new 0 0 512.449 512.449" heigh…" at bounding box center [630, 340] width 572 height 316
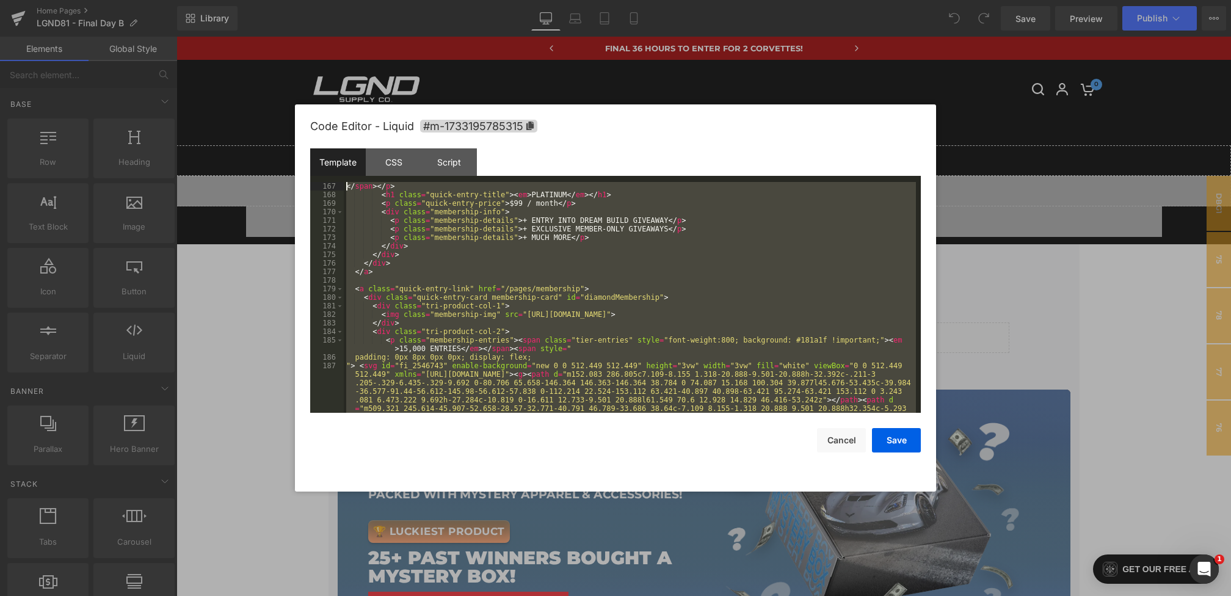
scroll to position [0, 0]
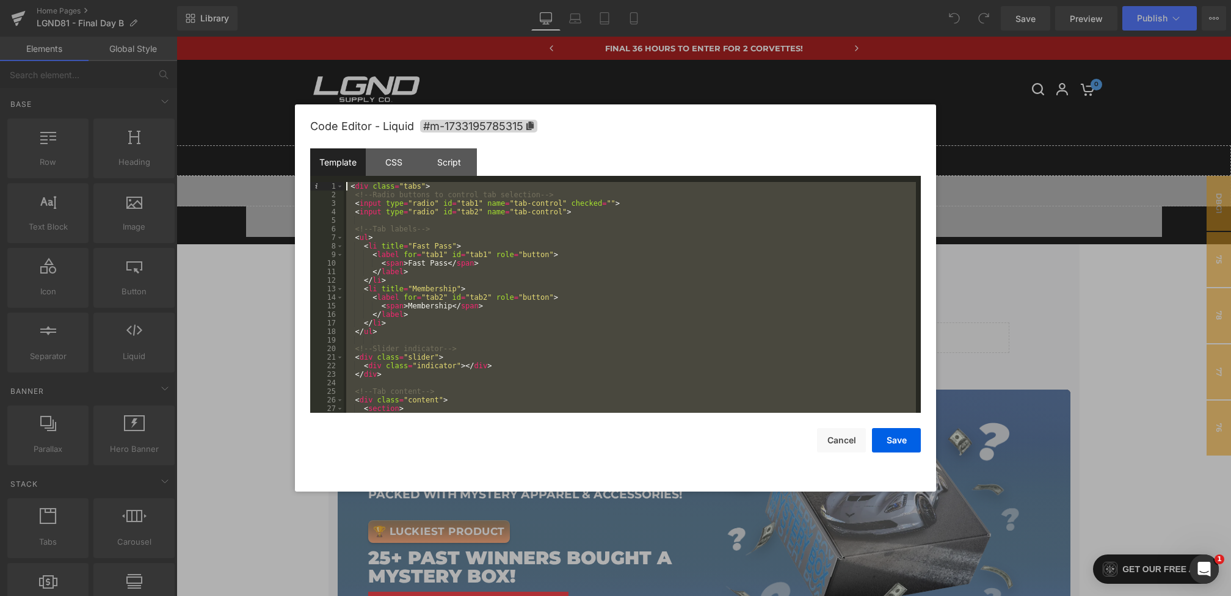
drag, startPoint x: 427, startPoint y: 391, endPoint x: 322, endPoint y: -13, distance: 418.2
click at [322, 0] on html "You are previewing how the will restyle your page. You can not edit Elements in…" at bounding box center [615, 298] width 1231 height 596
